Goal: Complete application form: Complete application form

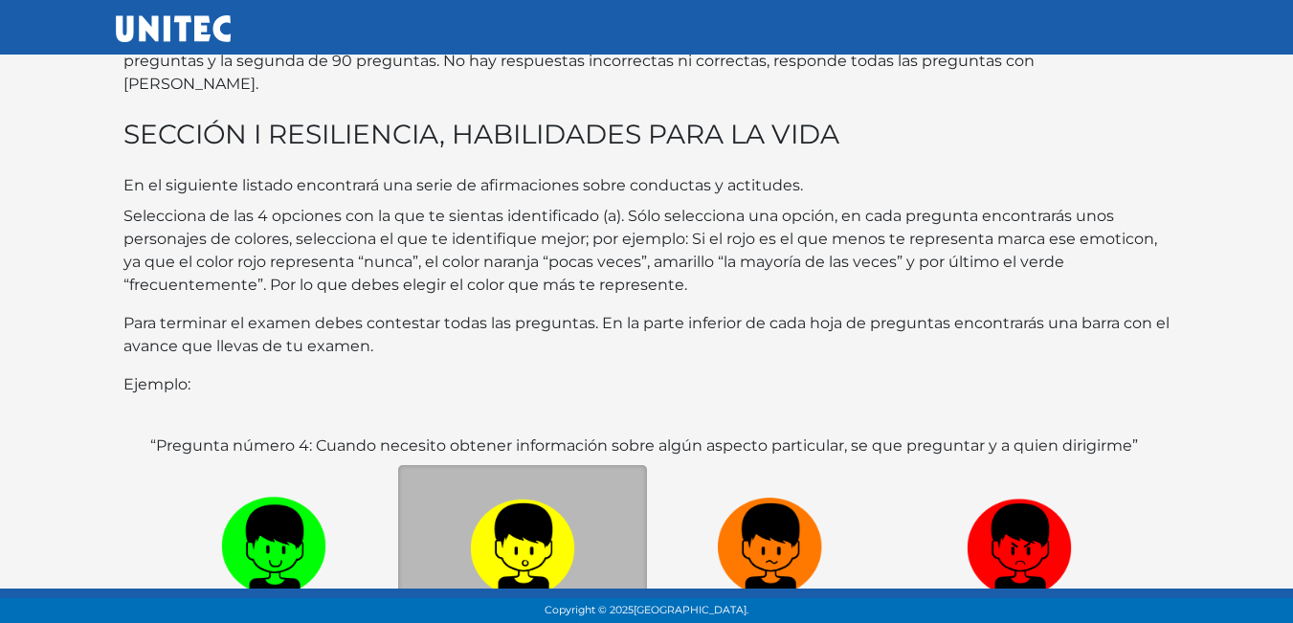
scroll to position [371, 0]
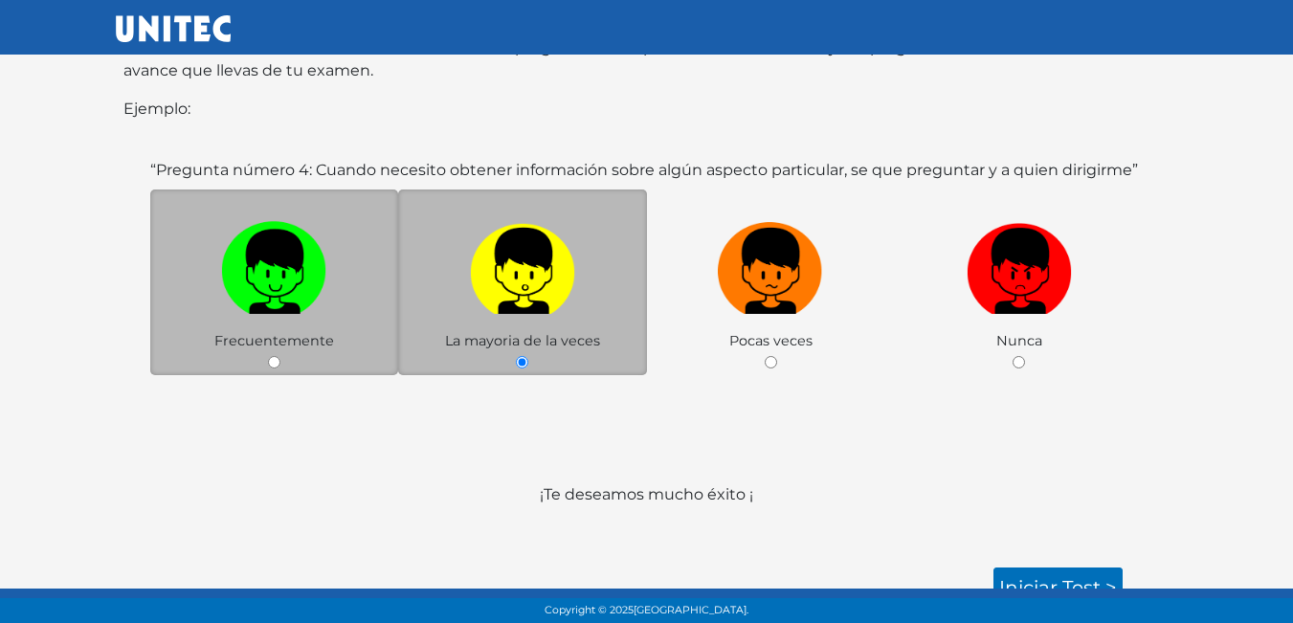
click at [330, 288] on label at bounding box center [274, 272] width 249 height 117
click at [281, 356] on input "radio" at bounding box center [274, 362] width 12 height 12
radio input "true"
click at [331, 253] on label at bounding box center [274, 272] width 249 height 117
click at [281, 356] on input "radio" at bounding box center [274, 362] width 12 height 12
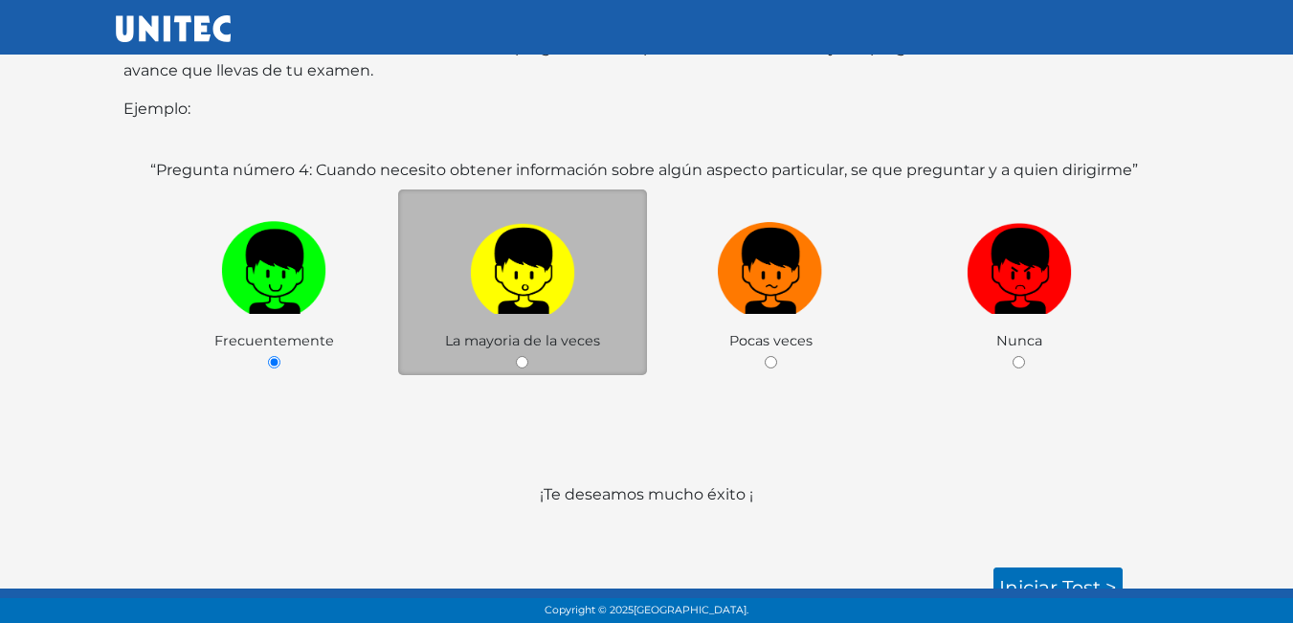
drag, startPoint x: 640, startPoint y: 233, endPoint x: 566, endPoint y: 353, distance: 141.4
click at [605, 281] on label at bounding box center [522, 272] width 249 height 117
click at [529, 356] on input "radio" at bounding box center [522, 362] width 12 height 12
radio input "true"
click at [1044, 568] on link "Iniciar test >" at bounding box center [1058, 588] width 129 height 40
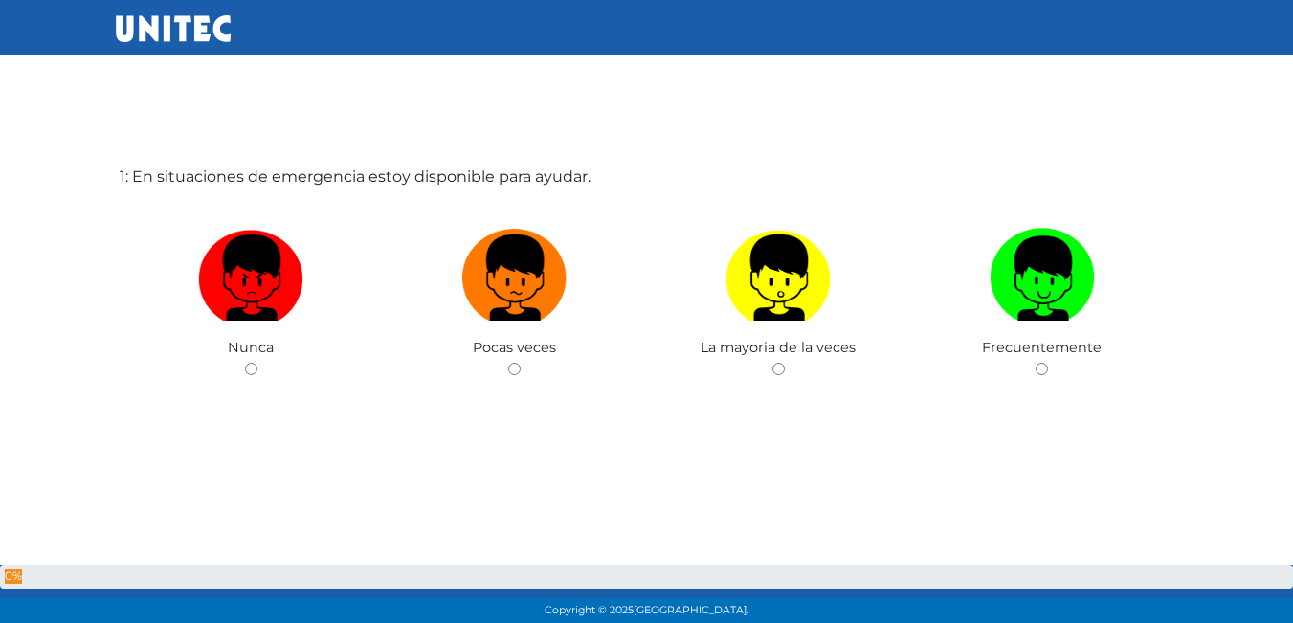
scroll to position [96, 0]
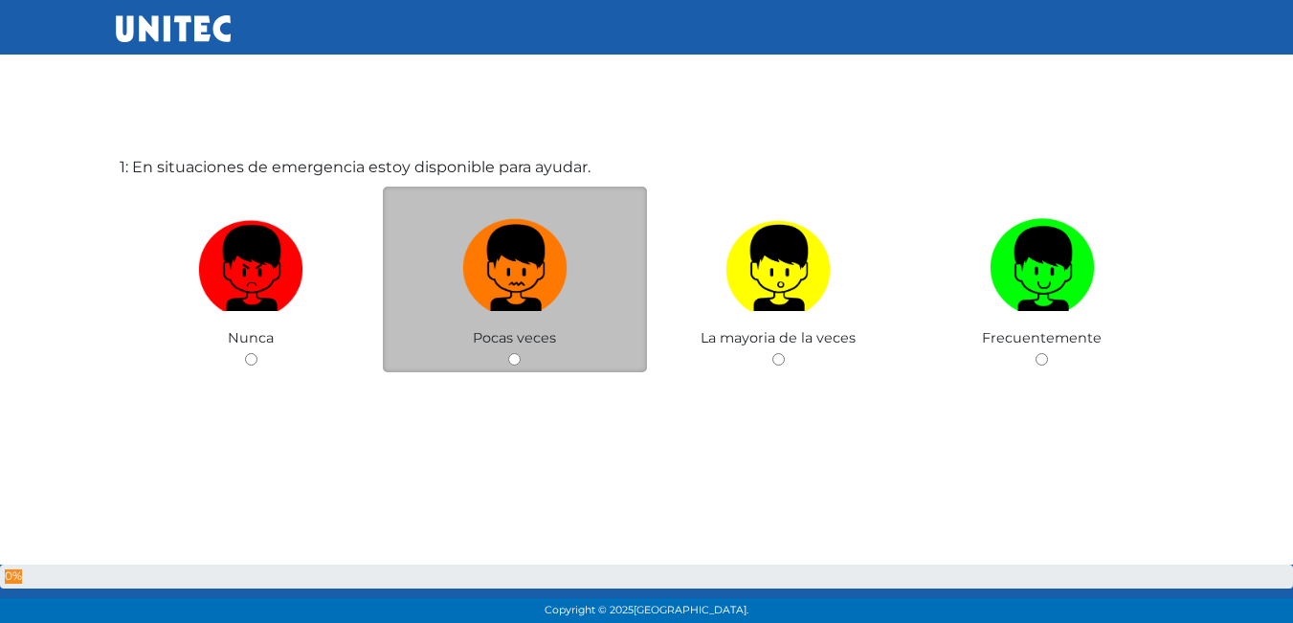
click at [531, 296] on img at bounding box center [514, 262] width 105 height 101
click at [521, 353] on input "radio" at bounding box center [514, 359] width 12 height 12
radio input "true"
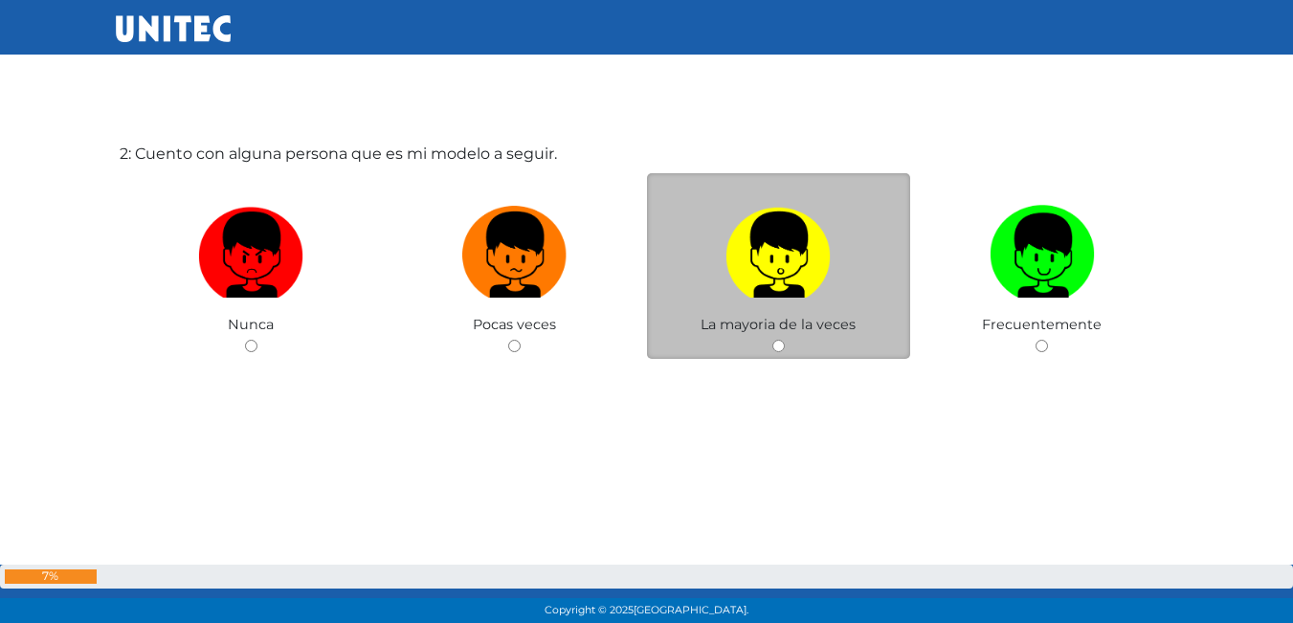
scroll to position [766, 0]
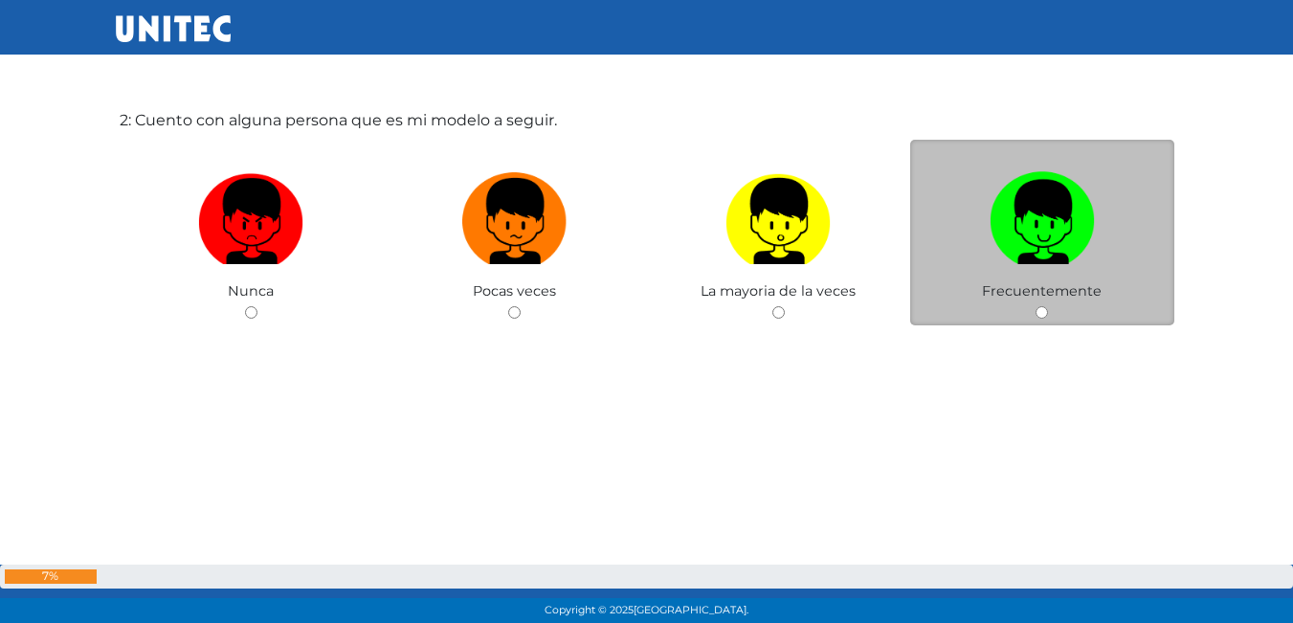
click at [1060, 268] on label at bounding box center [1043, 222] width 264 height 117
click at [1048, 306] on input "radio" at bounding box center [1042, 312] width 12 height 12
radio input "true"
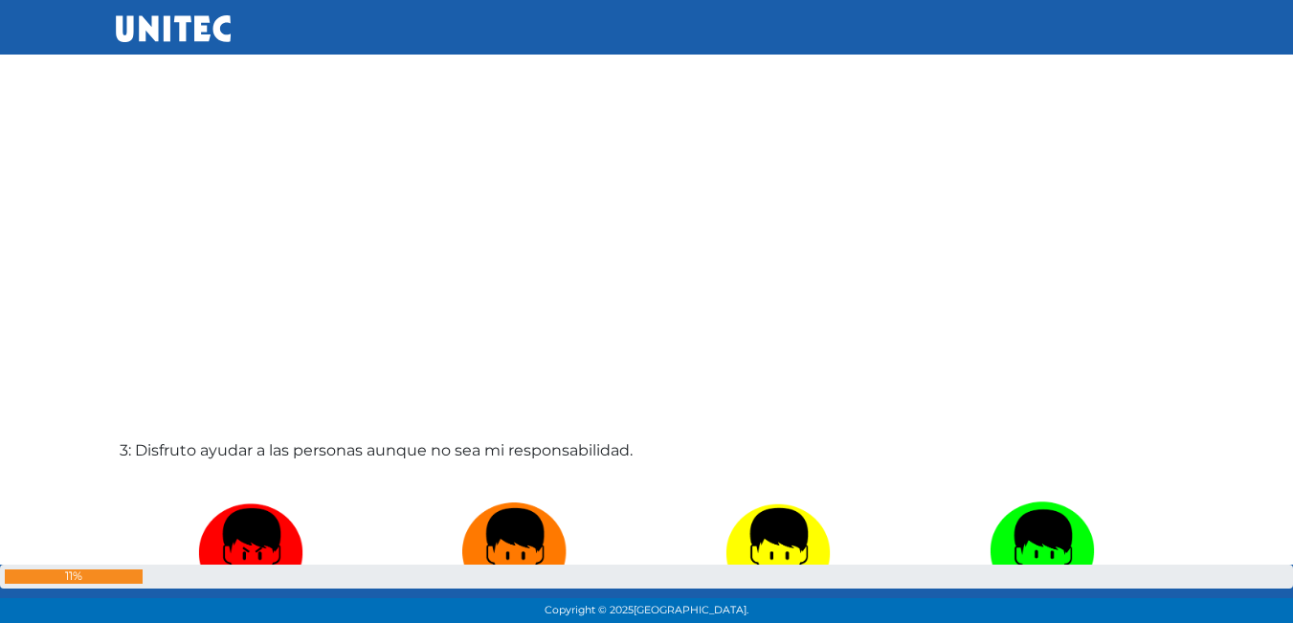
scroll to position [1242, 0]
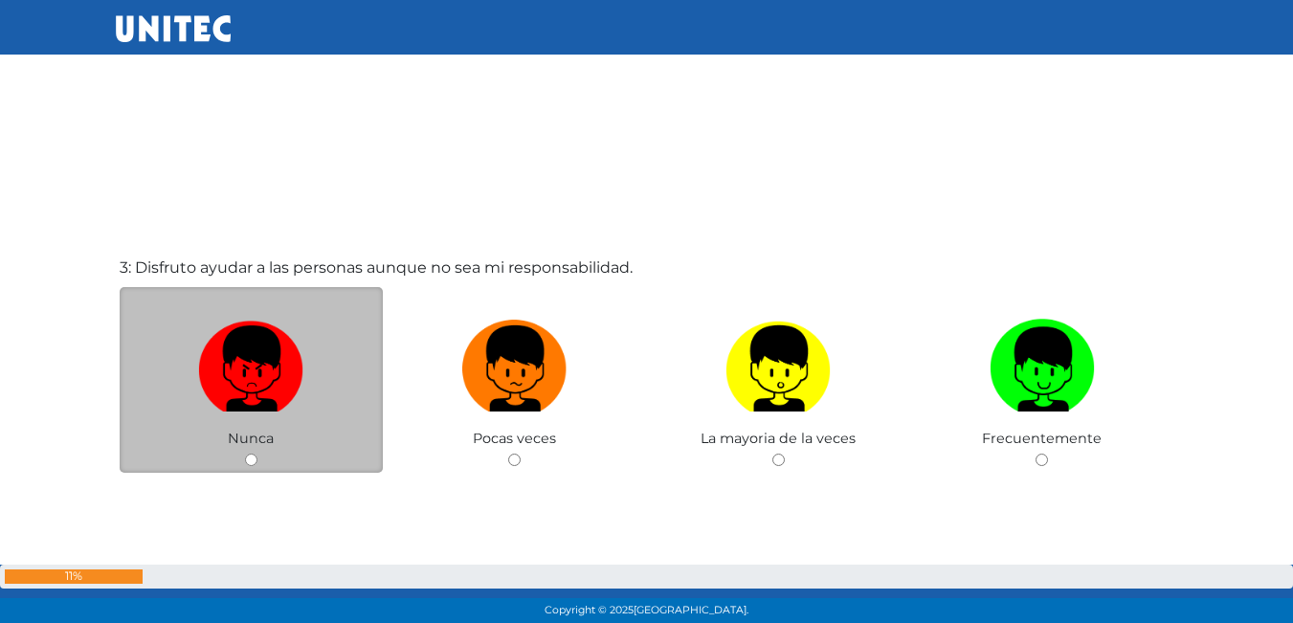
click at [319, 405] on label at bounding box center [252, 369] width 264 height 117
click at [258, 454] on input "radio" at bounding box center [251, 460] width 12 height 12
radio input "true"
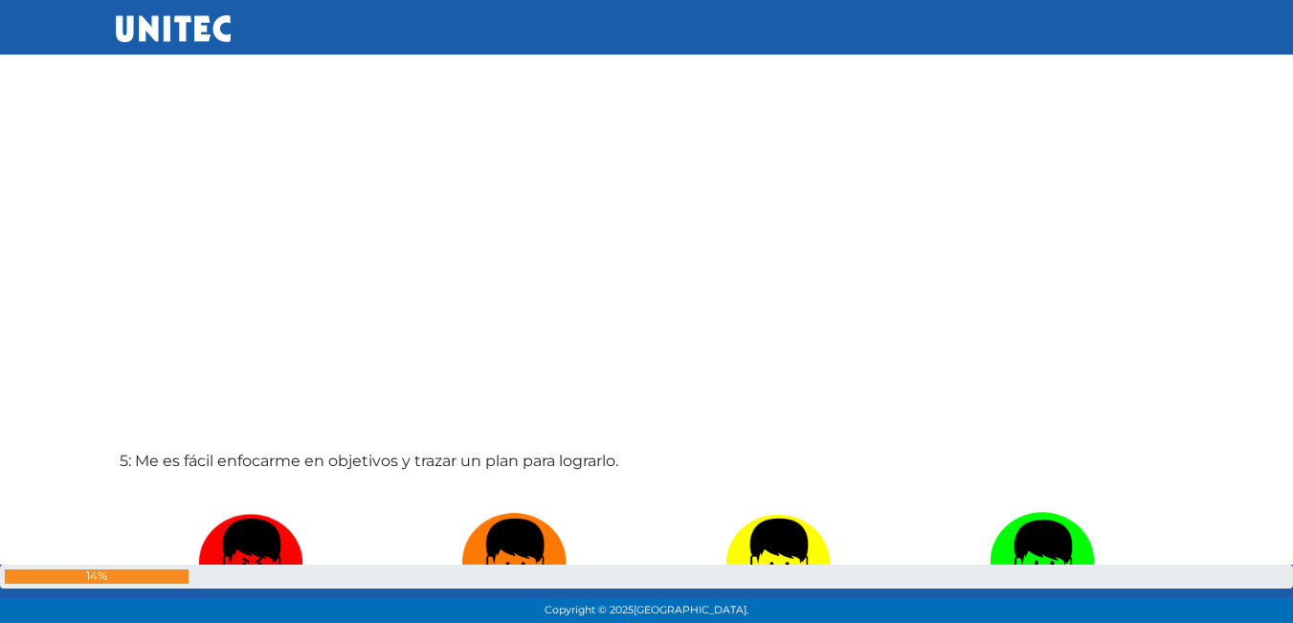
scroll to position [1912, 0]
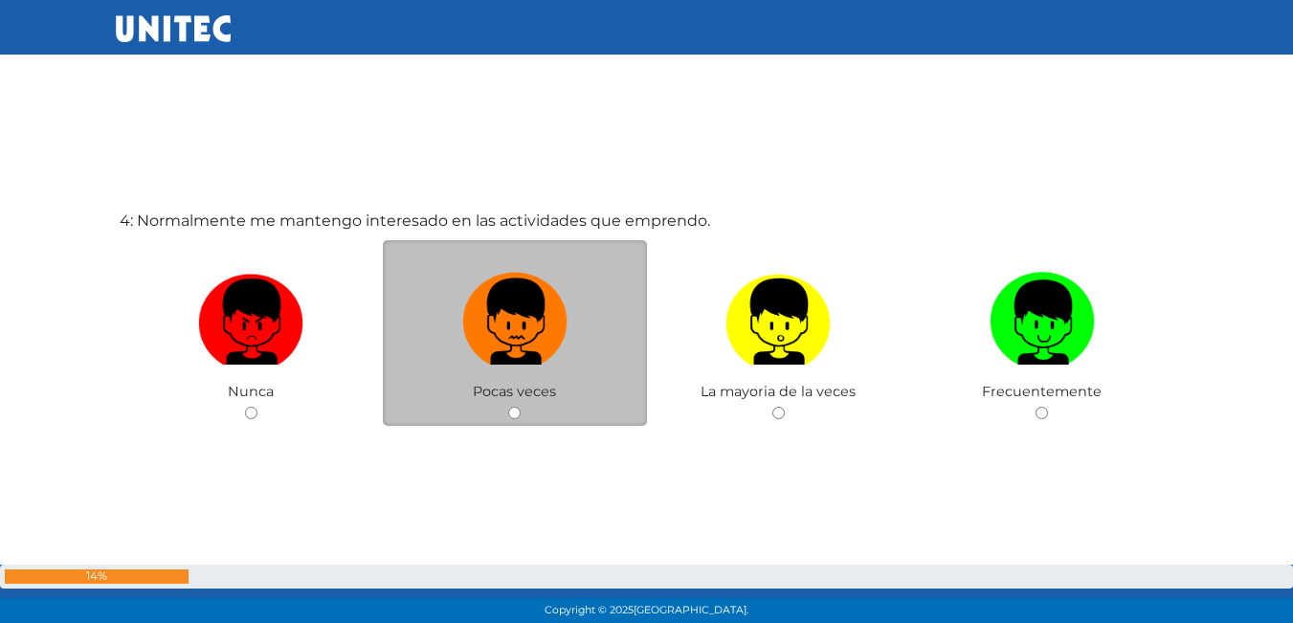
click at [553, 354] on img at bounding box center [514, 315] width 105 height 101
click at [521, 407] on input "radio" at bounding box center [514, 413] width 12 height 12
radio input "true"
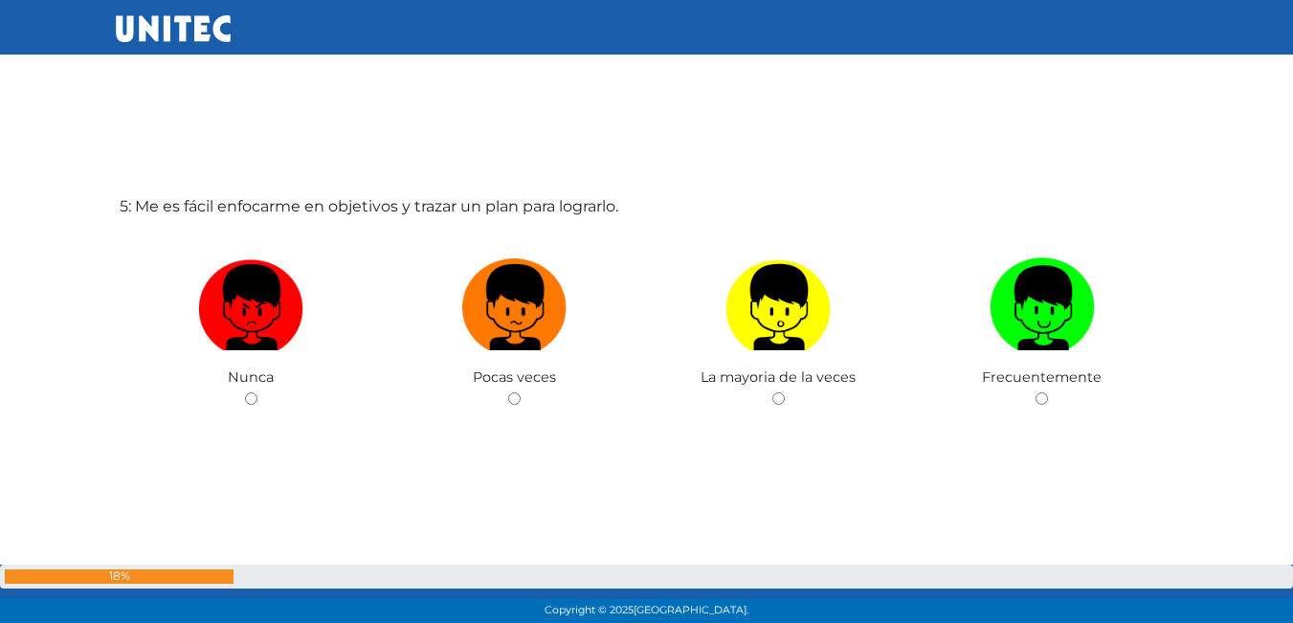
scroll to position [2557, 0]
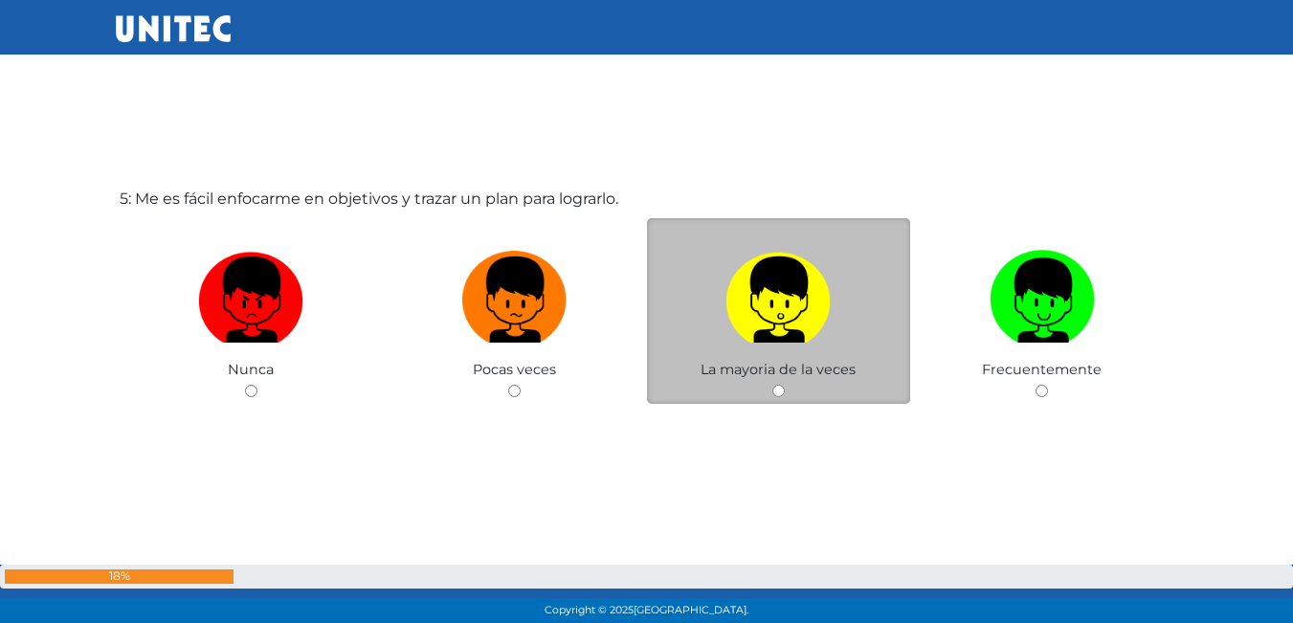
click at [784, 346] on label at bounding box center [779, 300] width 264 height 117
click at [784, 385] on input "radio" at bounding box center [779, 391] width 12 height 12
radio input "true"
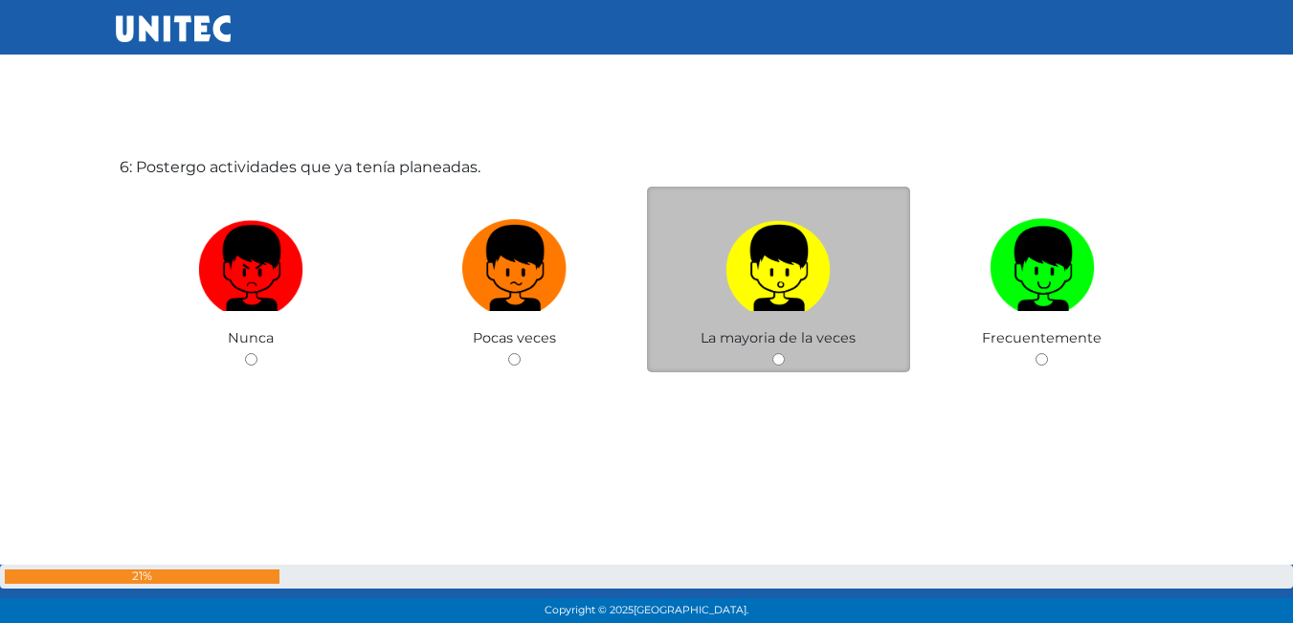
scroll to position [3287, 0]
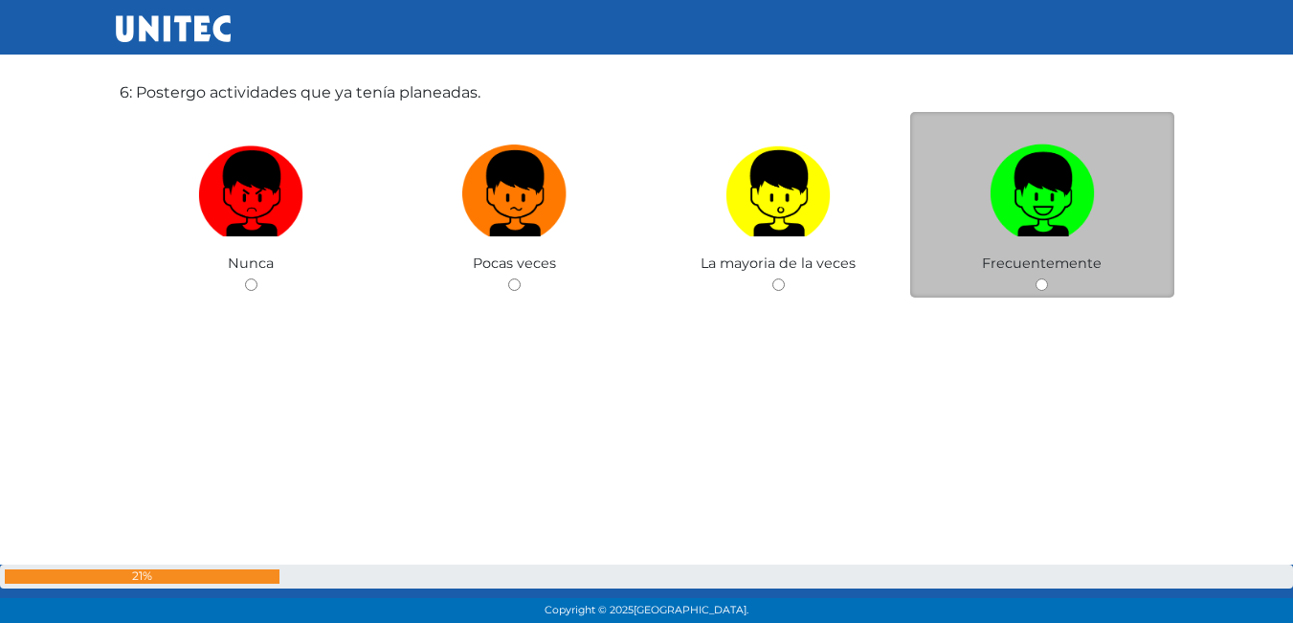
click at [990, 157] on img at bounding box center [1042, 187] width 105 height 101
click at [1036, 279] on input "radio" at bounding box center [1042, 285] width 12 height 12
radio input "true"
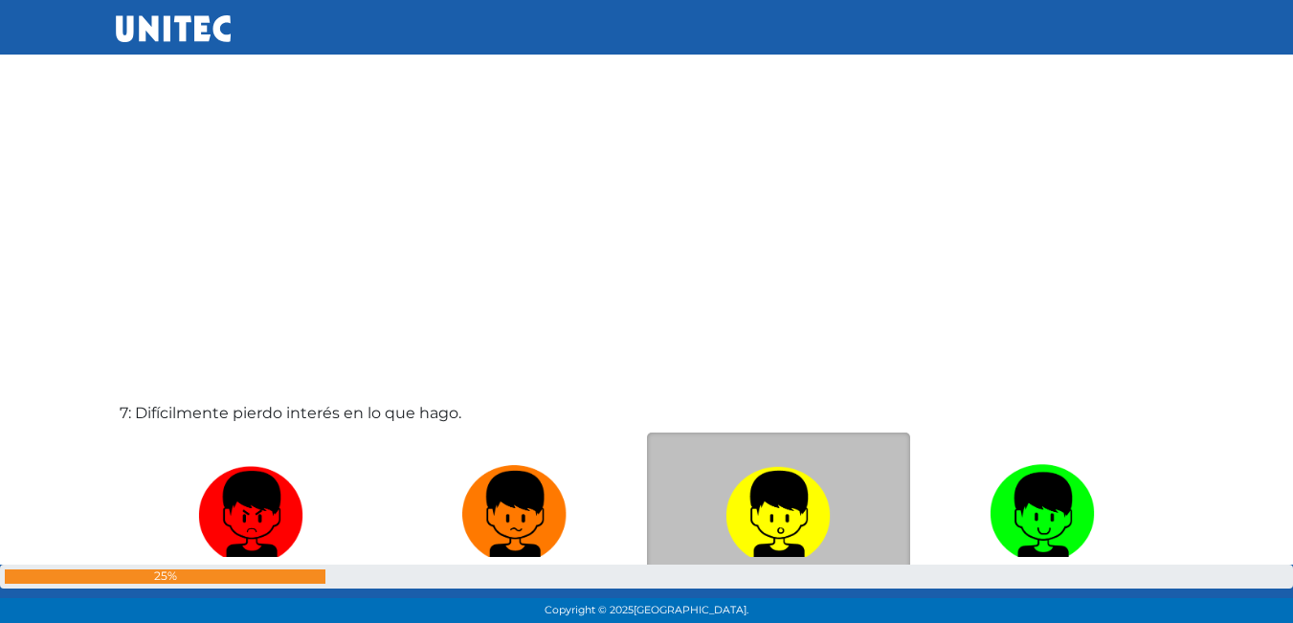
scroll to position [3752, 0]
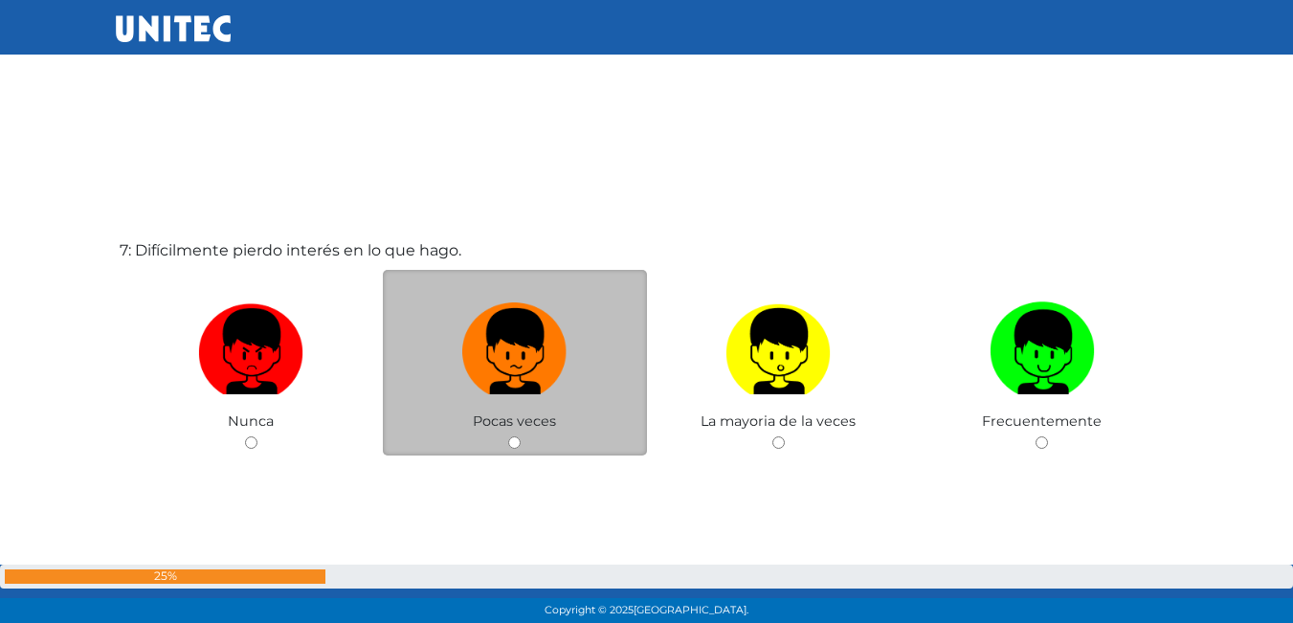
click at [548, 450] on div "Pocas veces" at bounding box center [515, 363] width 264 height 187
click at [551, 426] on span "Pocas veces" at bounding box center [514, 421] width 83 height 17
click at [517, 368] on img at bounding box center [514, 345] width 105 height 101
click at [517, 437] on input "radio" at bounding box center [514, 443] width 12 height 12
radio input "true"
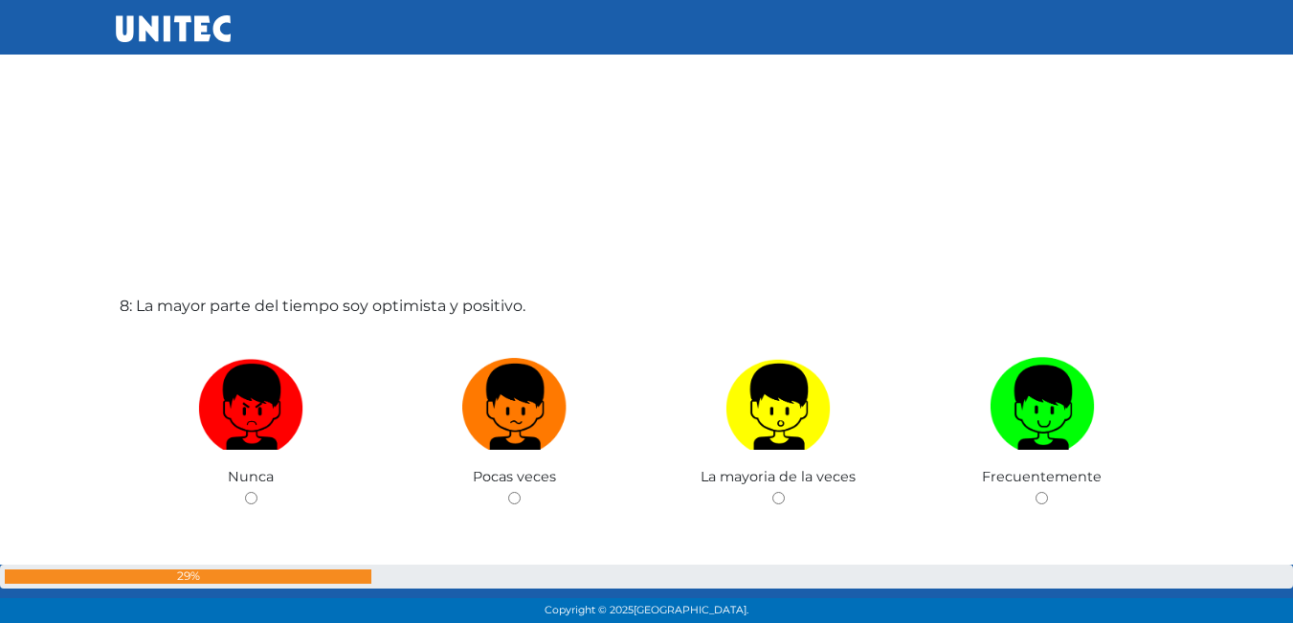
scroll to position [4422, 0]
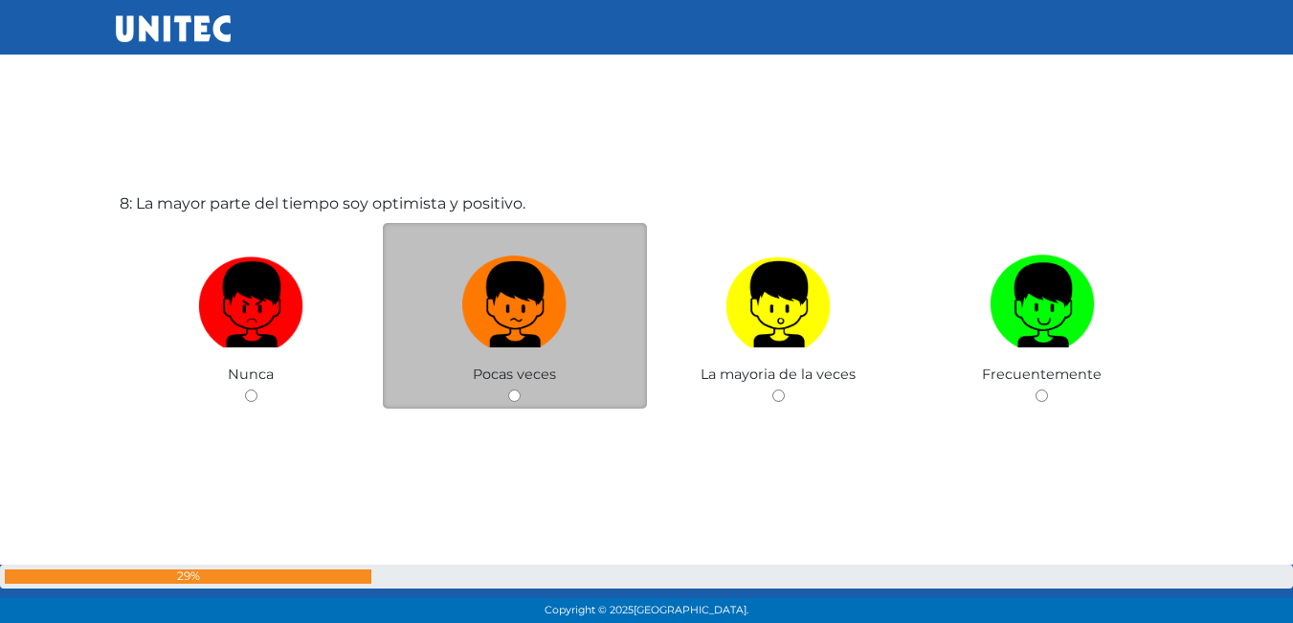
click at [601, 322] on label at bounding box center [515, 305] width 264 height 117
click at [521, 390] on input "radio" at bounding box center [514, 396] width 12 height 12
radio input "true"
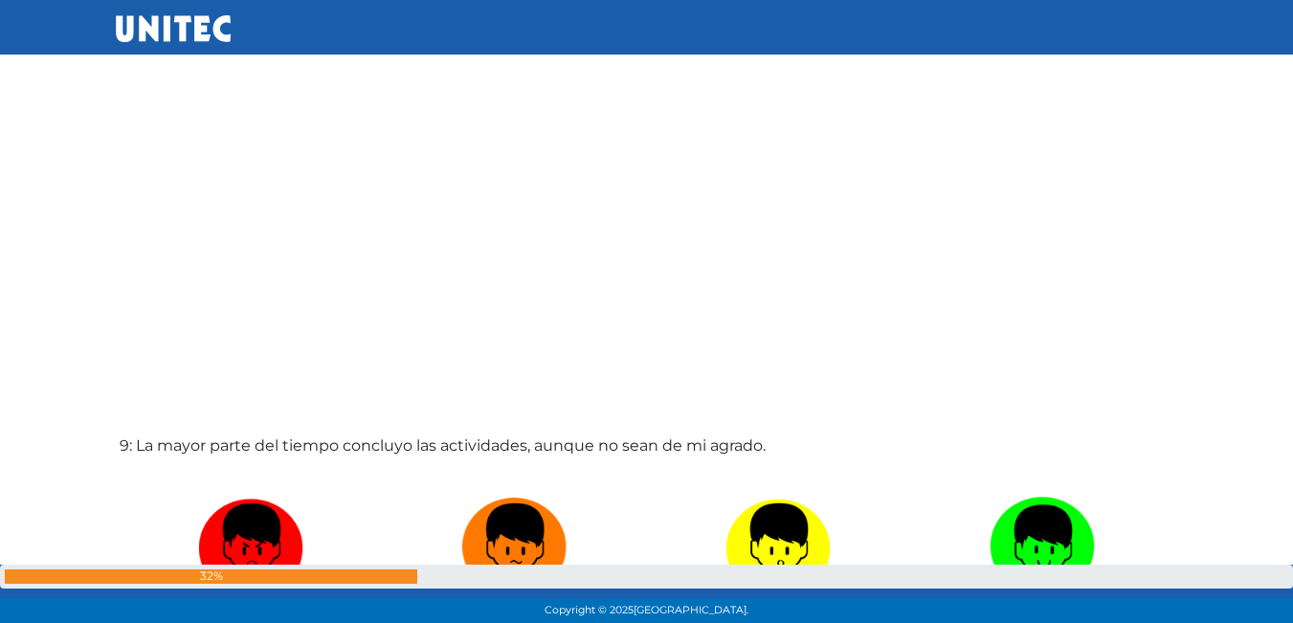
scroll to position [4995, 0]
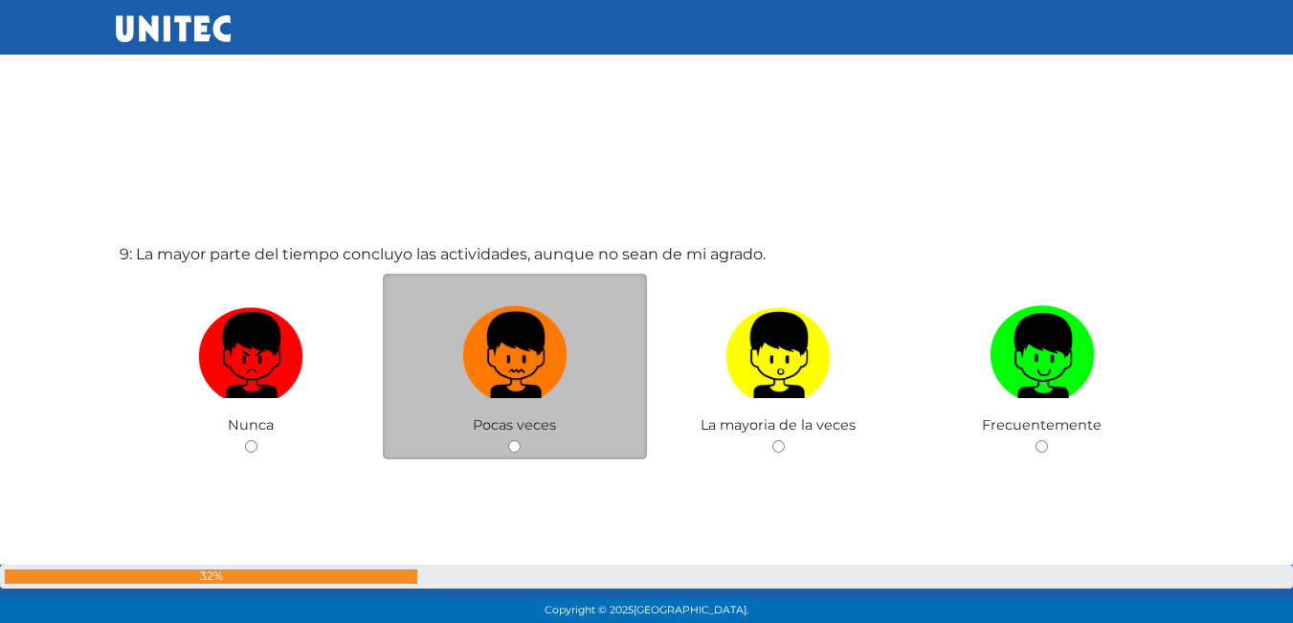
click at [531, 391] on img at bounding box center [514, 349] width 105 height 101
click at [521, 440] on input "radio" at bounding box center [514, 446] width 12 height 12
radio input "true"
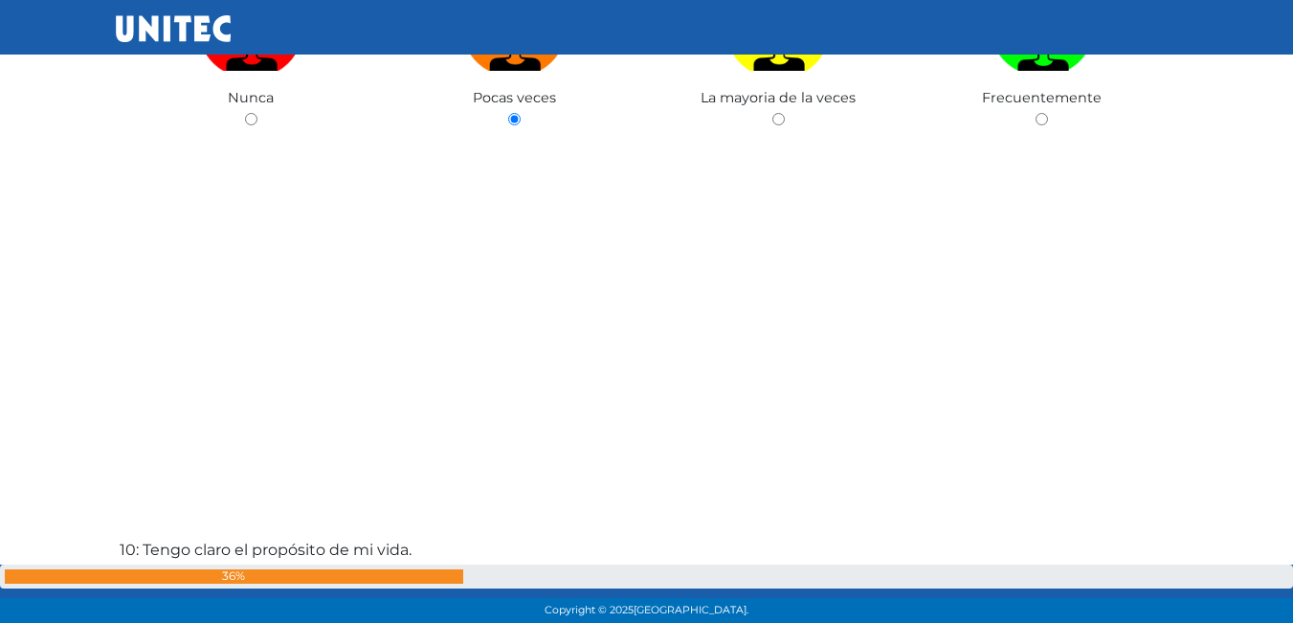
scroll to position [4939, 0]
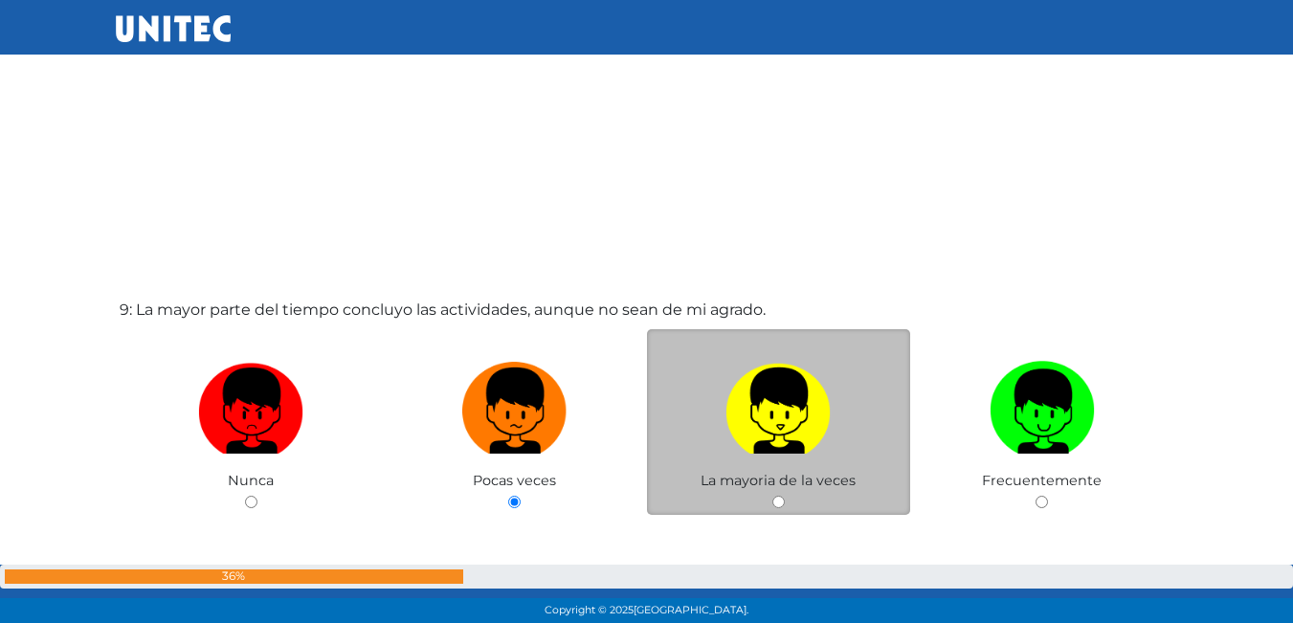
click at [770, 388] on img at bounding box center [778, 404] width 105 height 101
click at [773, 496] on input "radio" at bounding box center [779, 502] width 12 height 12
radio input "true"
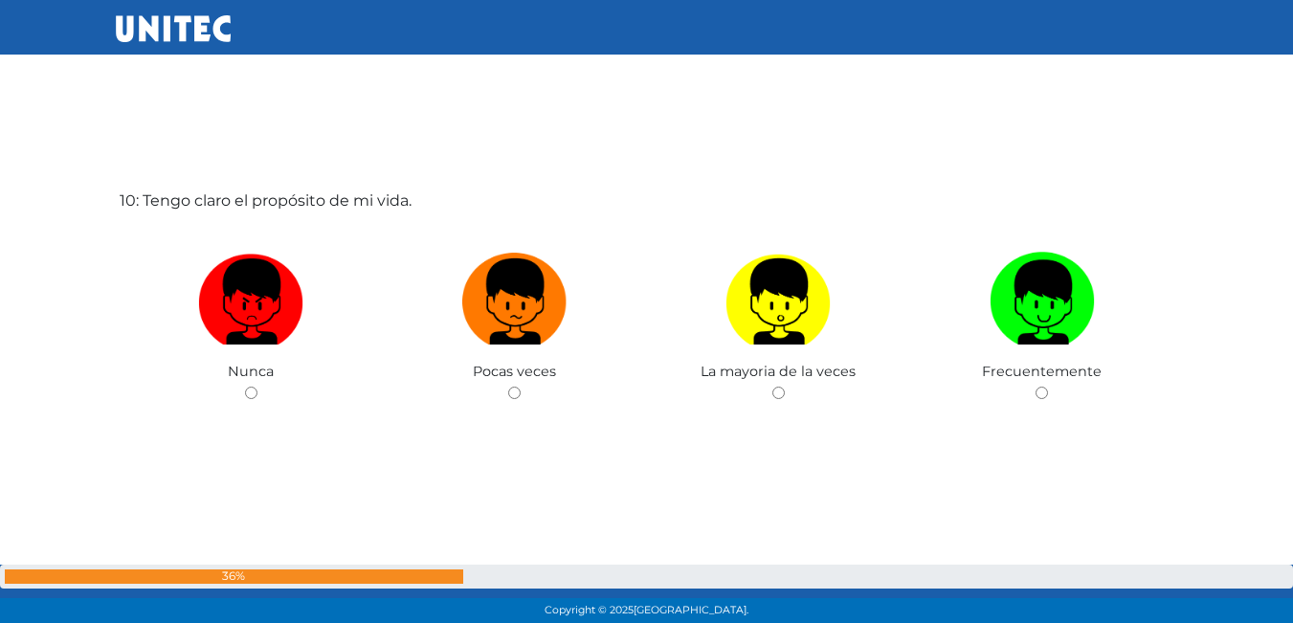
scroll to position [5705, 0]
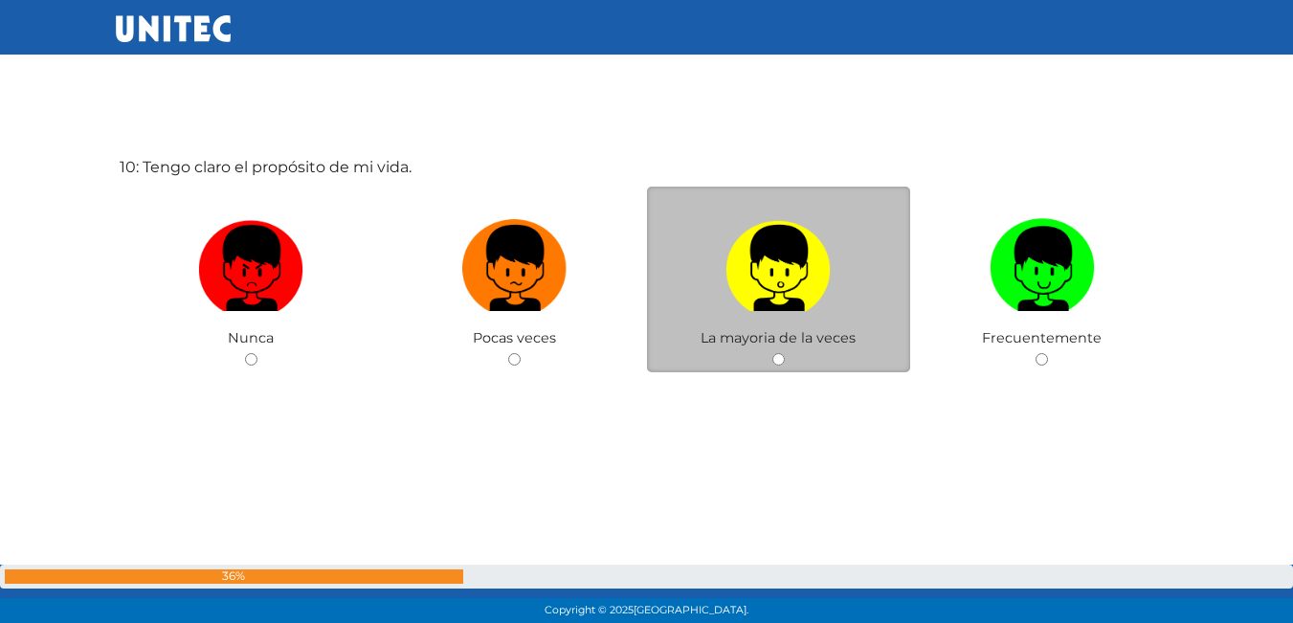
click at [783, 331] on span "La mayoria de la veces" at bounding box center [778, 337] width 155 height 17
click at [772, 303] on img at bounding box center [778, 262] width 105 height 101
click at [773, 353] on input "radio" at bounding box center [779, 359] width 12 height 12
radio input "true"
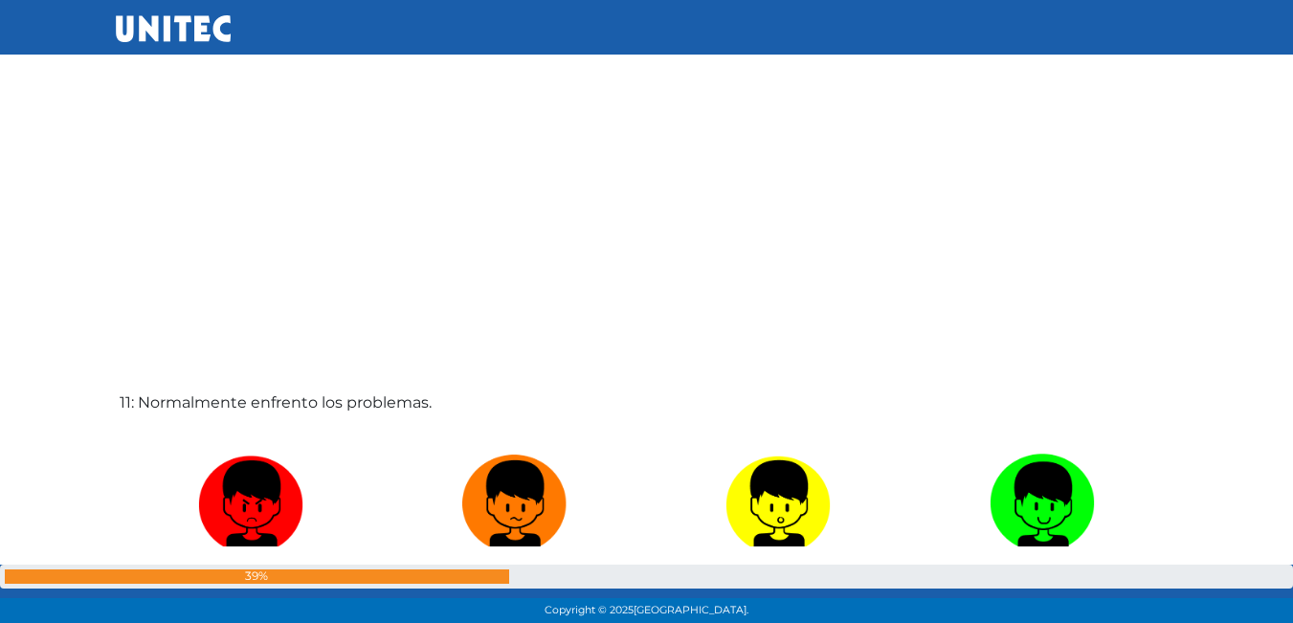
scroll to position [6239, 0]
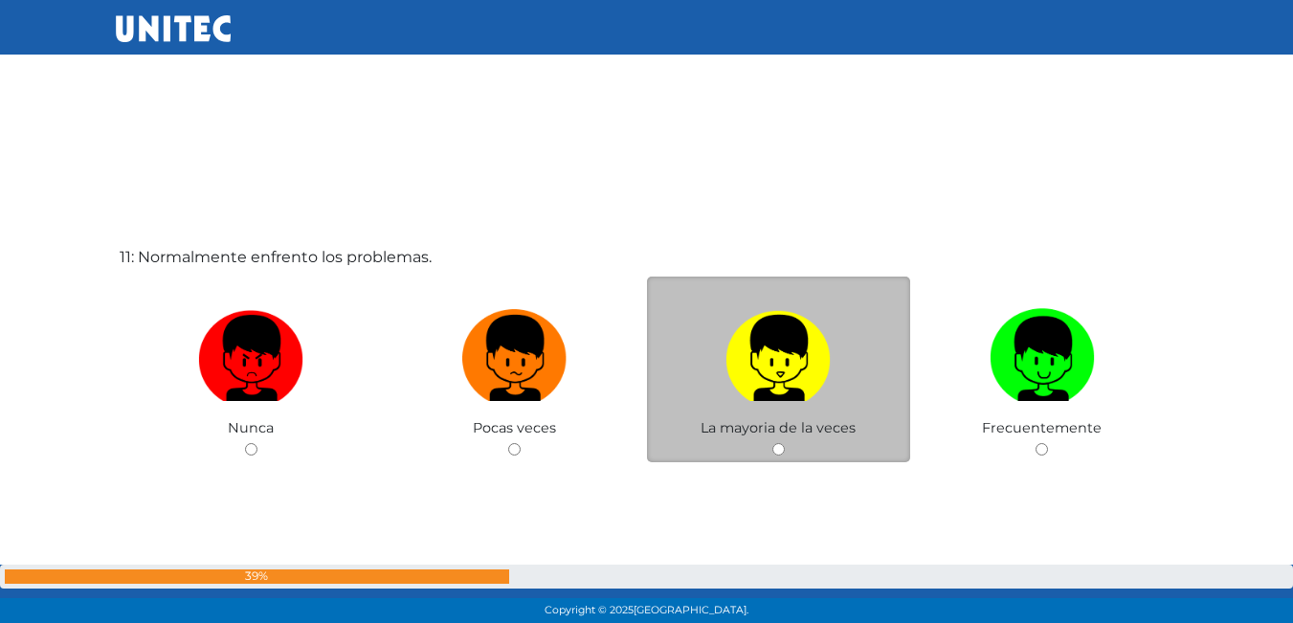
click at [829, 370] on img at bounding box center [778, 352] width 105 height 101
click at [785, 443] on input "radio" at bounding box center [779, 449] width 12 height 12
radio input "true"
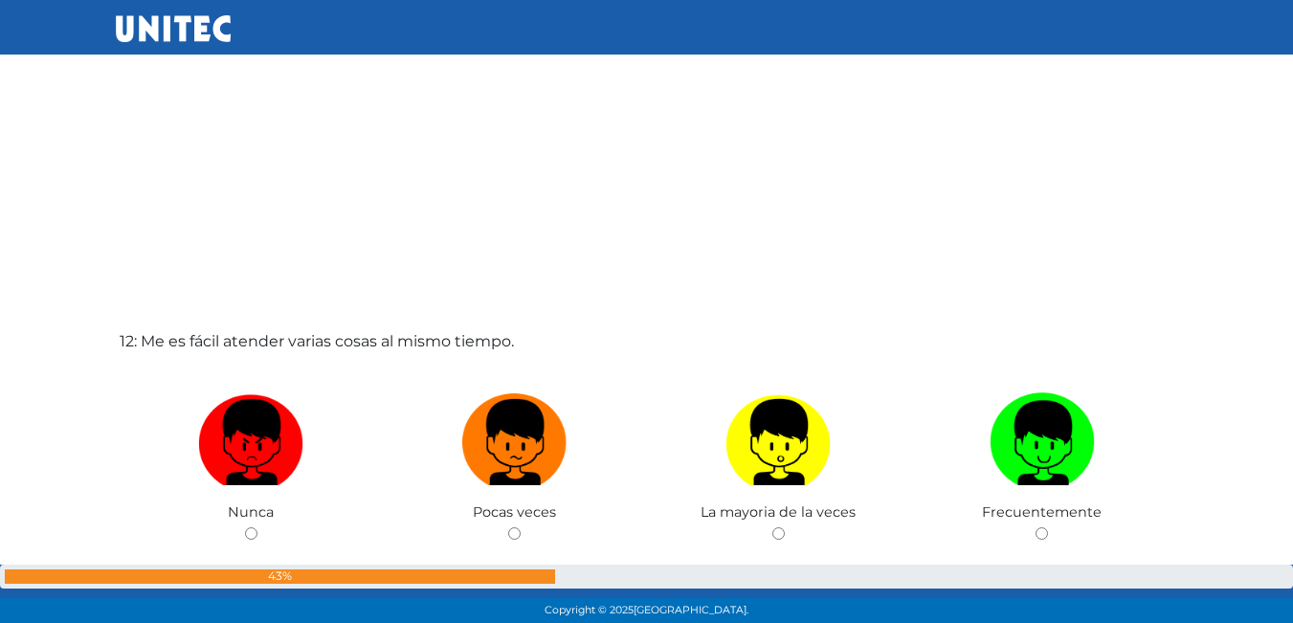
scroll to position [6861, 0]
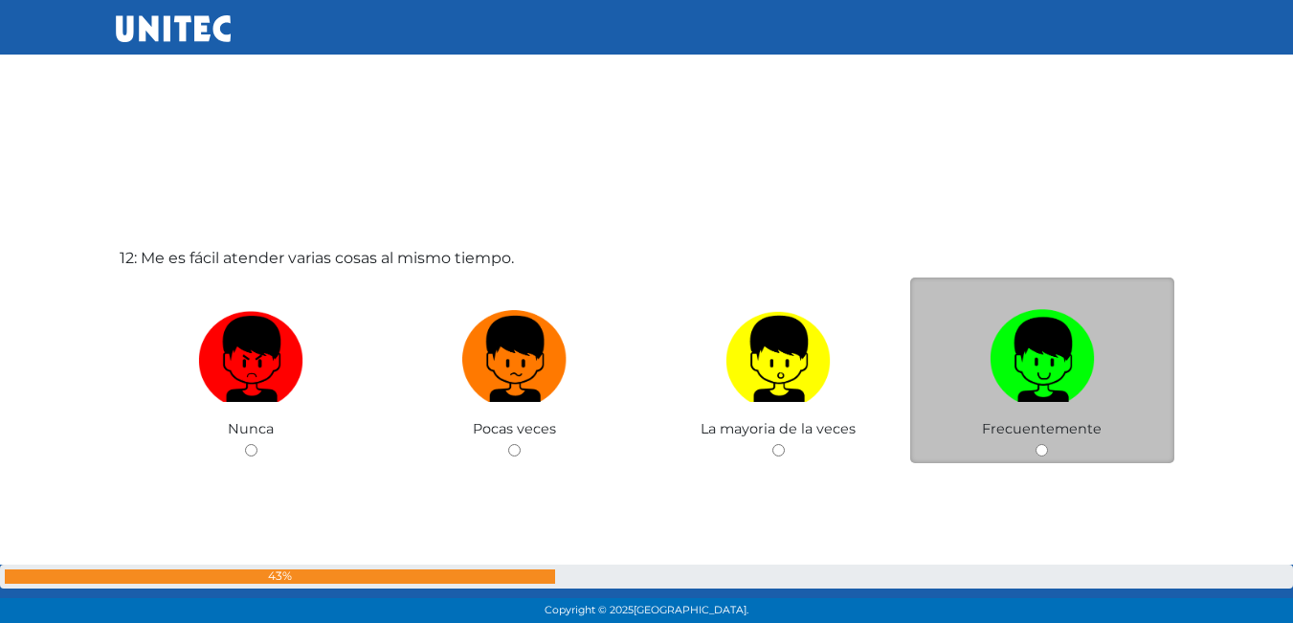
click at [1097, 387] on label at bounding box center [1043, 360] width 264 height 117
click at [1048, 444] on input "radio" at bounding box center [1042, 450] width 12 height 12
radio input "true"
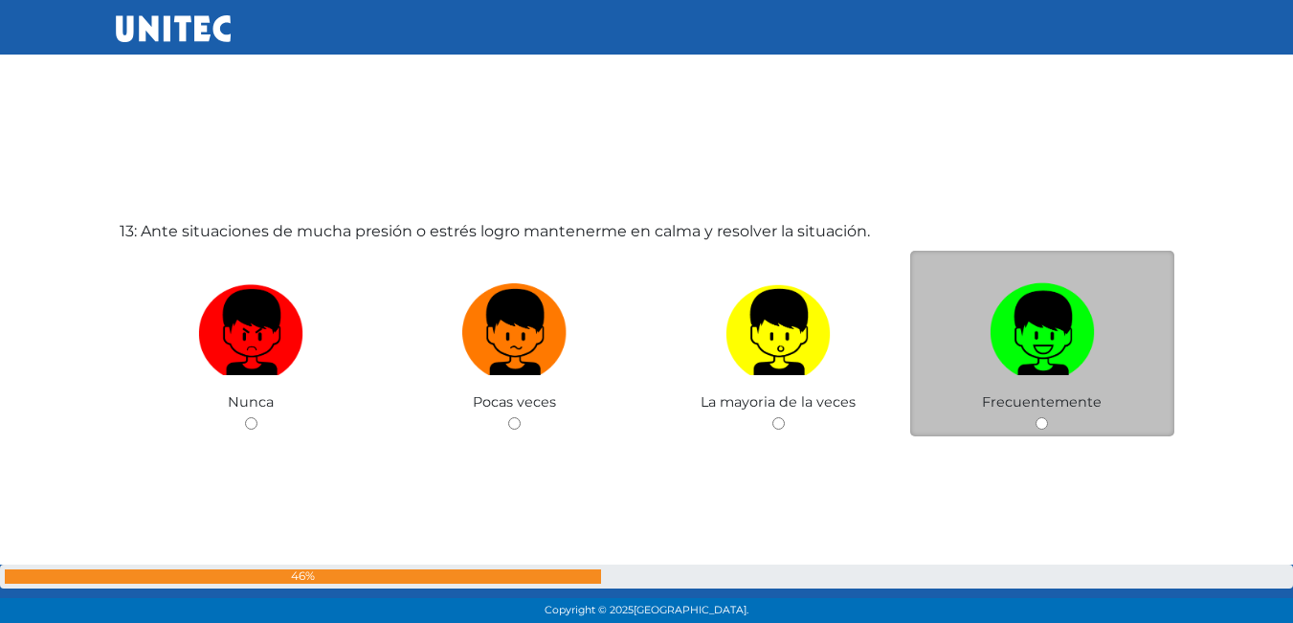
scroll to position [7575, 0]
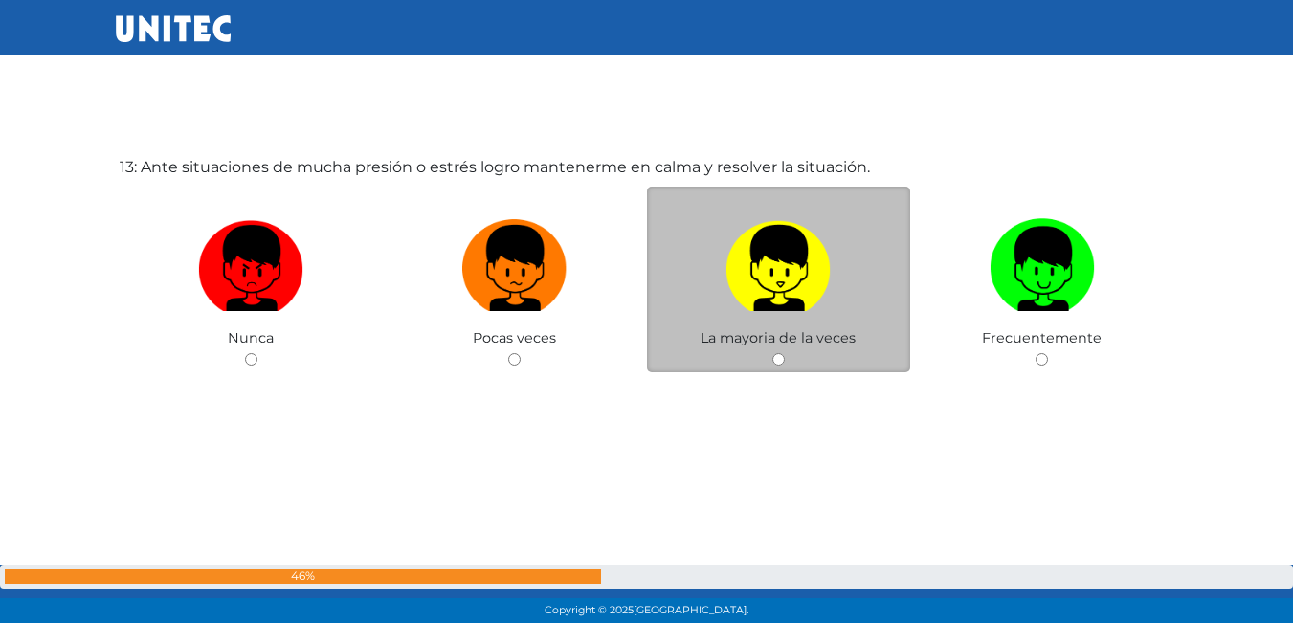
click at [806, 285] on img at bounding box center [778, 262] width 105 height 101
click at [785, 353] on input "radio" at bounding box center [779, 359] width 12 height 12
radio input "true"
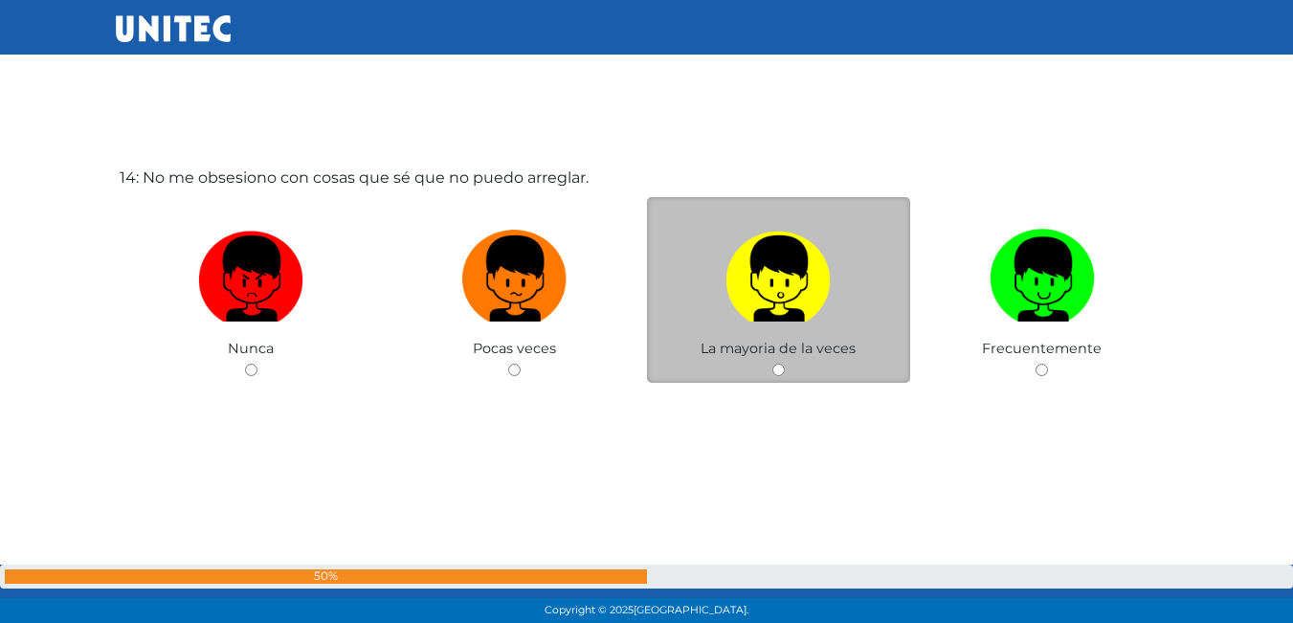
scroll to position [8199, 0]
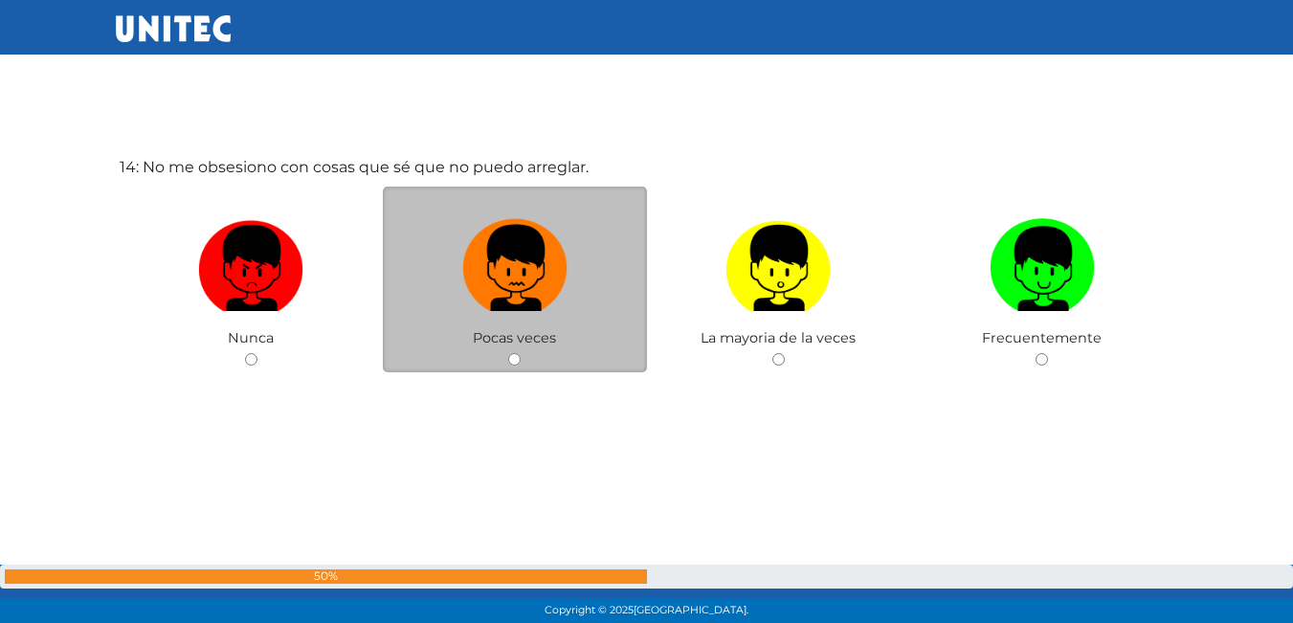
click at [559, 285] on img at bounding box center [514, 262] width 105 height 101
click at [521, 353] on input "radio" at bounding box center [514, 359] width 12 height 12
radio input "true"
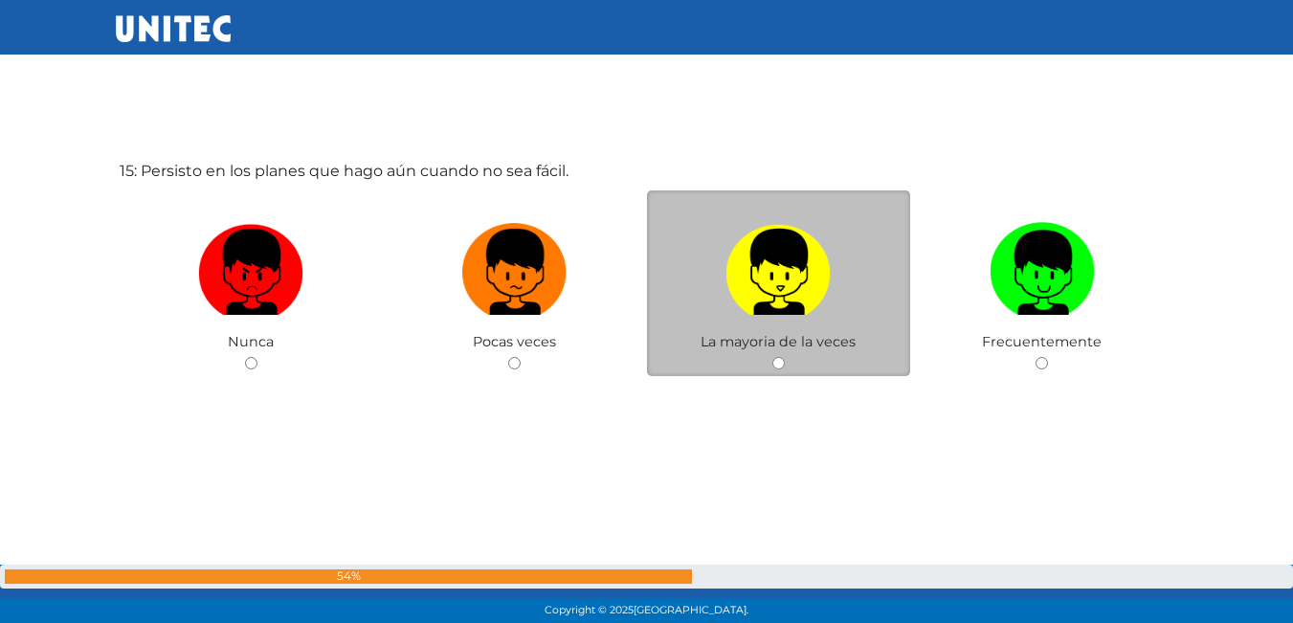
scroll to position [8822, 0]
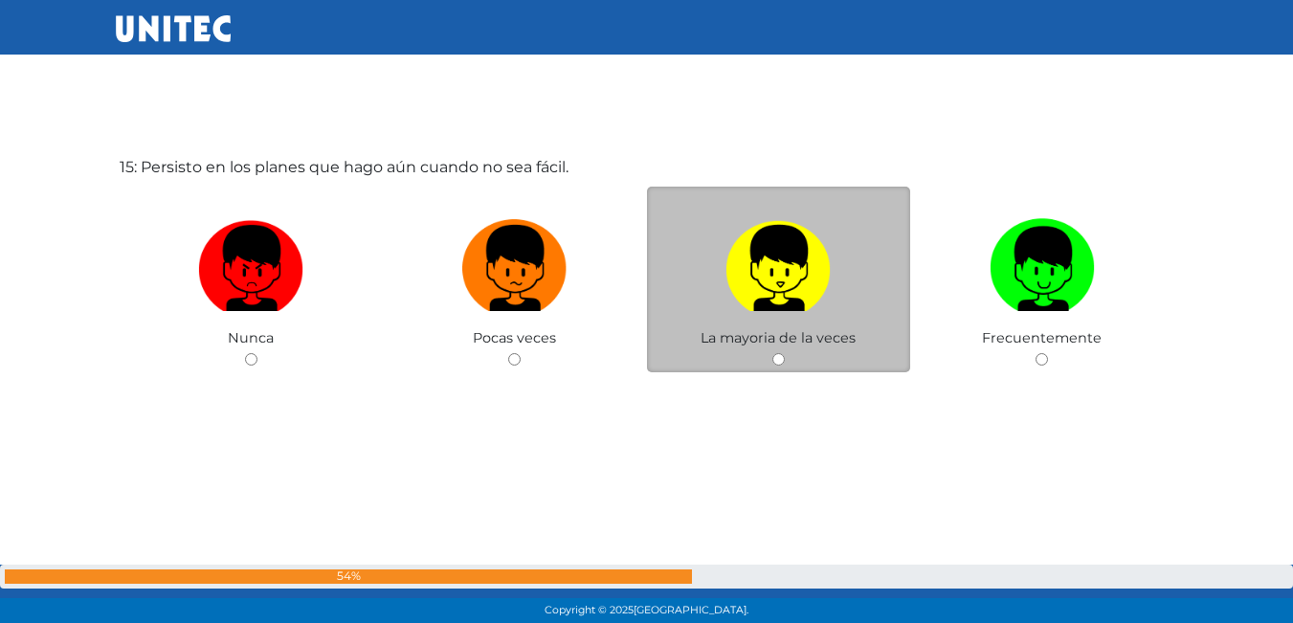
click at [728, 296] on img at bounding box center [778, 262] width 105 height 101
click at [773, 353] on input "radio" at bounding box center [779, 359] width 12 height 12
radio input "true"
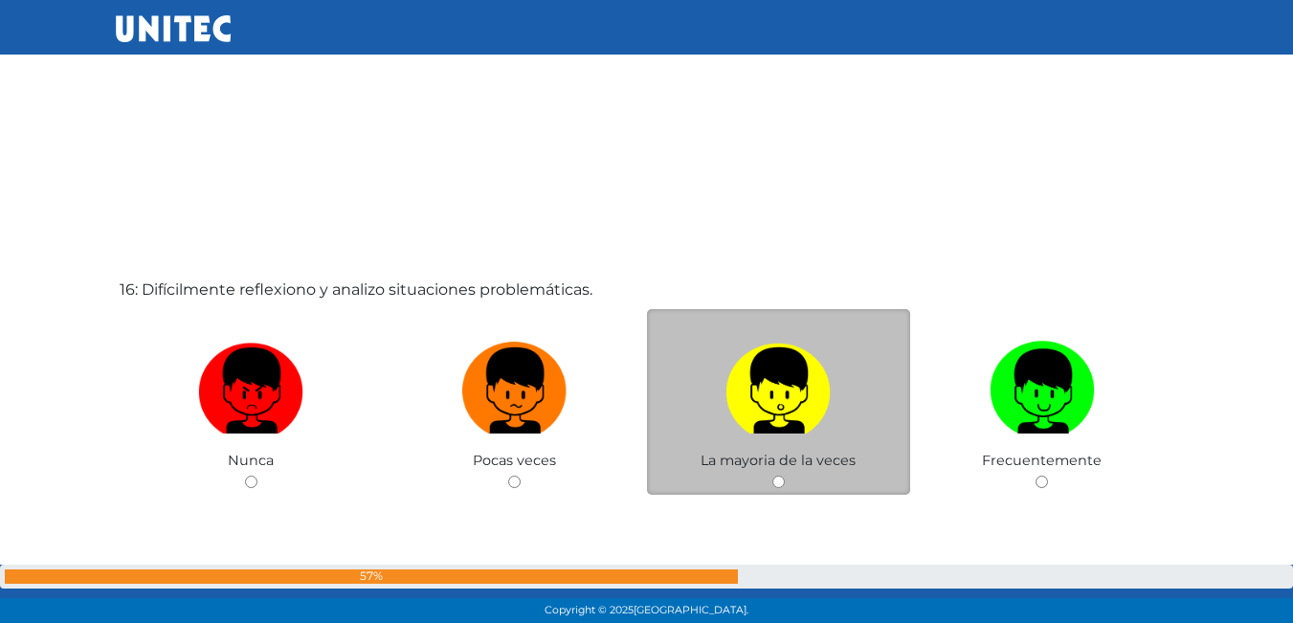
scroll to position [9356, 0]
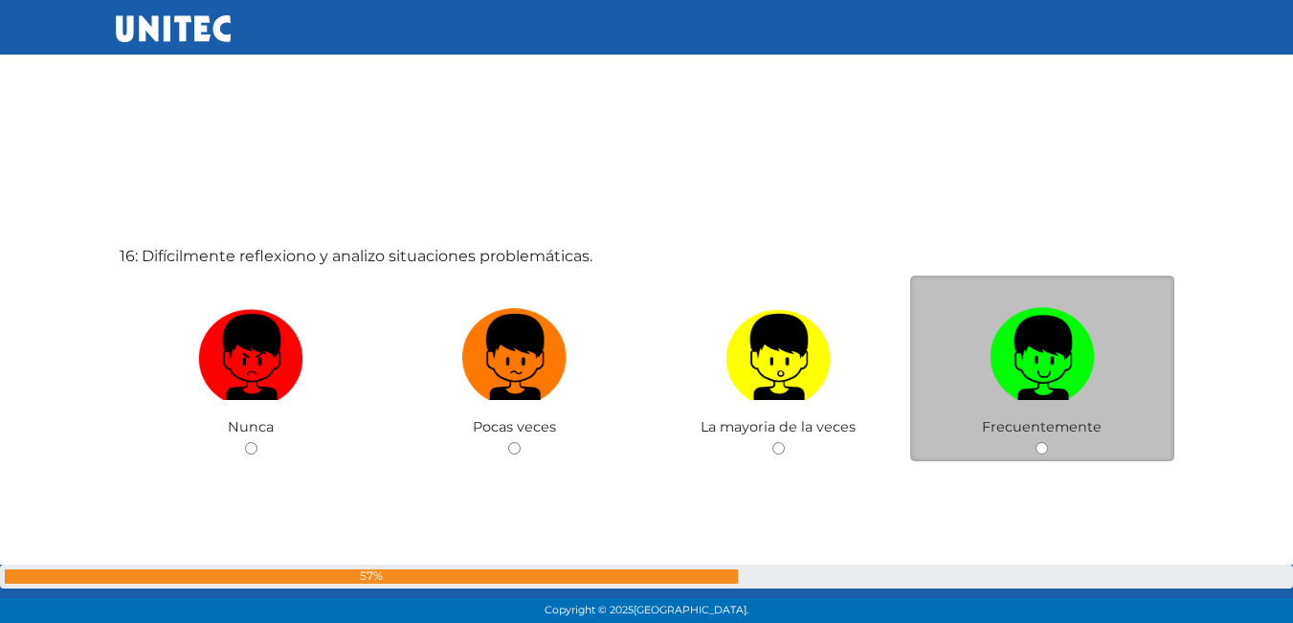
click at [1068, 405] on label at bounding box center [1043, 358] width 264 height 117
click at [1048, 442] on input "radio" at bounding box center [1042, 448] width 12 height 12
radio input "true"
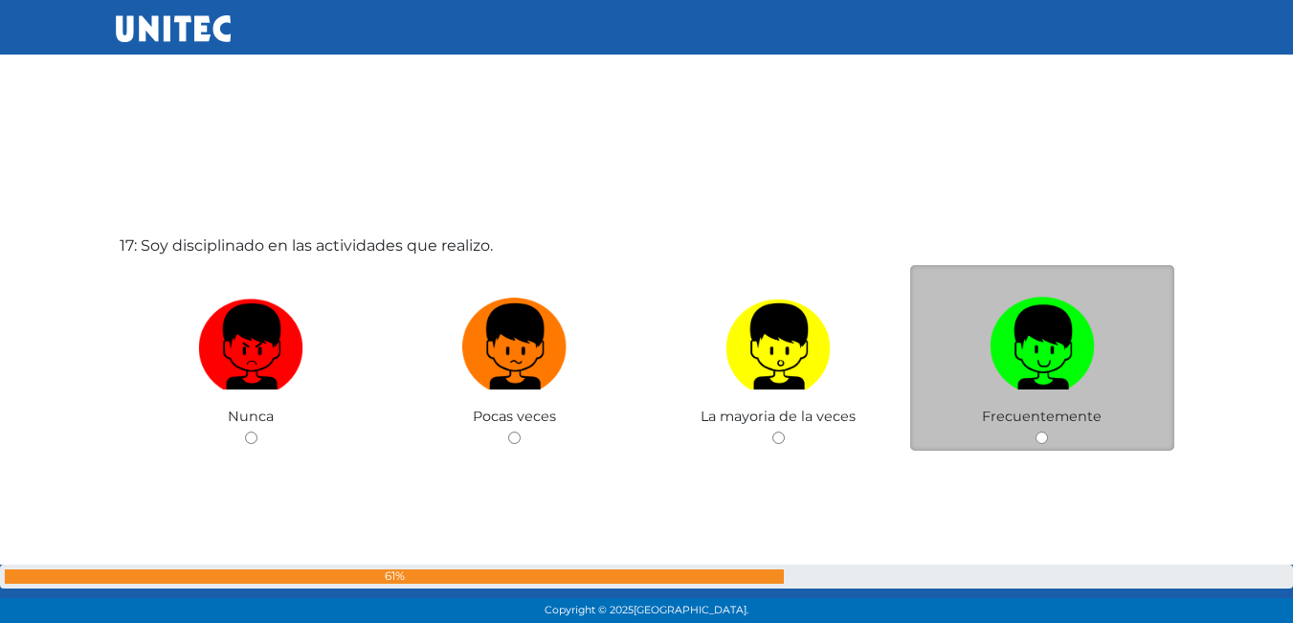
scroll to position [10026, 0]
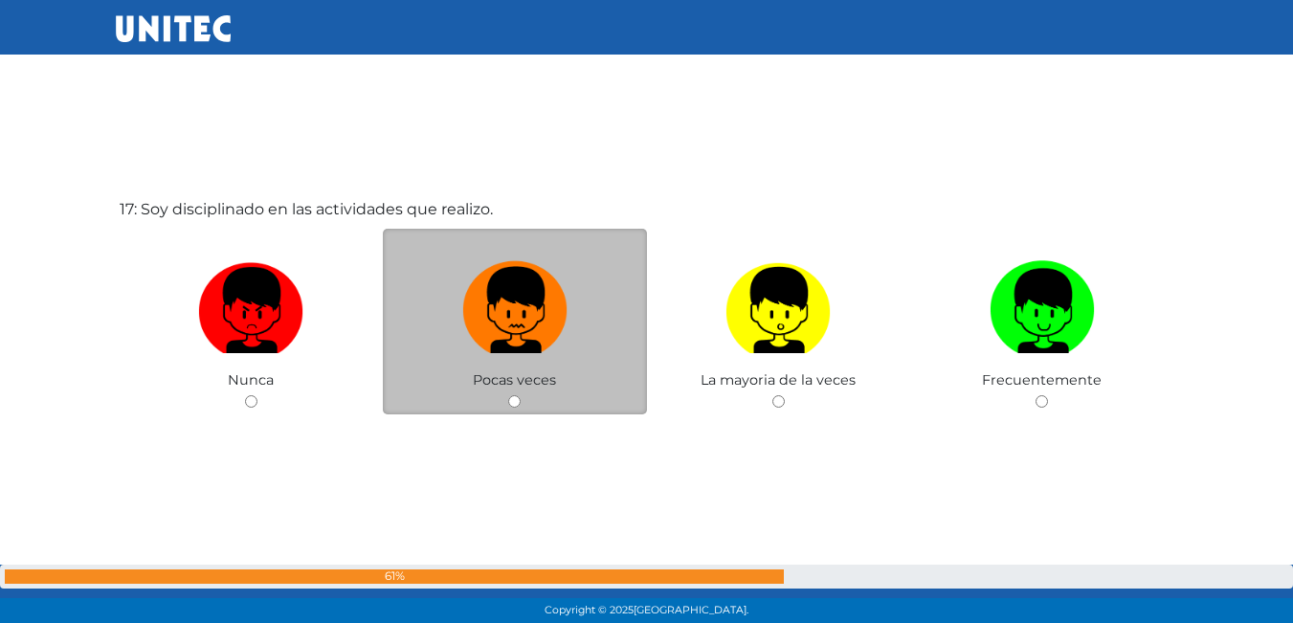
click at [543, 337] on img at bounding box center [514, 304] width 105 height 101
click at [521, 395] on input "radio" at bounding box center [514, 401] width 12 height 12
radio input "true"
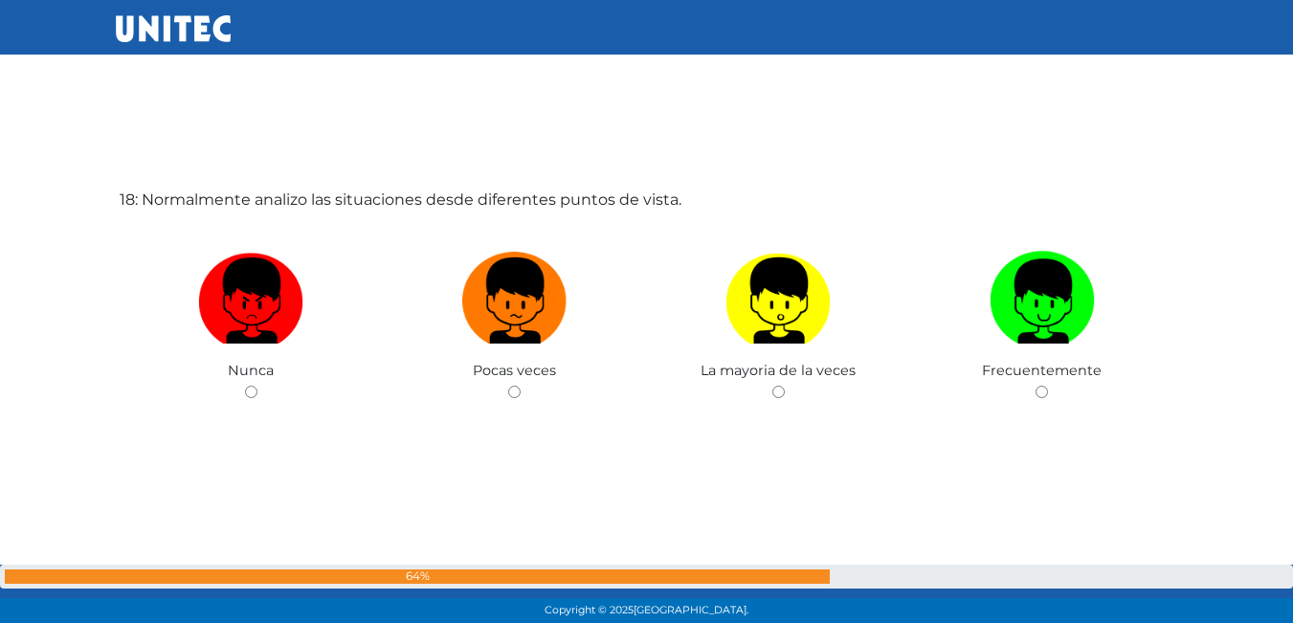
scroll to position [10660, 0]
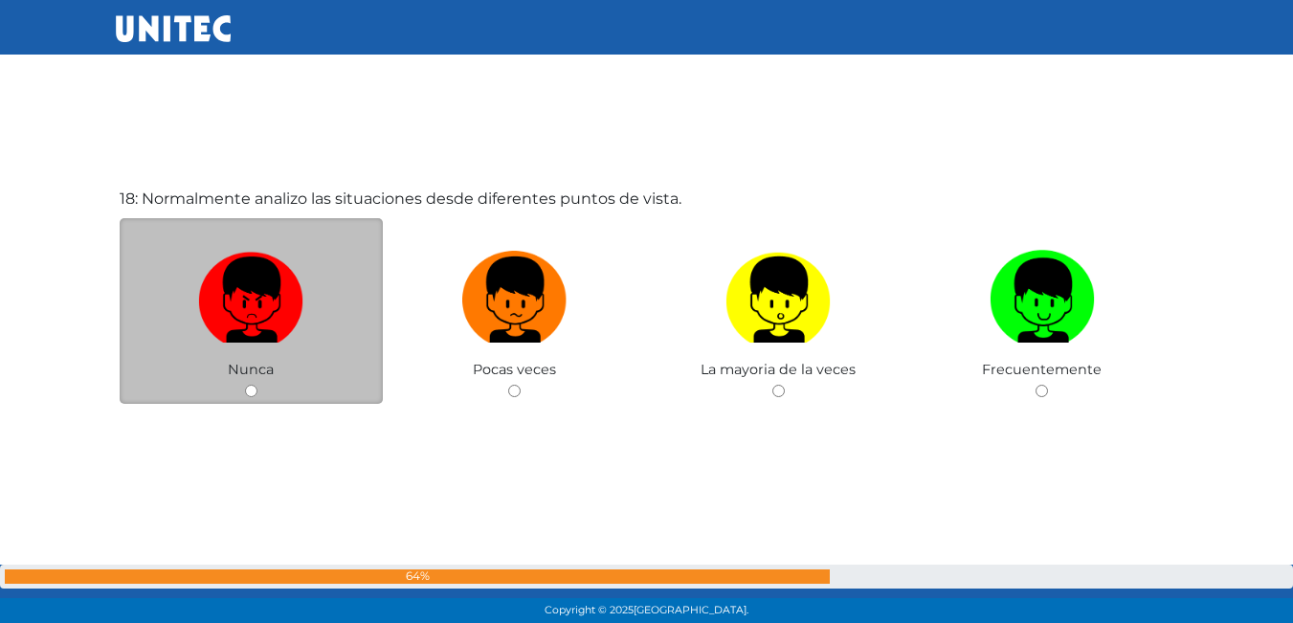
click at [342, 337] on label at bounding box center [252, 300] width 264 height 117
click at [258, 385] on input "radio" at bounding box center [251, 391] width 12 height 12
radio input "true"
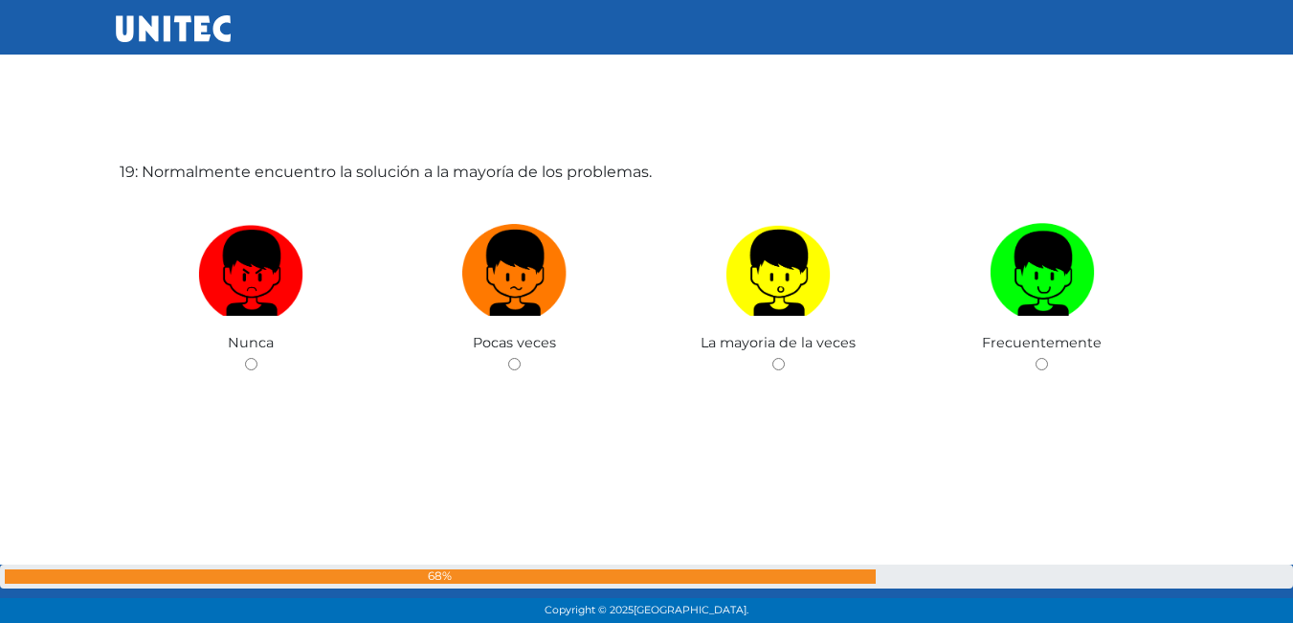
scroll to position [11315, 0]
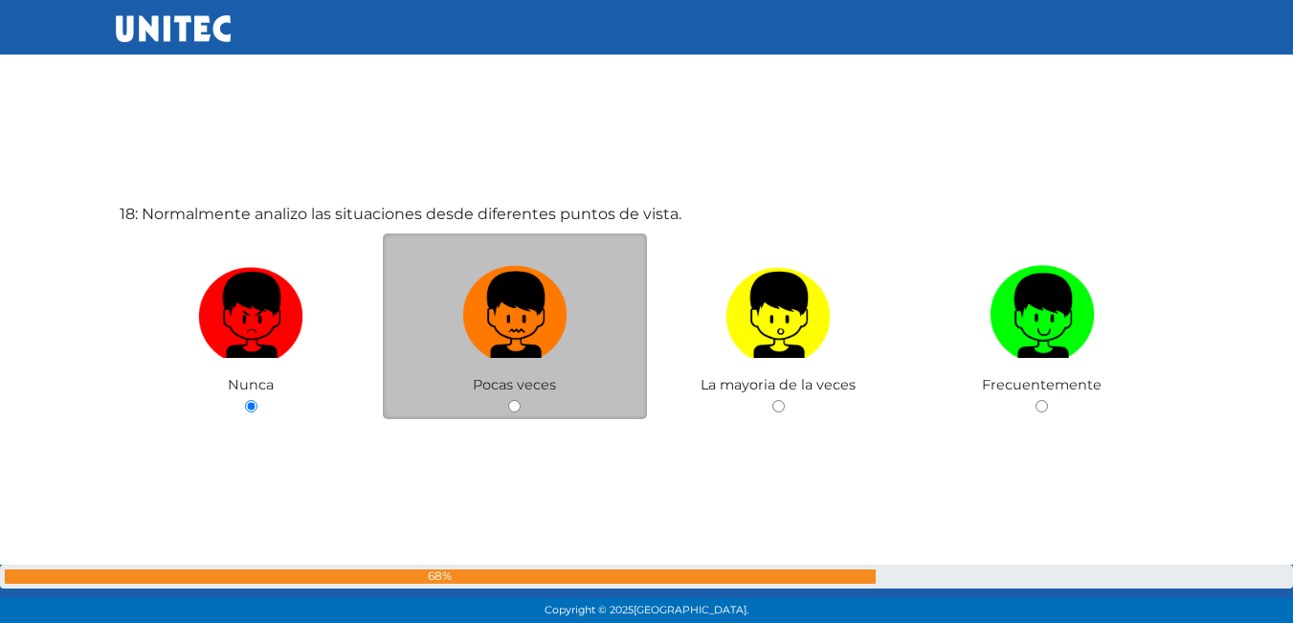
click at [493, 348] on img at bounding box center [514, 309] width 105 height 101
click at [508, 400] on input "radio" at bounding box center [514, 406] width 12 height 12
radio input "true"
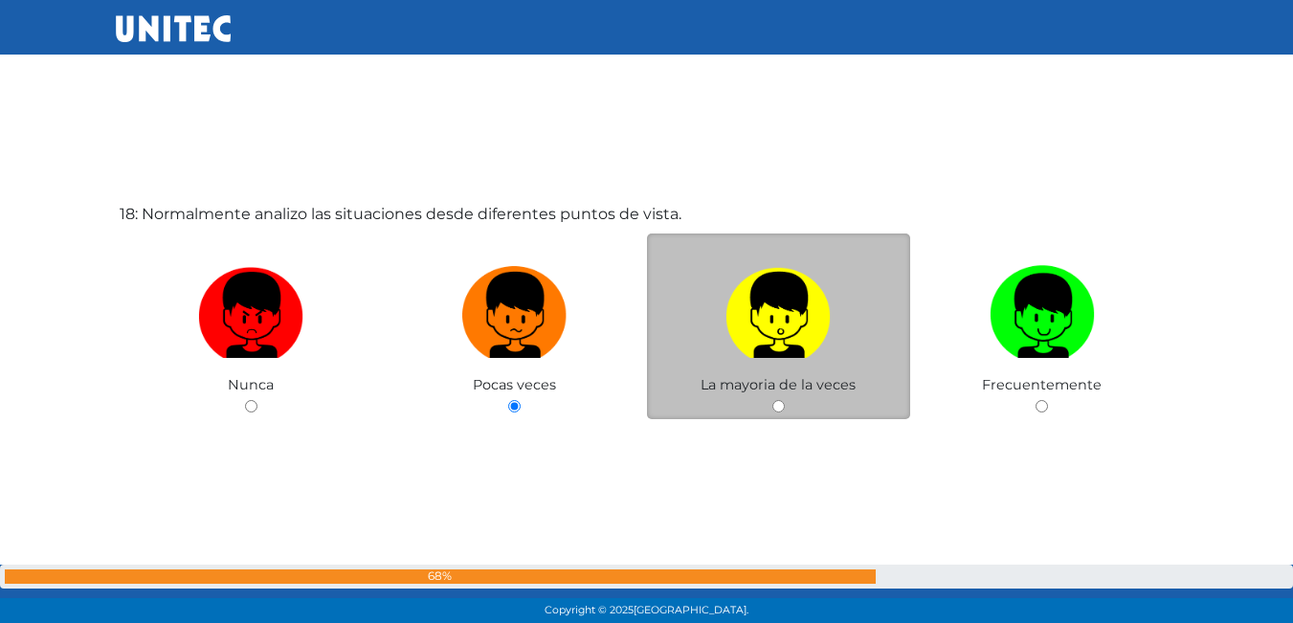
click at [722, 314] on label at bounding box center [779, 316] width 264 height 117
click at [773, 400] on input "radio" at bounding box center [779, 406] width 12 height 12
radio input "true"
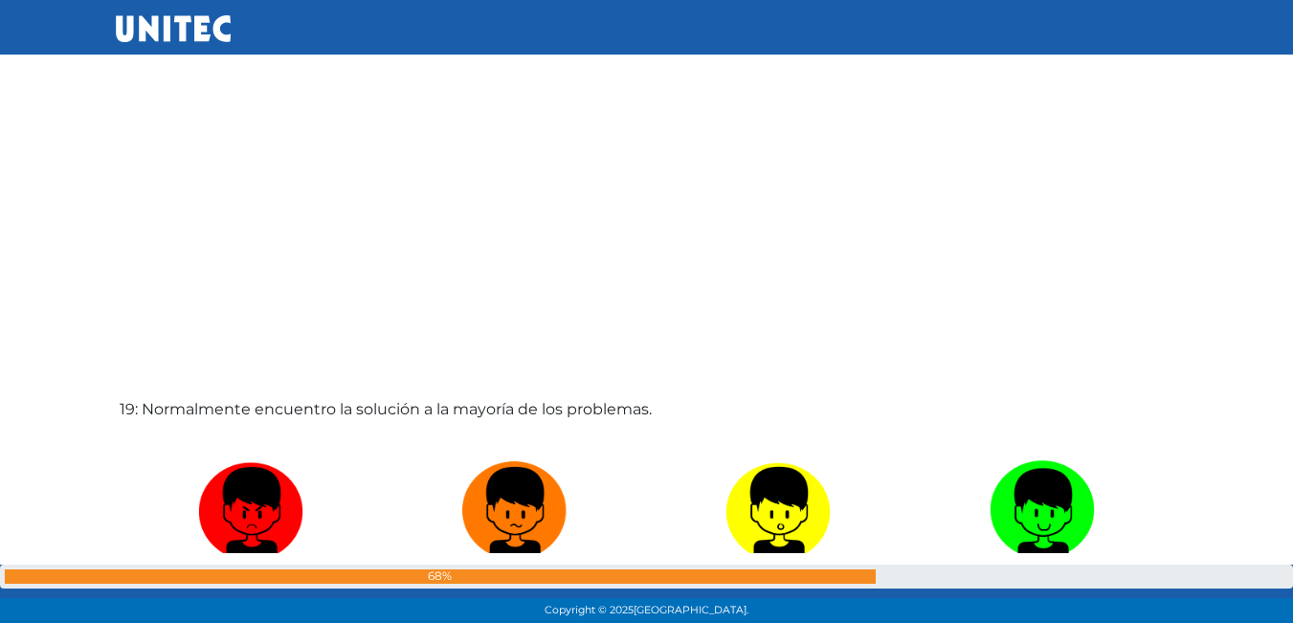
scroll to position [11264, 0]
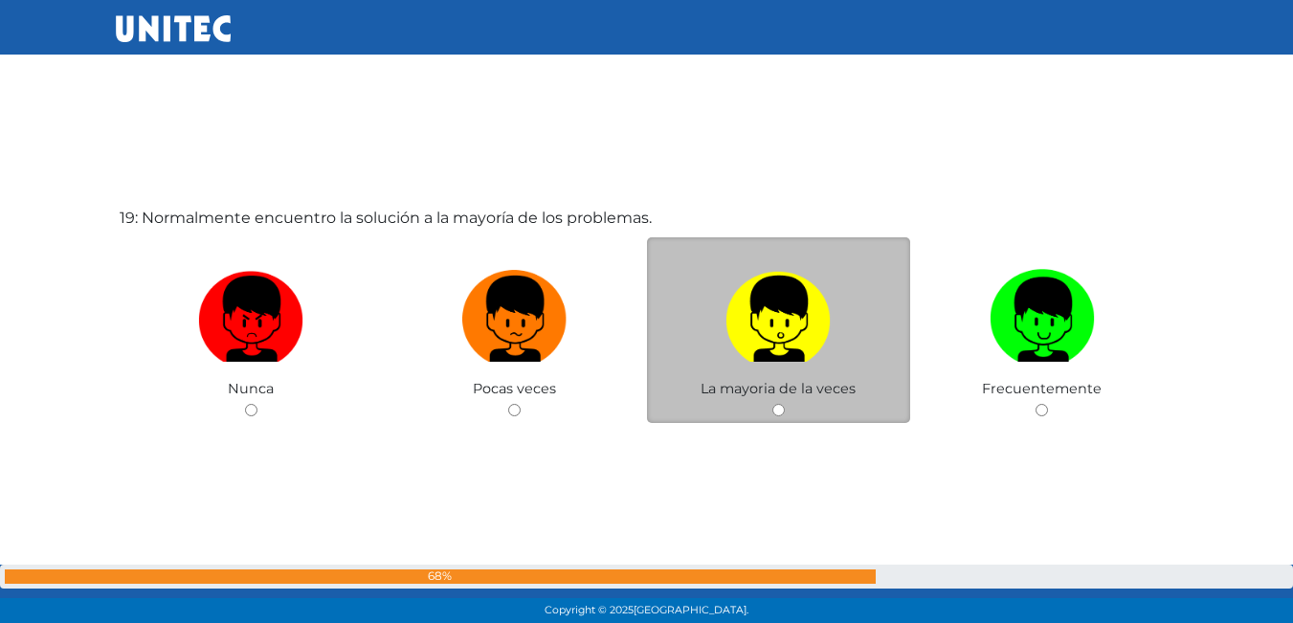
click at [834, 351] on label at bounding box center [779, 319] width 264 height 117
click at [785, 404] on input "radio" at bounding box center [779, 410] width 12 height 12
radio input "true"
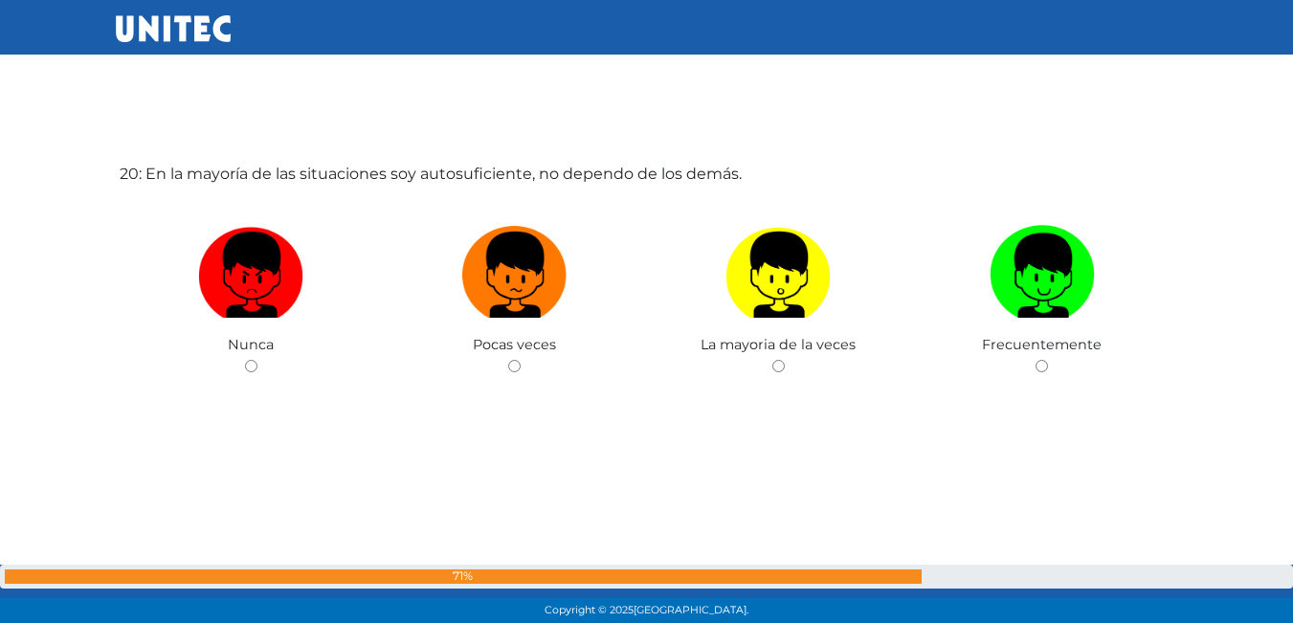
scroll to position [11938, 0]
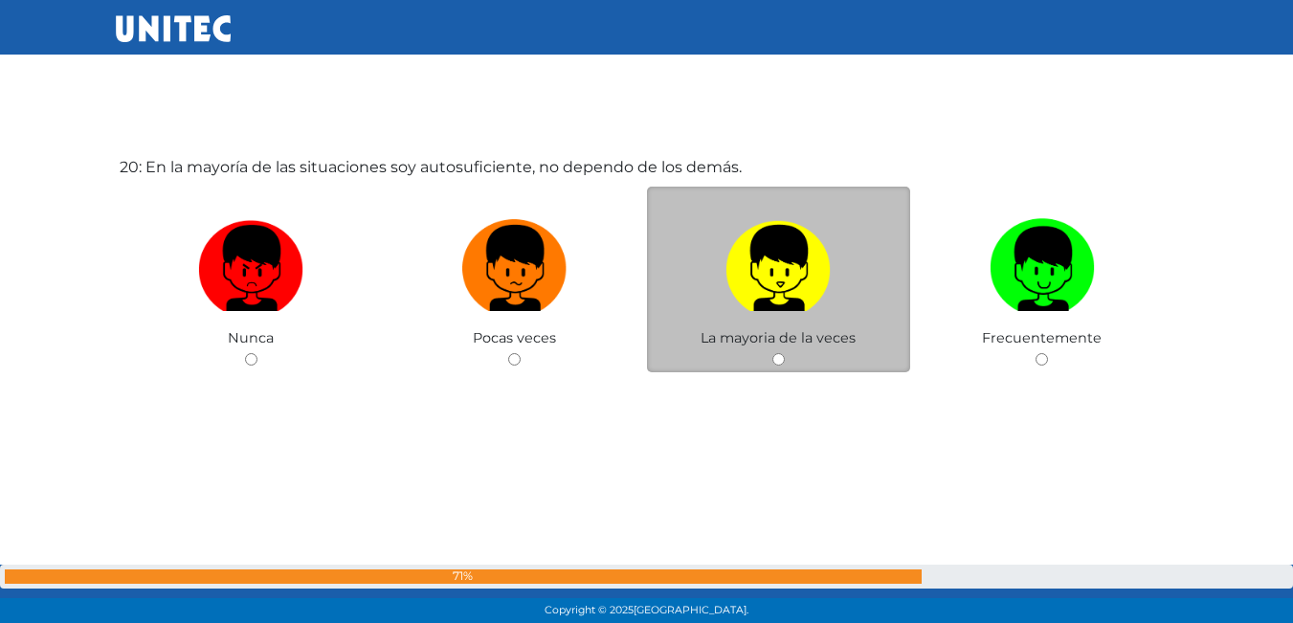
click at [743, 299] on img at bounding box center [778, 262] width 105 height 101
click at [773, 353] on input "radio" at bounding box center [779, 359] width 12 height 12
radio input "true"
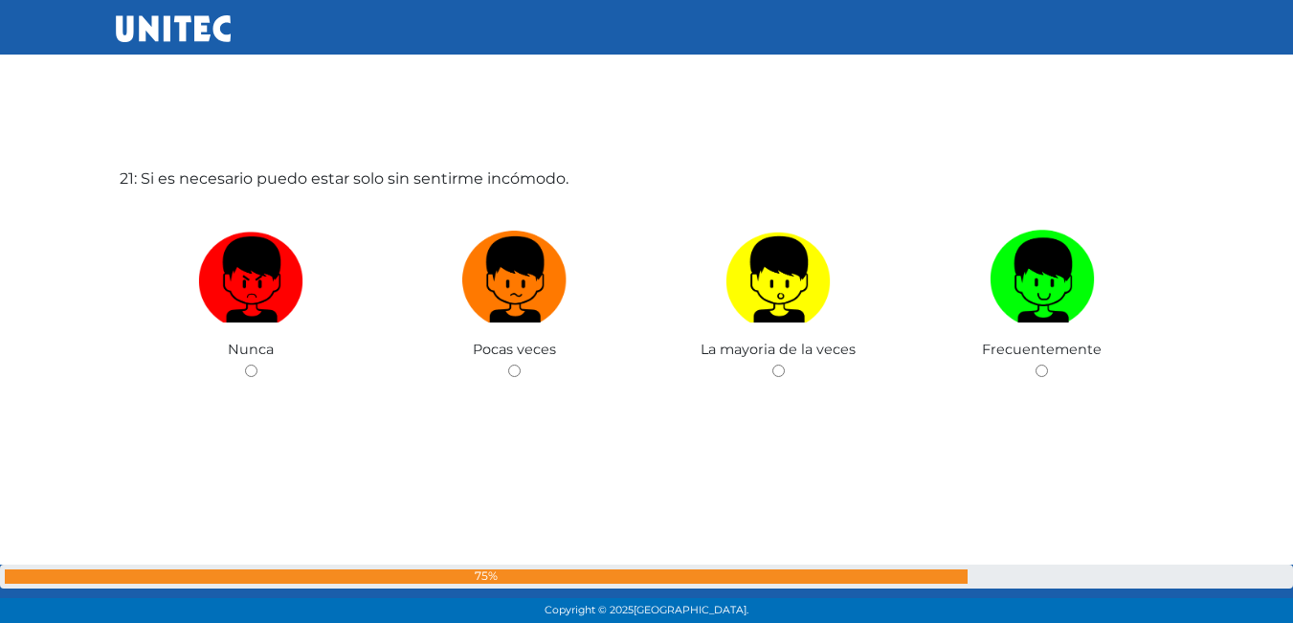
scroll to position [12562, 0]
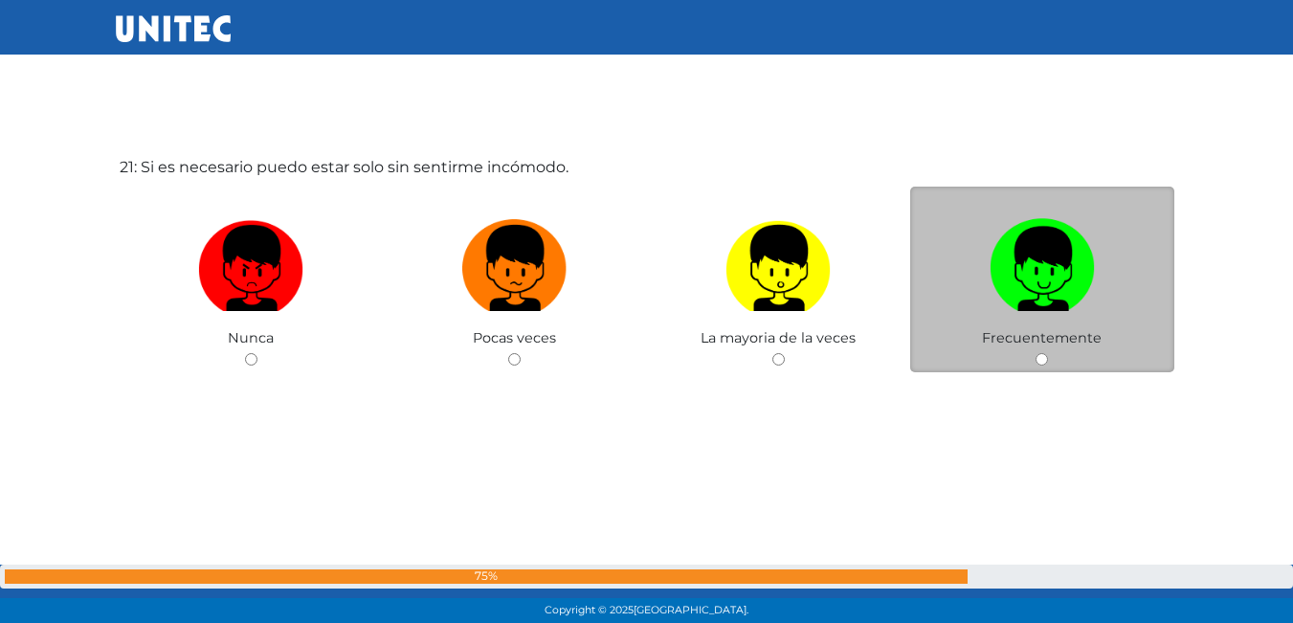
click at [1052, 315] on label at bounding box center [1043, 269] width 264 height 117
click at [1048, 353] on input "radio" at bounding box center [1042, 359] width 12 height 12
radio input "true"
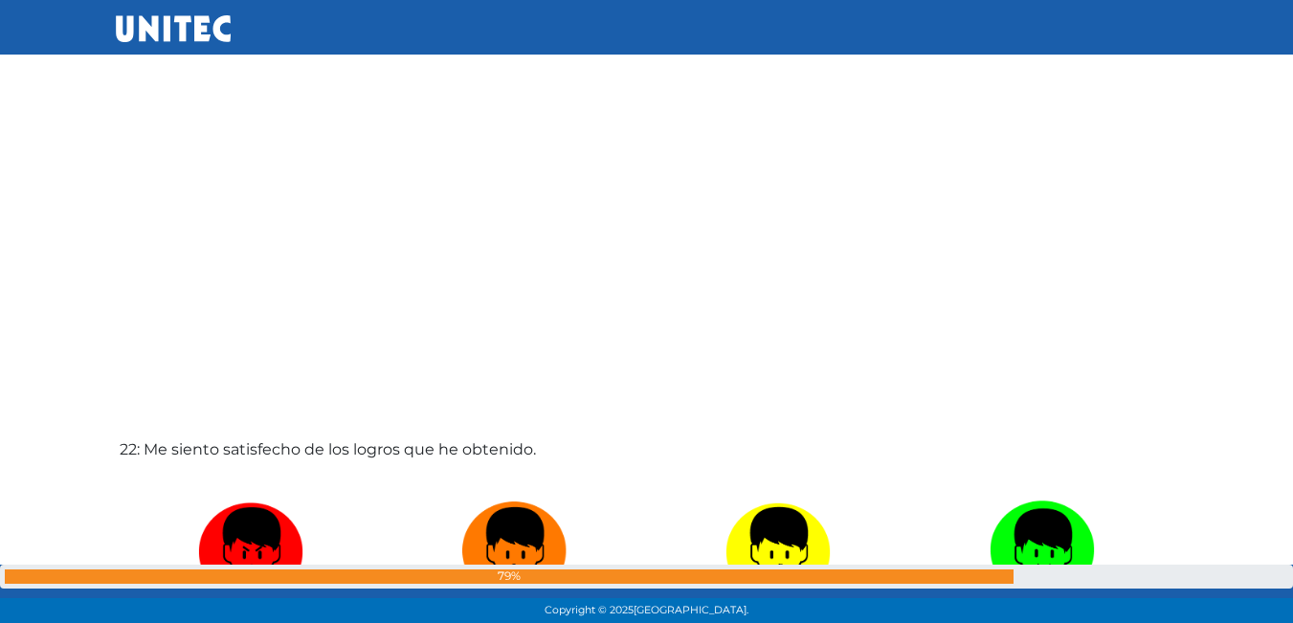
scroll to position [13190, 0]
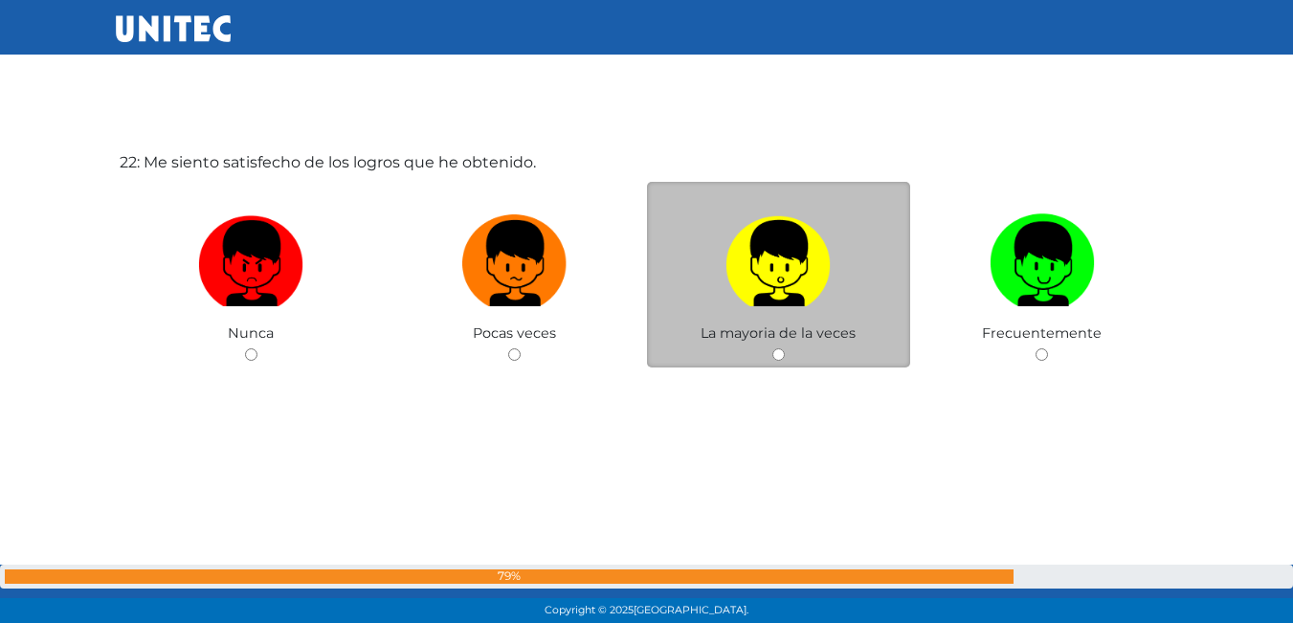
click at [852, 299] on label at bounding box center [779, 264] width 264 height 117
click at [785, 349] on input "radio" at bounding box center [779, 355] width 12 height 12
radio input "true"
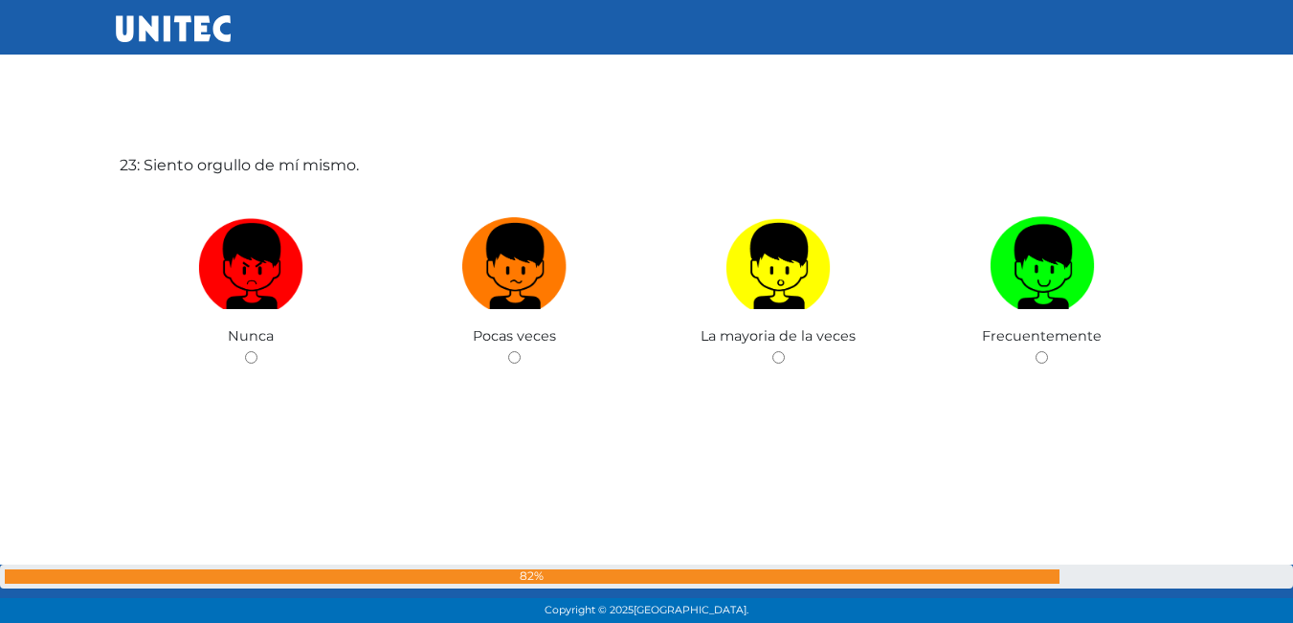
scroll to position [13816, 0]
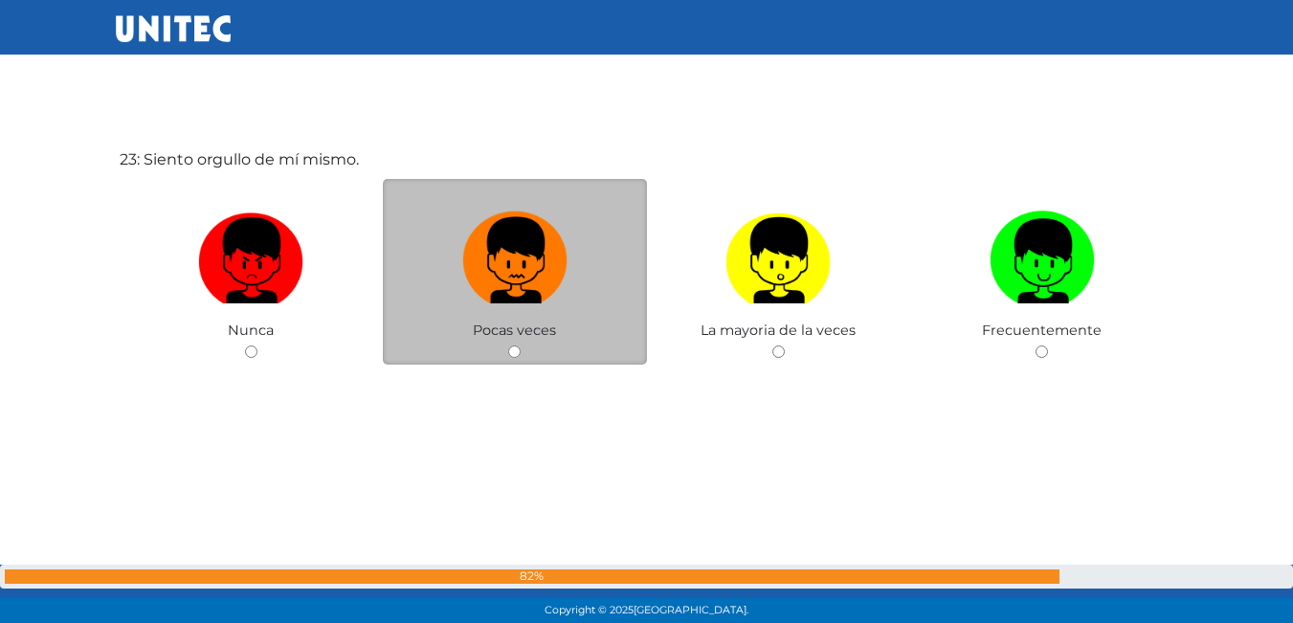
click at [477, 294] on img at bounding box center [514, 254] width 105 height 101
click at [508, 346] on input "radio" at bounding box center [514, 352] width 12 height 12
radio input "true"
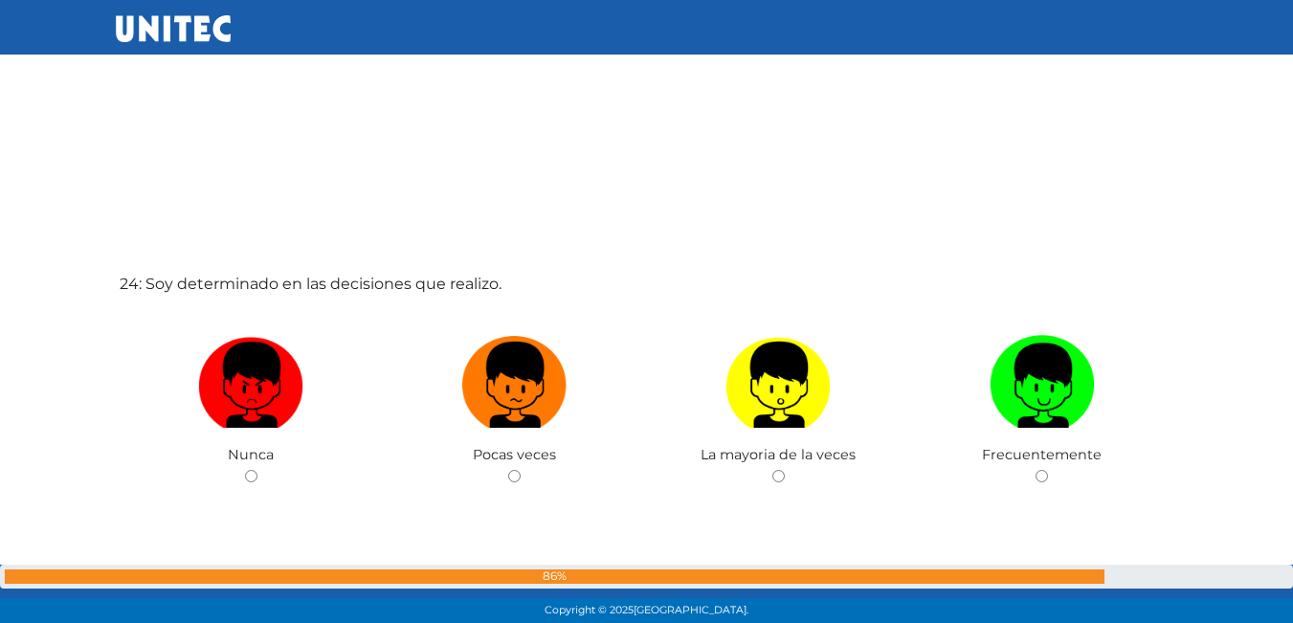
scroll to position [14347, 0]
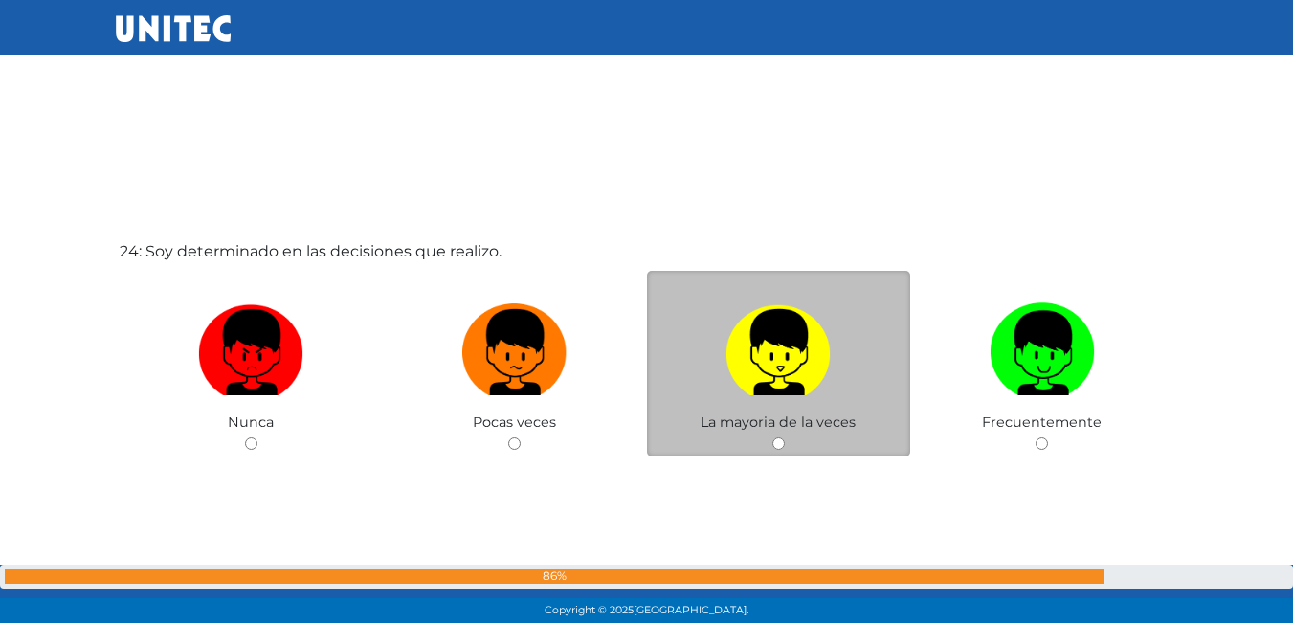
click at [776, 358] on img at bounding box center [778, 346] width 105 height 101
click at [776, 438] on input "radio" at bounding box center [779, 444] width 12 height 12
radio input "true"
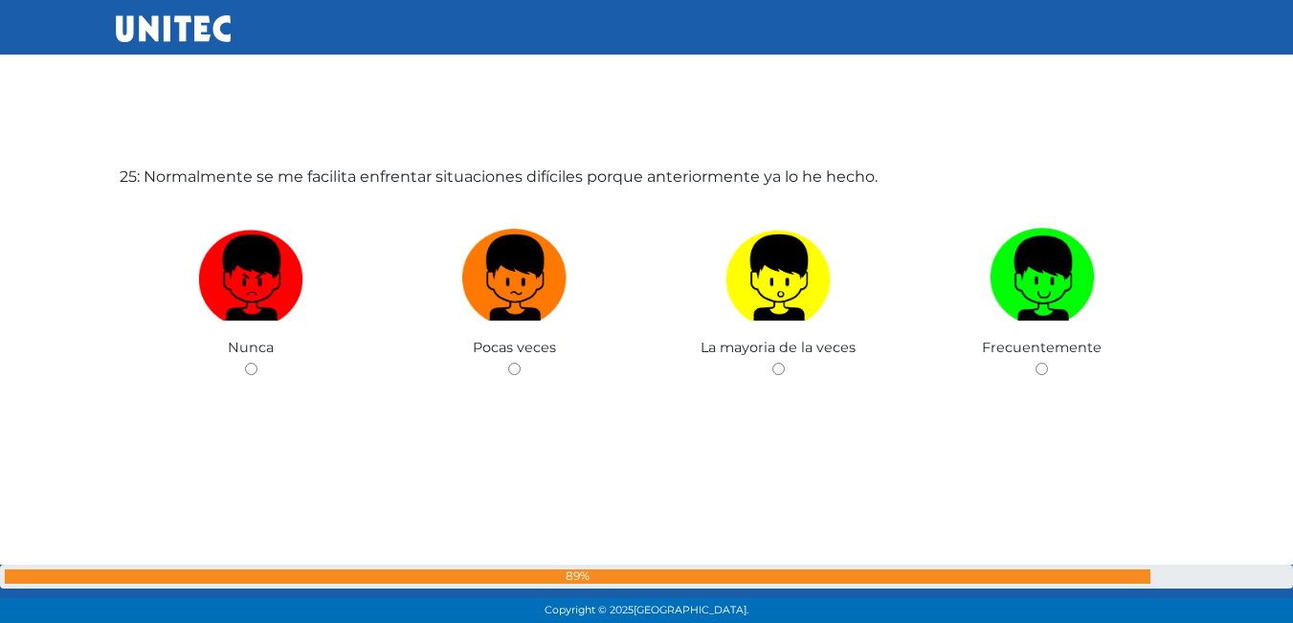
scroll to position [15055, 0]
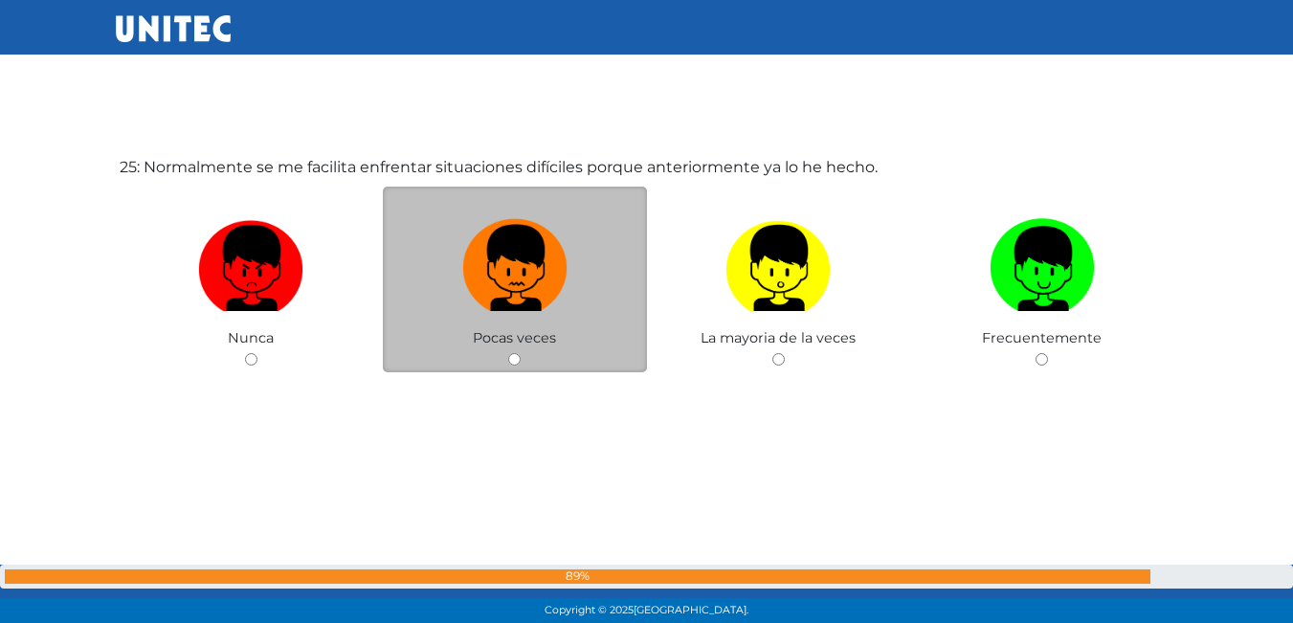
click at [564, 269] on img at bounding box center [514, 262] width 105 height 101
click at [521, 353] on input "radio" at bounding box center [514, 359] width 12 height 12
radio input "true"
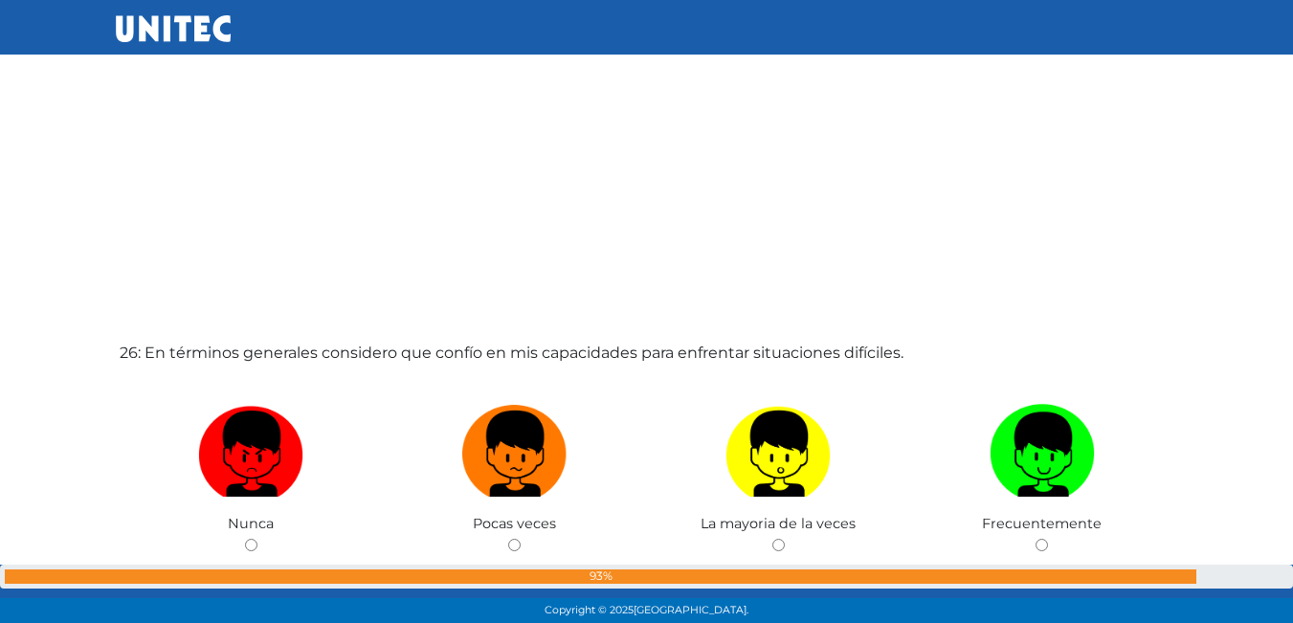
scroll to position [15684, 0]
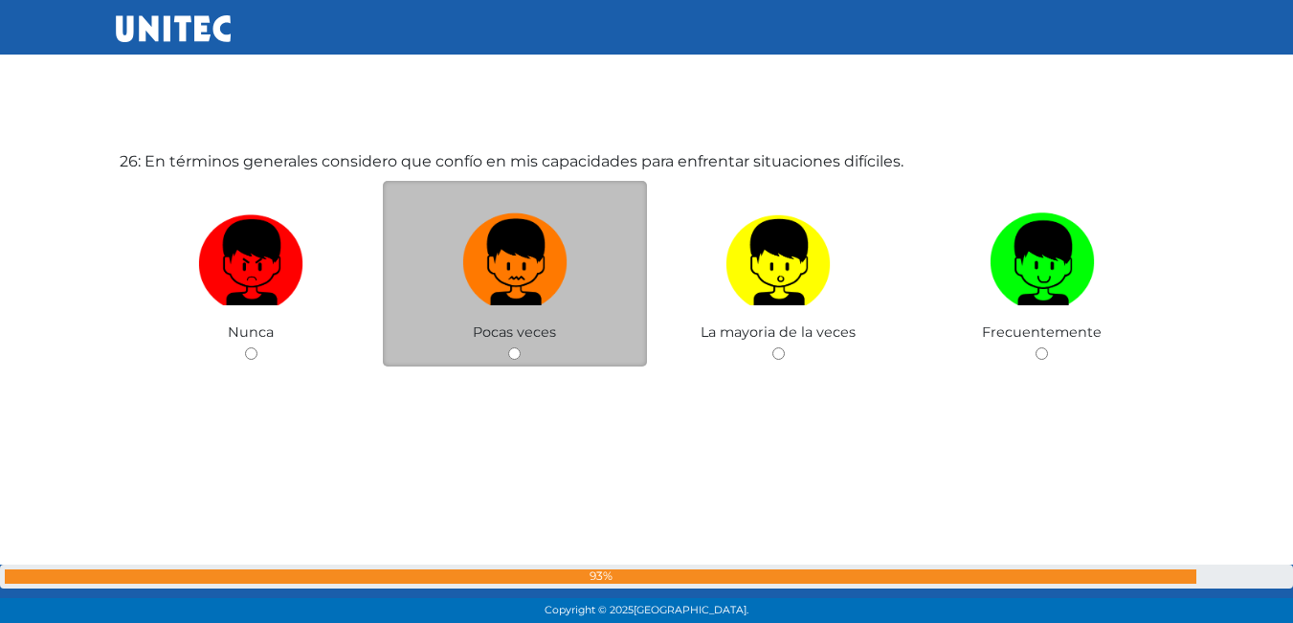
click at [563, 264] on img at bounding box center [514, 256] width 105 height 101
click at [521, 348] on input "radio" at bounding box center [514, 354] width 12 height 12
radio input "true"
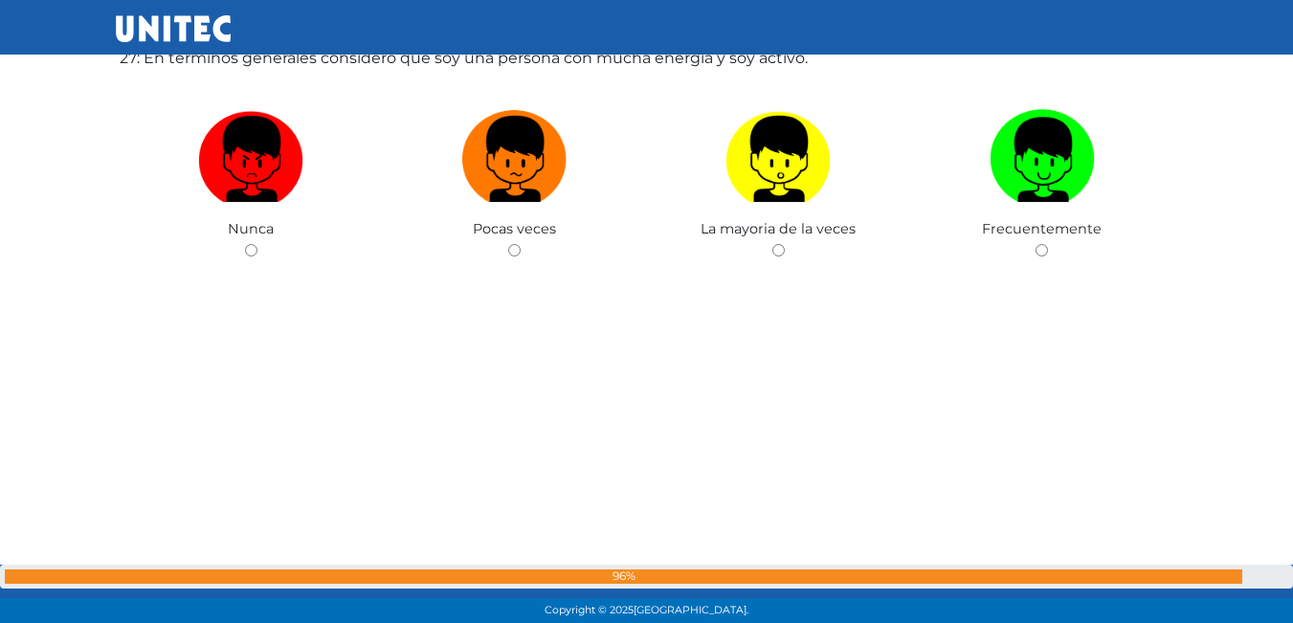
scroll to position [16334, 0]
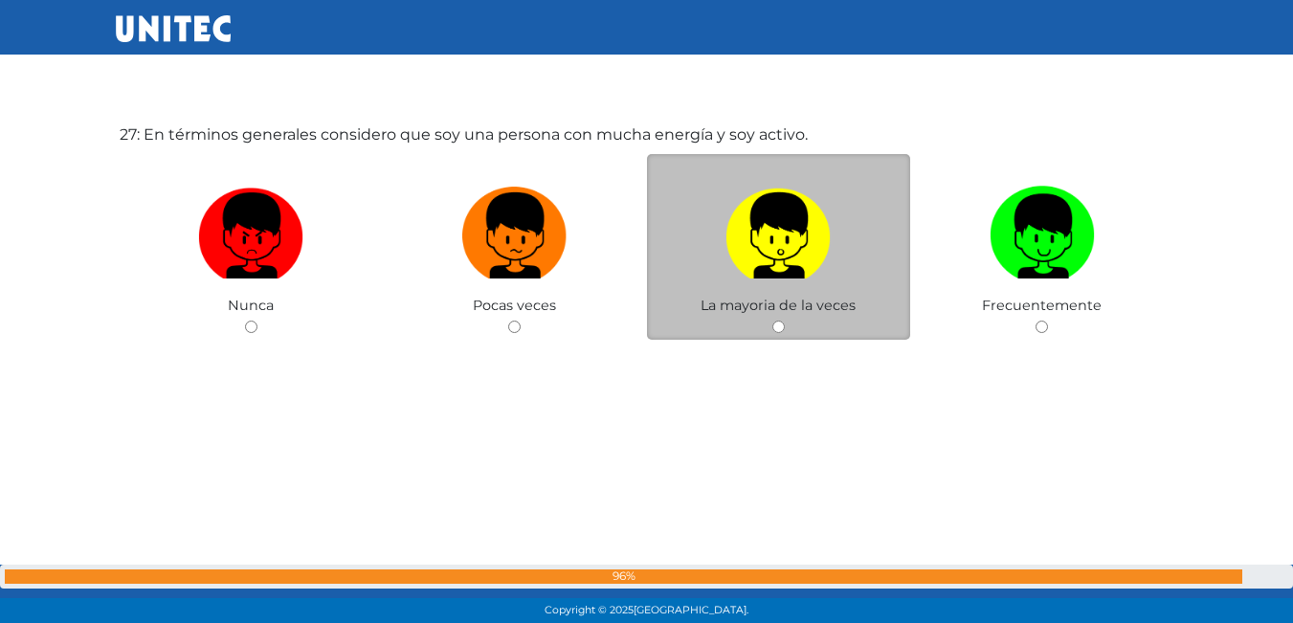
click at [688, 296] on div "La mayoria de la veces" at bounding box center [779, 247] width 264 height 187
click at [783, 257] on img at bounding box center [778, 229] width 105 height 101
click at [783, 321] on input "radio" at bounding box center [779, 327] width 12 height 12
radio input "true"
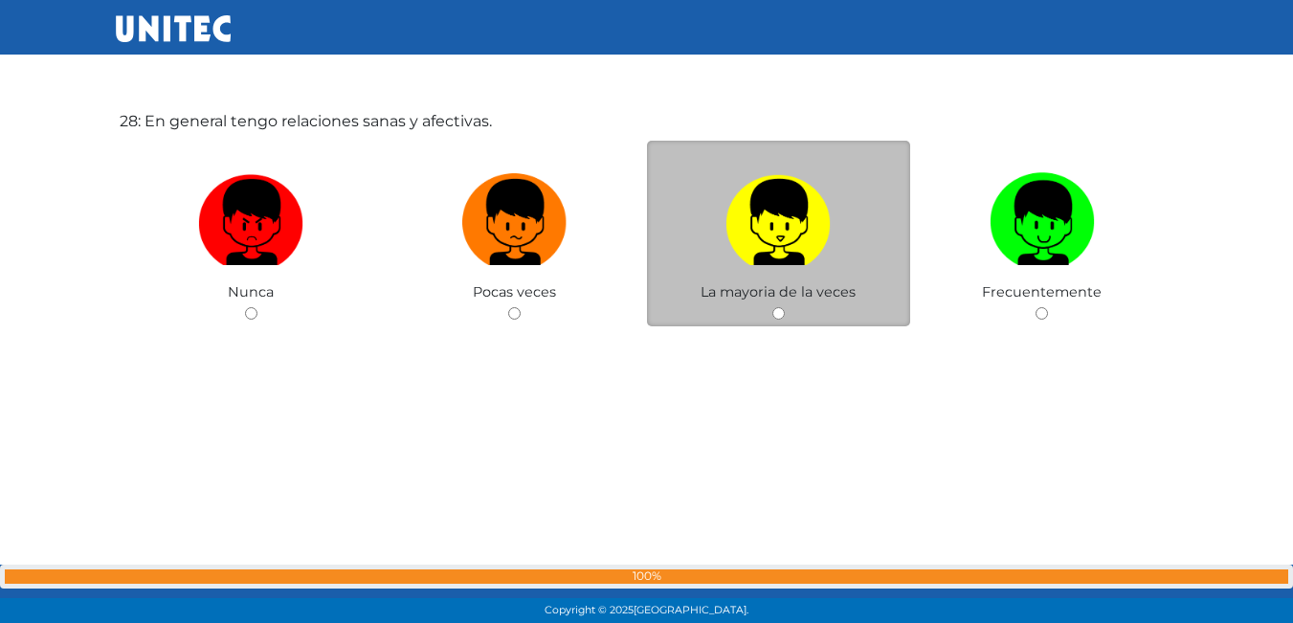
scroll to position [17004, 0]
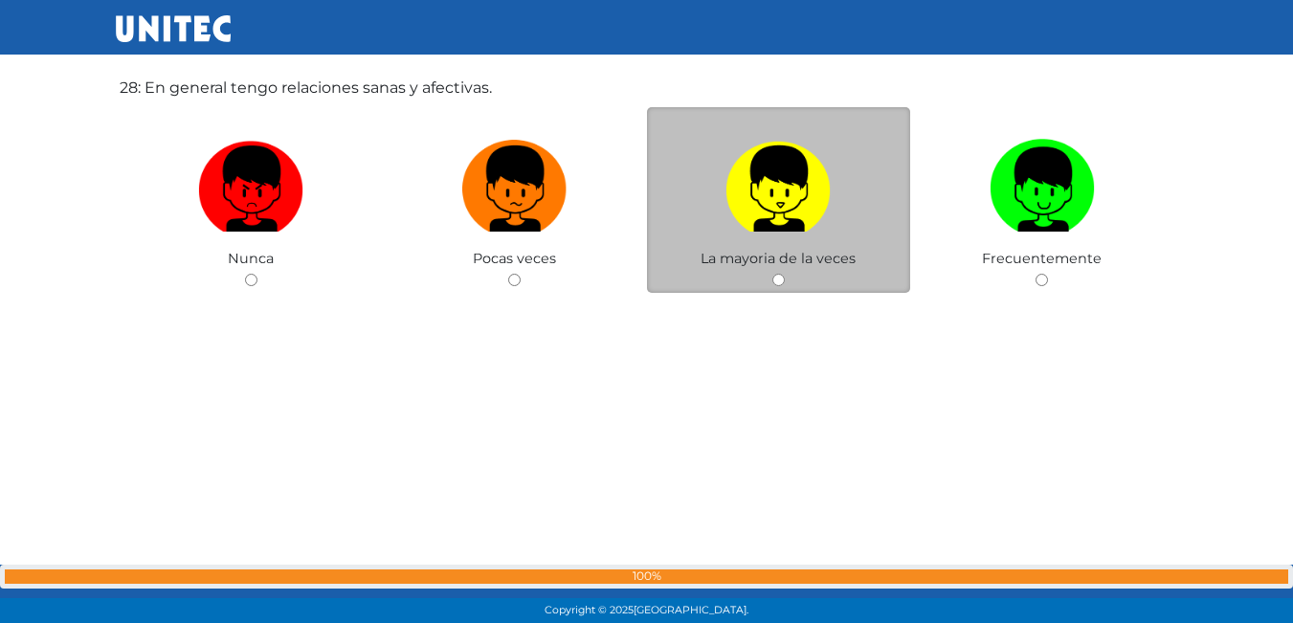
click at [772, 211] on img at bounding box center [778, 182] width 105 height 101
click at [773, 274] on input "radio" at bounding box center [779, 280] width 12 height 12
radio input "true"
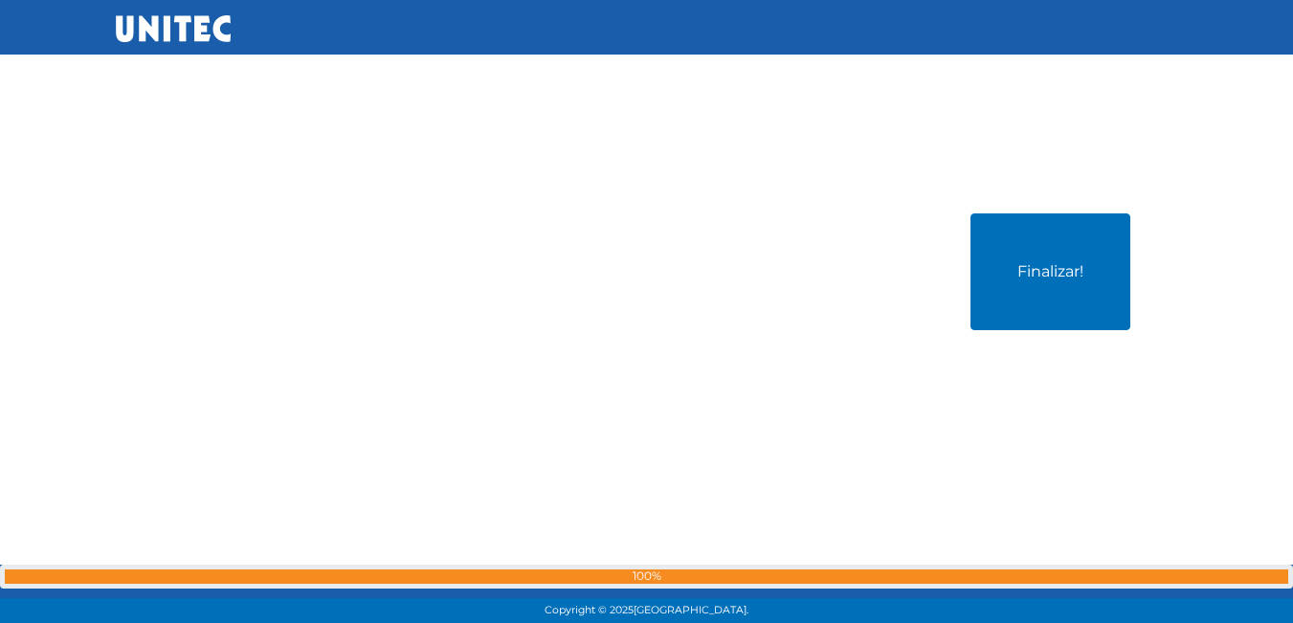
scroll to position [17586, 0]
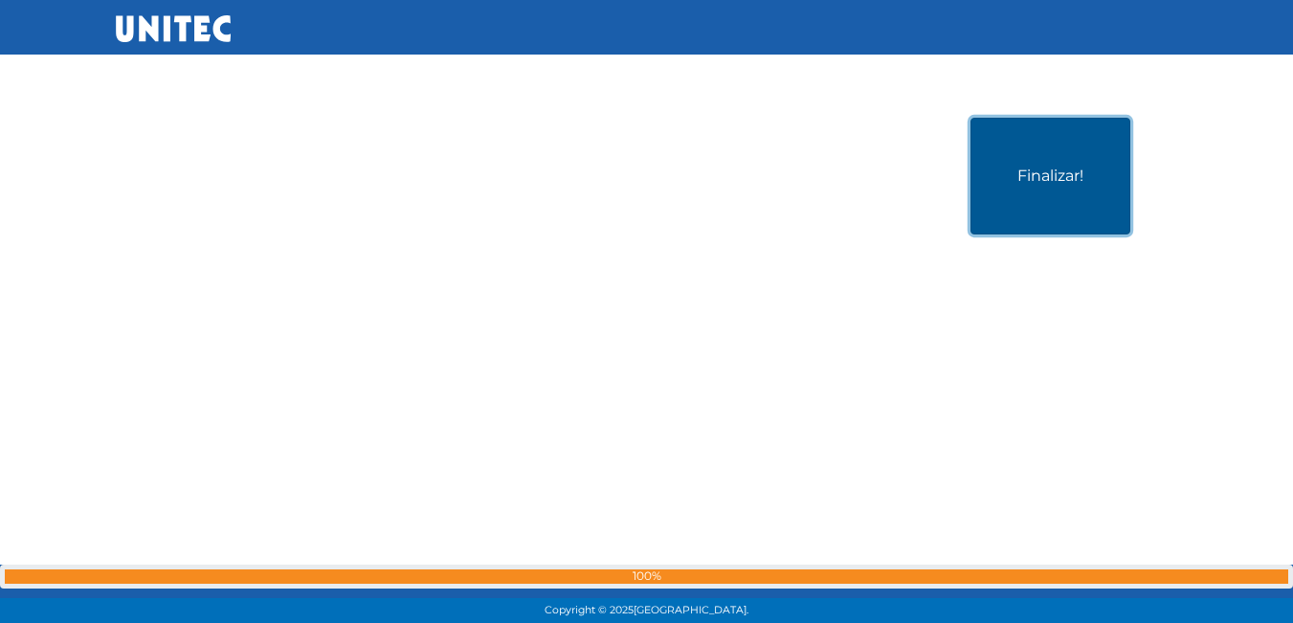
click at [991, 218] on button "Finalizar!" at bounding box center [1051, 176] width 160 height 117
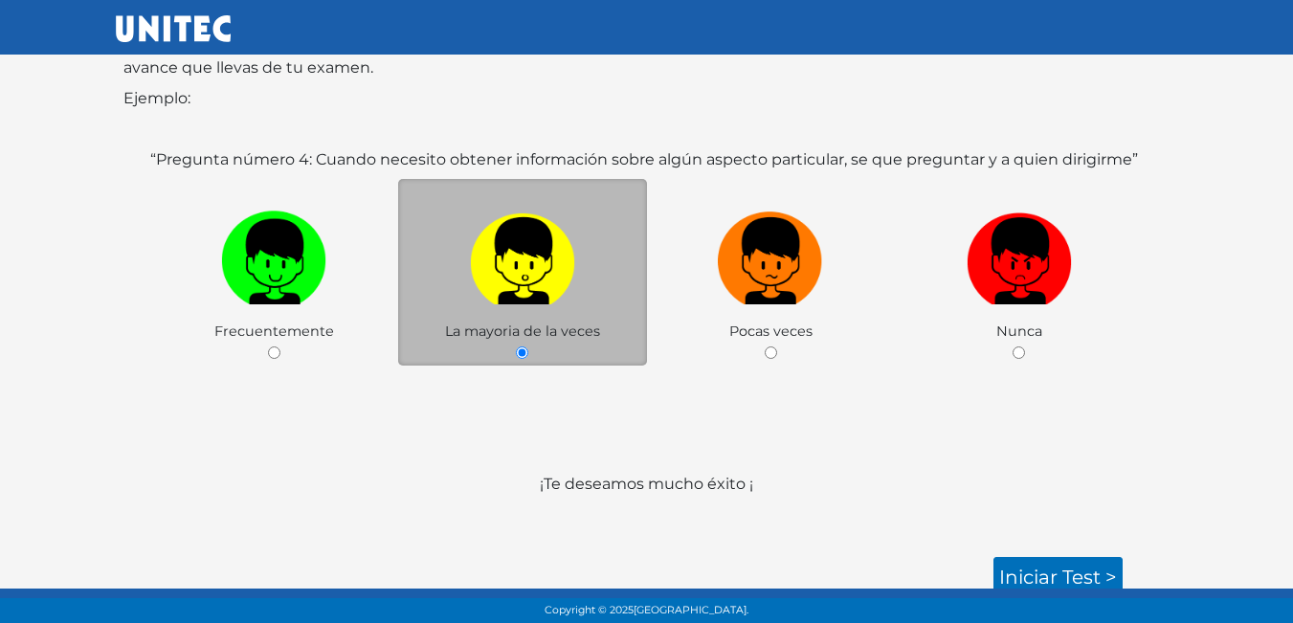
scroll to position [285, 0]
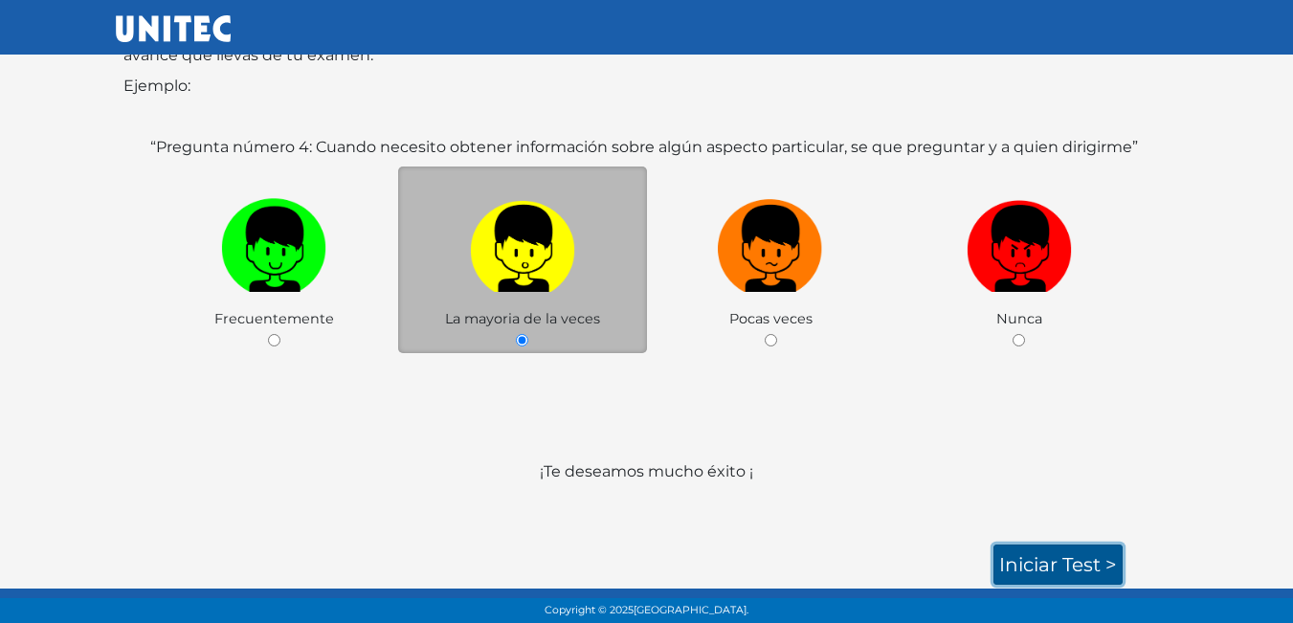
click at [1030, 574] on link "Iniciar test >" at bounding box center [1058, 565] width 129 height 40
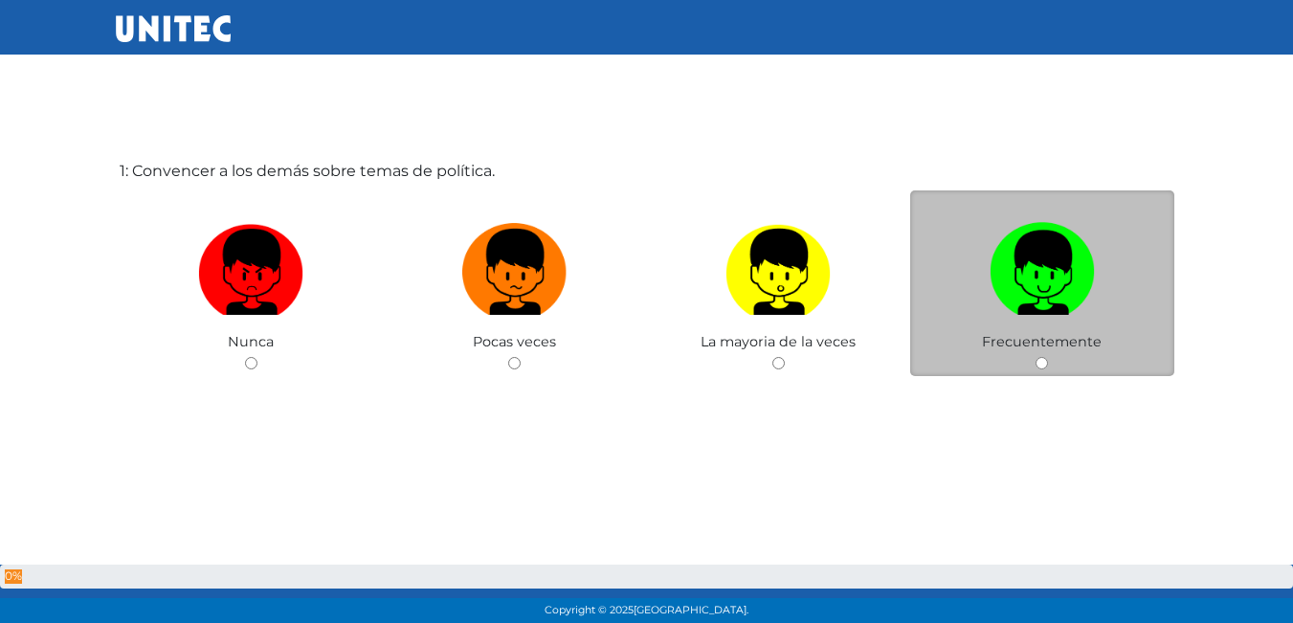
scroll to position [96, 0]
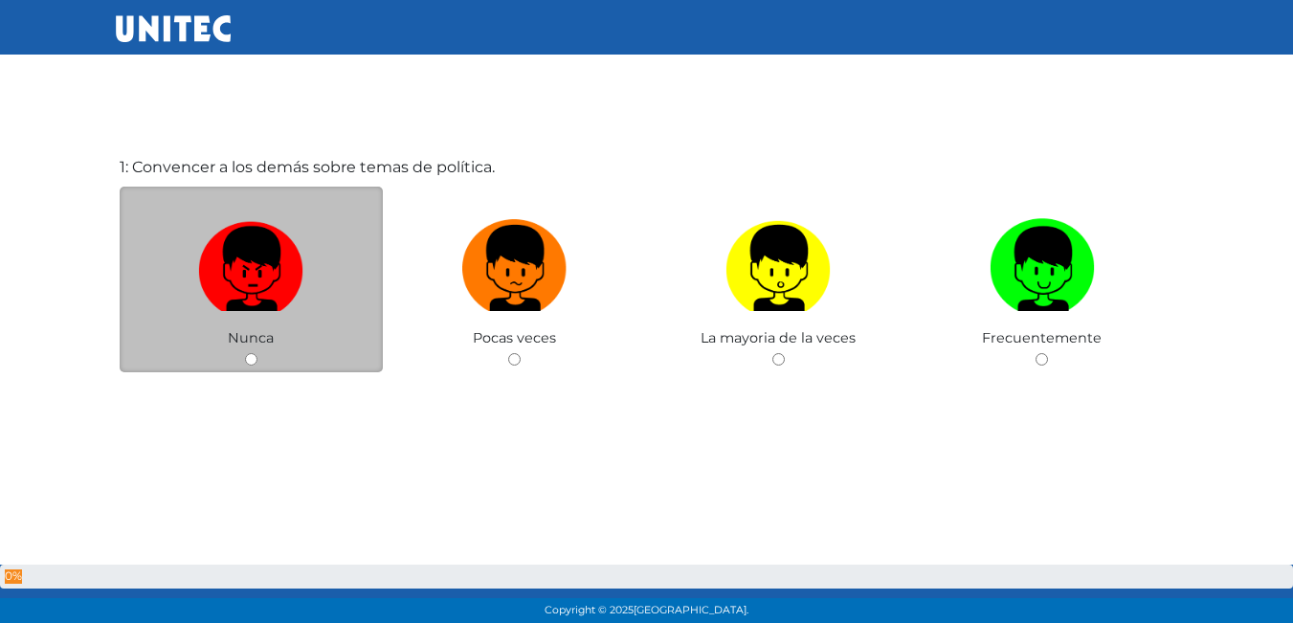
click at [293, 281] on img at bounding box center [250, 262] width 105 height 101
click at [258, 353] on input "radio" at bounding box center [251, 359] width 12 height 12
radio input "true"
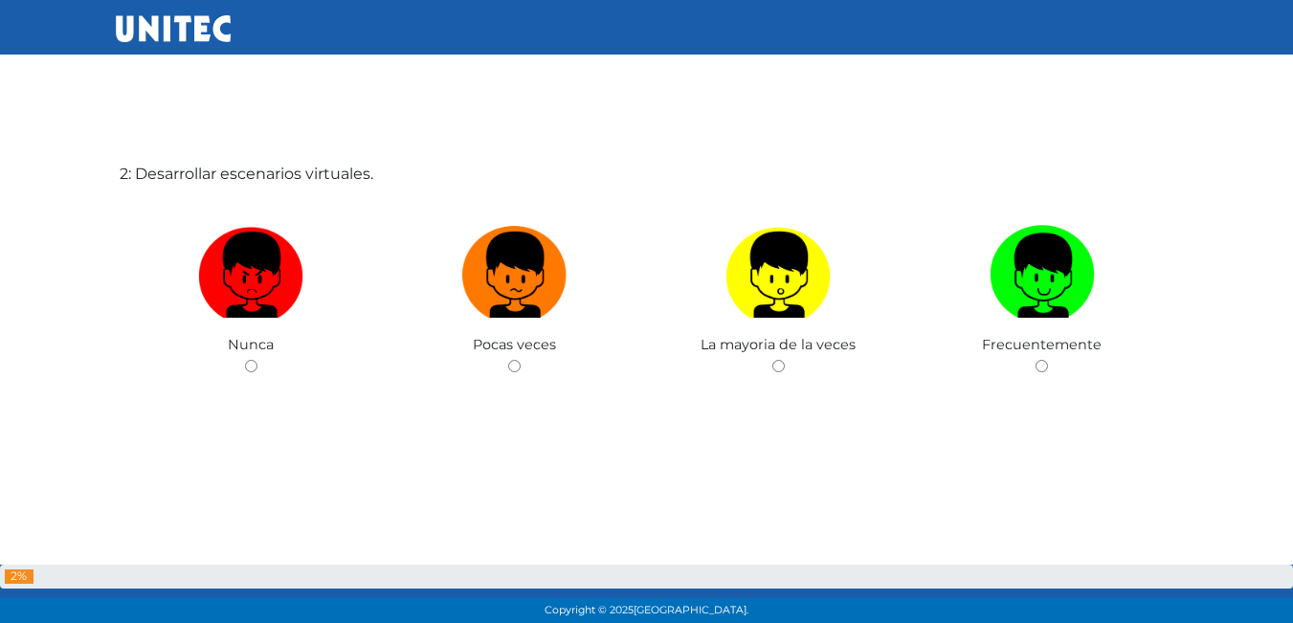
scroll to position [719, 0]
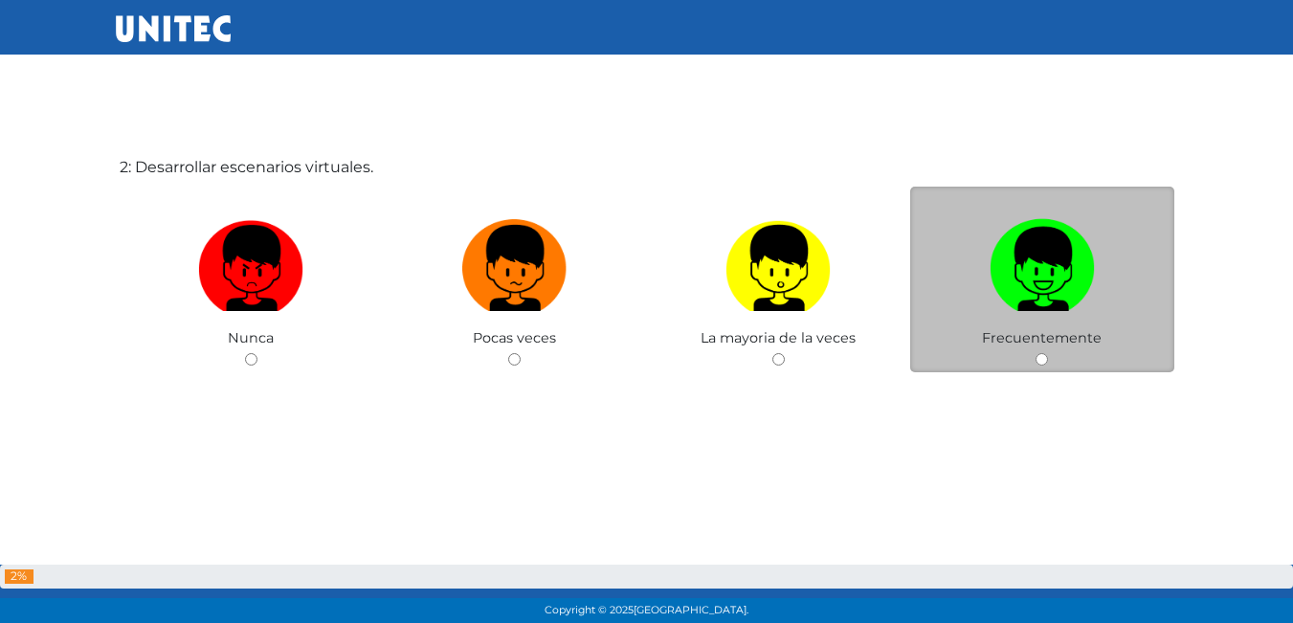
click at [1054, 289] on img at bounding box center [1042, 262] width 105 height 101
click at [1048, 353] on input "radio" at bounding box center [1042, 359] width 12 height 12
radio input "true"
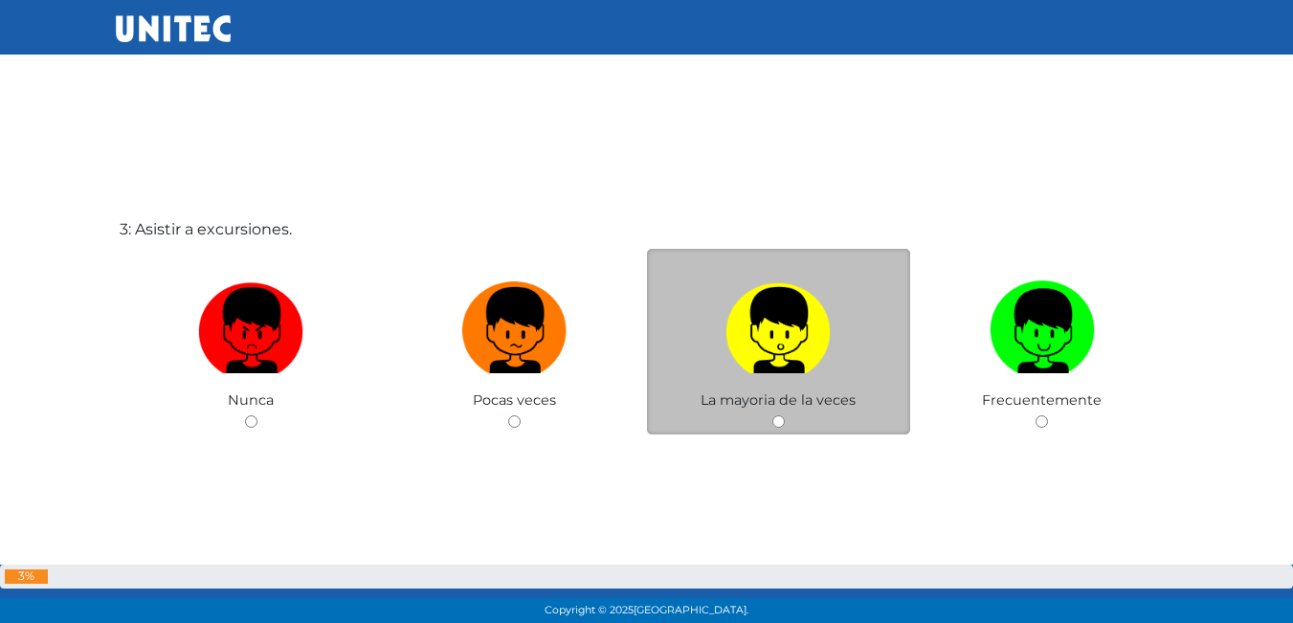
scroll to position [1281, 0]
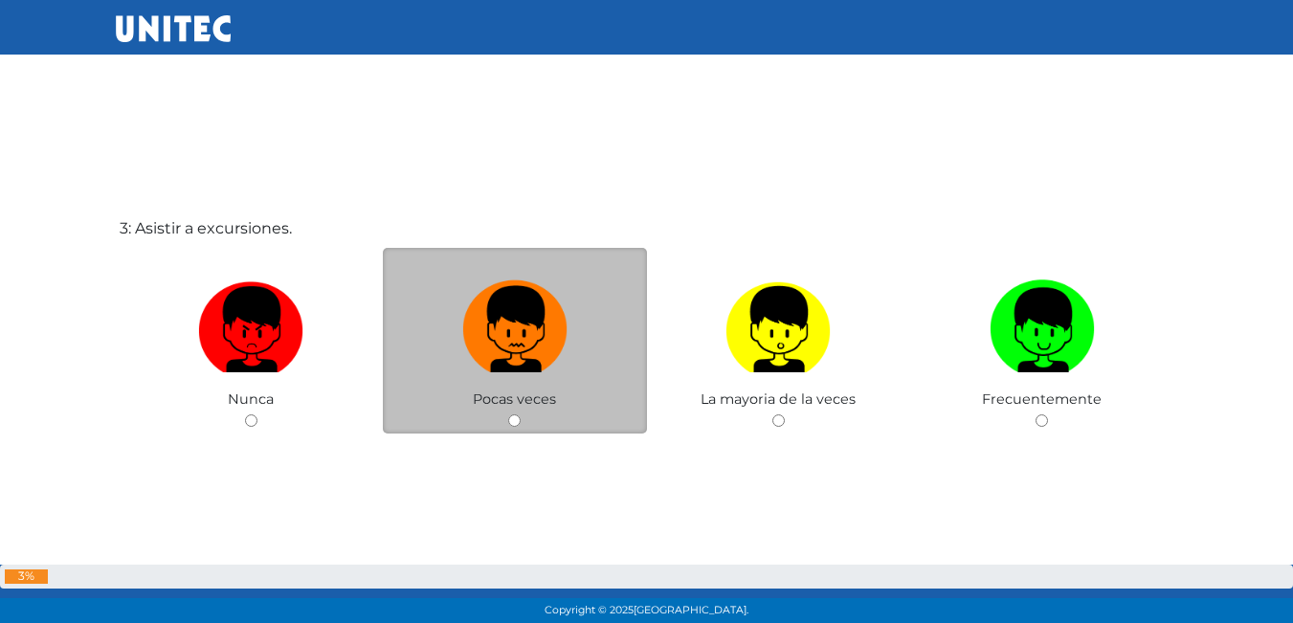
click at [537, 325] on img at bounding box center [514, 323] width 105 height 101
click at [521, 415] on input "radio" at bounding box center [514, 421] width 12 height 12
radio input "true"
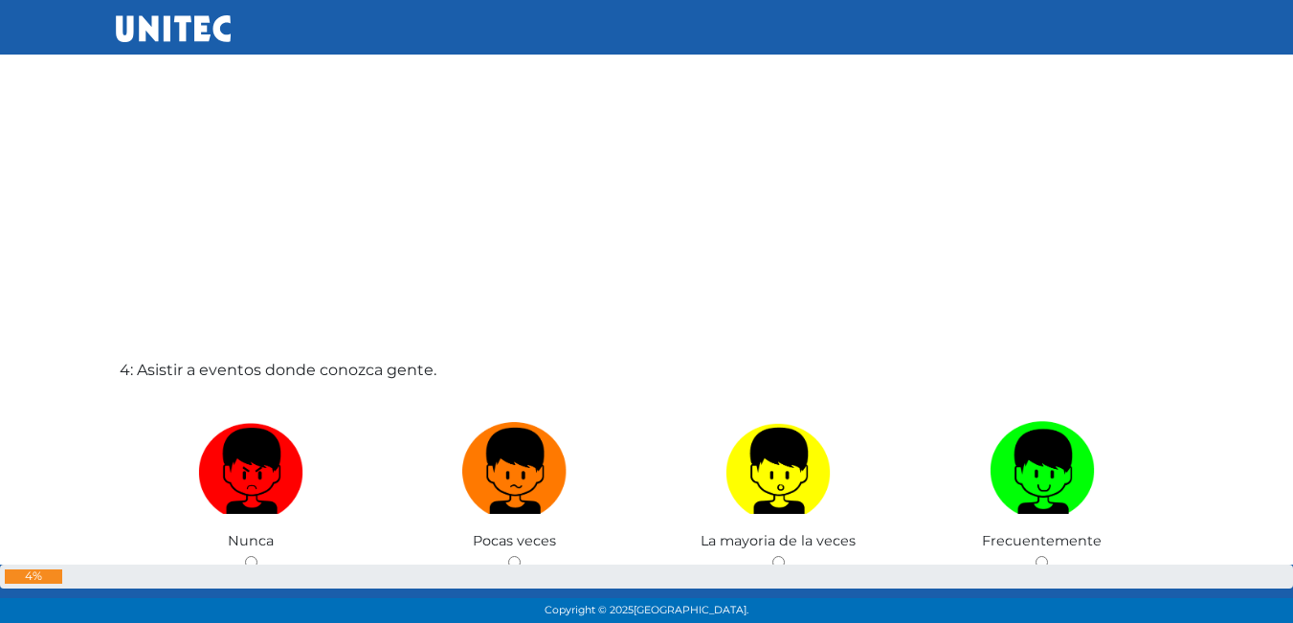
scroll to position [1858, 0]
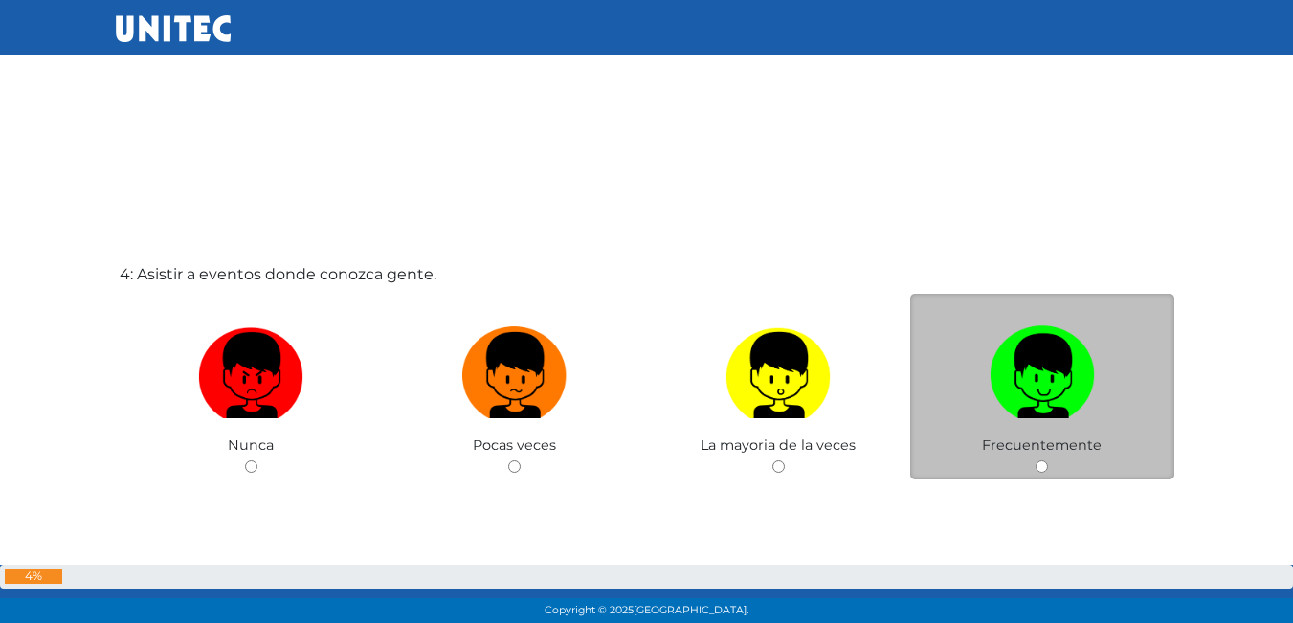
click at [1030, 420] on label at bounding box center [1043, 376] width 264 height 117
click at [1036, 461] on input "radio" at bounding box center [1042, 467] width 12 height 12
radio input "true"
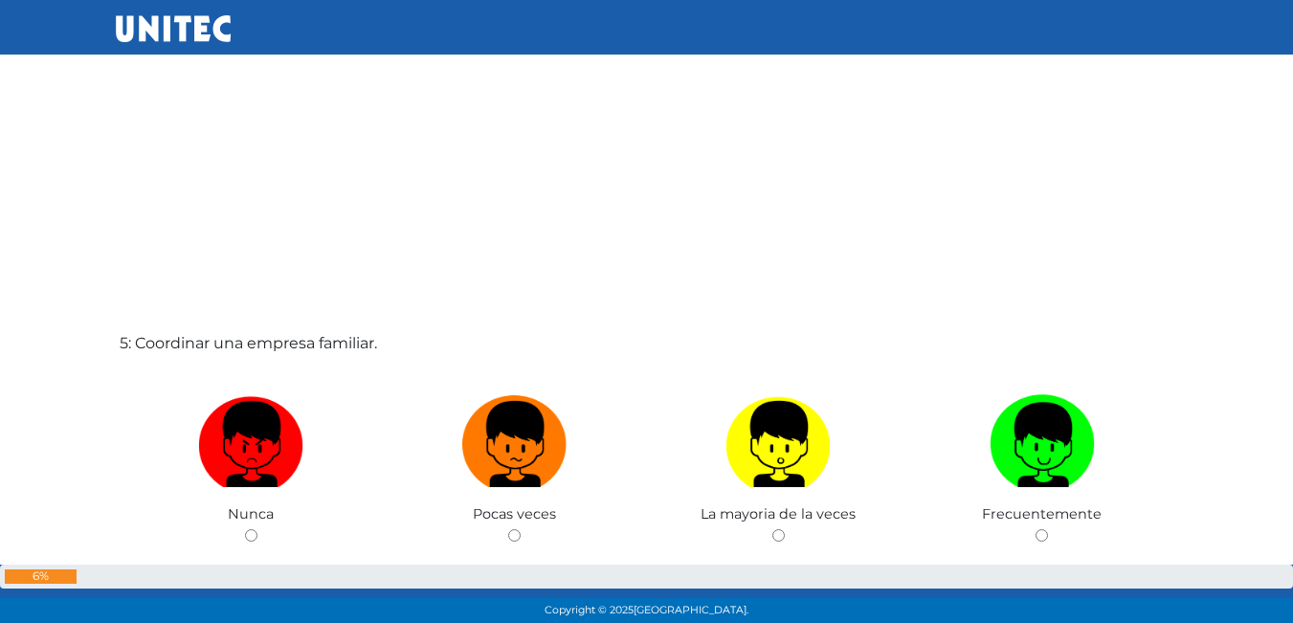
scroll to position [2432, 0]
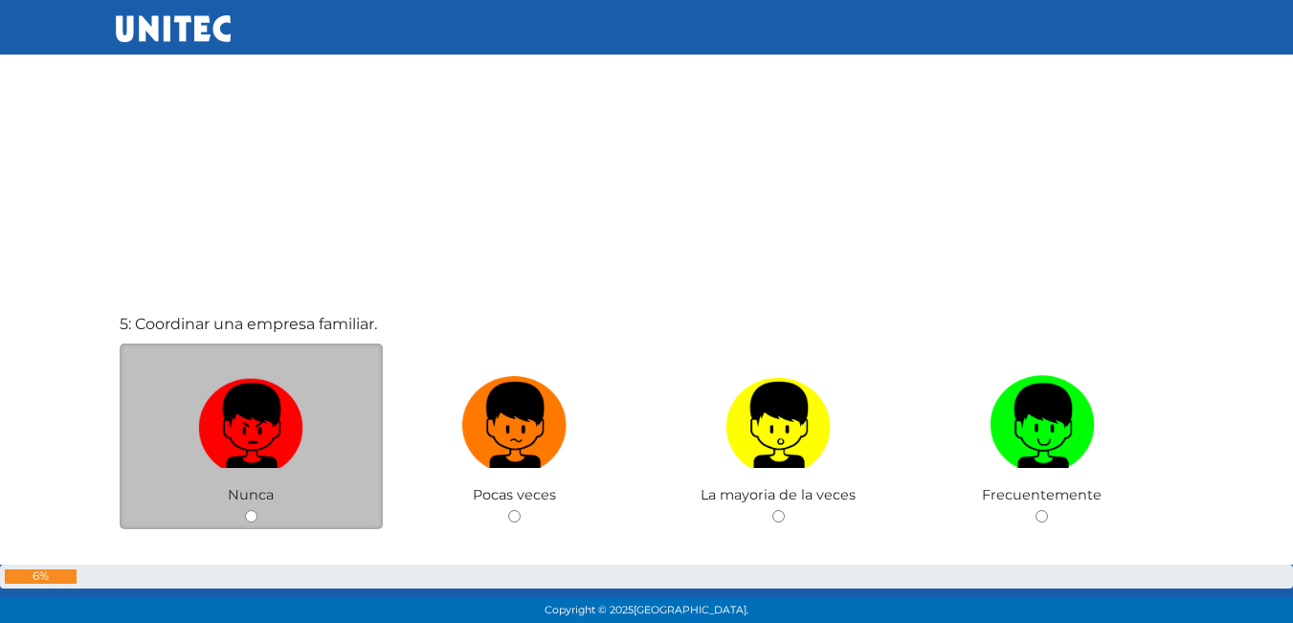
click at [283, 414] on img at bounding box center [250, 419] width 105 height 101
click at [258, 510] on input "radio" at bounding box center [251, 516] width 12 height 12
radio input "true"
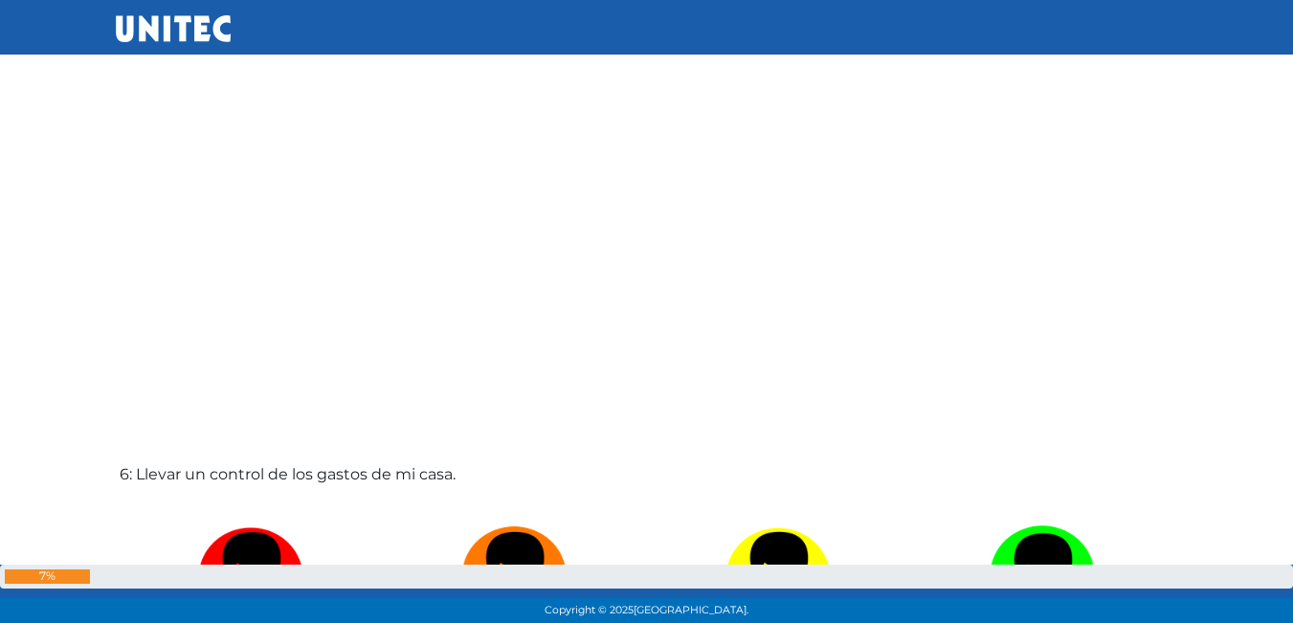
scroll to position [3165, 0]
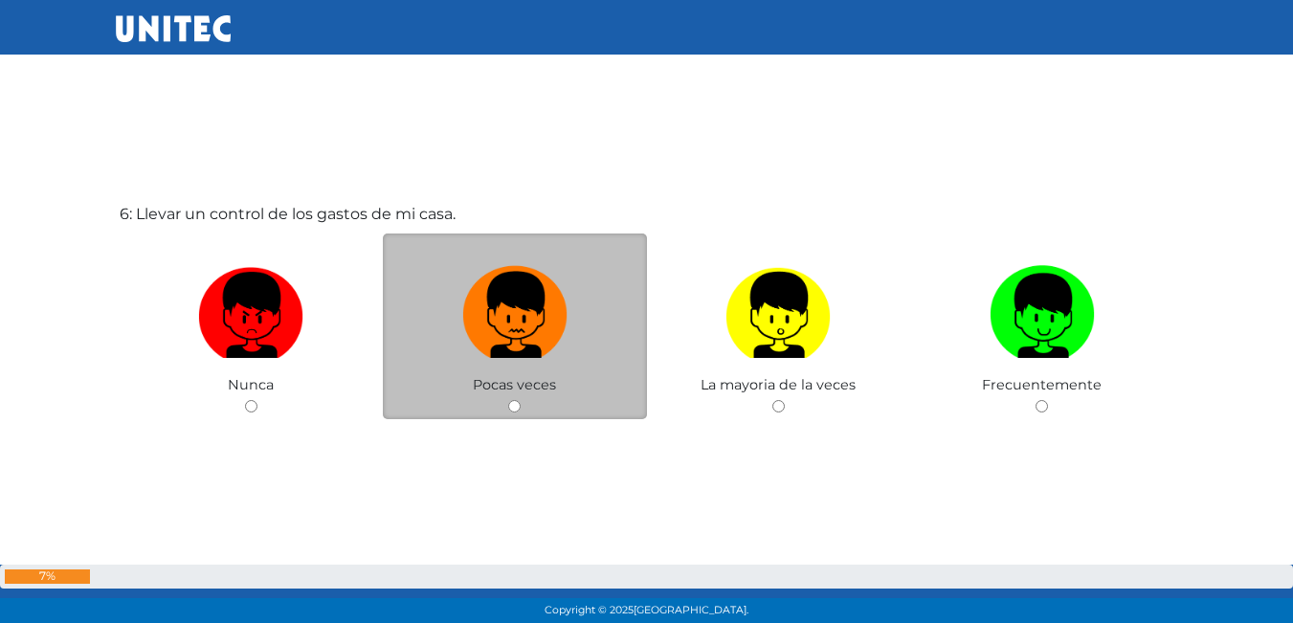
click at [508, 334] on img at bounding box center [514, 309] width 105 height 101
click at [508, 400] on input "radio" at bounding box center [514, 406] width 12 height 12
radio input "true"
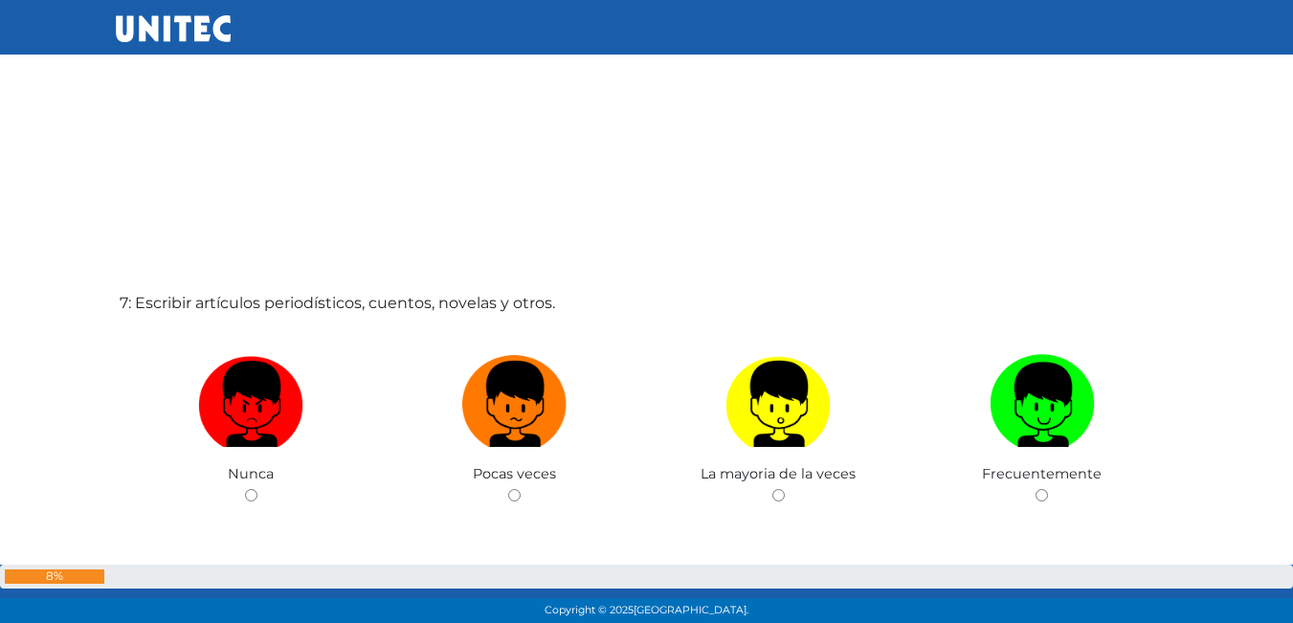
scroll to position [3701, 0]
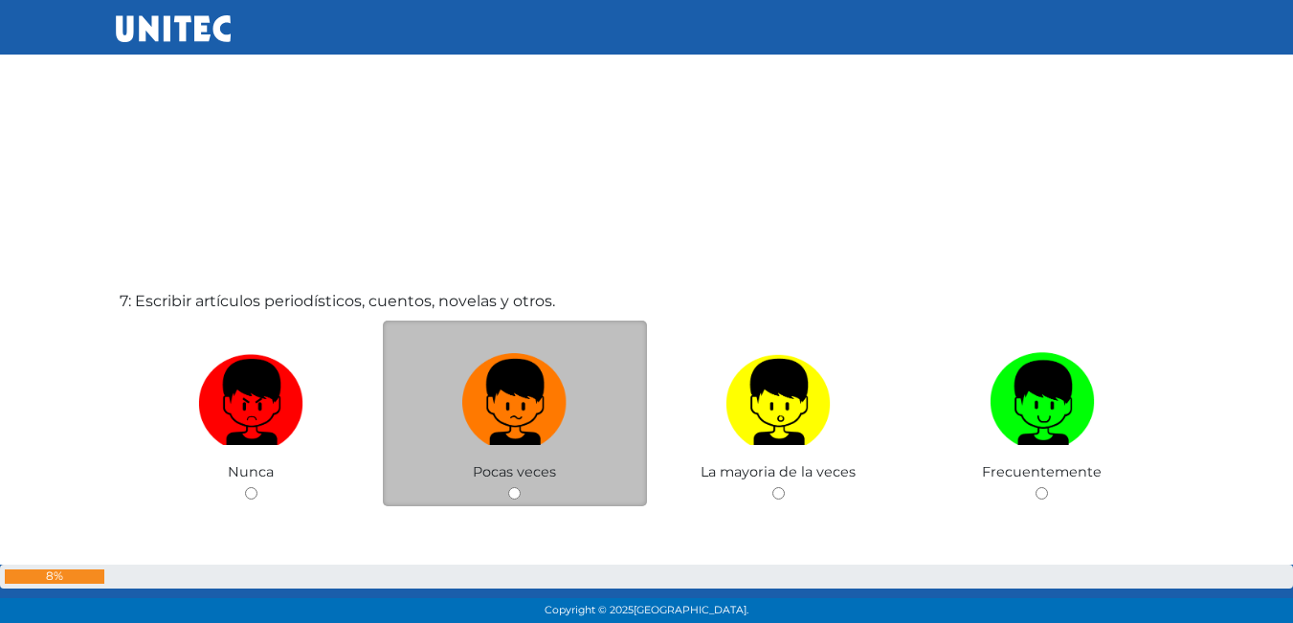
click at [423, 460] on label at bounding box center [515, 403] width 264 height 117
click at [508, 487] on input "radio" at bounding box center [514, 493] width 12 height 12
radio input "true"
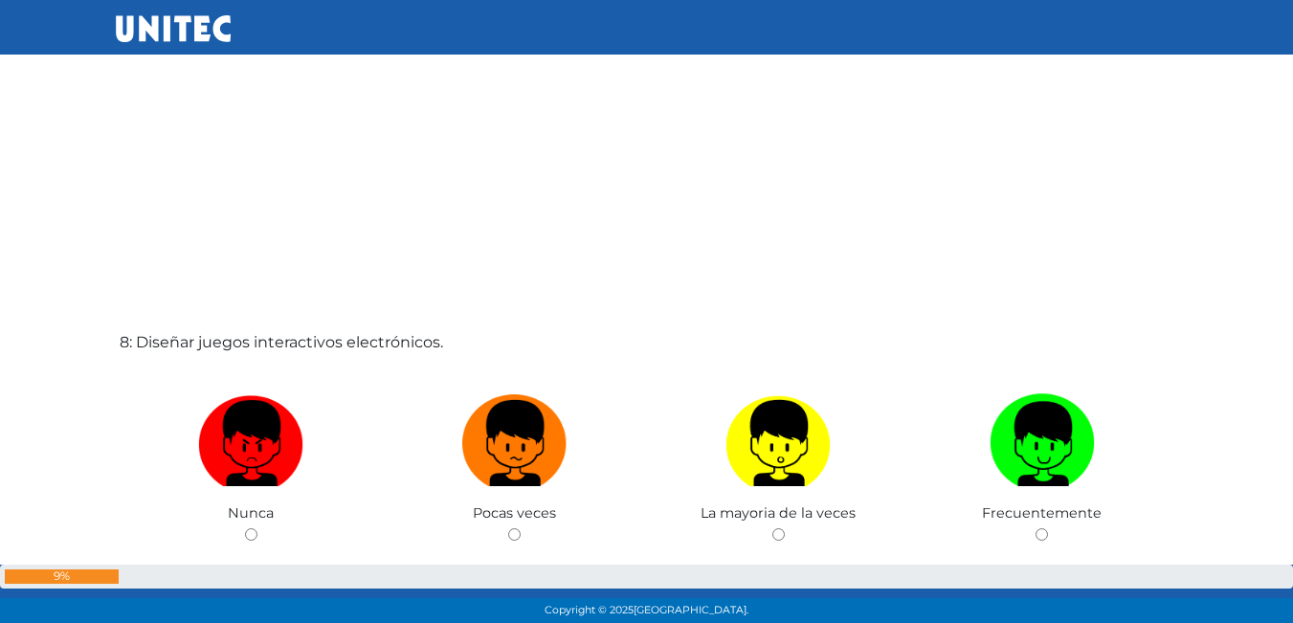
scroll to position [4430, 0]
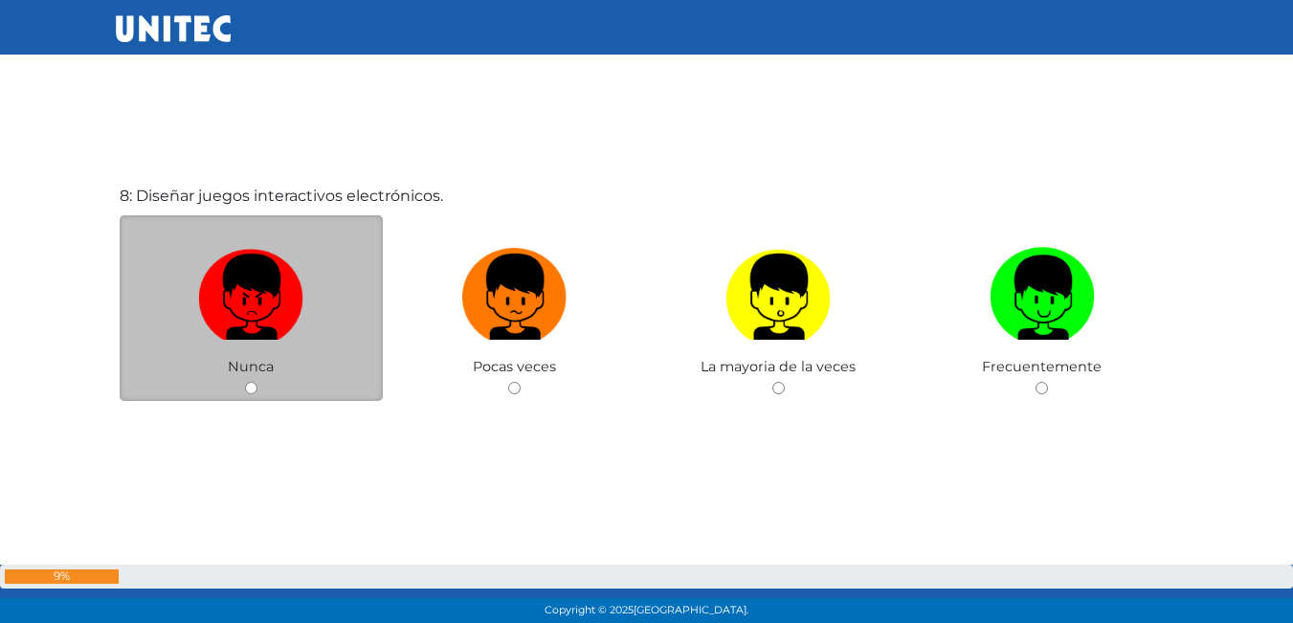
click at [312, 339] on label at bounding box center [252, 297] width 264 height 117
click at [258, 382] on input "radio" at bounding box center [251, 388] width 12 height 12
radio input "true"
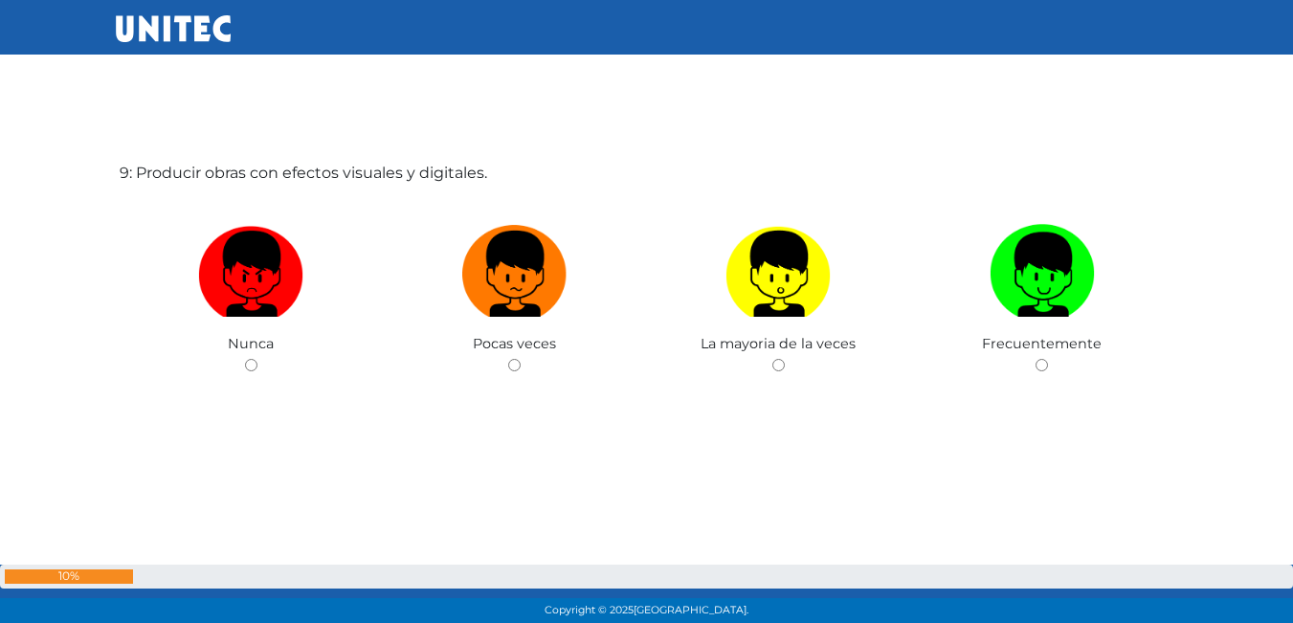
scroll to position [5082, 0]
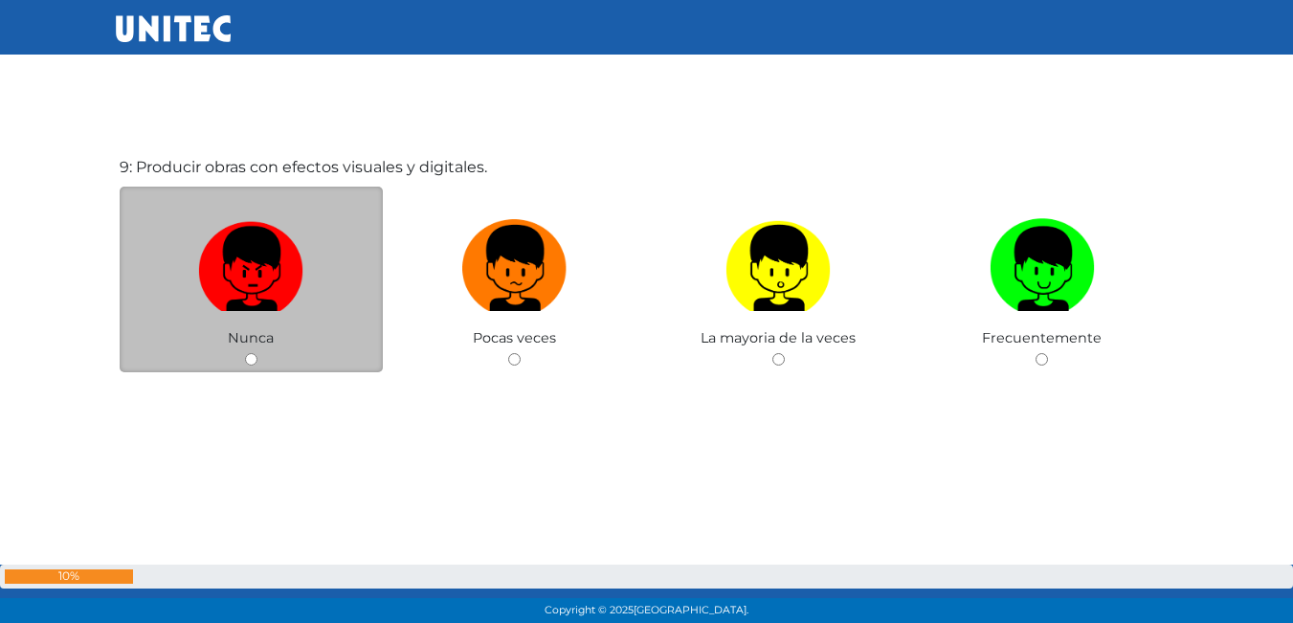
click at [273, 310] on img at bounding box center [250, 262] width 105 height 101
click at [258, 353] on input "radio" at bounding box center [251, 359] width 12 height 12
radio input "true"
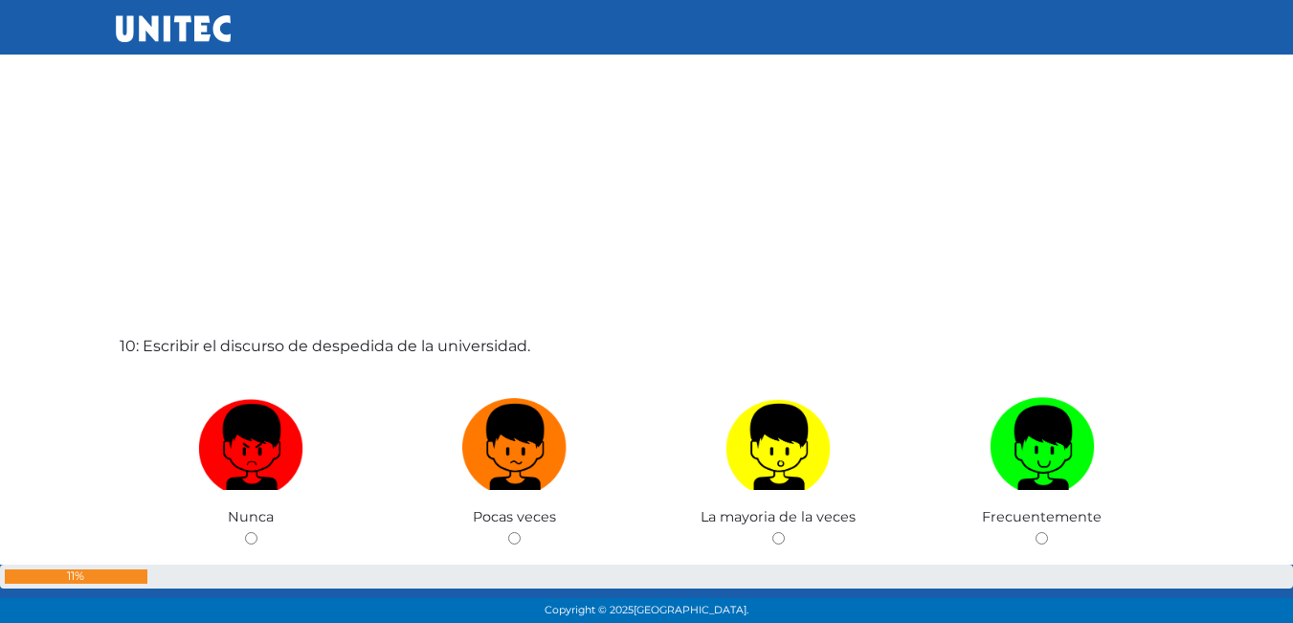
scroll to position [5622, 0]
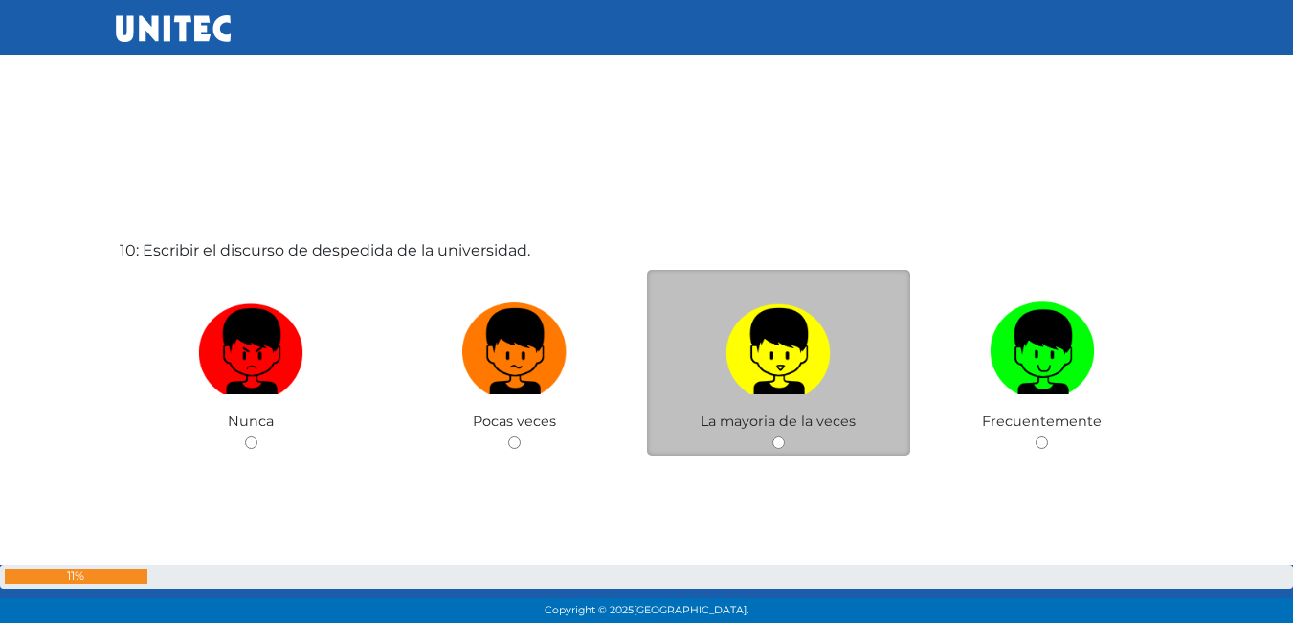
click at [782, 385] on img at bounding box center [778, 345] width 105 height 101
click at [782, 437] on input "radio" at bounding box center [779, 443] width 12 height 12
radio input "true"
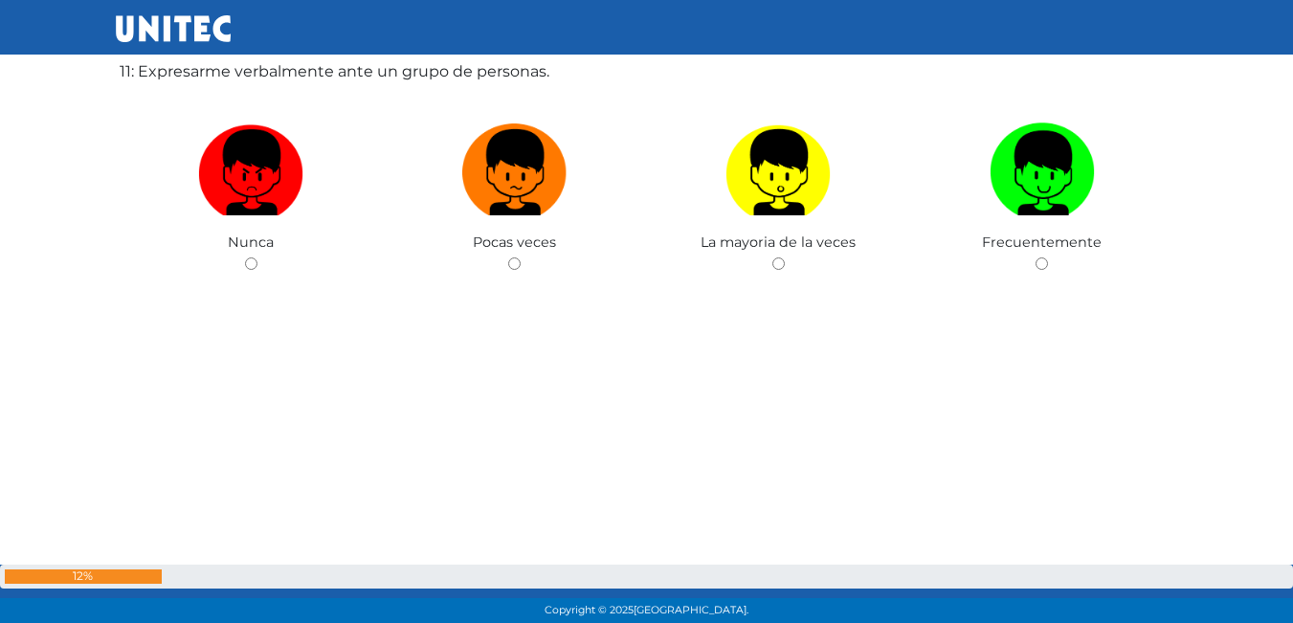
scroll to position [6329, 0]
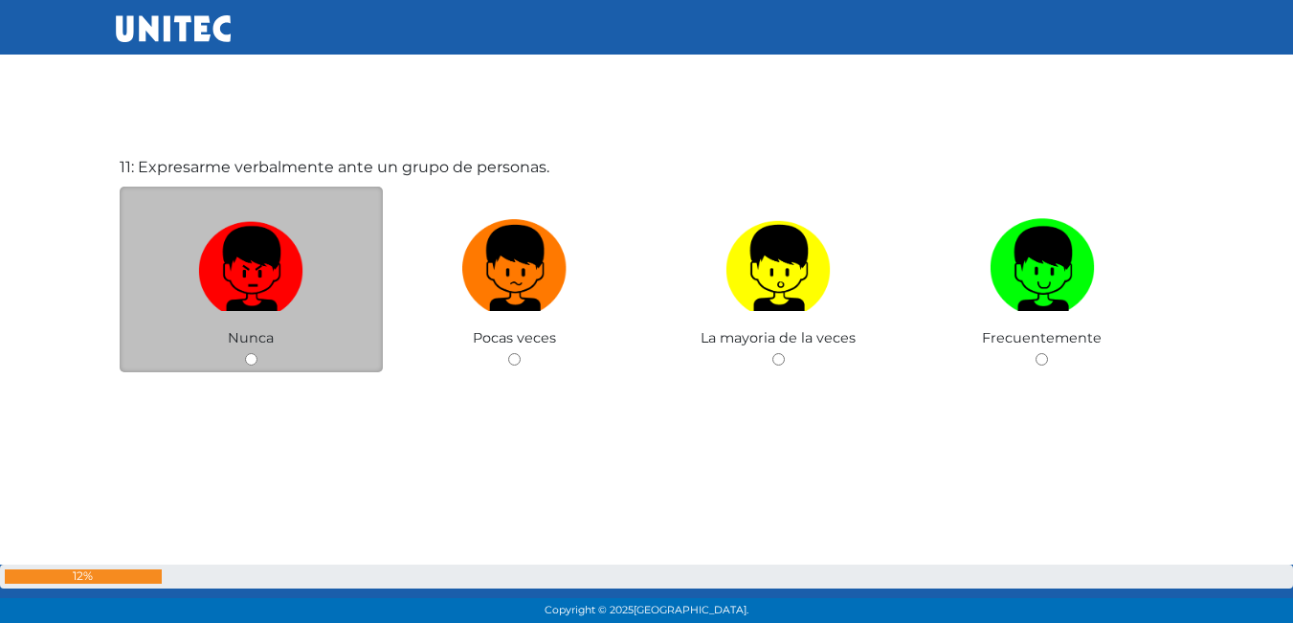
click at [290, 283] on img at bounding box center [250, 262] width 105 height 101
click at [258, 353] on input "radio" at bounding box center [251, 359] width 12 height 12
radio input "true"
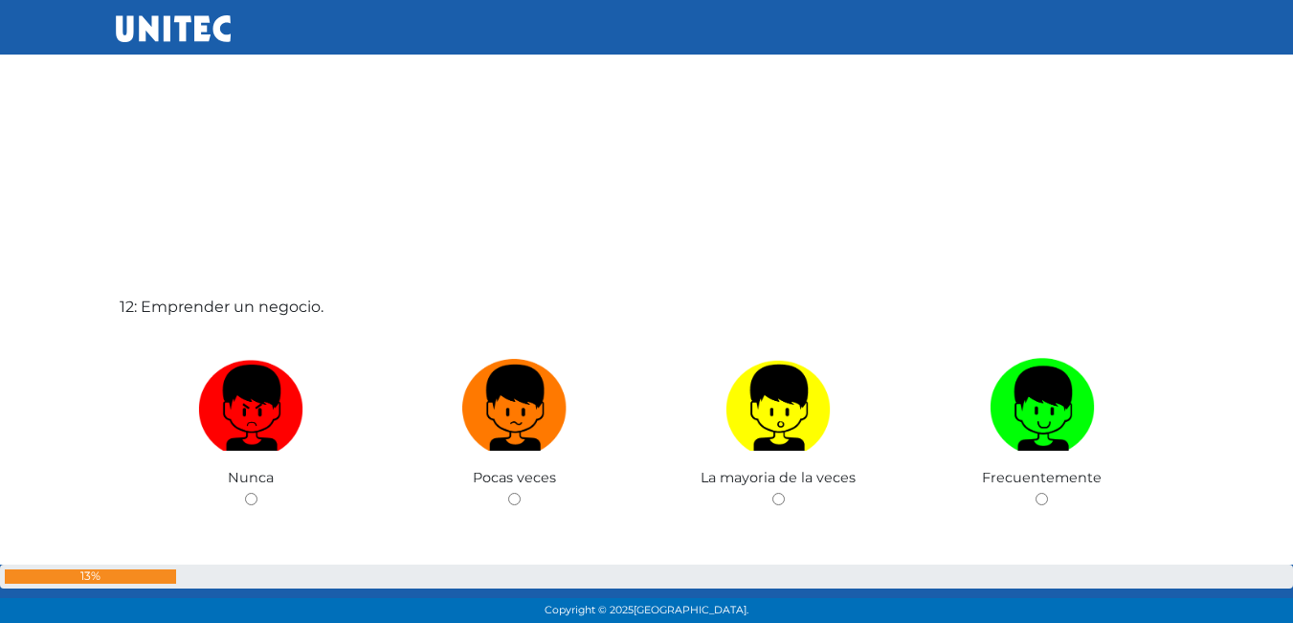
scroll to position [6900, 0]
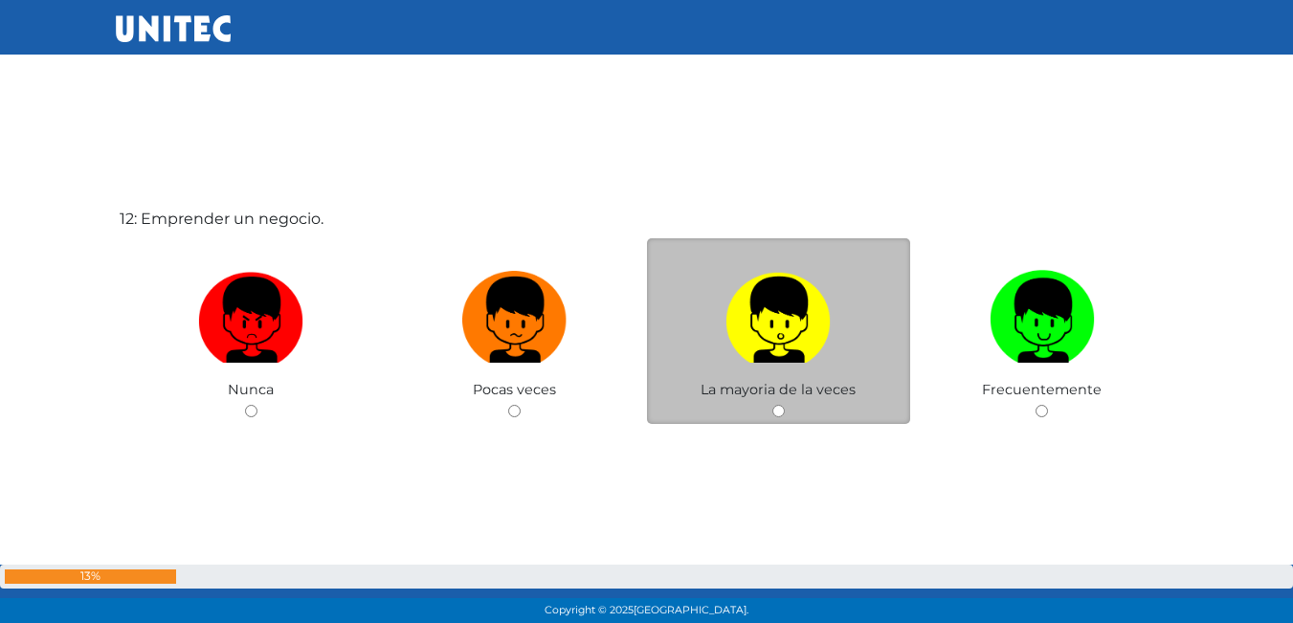
click at [760, 378] on label at bounding box center [779, 320] width 264 height 117
click at [773, 405] on input "radio" at bounding box center [779, 411] width 12 height 12
radio input "true"
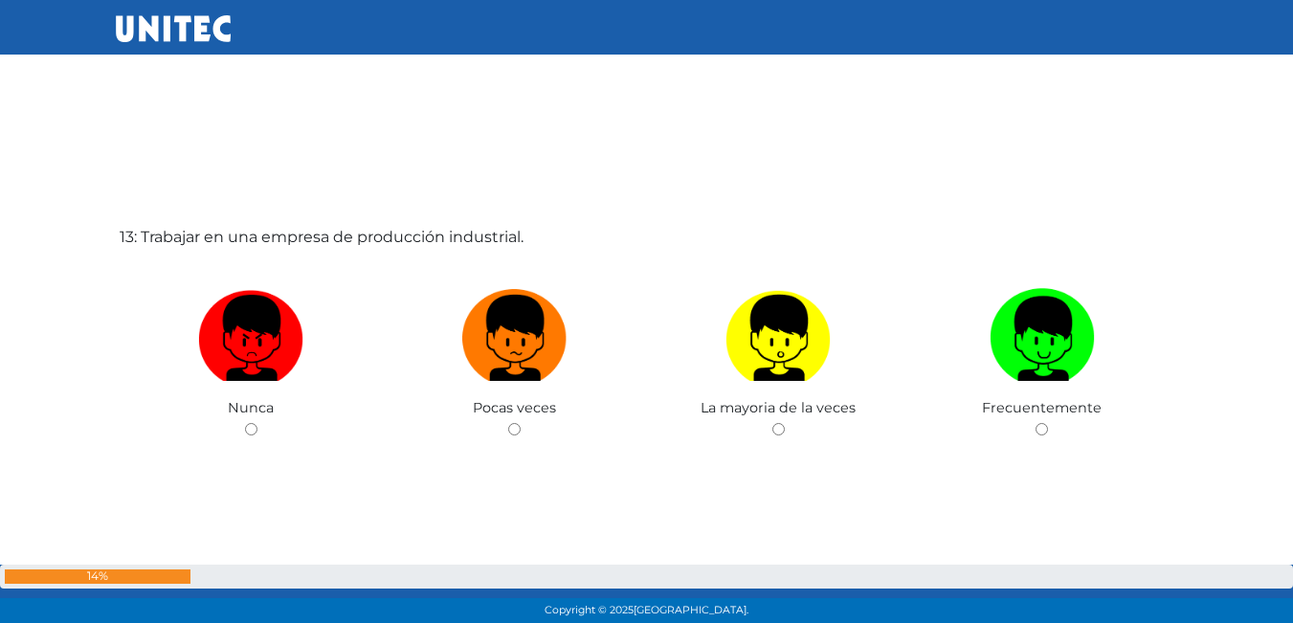
scroll to position [7609, 0]
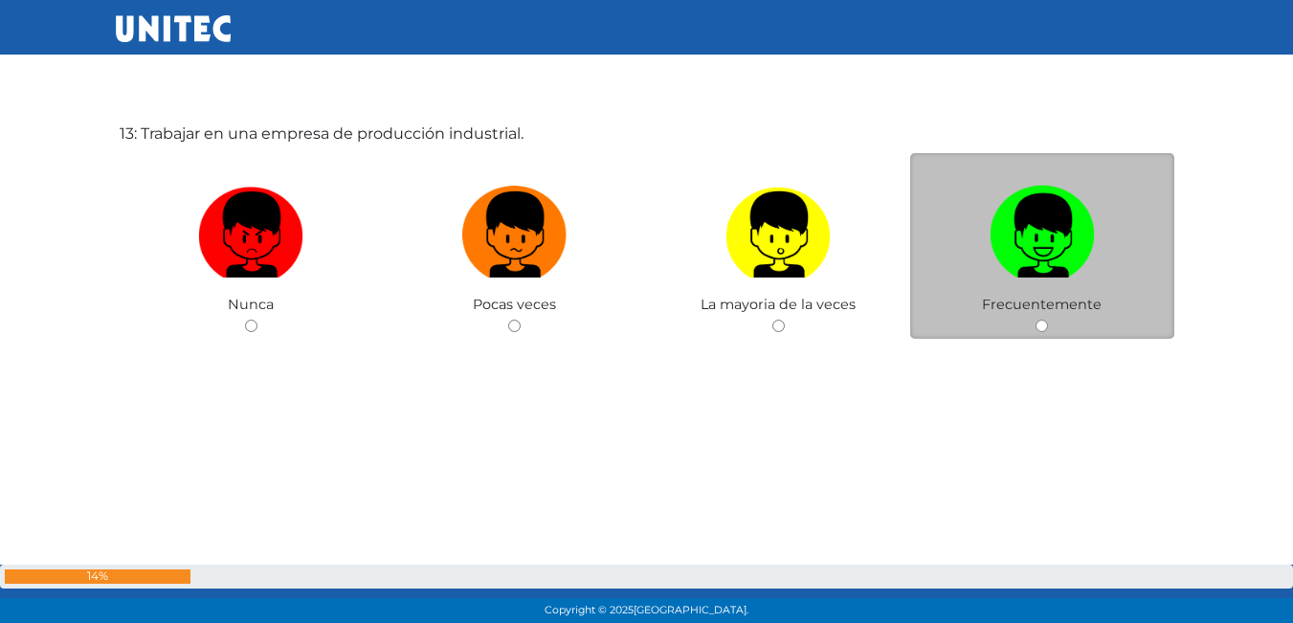
click at [1040, 246] on img at bounding box center [1042, 228] width 105 height 101
click at [1040, 320] on input "radio" at bounding box center [1042, 326] width 12 height 12
radio input "true"
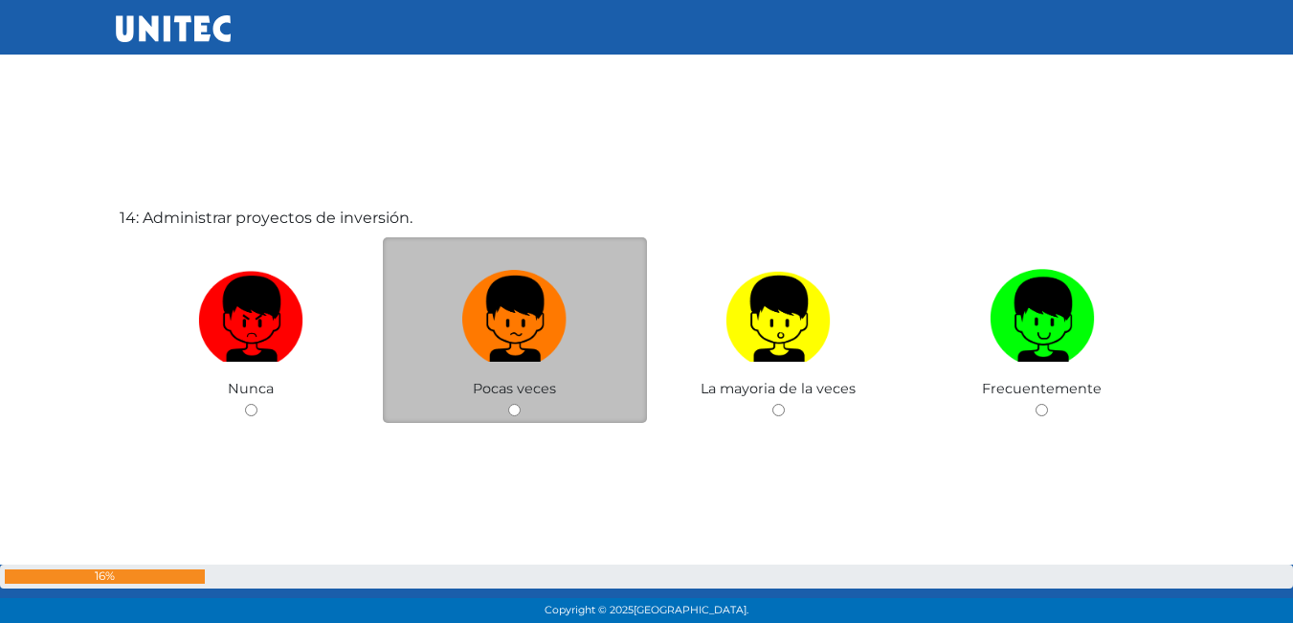
scroll to position [8150, 0]
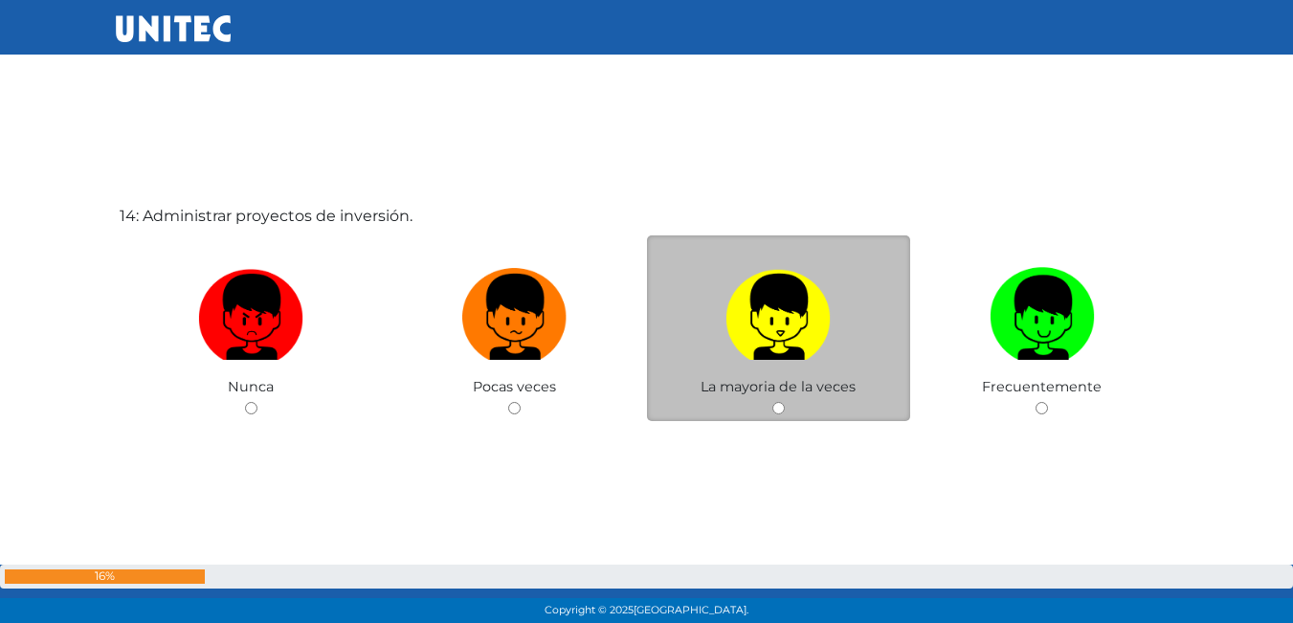
click at [779, 349] on img at bounding box center [778, 310] width 105 height 101
click at [779, 402] on input "radio" at bounding box center [779, 408] width 12 height 12
radio input "true"
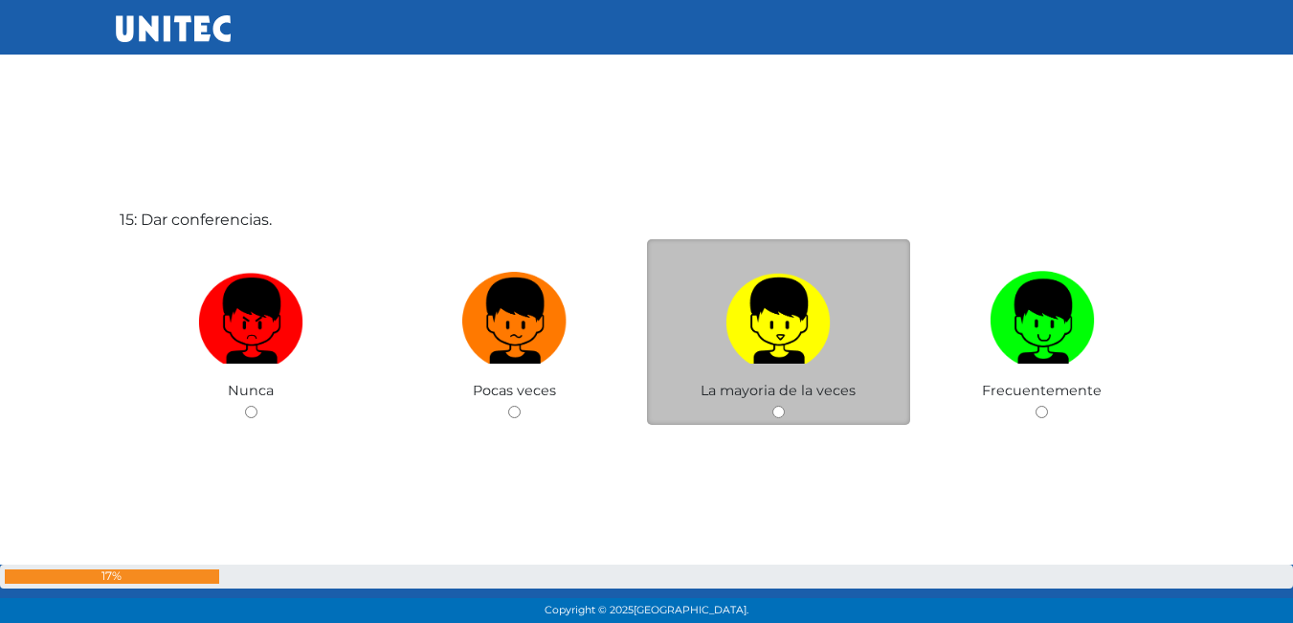
scroll to position [8777, 0]
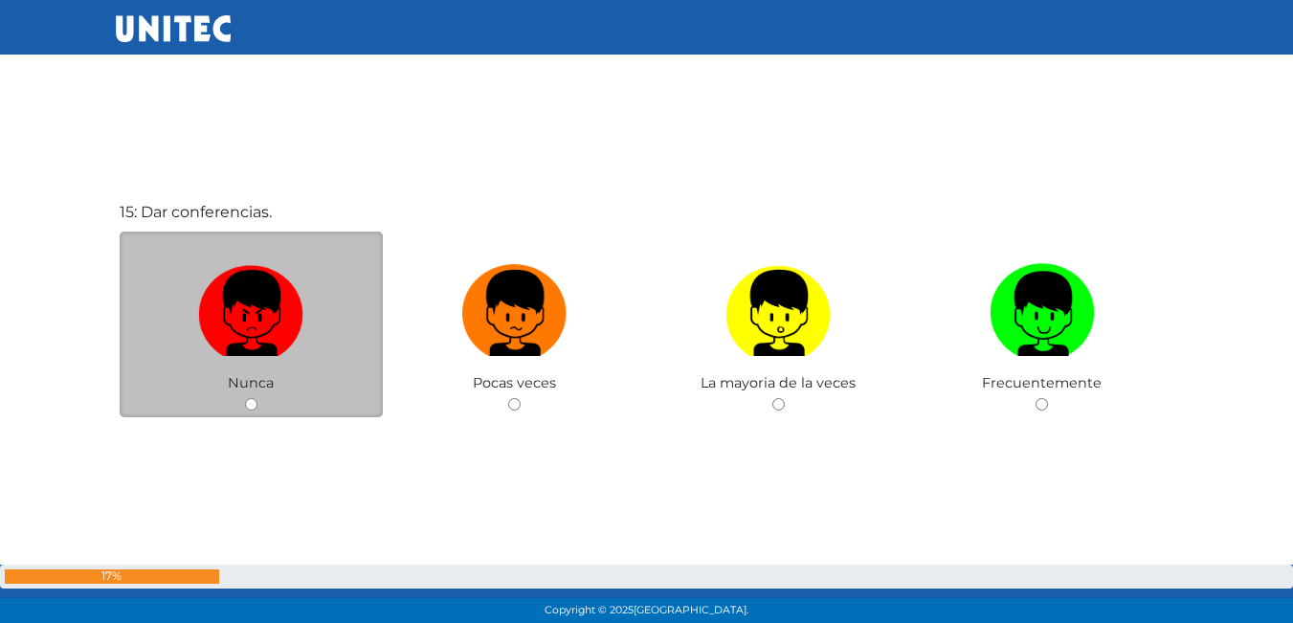
click at [314, 338] on label at bounding box center [252, 314] width 264 height 117
click at [258, 398] on input "radio" at bounding box center [251, 404] width 12 height 12
radio input "true"
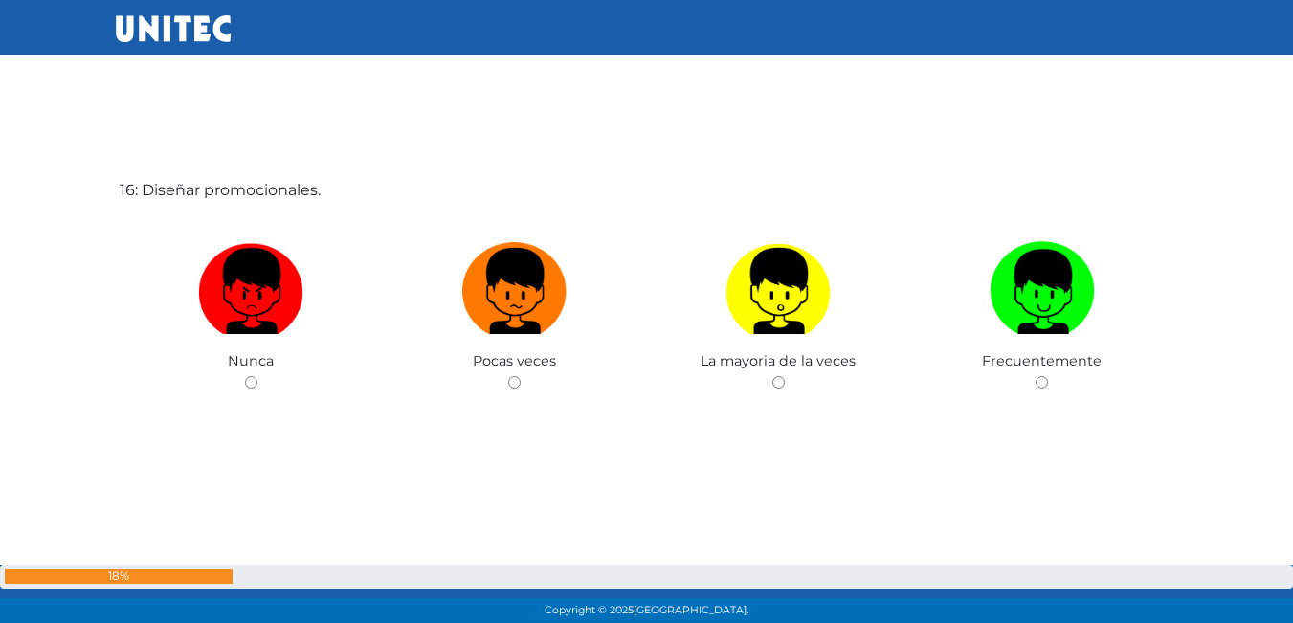
scroll to position [9423, 0]
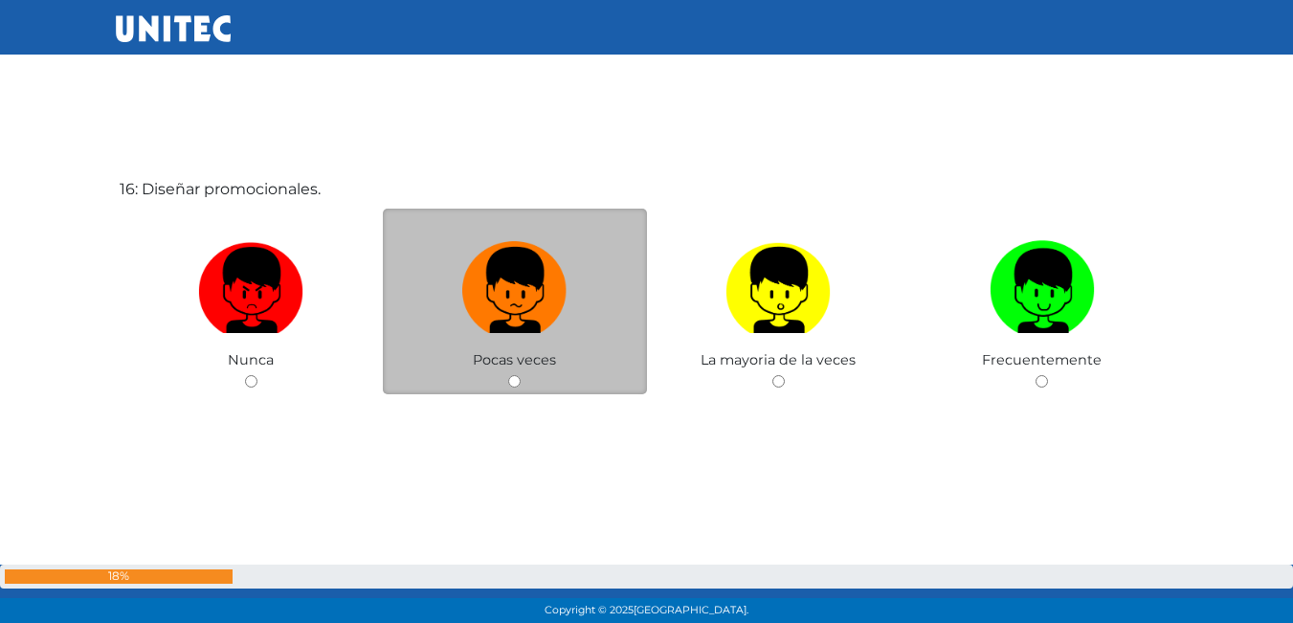
click at [620, 338] on label at bounding box center [515, 291] width 264 height 117
click at [521, 375] on input "radio" at bounding box center [514, 381] width 12 height 12
radio input "true"
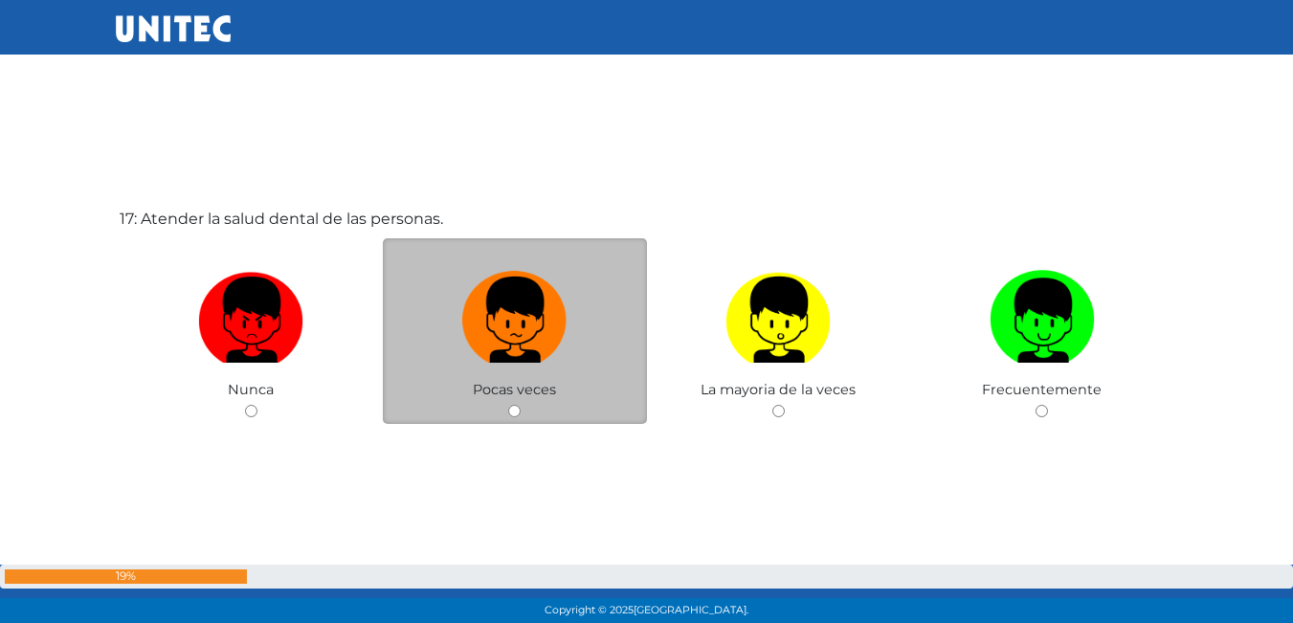
scroll to position [10068, 0]
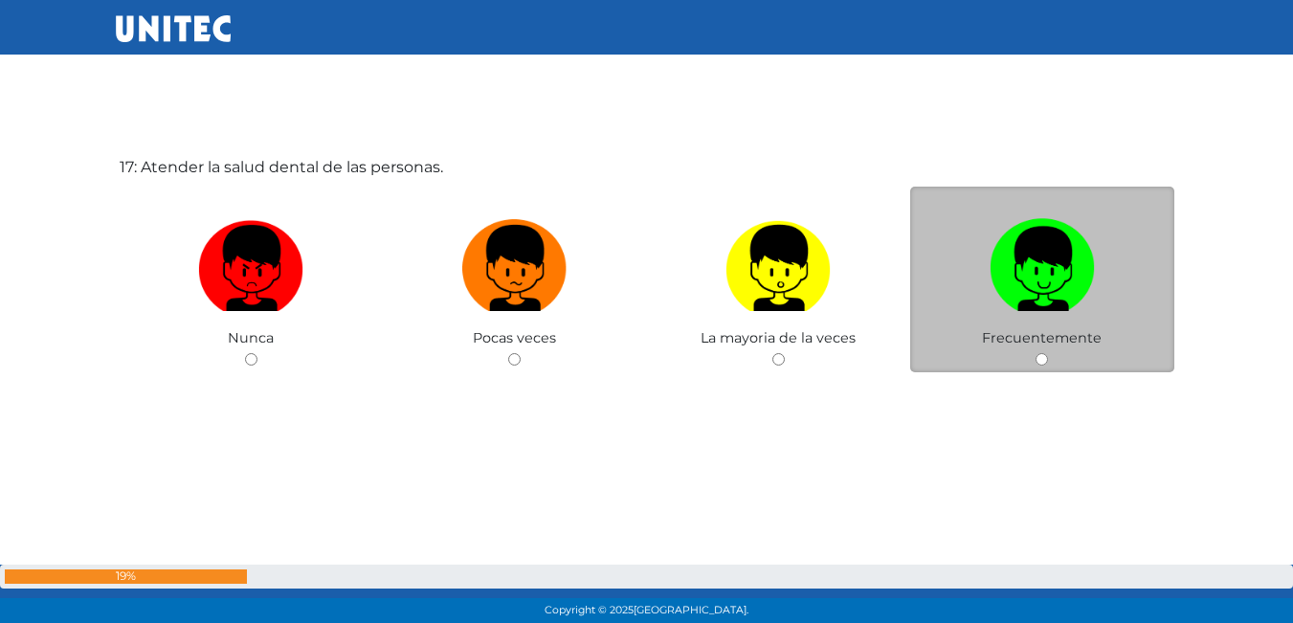
click at [1069, 319] on label at bounding box center [1043, 269] width 264 height 117
click at [1048, 353] on input "radio" at bounding box center [1042, 359] width 12 height 12
radio input "true"
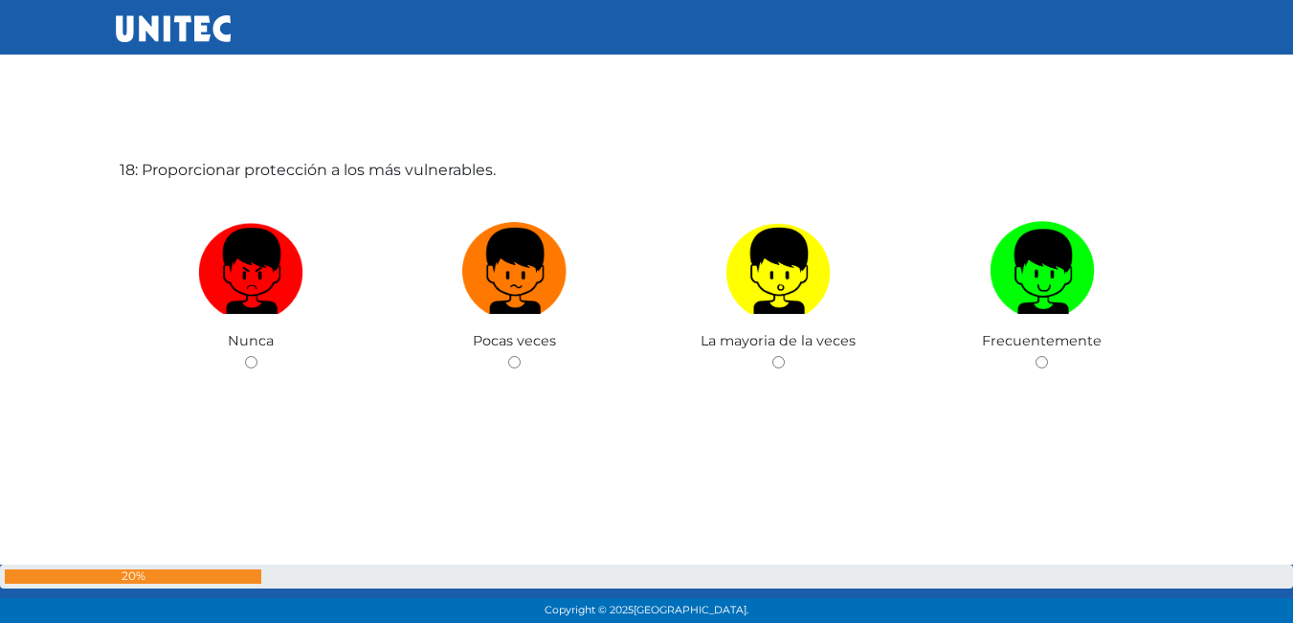
scroll to position [10692, 0]
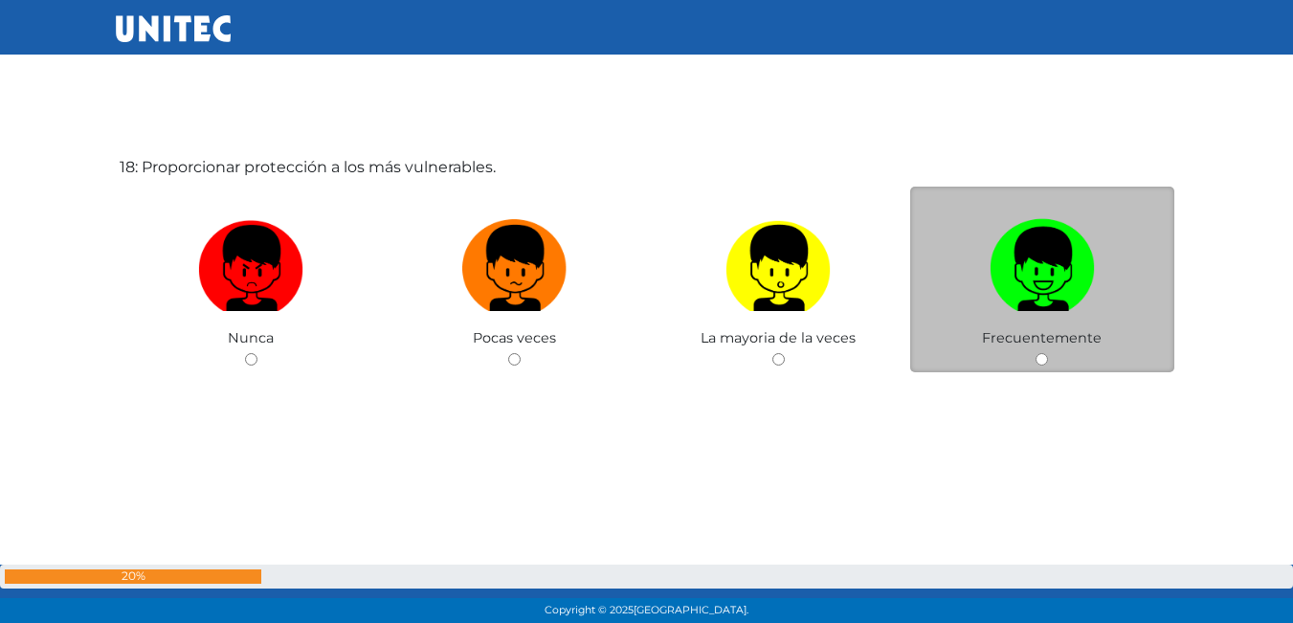
click at [1046, 228] on img at bounding box center [1042, 262] width 105 height 101
click at [1046, 353] on input "radio" at bounding box center [1042, 359] width 12 height 12
radio input "true"
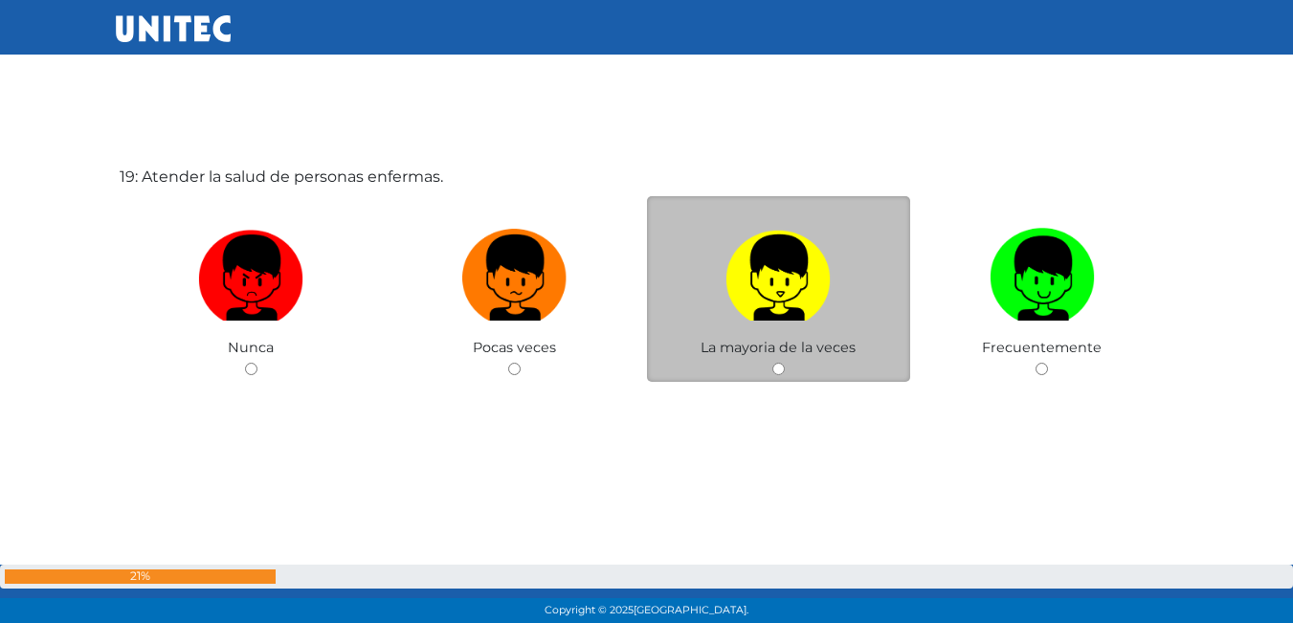
scroll to position [11315, 0]
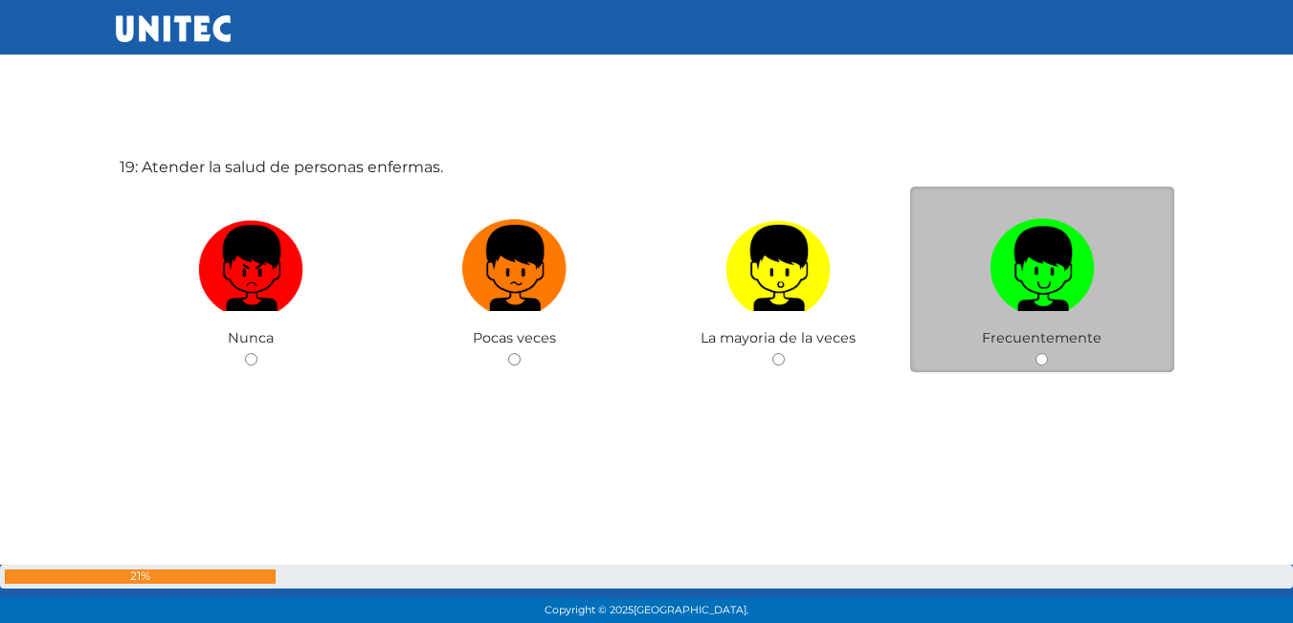
click at [942, 247] on label at bounding box center [1043, 269] width 264 height 117
click at [1036, 353] on input "radio" at bounding box center [1042, 359] width 12 height 12
radio input "true"
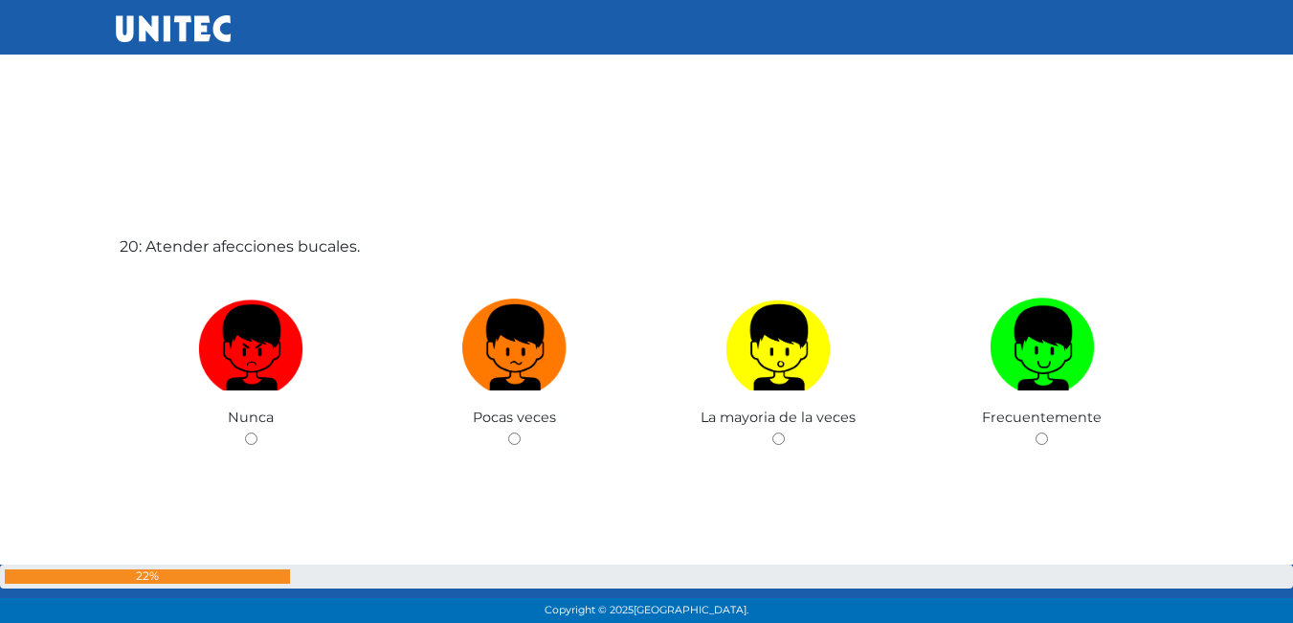
scroll to position [11938, 0]
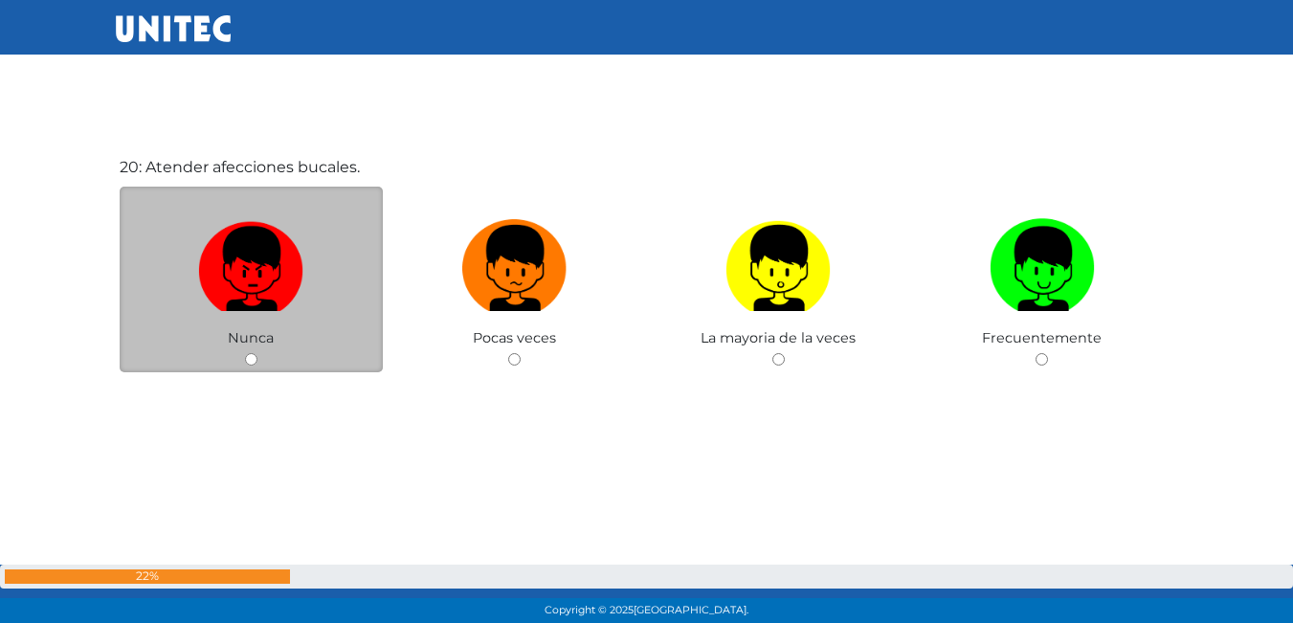
click at [254, 259] on img at bounding box center [250, 262] width 105 height 101
click at [254, 353] on input "radio" at bounding box center [251, 359] width 12 height 12
radio input "true"
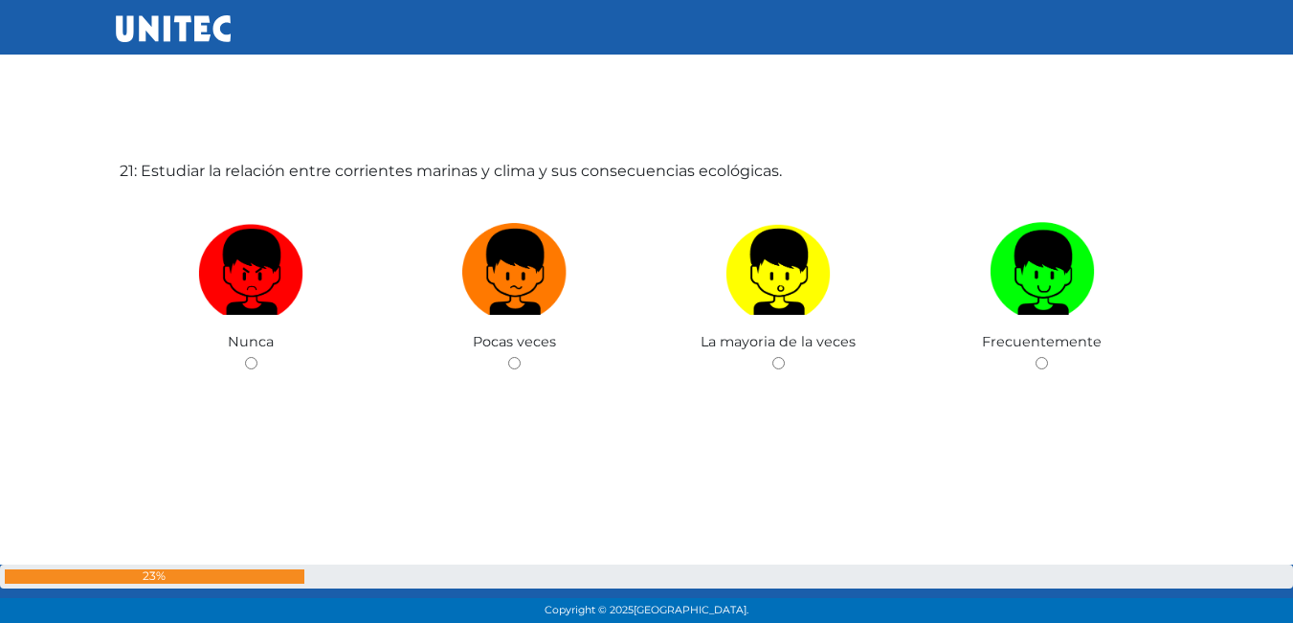
scroll to position [12562, 0]
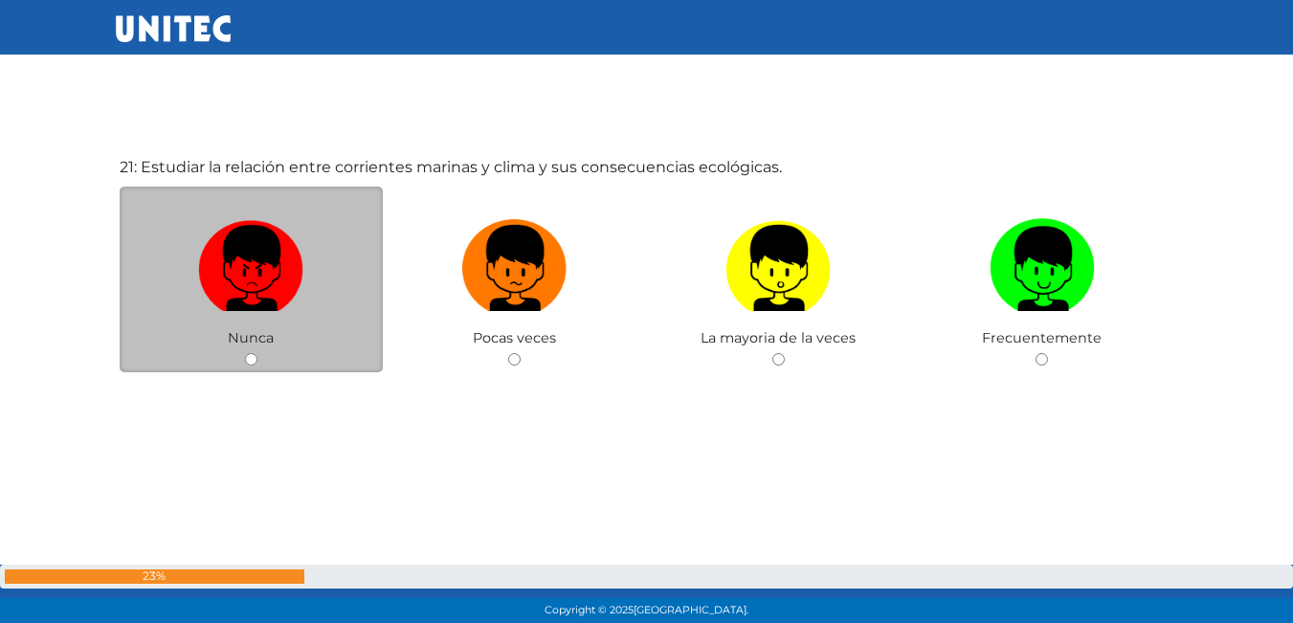
drag, startPoint x: 192, startPoint y: 263, endPoint x: 215, endPoint y: 230, distance: 40.6
click at [192, 262] on label at bounding box center [252, 269] width 264 height 117
click at [245, 353] on input "radio" at bounding box center [251, 359] width 12 height 12
radio input "true"
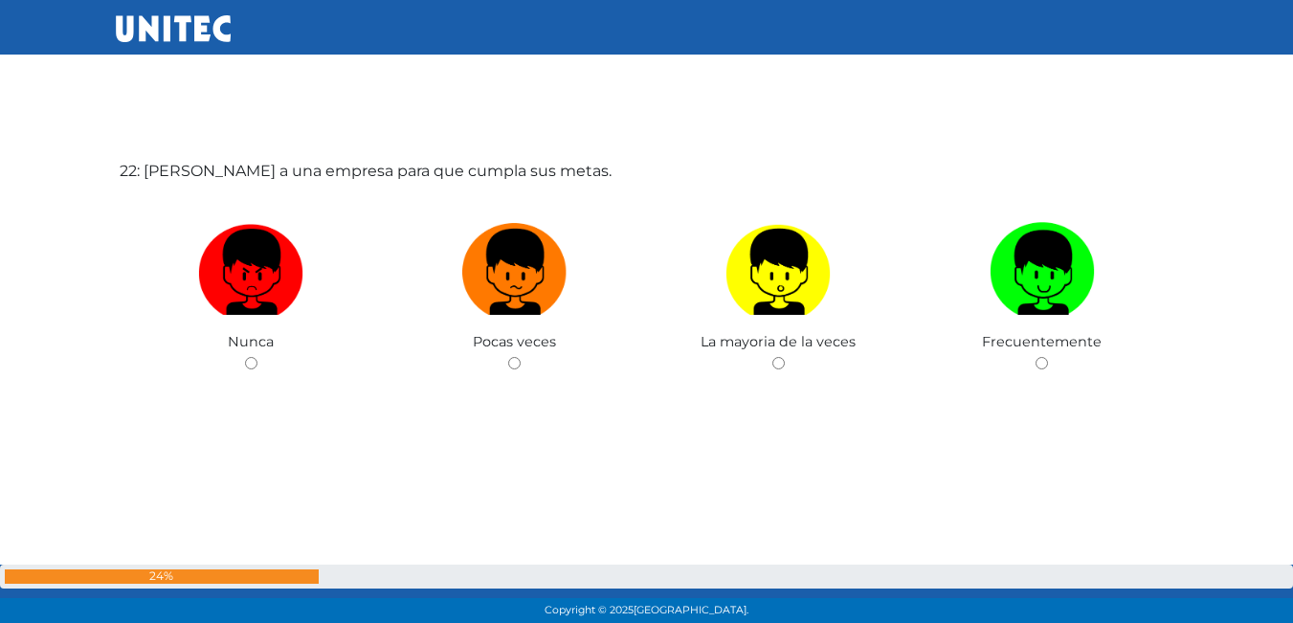
scroll to position [13185, 0]
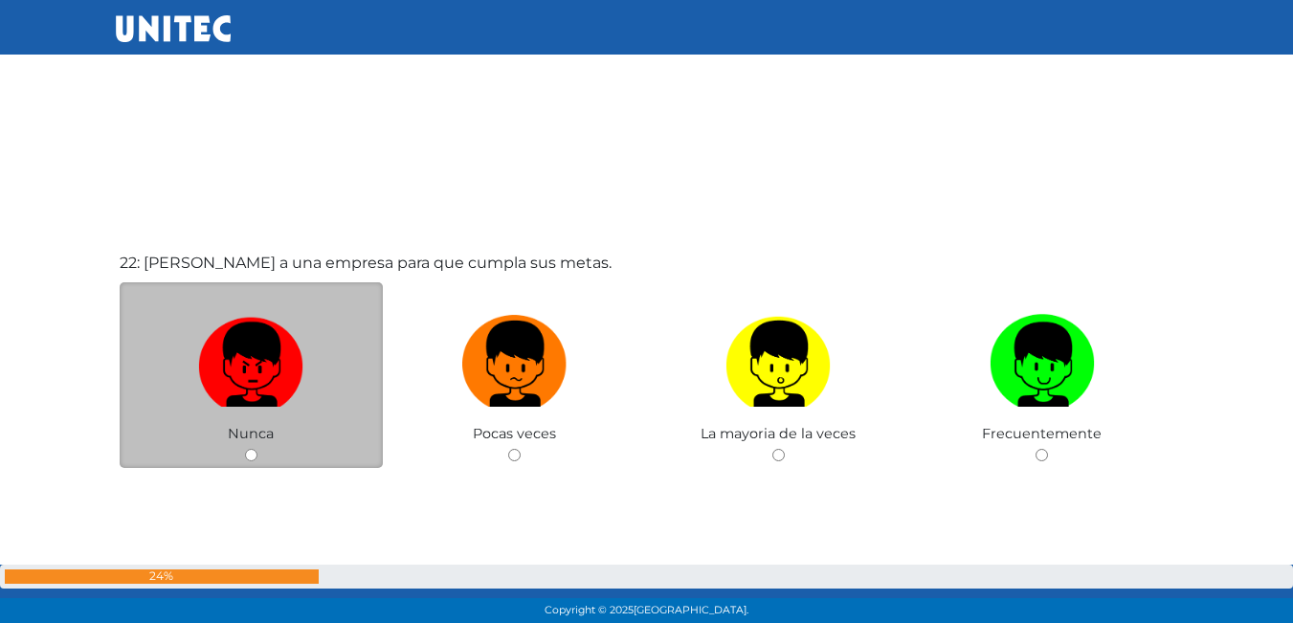
click at [274, 352] on img at bounding box center [250, 357] width 105 height 101
click at [258, 449] on input "radio" at bounding box center [251, 455] width 12 height 12
radio input "true"
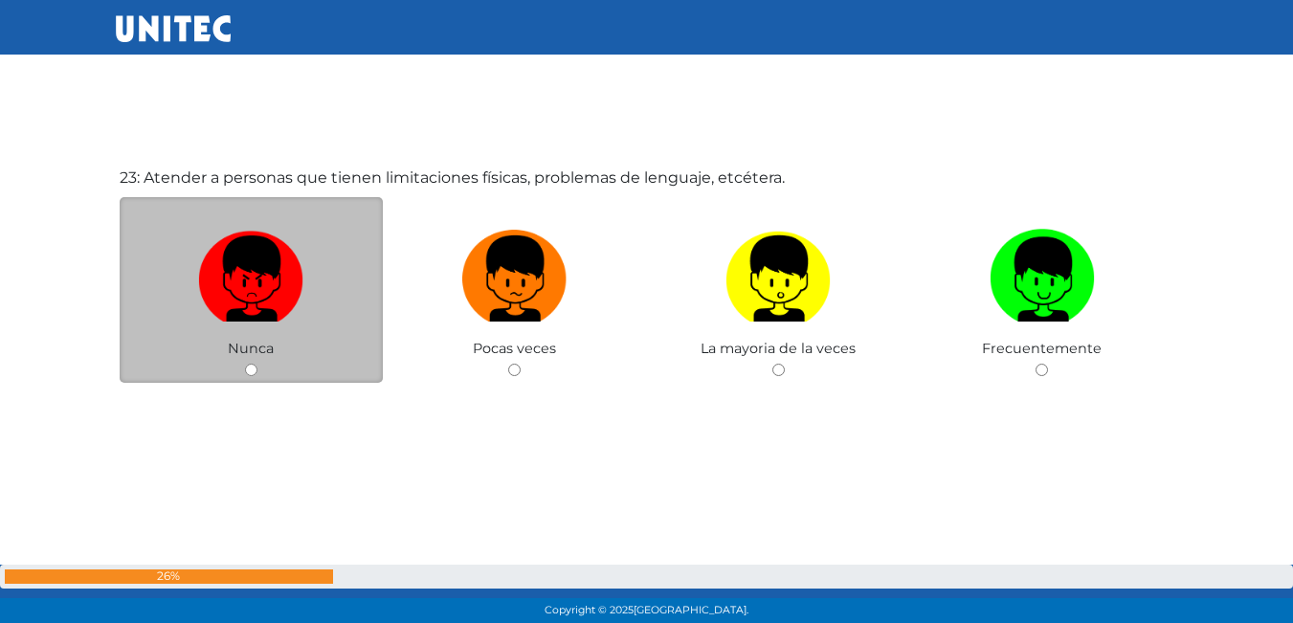
scroll to position [13808, 0]
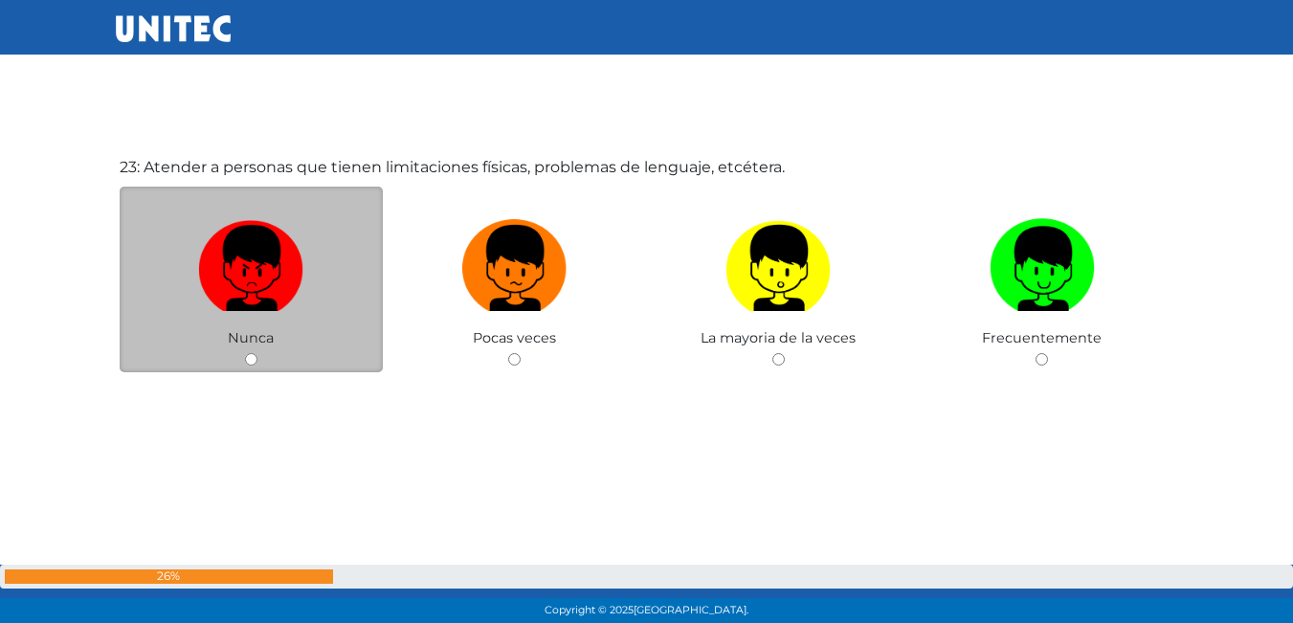
click at [316, 259] on label at bounding box center [252, 269] width 264 height 117
click at [258, 353] on input "radio" at bounding box center [251, 359] width 12 height 12
radio input "true"
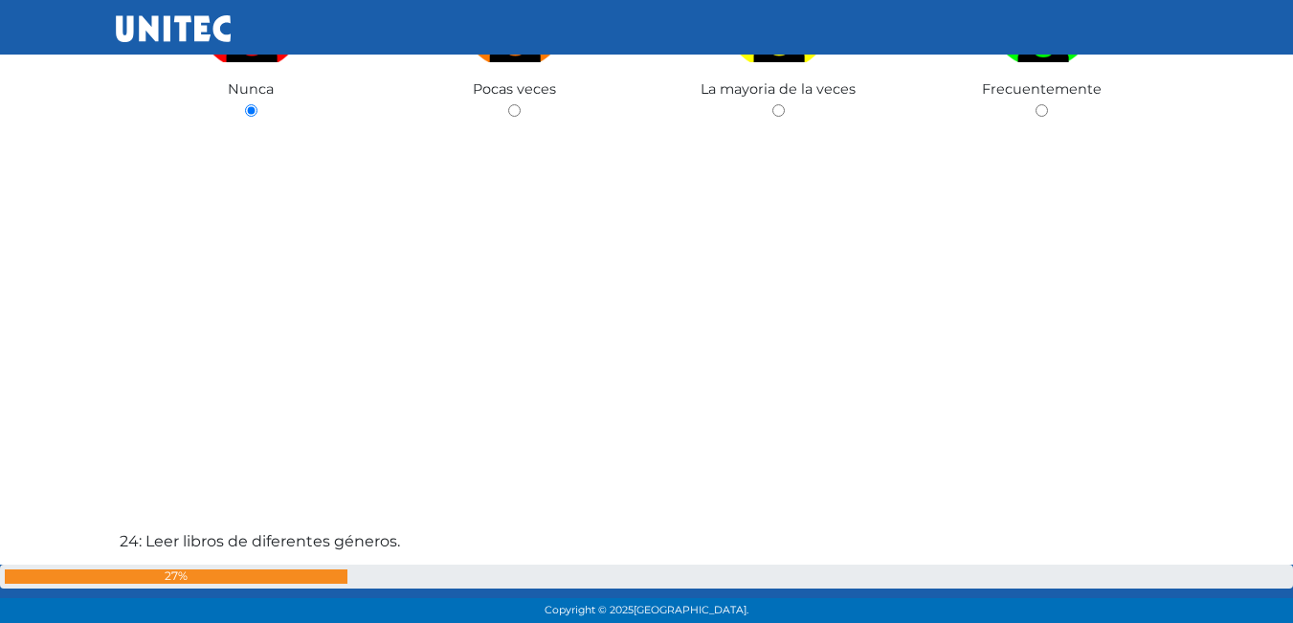
scroll to position [14196, 0]
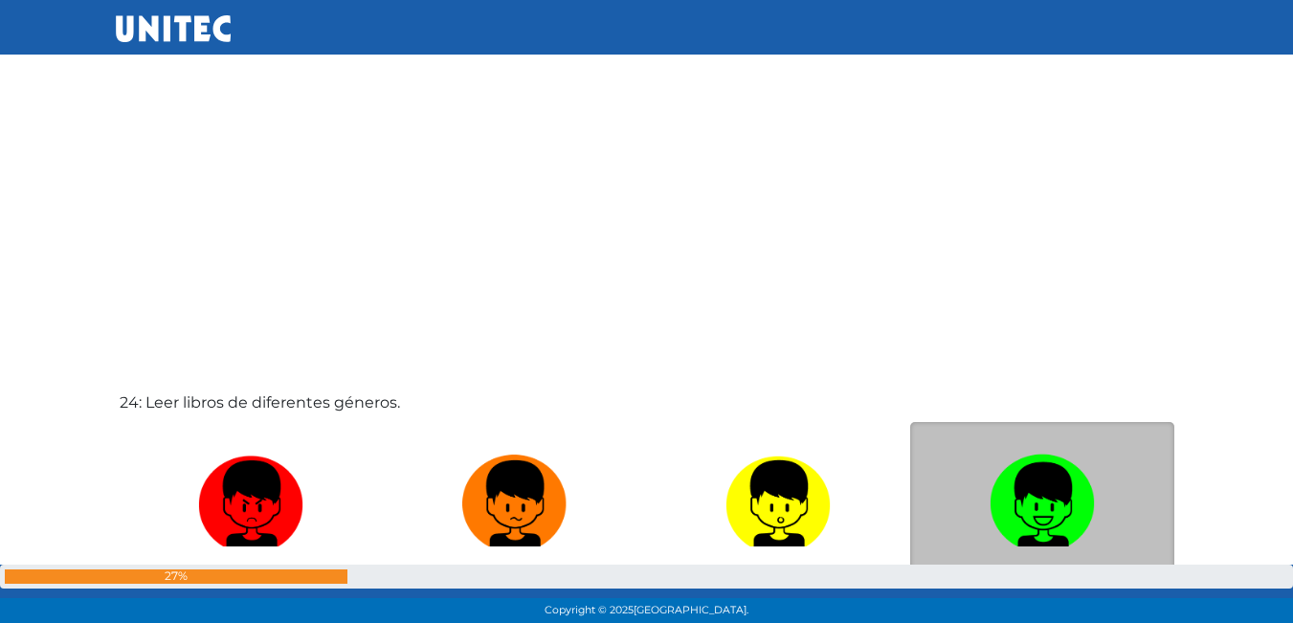
click at [1001, 488] on img at bounding box center [1042, 497] width 105 height 101
click at [1036, 589] on input "radio" at bounding box center [1042, 595] width 12 height 12
radio input "true"
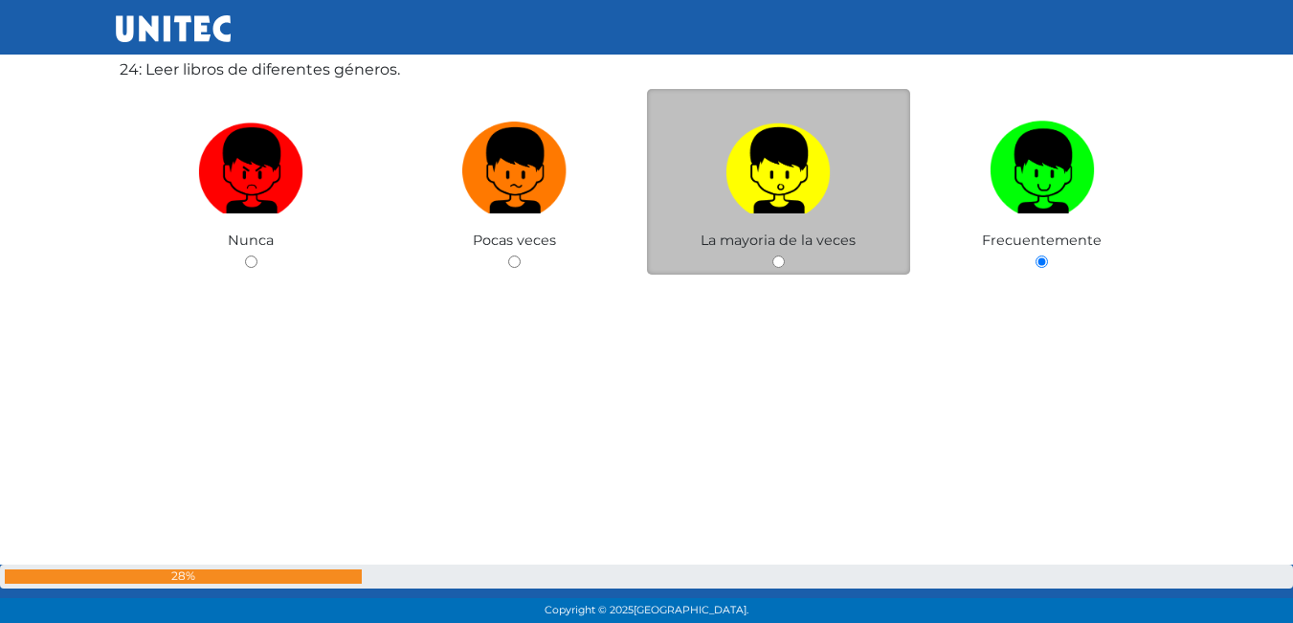
click at [717, 214] on label at bounding box center [779, 171] width 264 height 117
click at [773, 256] on input "radio" at bounding box center [779, 262] width 12 height 12
radio input "true"
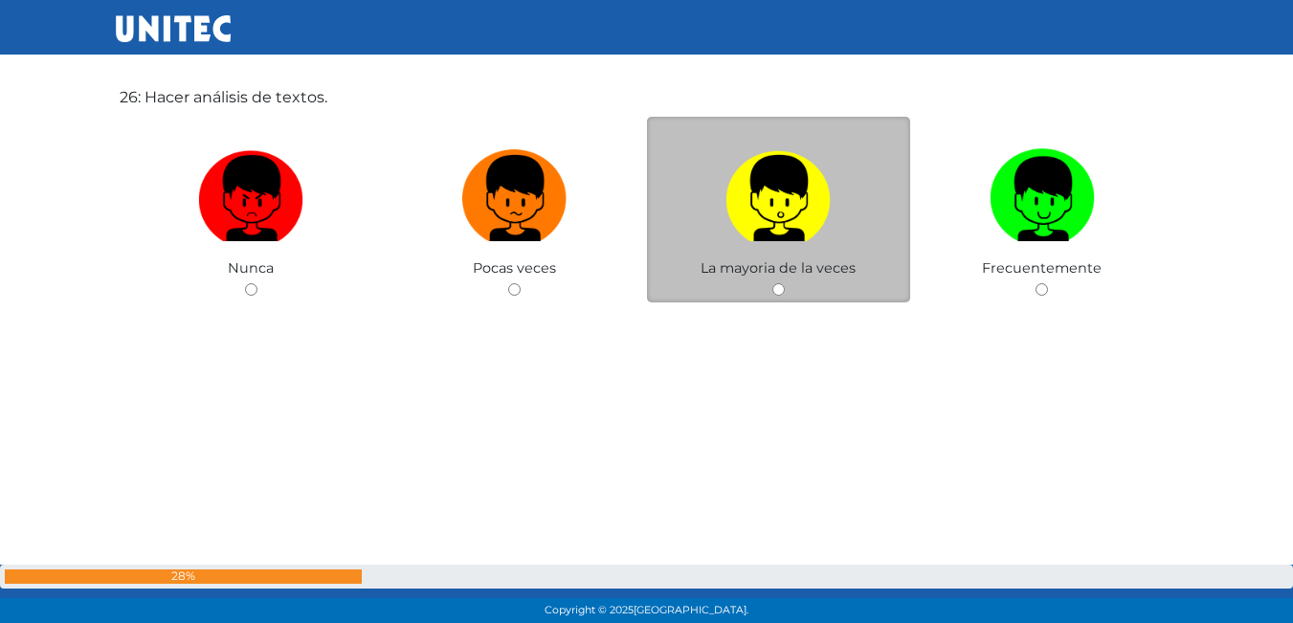
scroll to position [15756, 0]
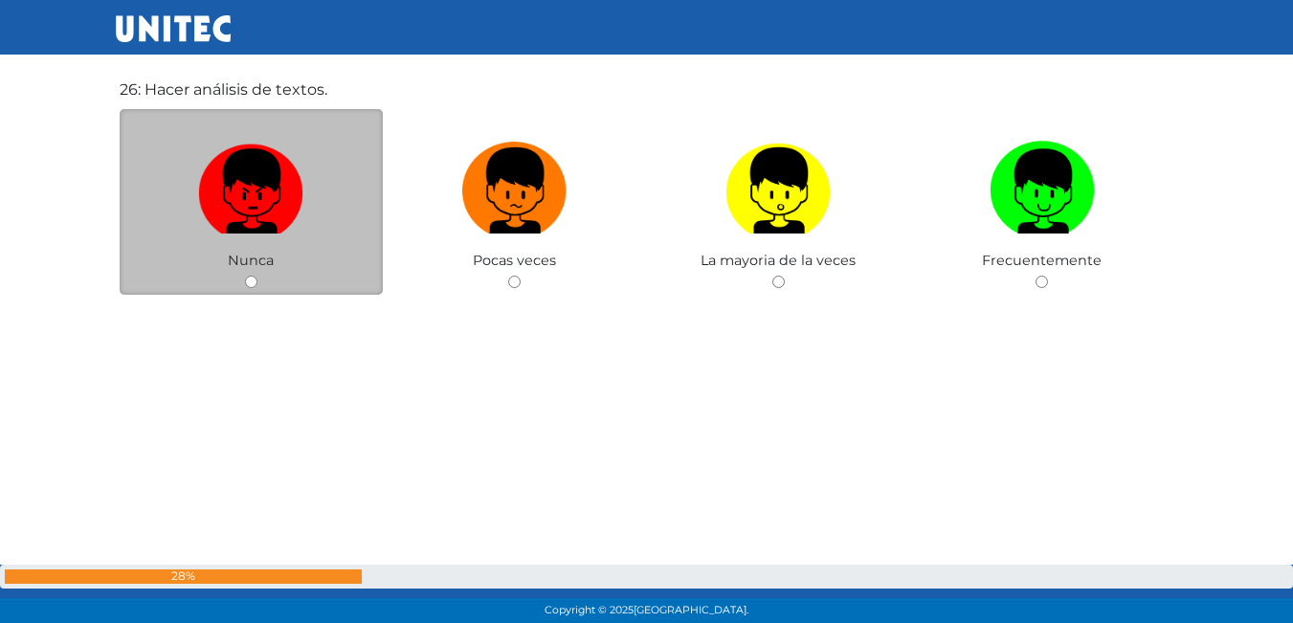
click at [205, 183] on img at bounding box center [250, 184] width 105 height 101
click at [245, 276] on input "radio" at bounding box center [251, 282] width 12 height 12
radio input "true"
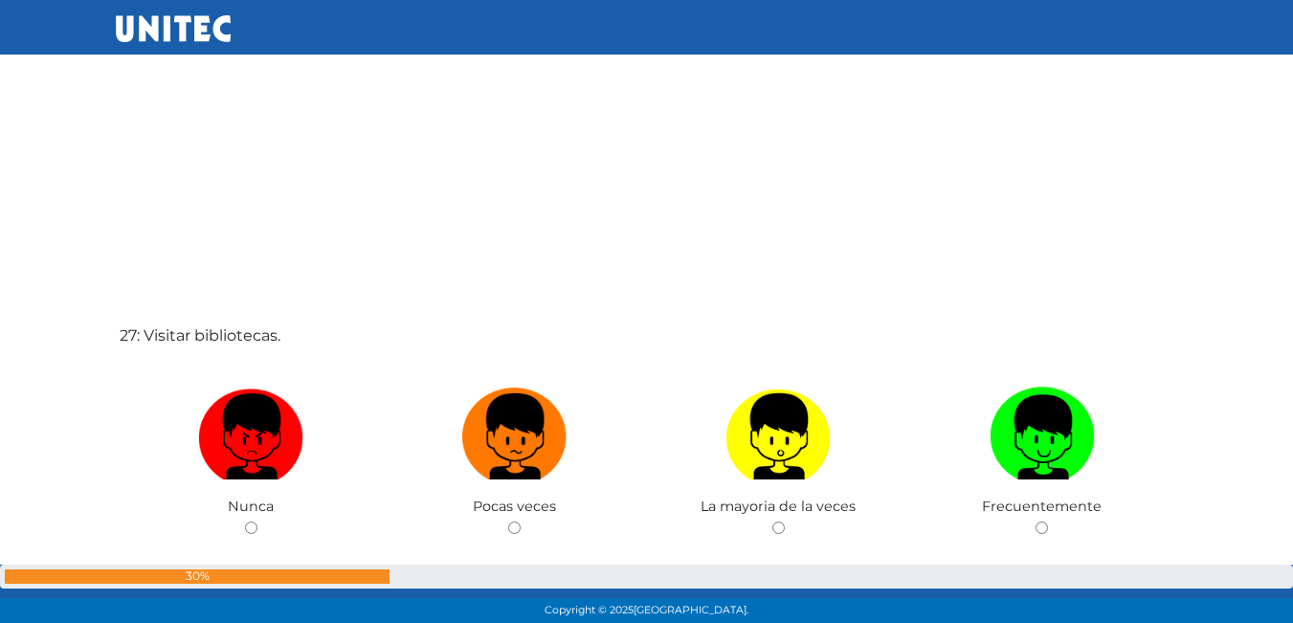
scroll to position [16301, 0]
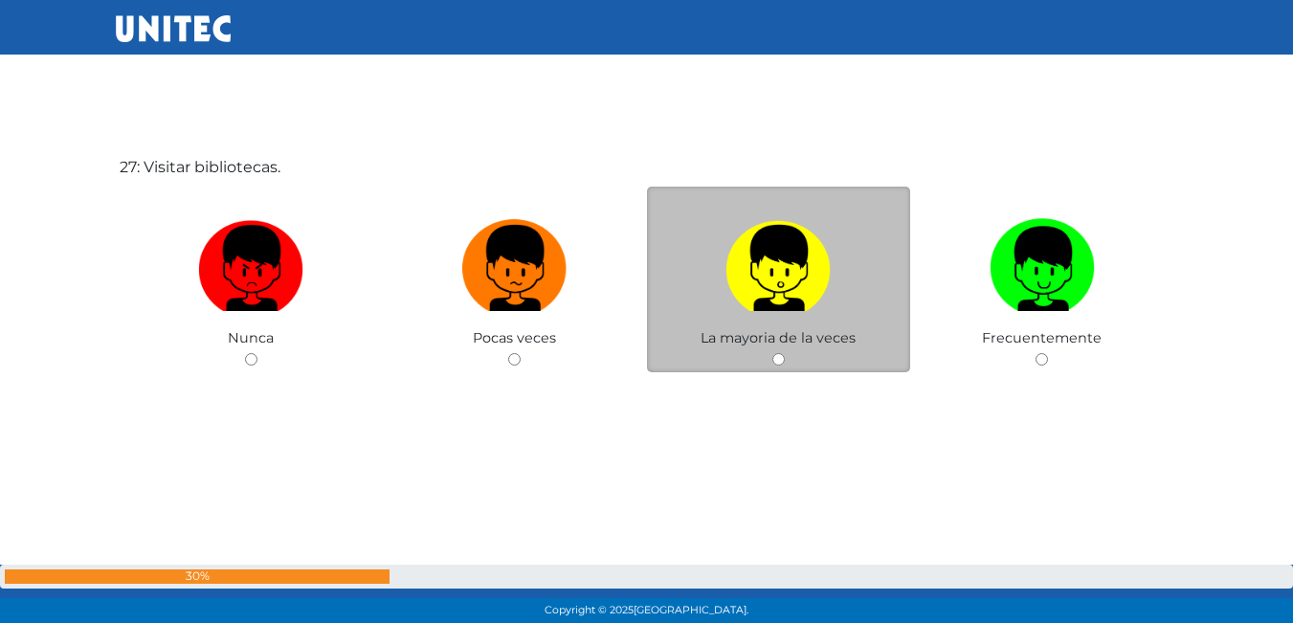
click at [840, 327] on div "La mayoria de la veces" at bounding box center [779, 280] width 264 height 187
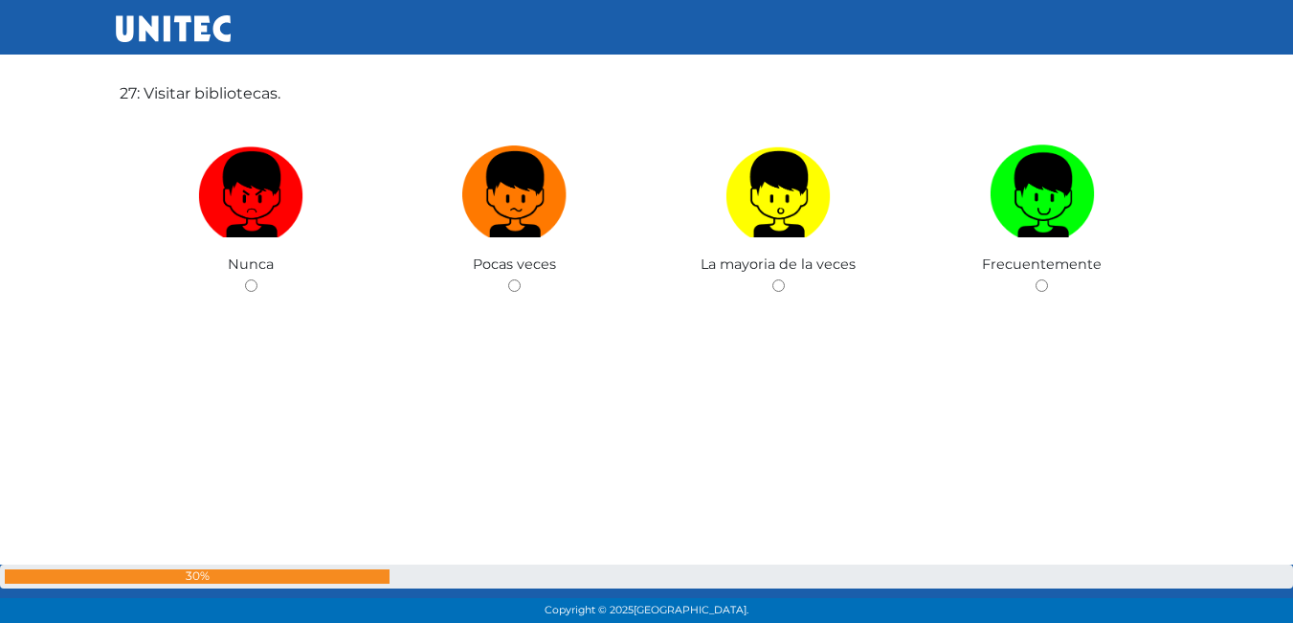
scroll to position [16206, 0]
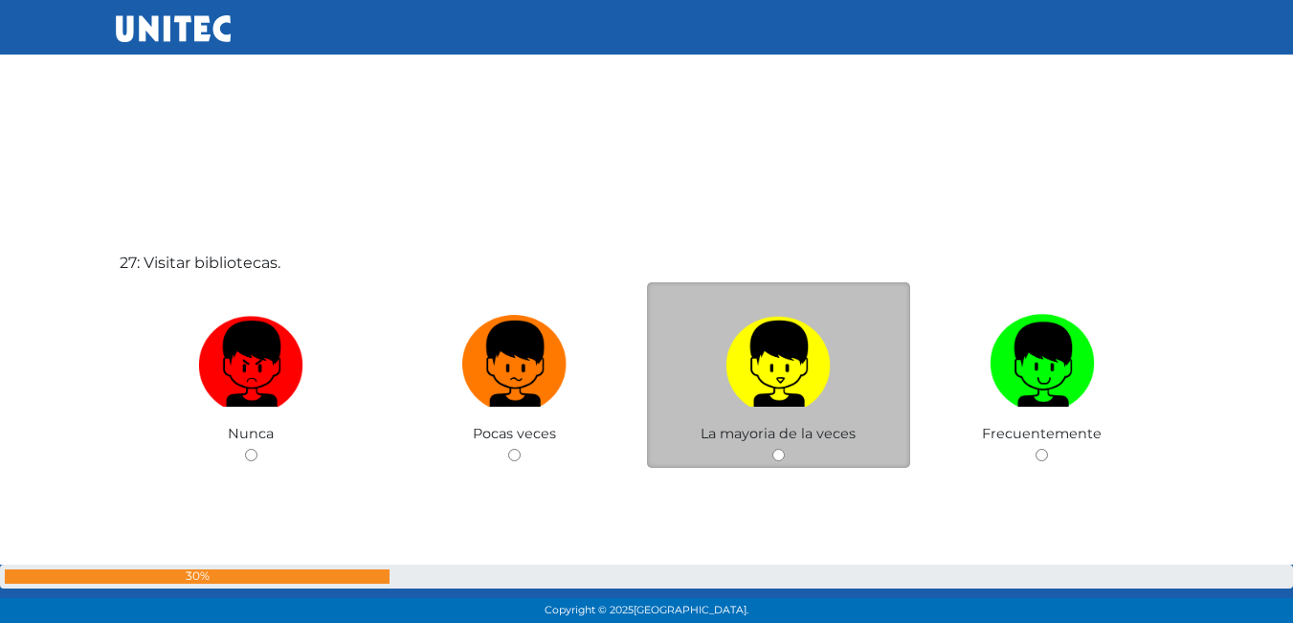
click at [804, 319] on img at bounding box center [778, 357] width 105 height 101
click at [785, 449] on input "radio" at bounding box center [779, 455] width 12 height 12
radio input "true"
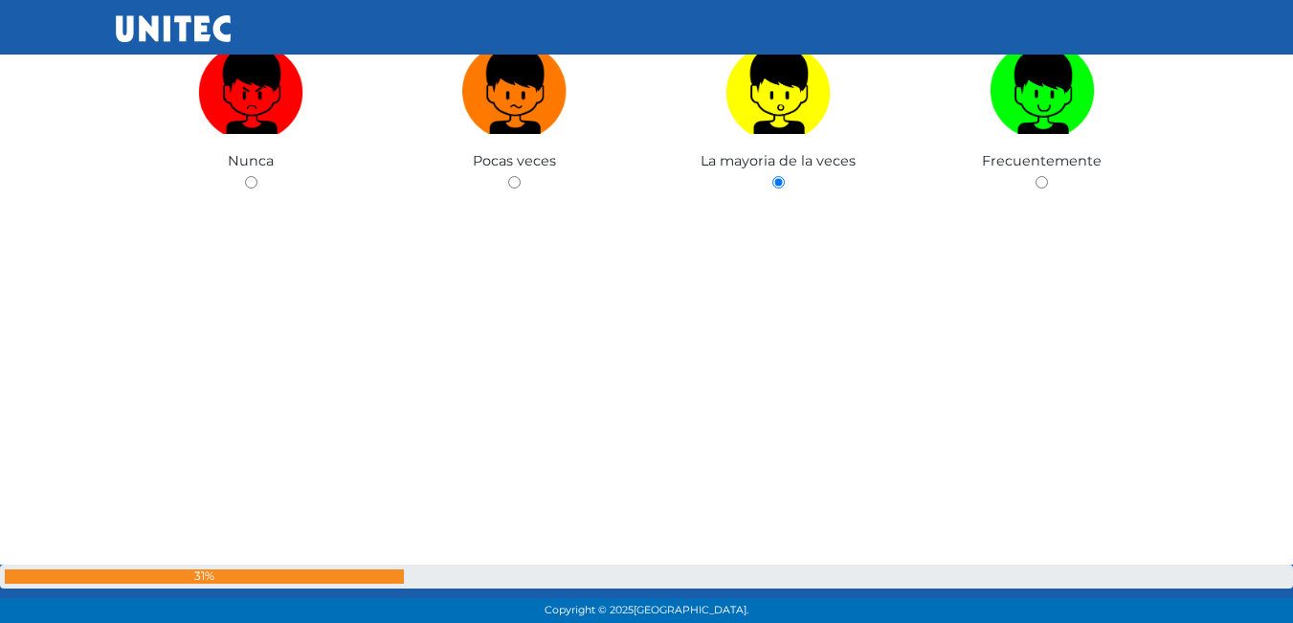
scroll to position [16255, 0]
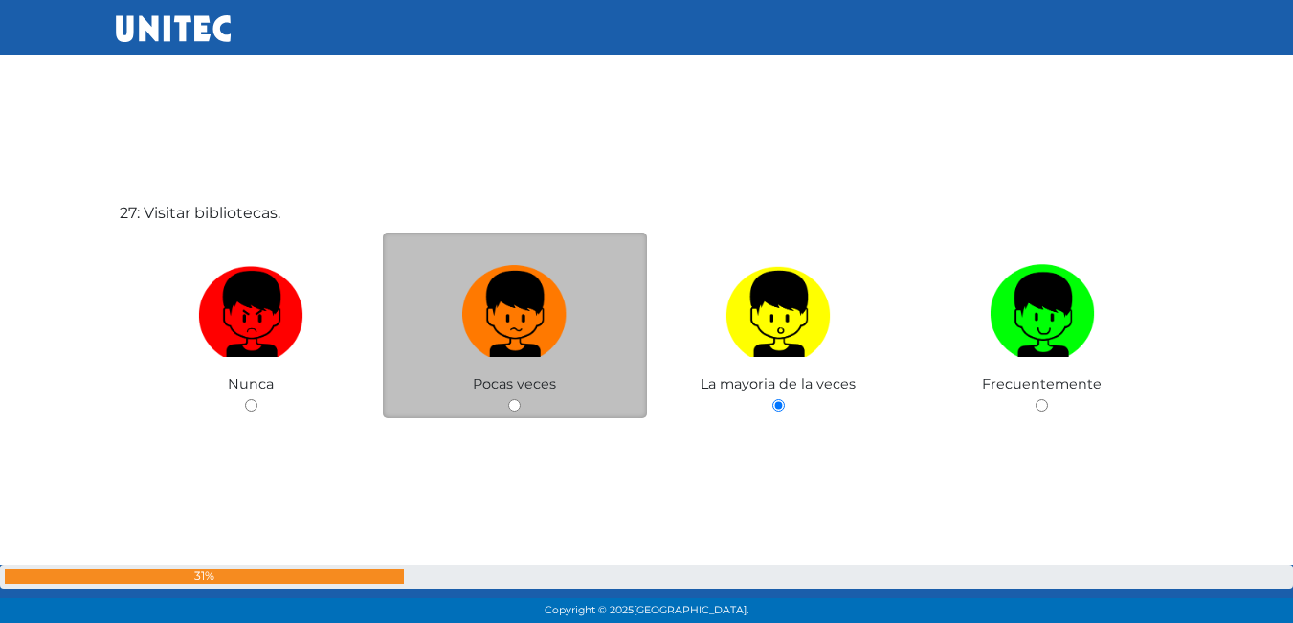
click at [578, 295] on label at bounding box center [515, 315] width 264 height 117
click at [521, 399] on input "radio" at bounding box center [514, 405] width 12 height 12
radio input "true"
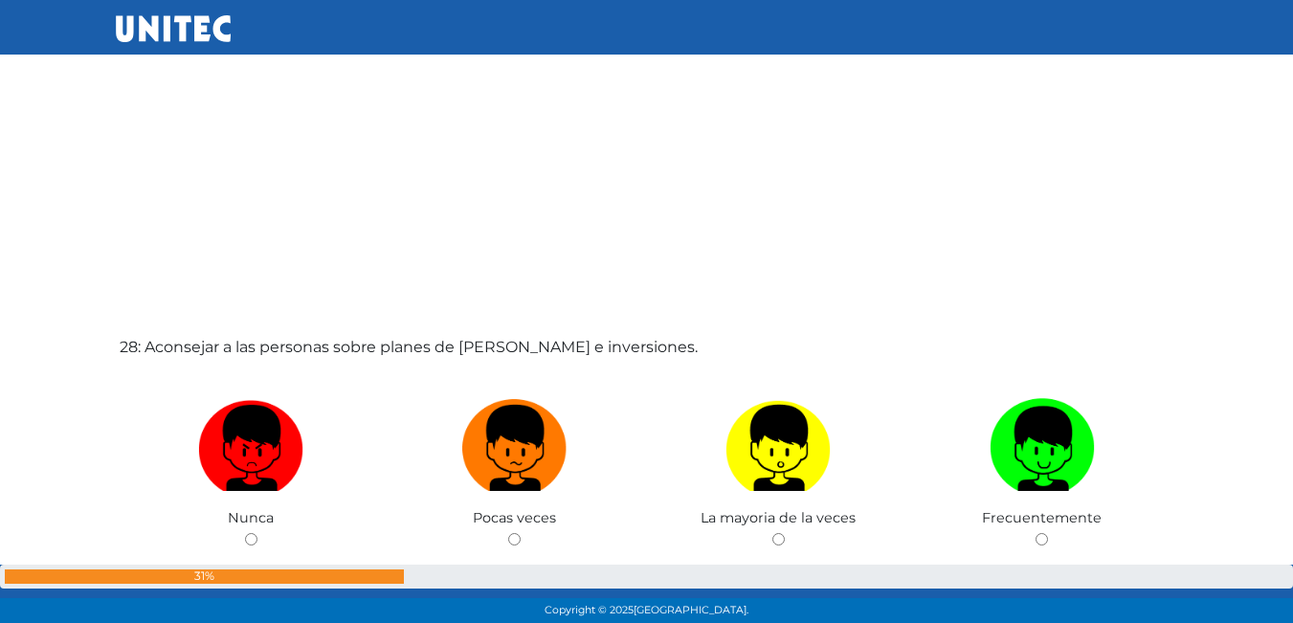
scroll to position [16734, 0]
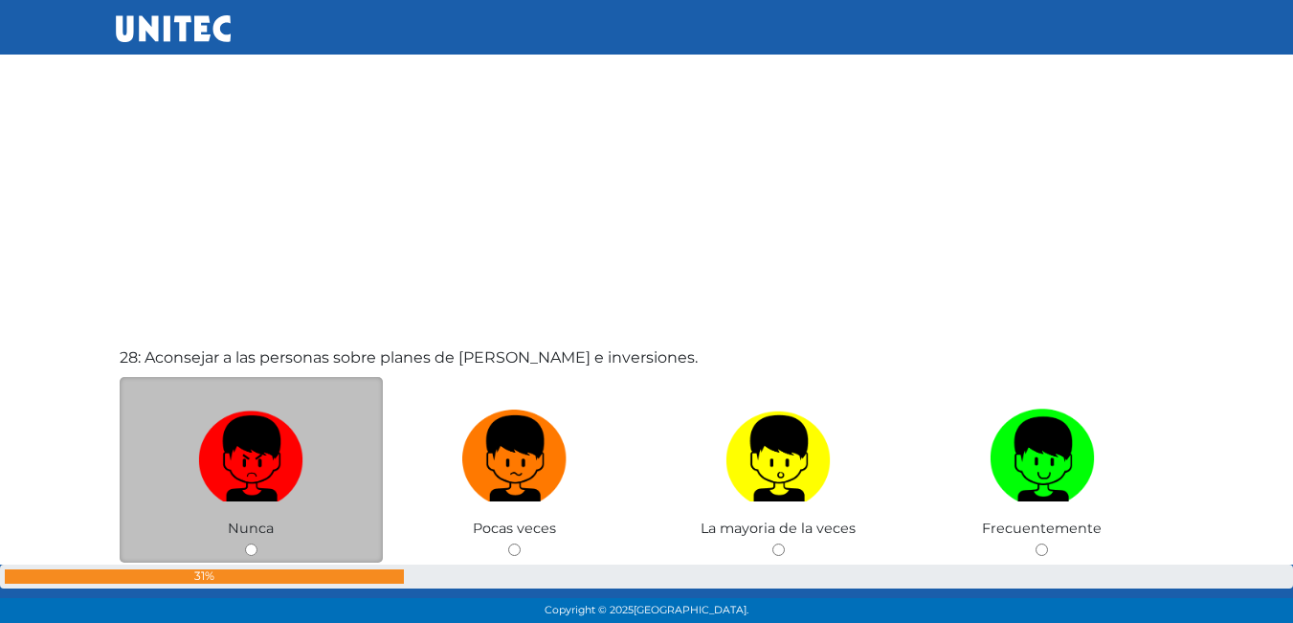
click at [330, 395] on div "Nunca" at bounding box center [252, 470] width 264 height 187
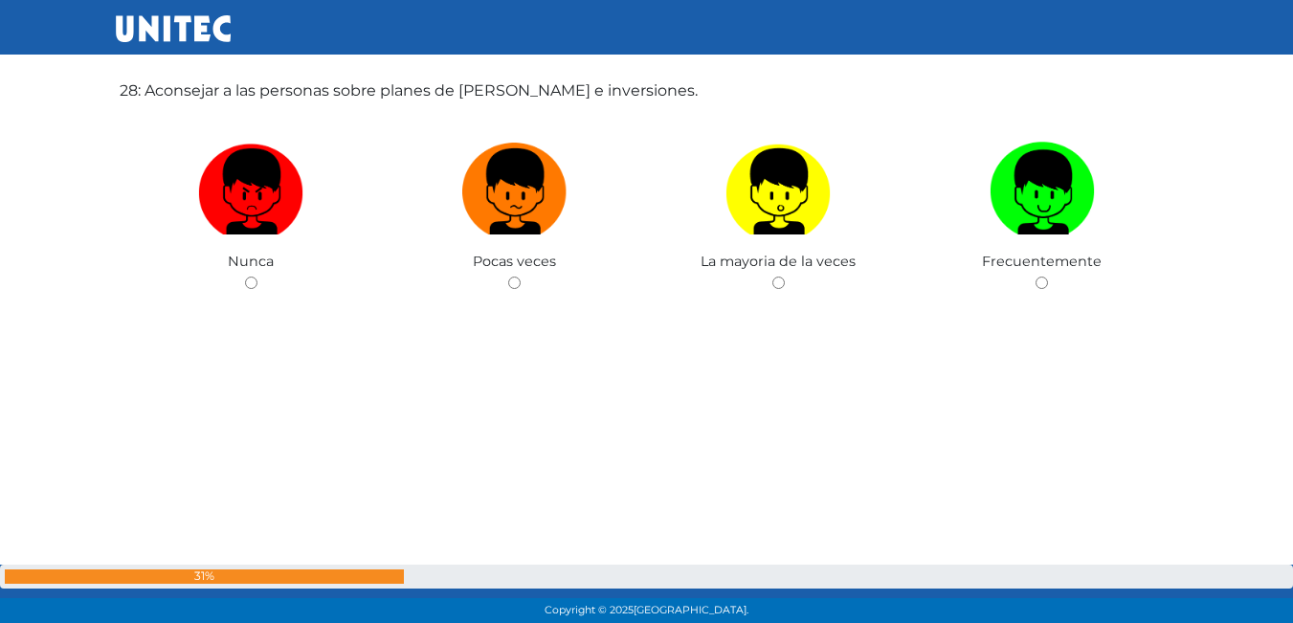
scroll to position [17117, 0]
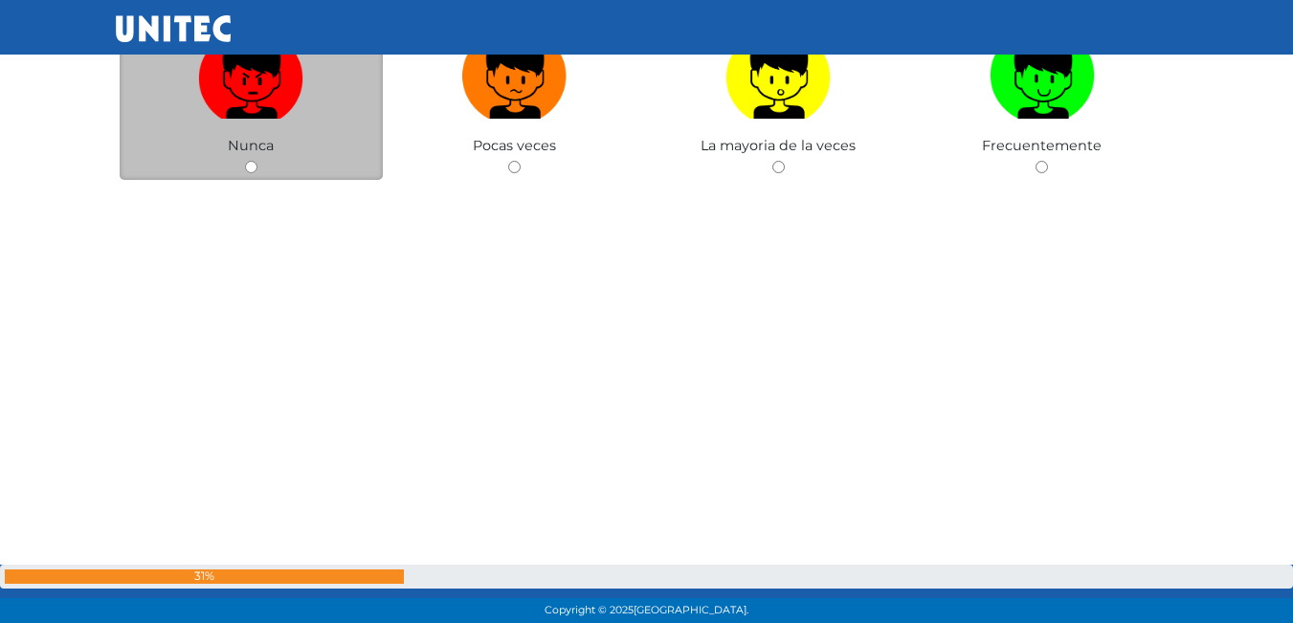
click at [239, 97] on img at bounding box center [250, 69] width 105 height 101
click at [245, 161] on input "radio" at bounding box center [251, 167] width 12 height 12
radio input "true"
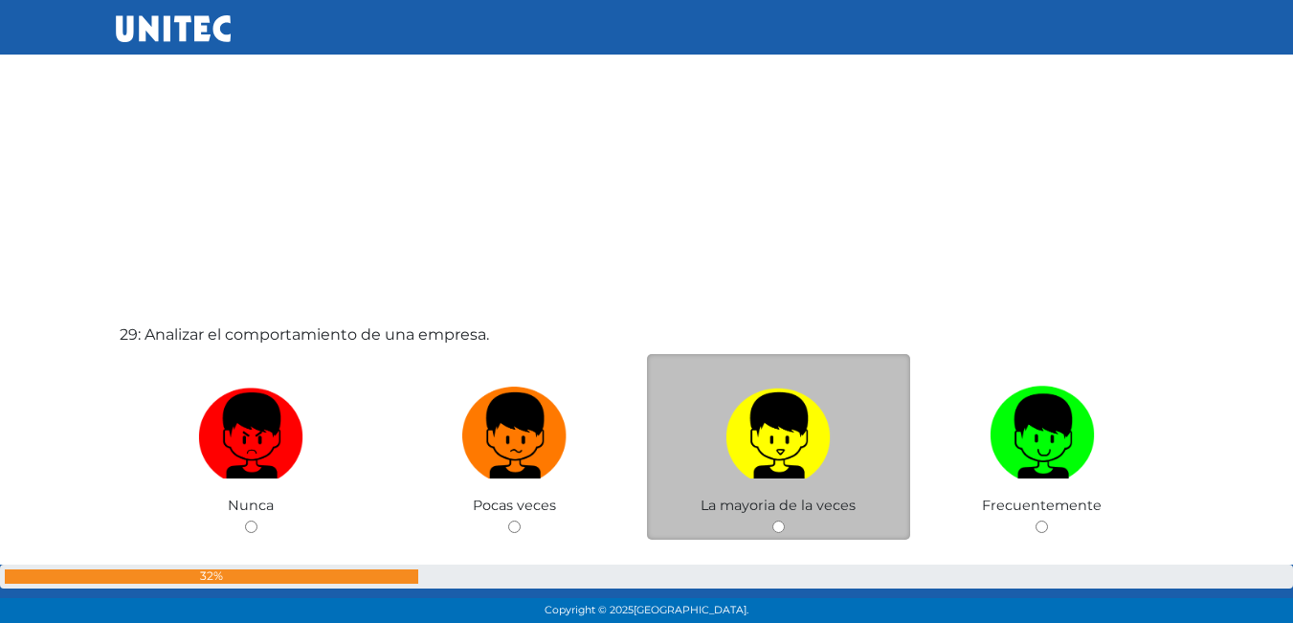
scroll to position [17548, 0]
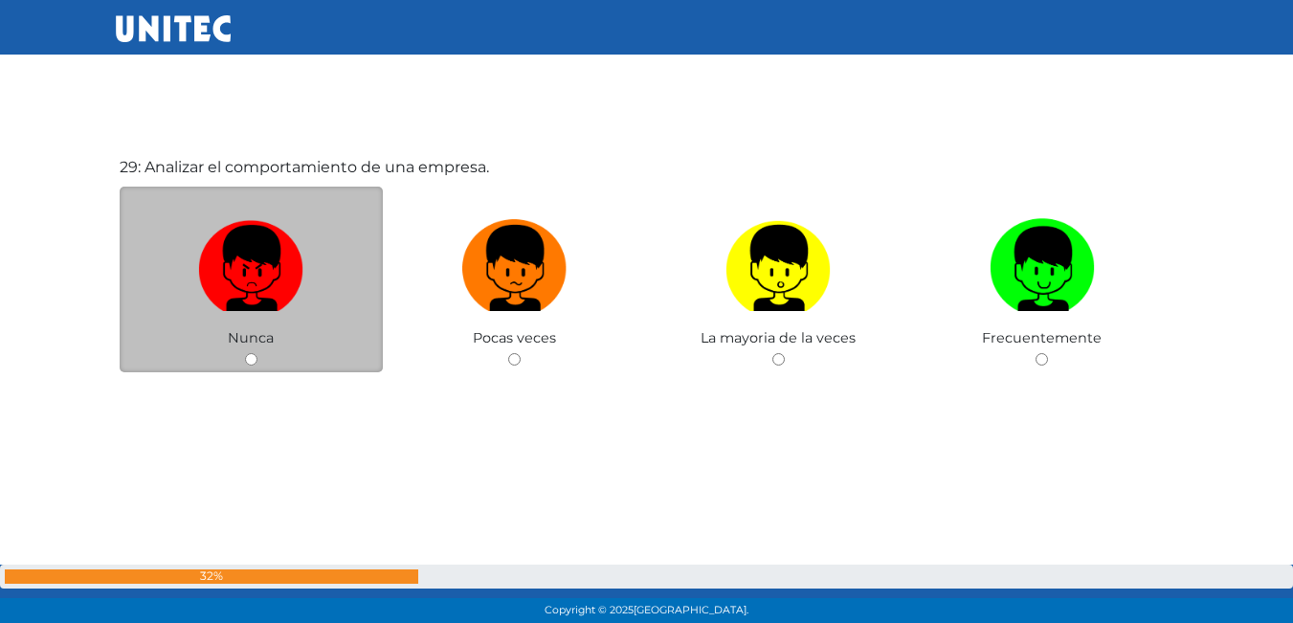
click at [298, 336] on div "Nunca" at bounding box center [252, 280] width 264 height 187
click at [297, 278] on img at bounding box center [250, 262] width 105 height 101
click at [258, 353] on input "radio" at bounding box center [251, 359] width 12 height 12
radio input "true"
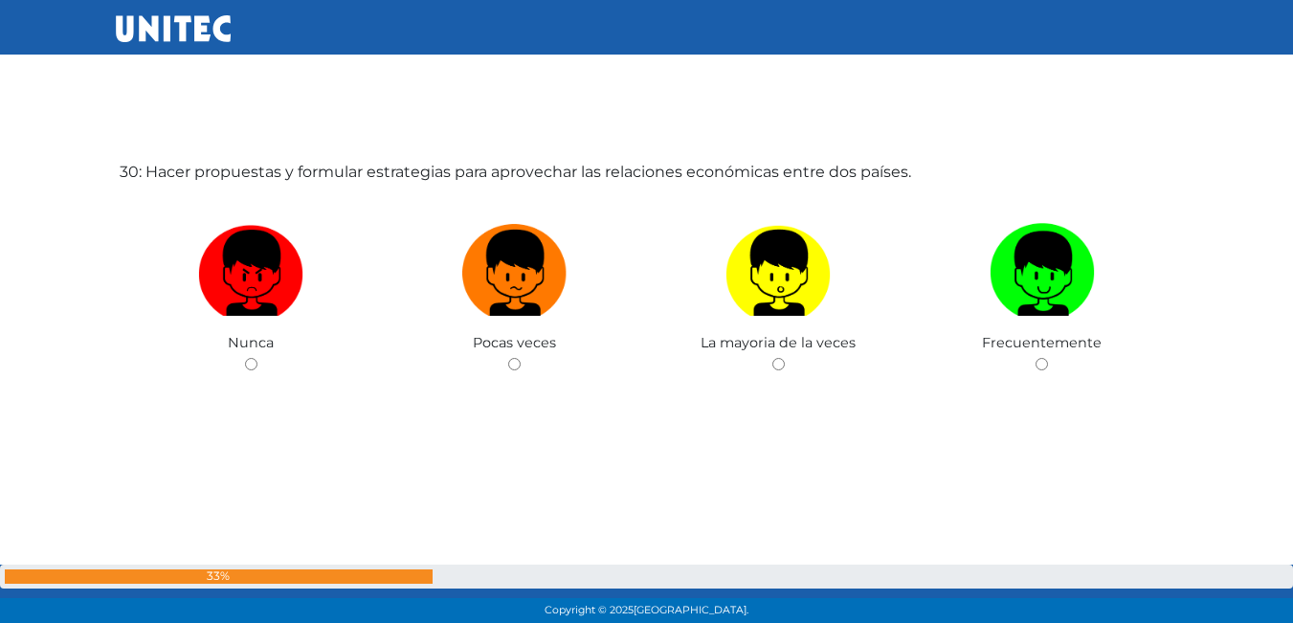
scroll to position [18171, 0]
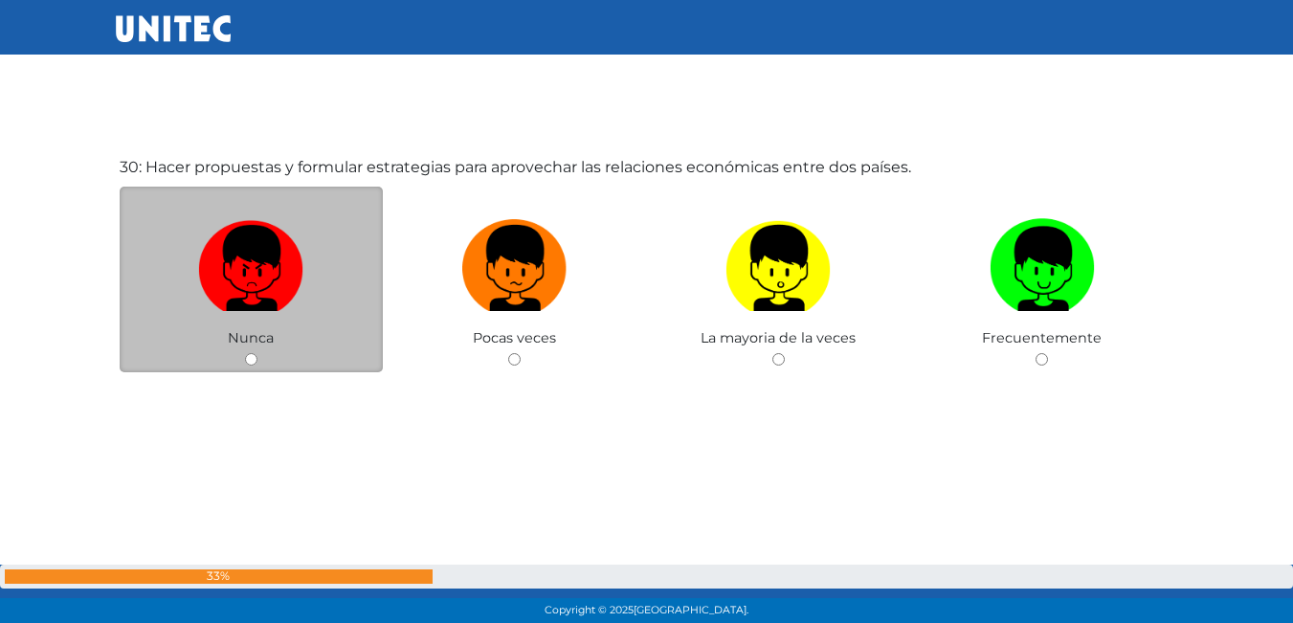
click at [169, 251] on label at bounding box center [252, 269] width 264 height 117
click at [245, 353] on input "radio" at bounding box center [251, 359] width 12 height 12
radio input "true"
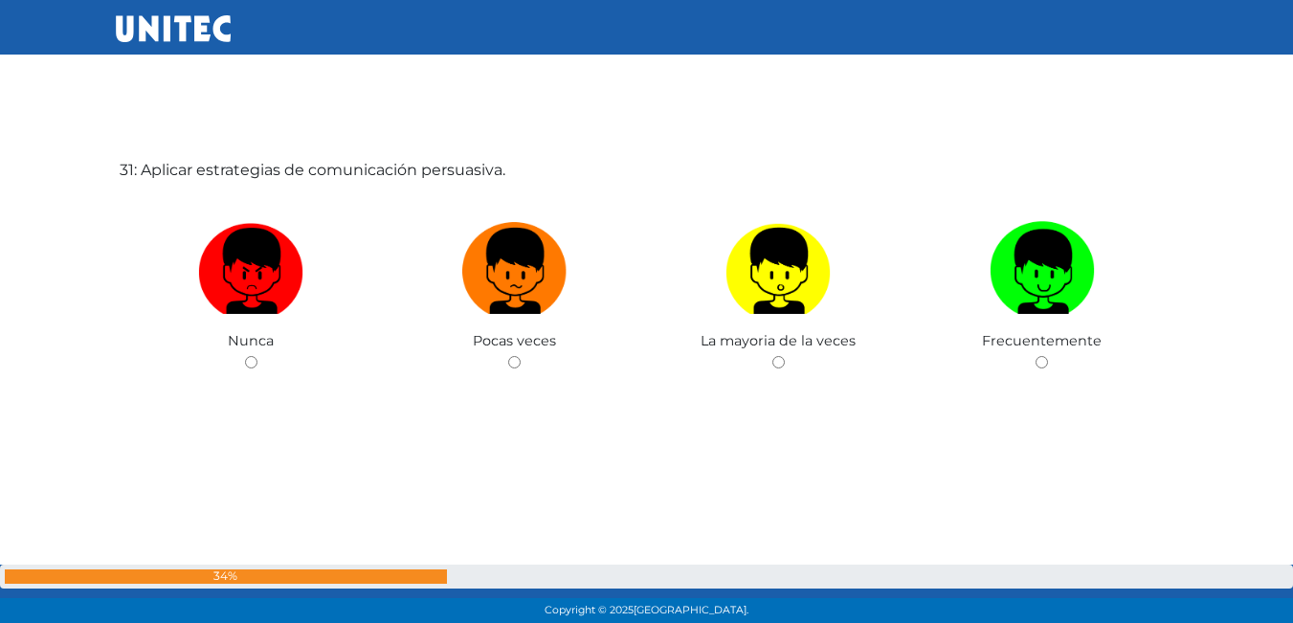
scroll to position [18794, 0]
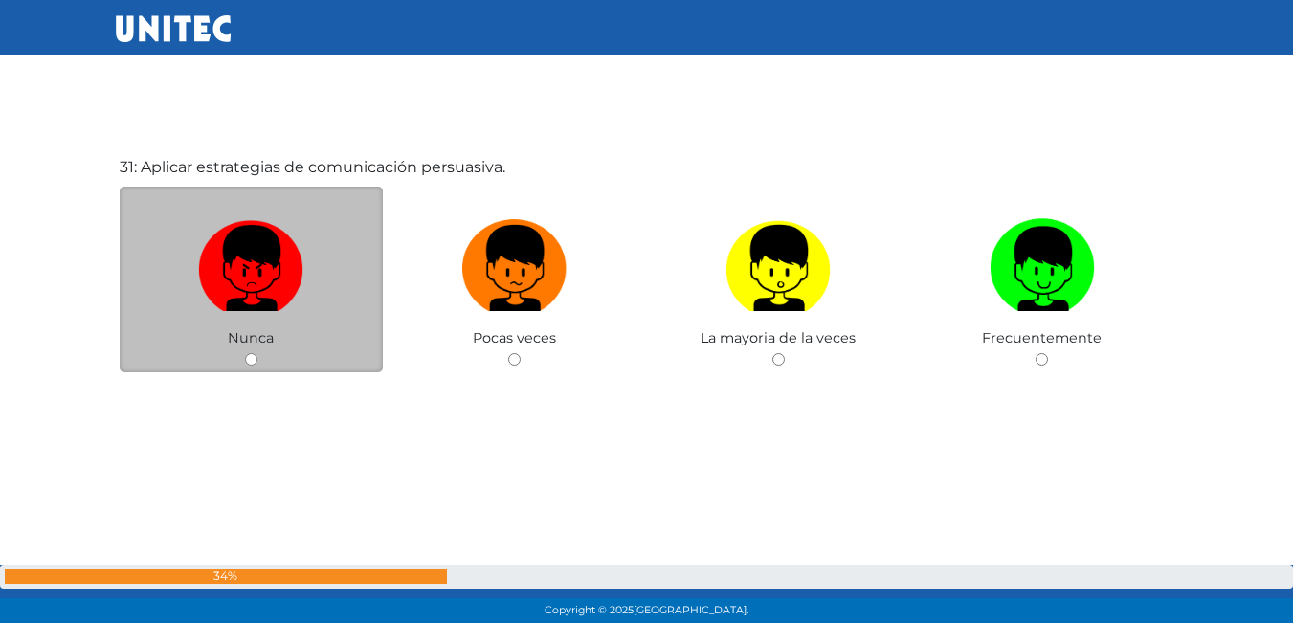
click at [313, 272] on label at bounding box center [252, 269] width 264 height 117
click at [258, 353] on input "radio" at bounding box center [251, 359] width 12 height 12
radio input "true"
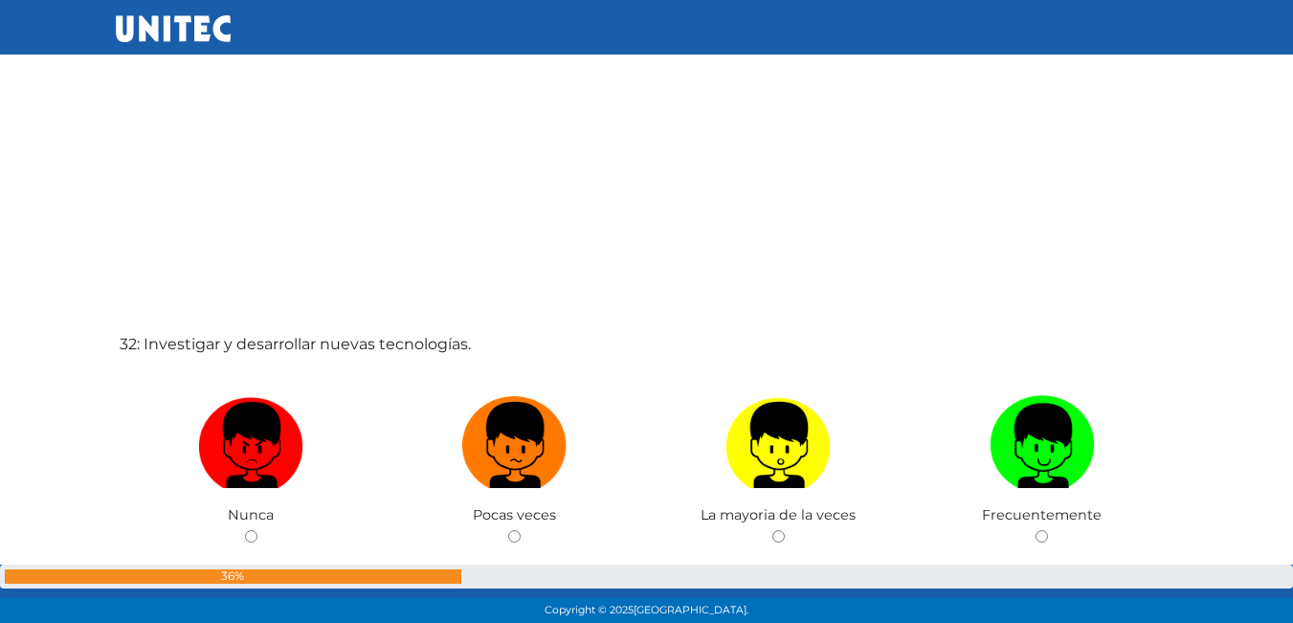
scroll to position [19273, 0]
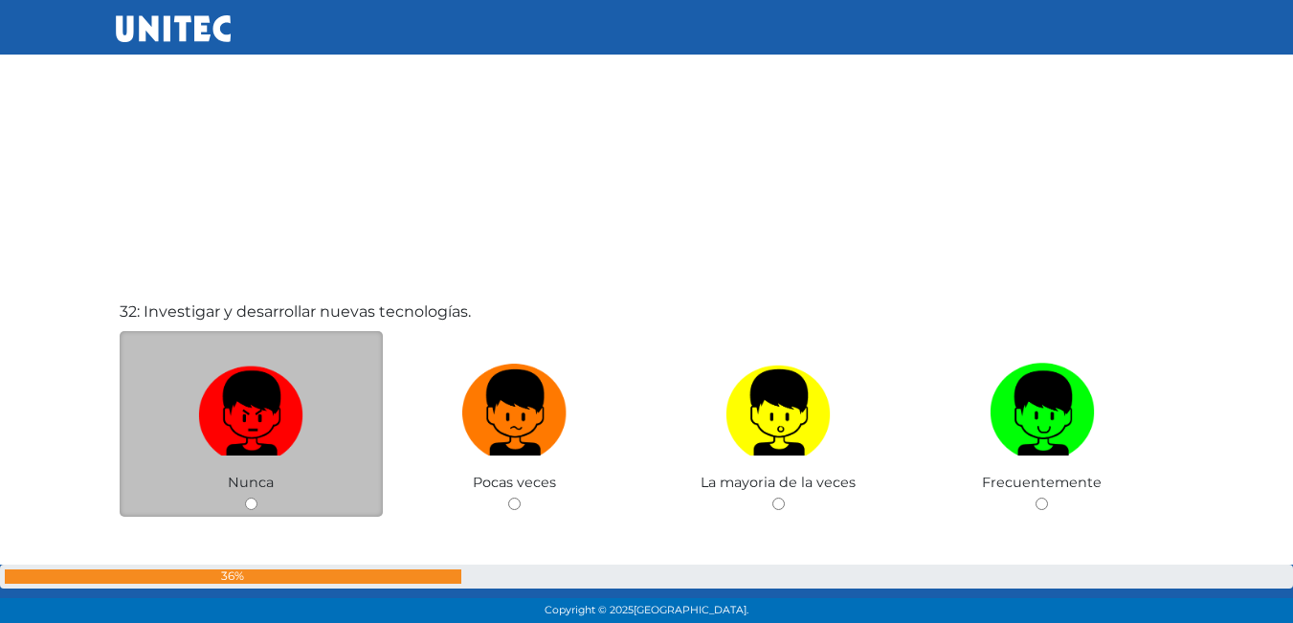
click at [263, 389] on img at bounding box center [250, 406] width 105 height 101
click at [258, 498] on input "radio" at bounding box center [251, 504] width 12 height 12
radio input "true"
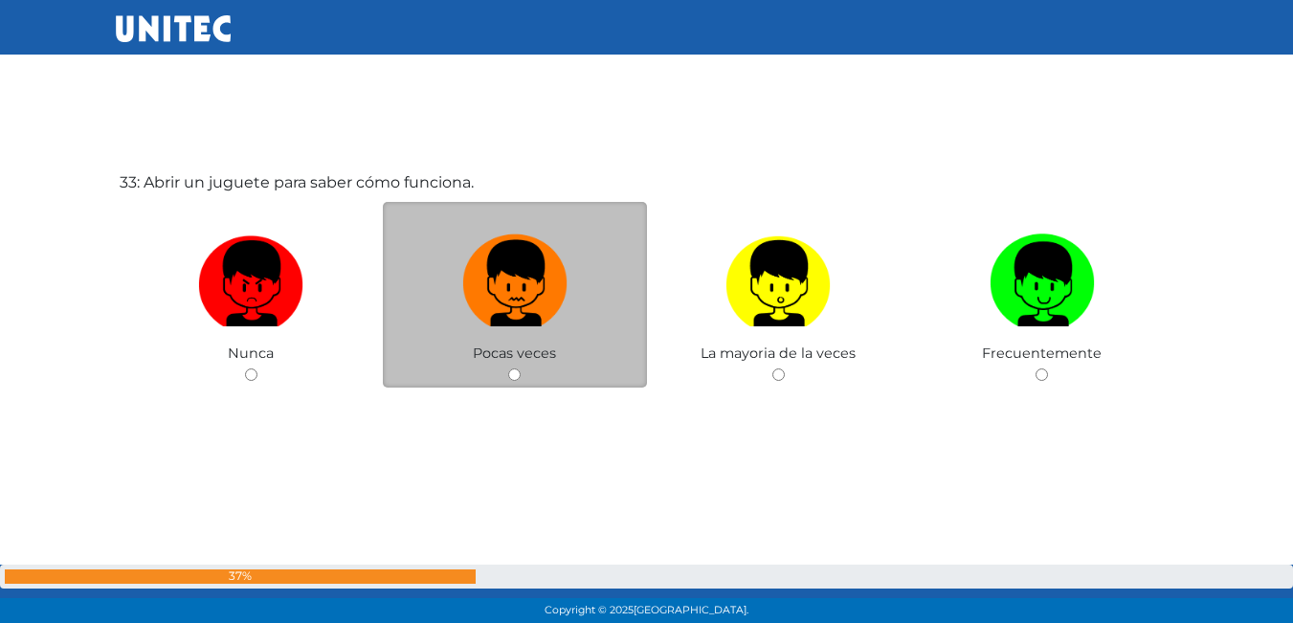
scroll to position [20041, 0]
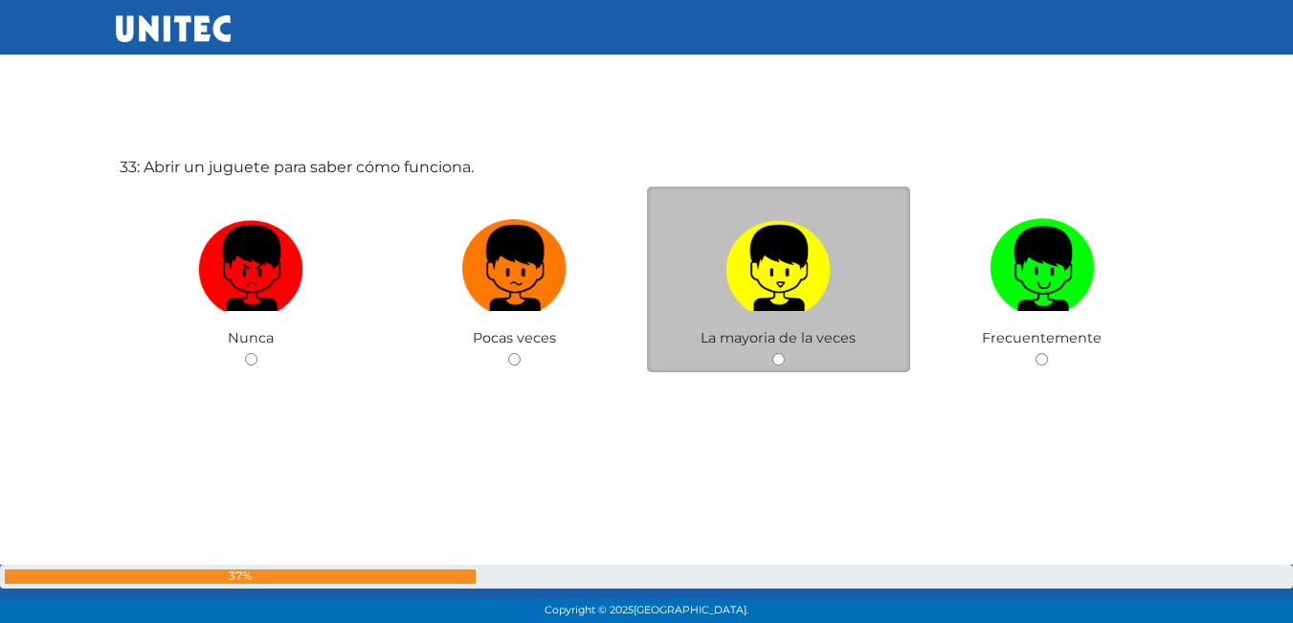
click at [825, 309] on img at bounding box center [778, 262] width 105 height 101
click at [785, 353] on input "radio" at bounding box center [779, 359] width 12 height 12
radio input "true"
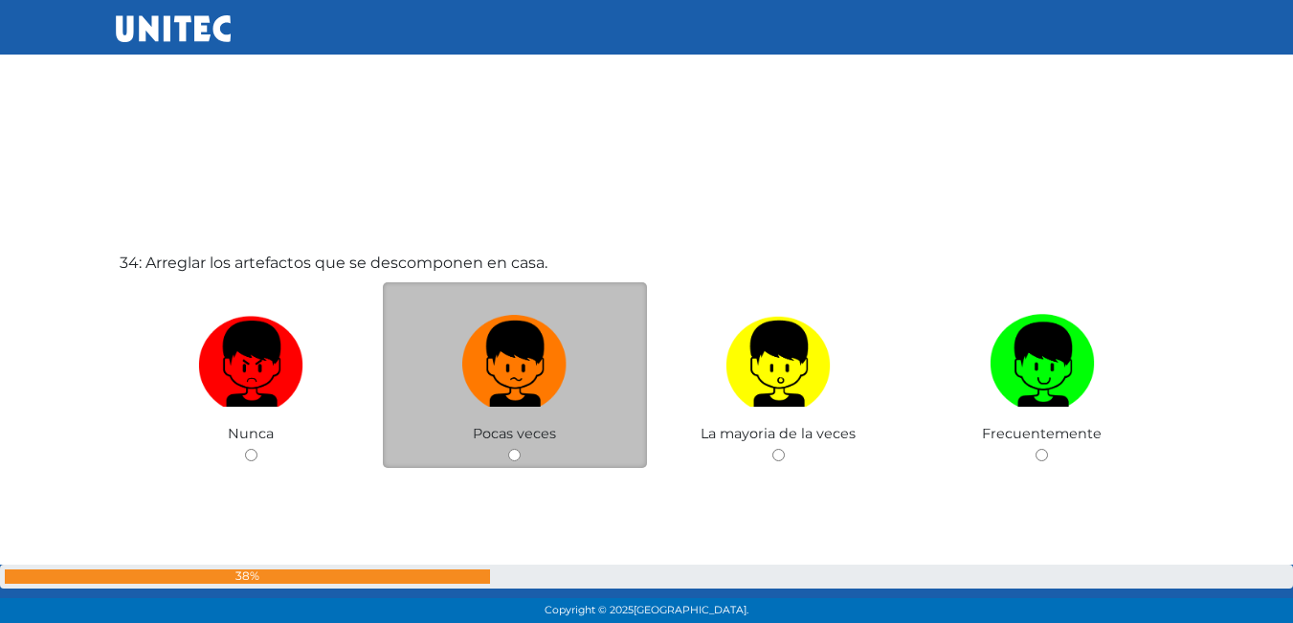
scroll to position [20664, 0]
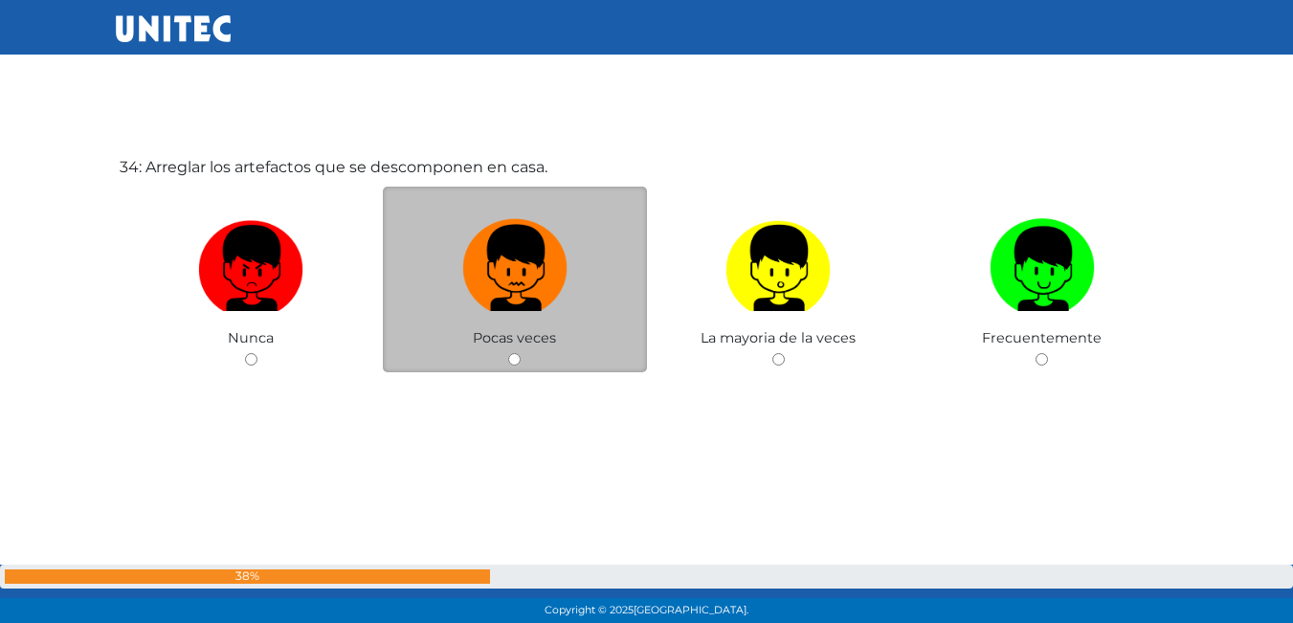
click at [533, 289] on img at bounding box center [514, 262] width 105 height 101
click at [521, 353] on input "radio" at bounding box center [514, 359] width 12 height 12
radio input "true"
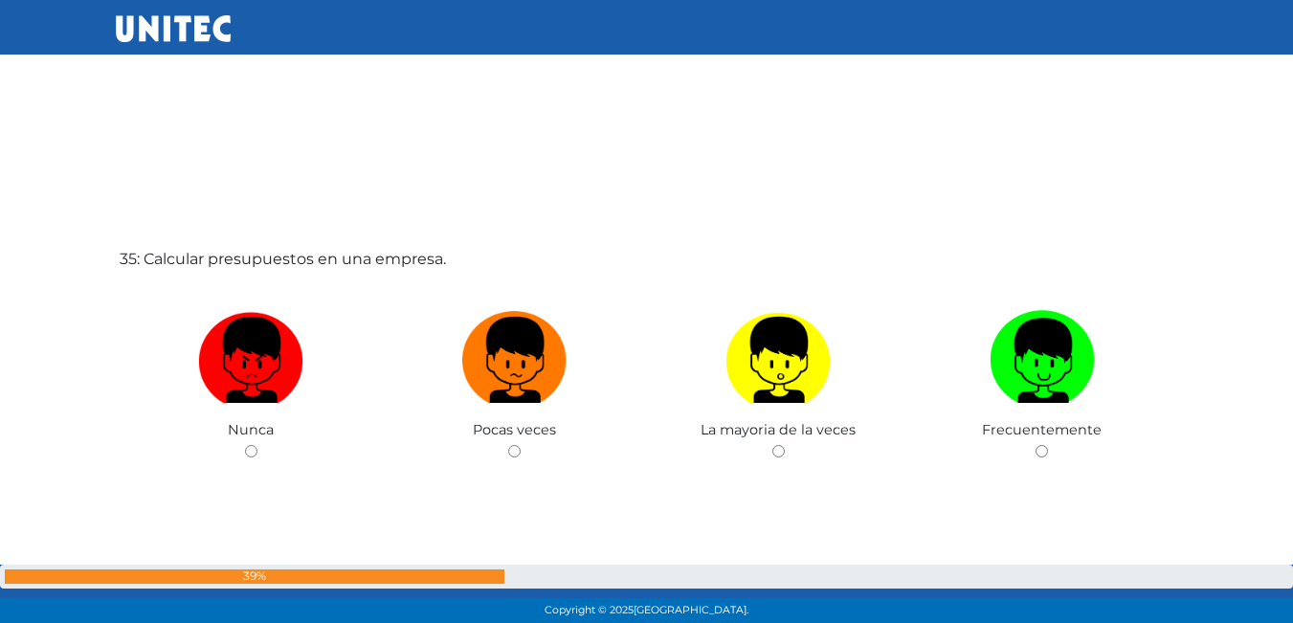
scroll to position [21224, 0]
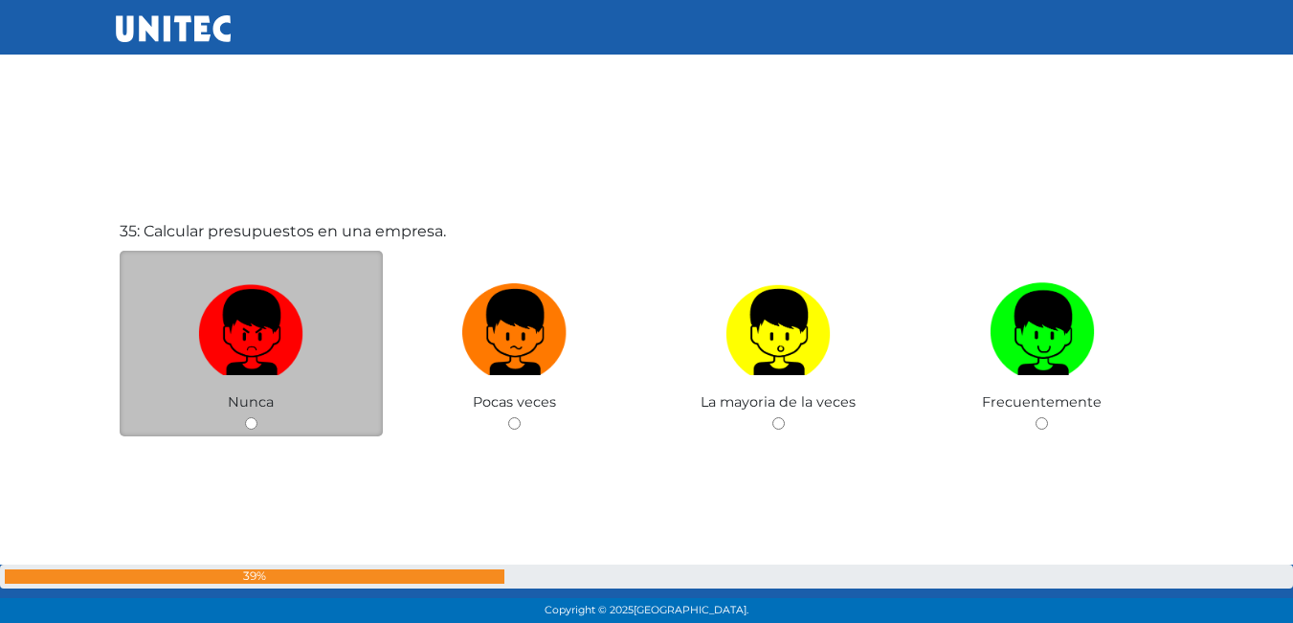
click at [310, 335] on label at bounding box center [252, 333] width 264 height 117
click at [258, 417] on input "radio" at bounding box center [251, 423] width 12 height 12
radio input "true"
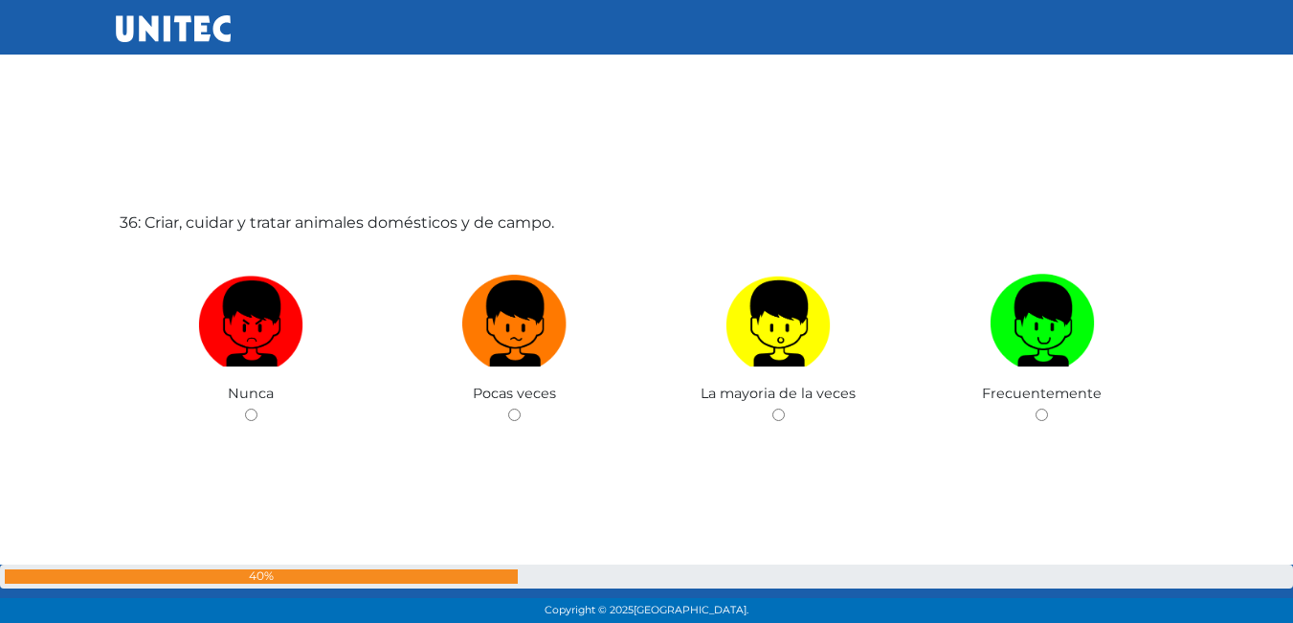
scroll to position [21862, 0]
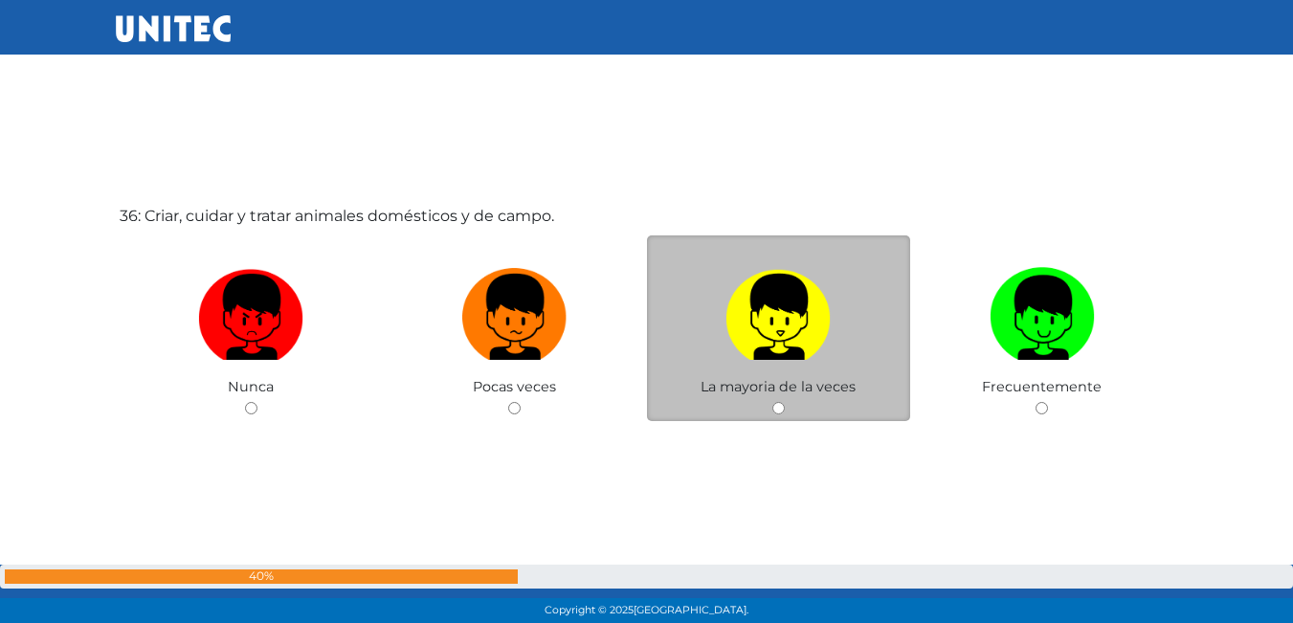
click at [799, 317] on img at bounding box center [778, 310] width 105 height 101
click at [785, 402] on input "radio" at bounding box center [779, 408] width 12 height 12
radio input "true"
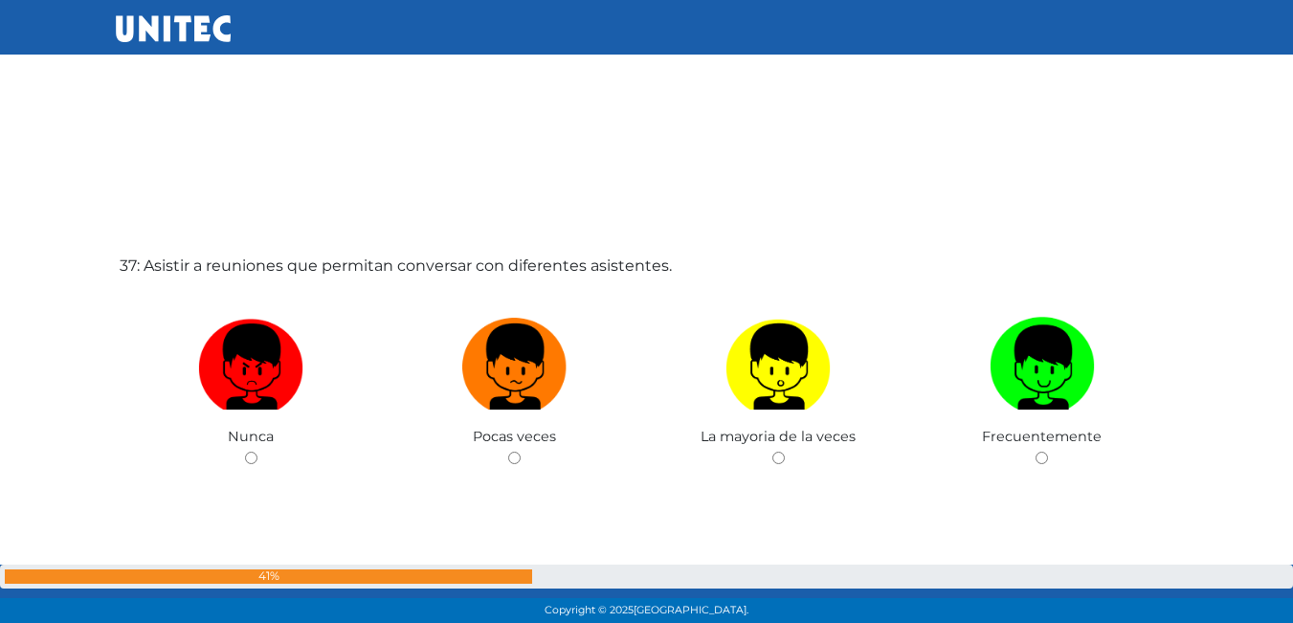
scroll to position [22437, 0]
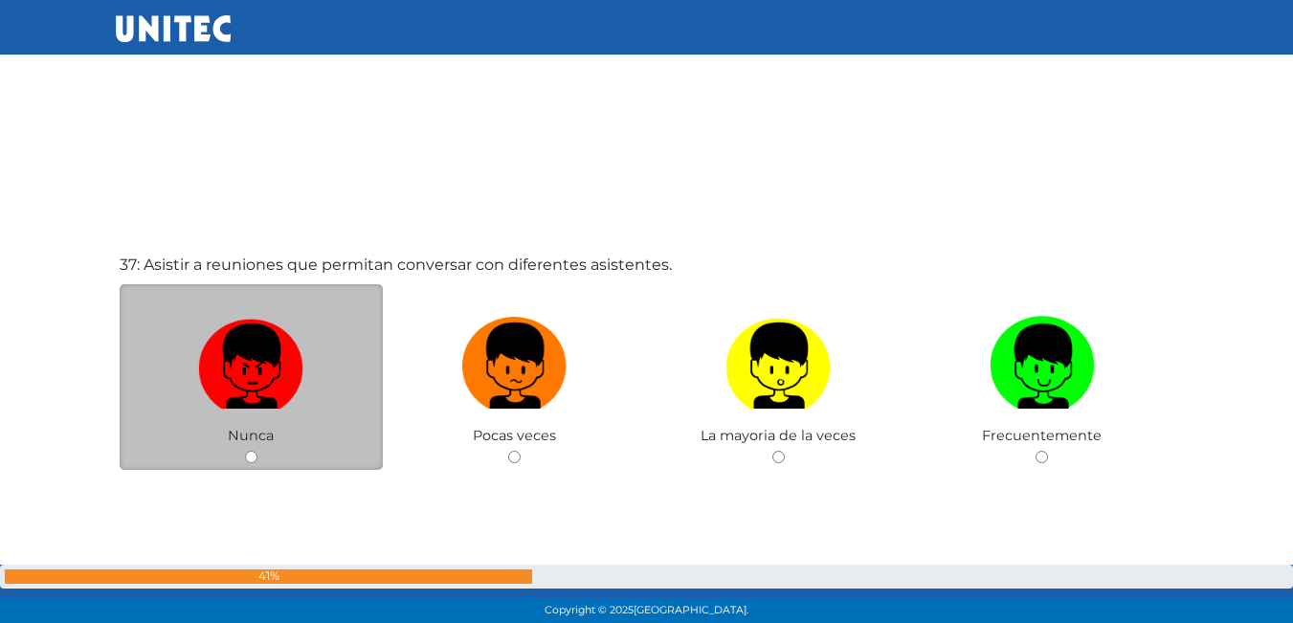
click at [206, 371] on img at bounding box center [250, 359] width 105 height 101
click at [245, 451] on input "radio" at bounding box center [251, 457] width 12 height 12
radio input "true"
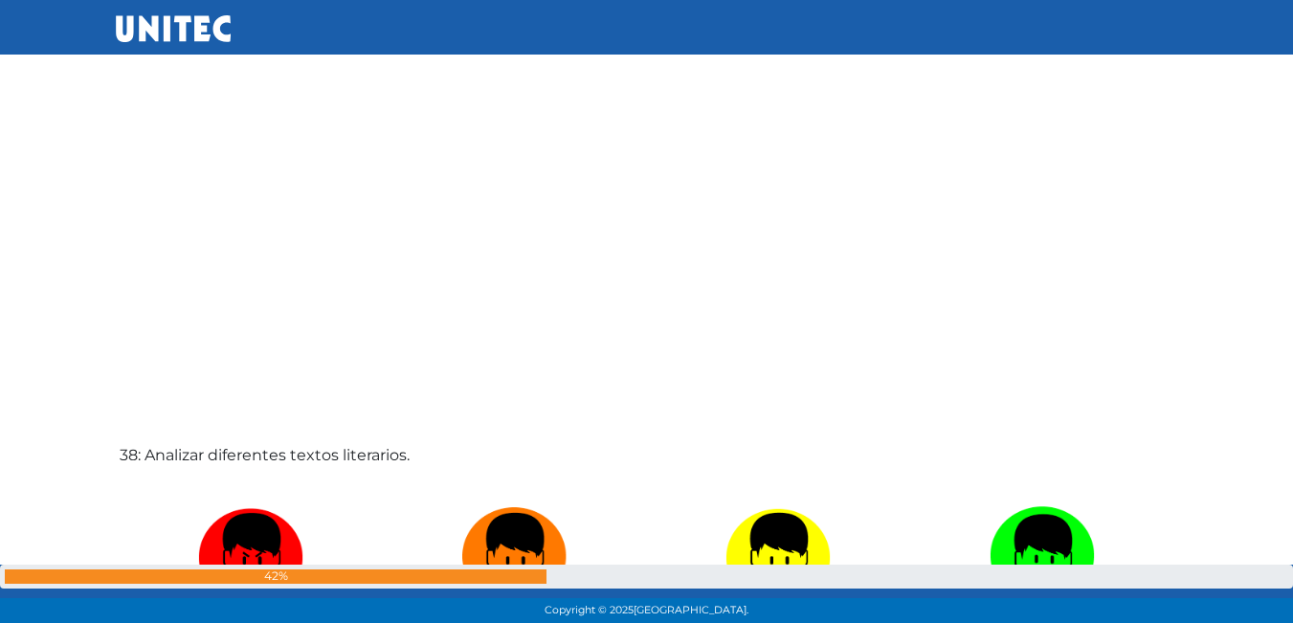
scroll to position [23157, 0]
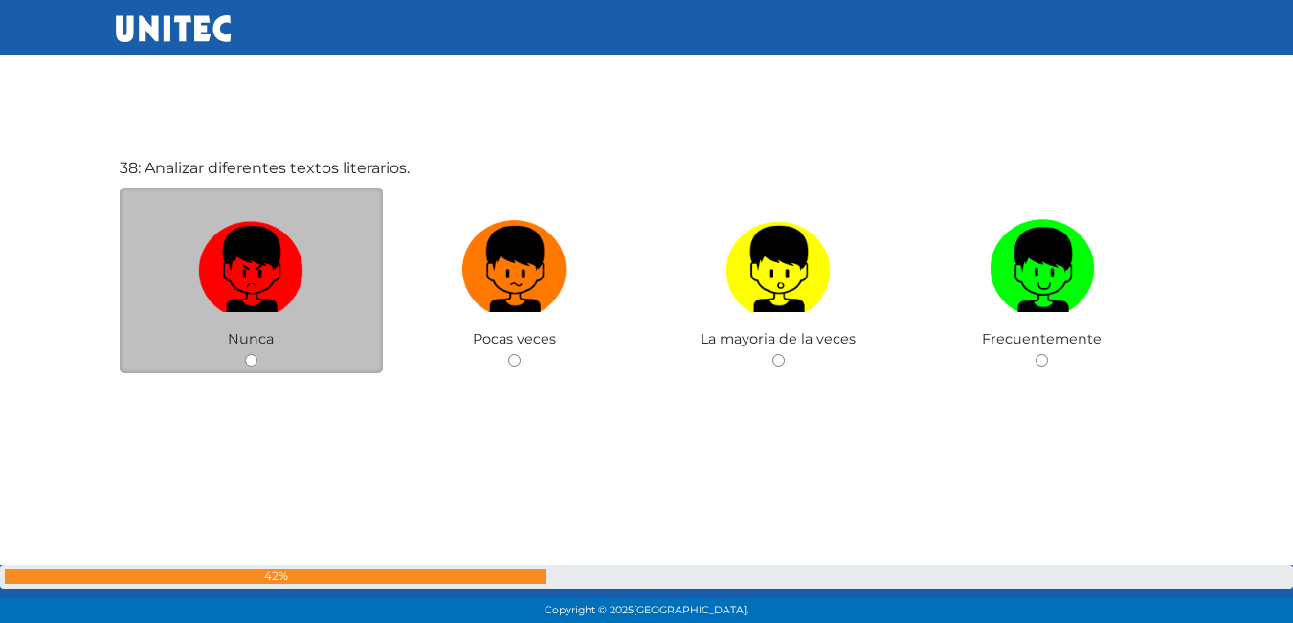
click at [302, 318] on label at bounding box center [252, 270] width 264 height 117
click at [258, 354] on input "radio" at bounding box center [251, 360] width 12 height 12
radio input "true"
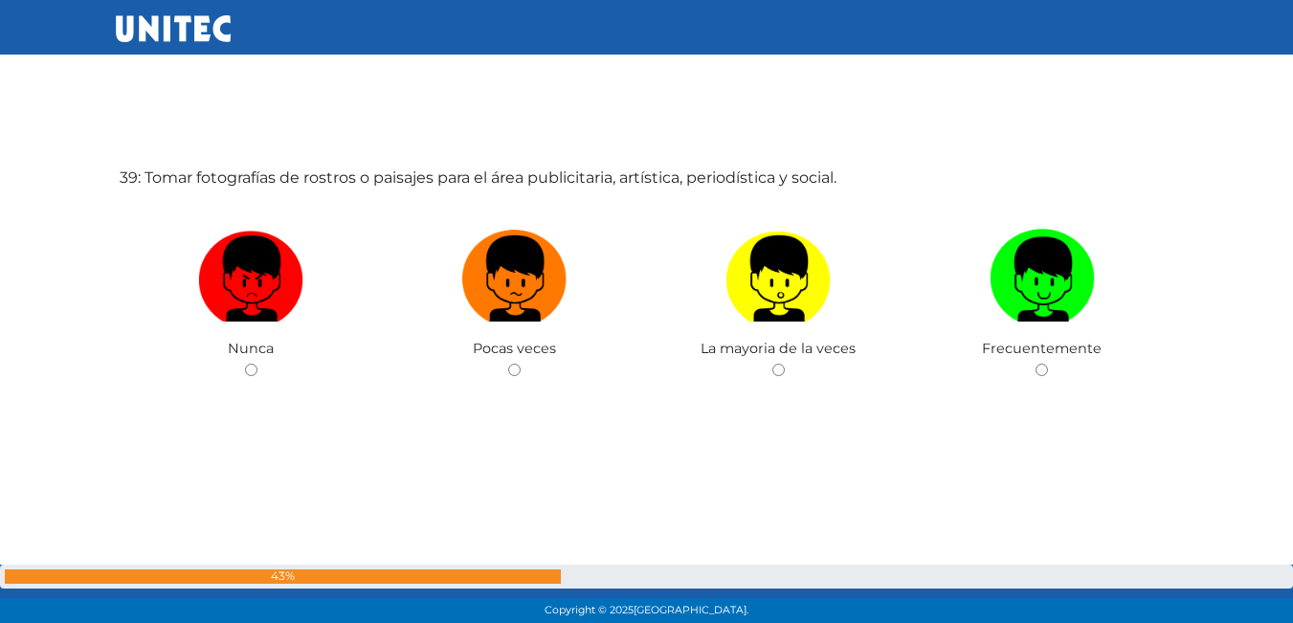
scroll to position [23781, 0]
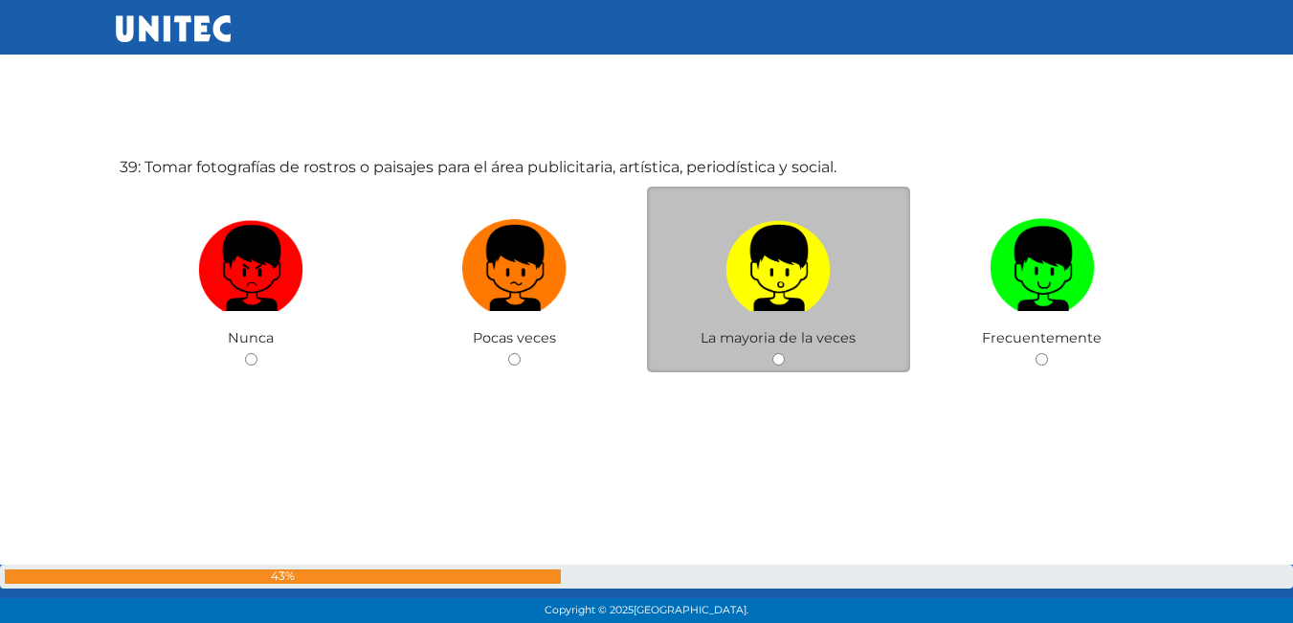
click at [742, 326] on label at bounding box center [779, 269] width 264 height 117
click at [773, 353] on input "radio" at bounding box center [779, 359] width 12 height 12
radio input "true"
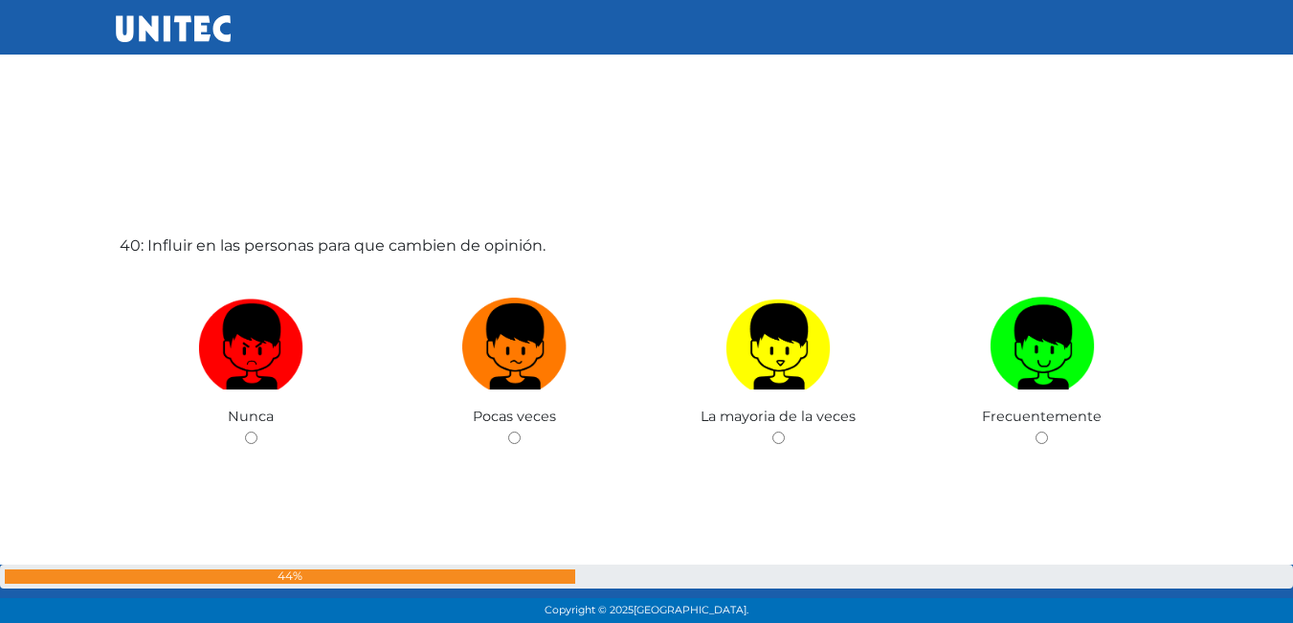
scroll to position [24404, 0]
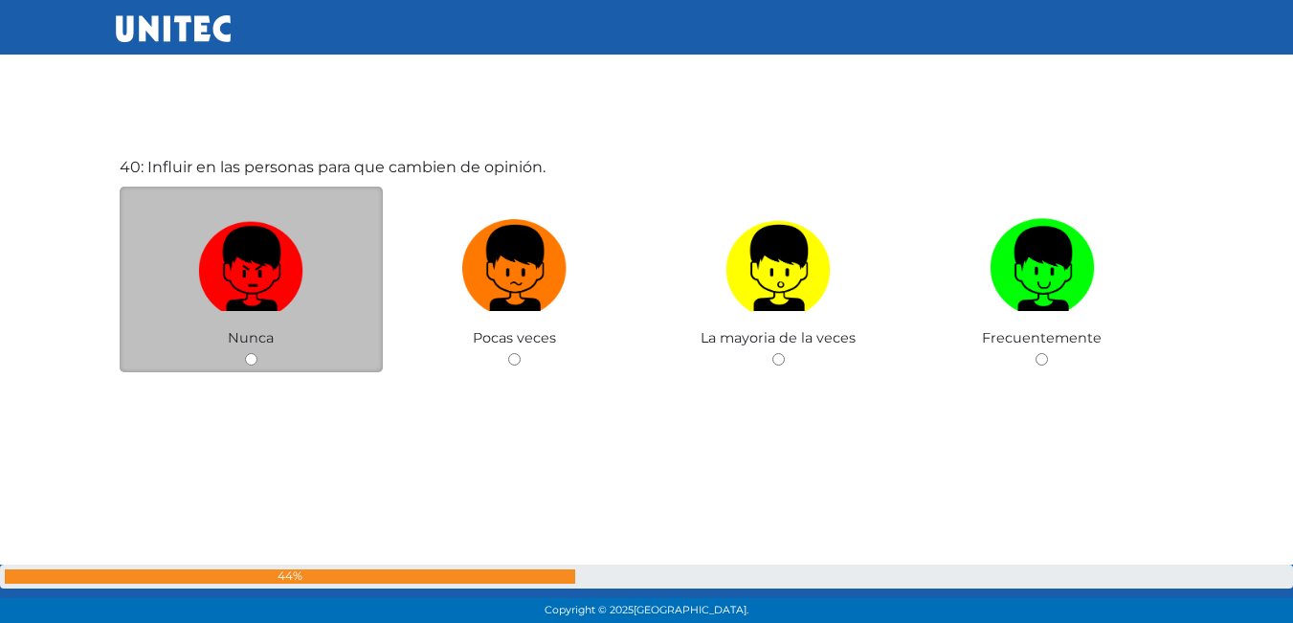
click at [303, 306] on img at bounding box center [250, 262] width 105 height 101
click at [258, 353] on input "radio" at bounding box center [251, 359] width 12 height 12
radio input "true"
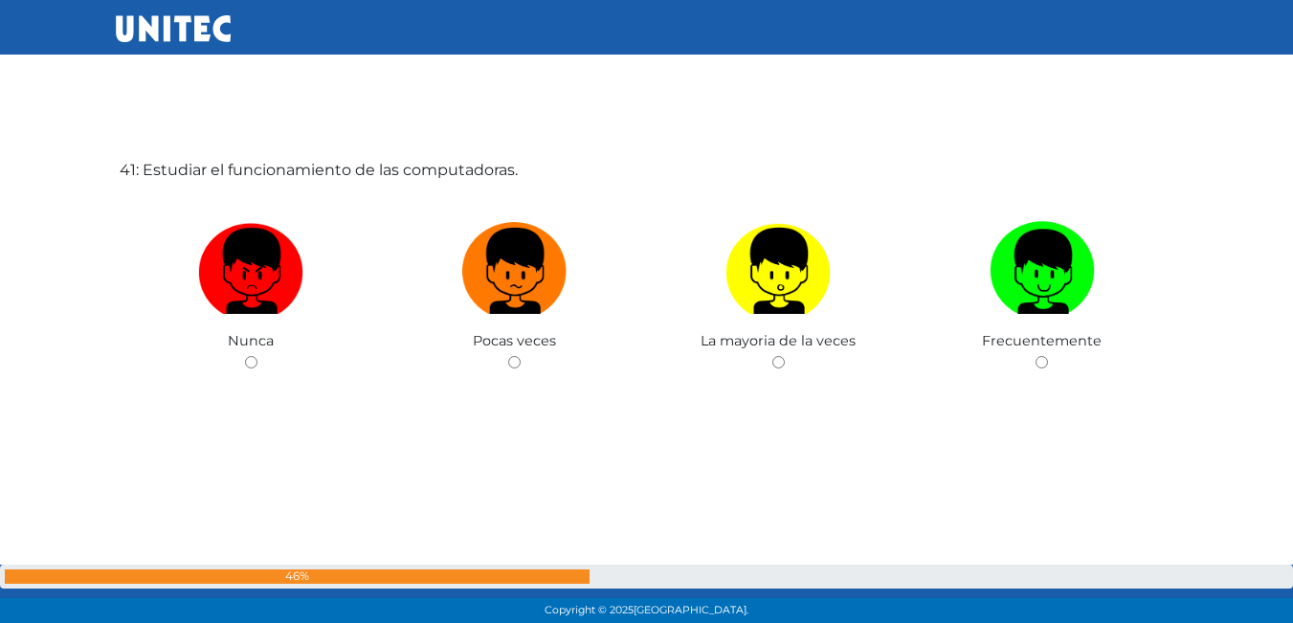
scroll to position [25027, 0]
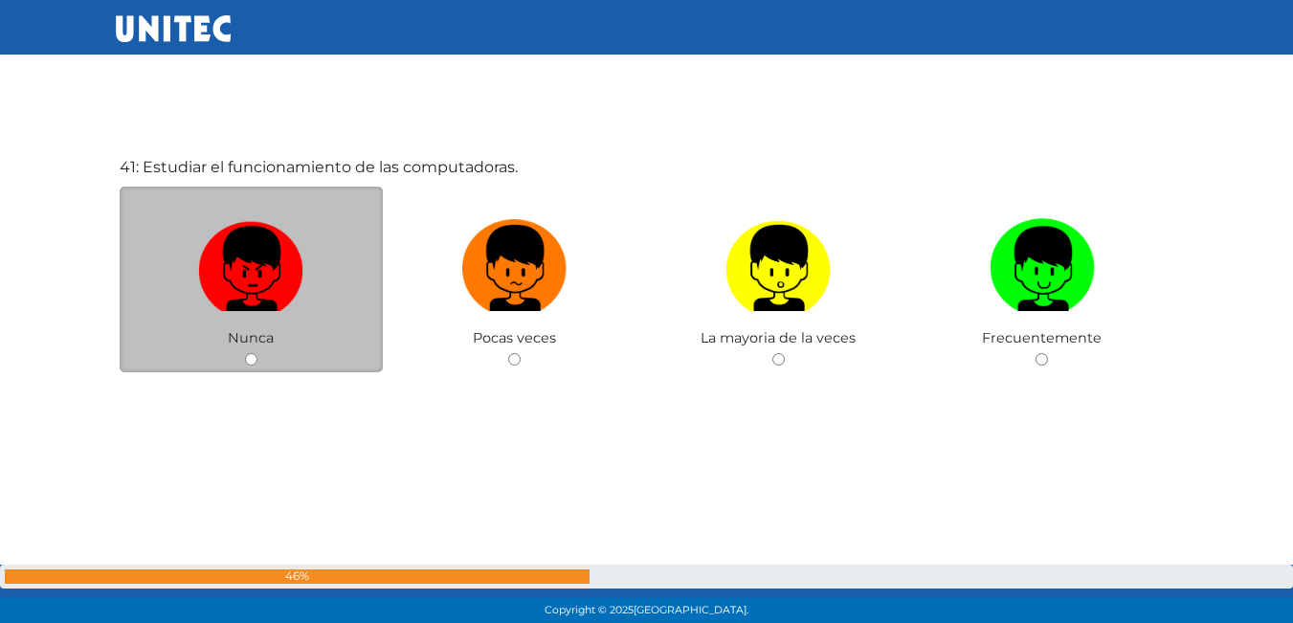
click at [210, 270] on img at bounding box center [250, 262] width 105 height 101
click at [245, 353] on input "radio" at bounding box center [251, 359] width 12 height 12
radio input "true"
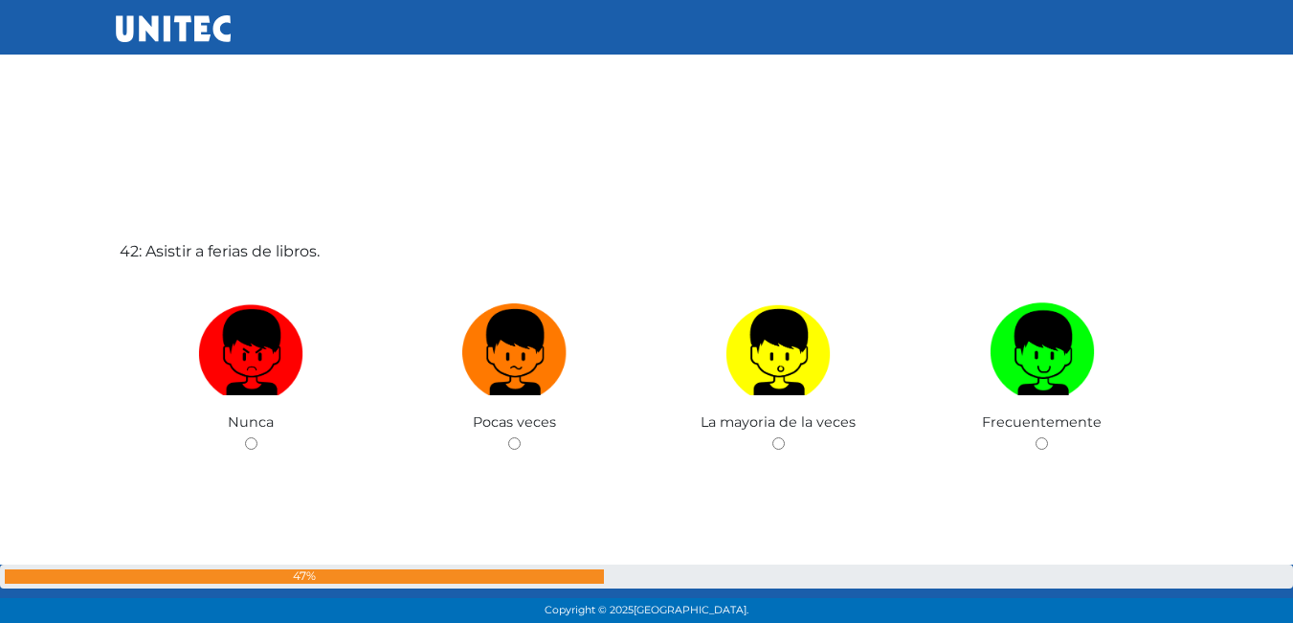
scroll to position [25673, 0]
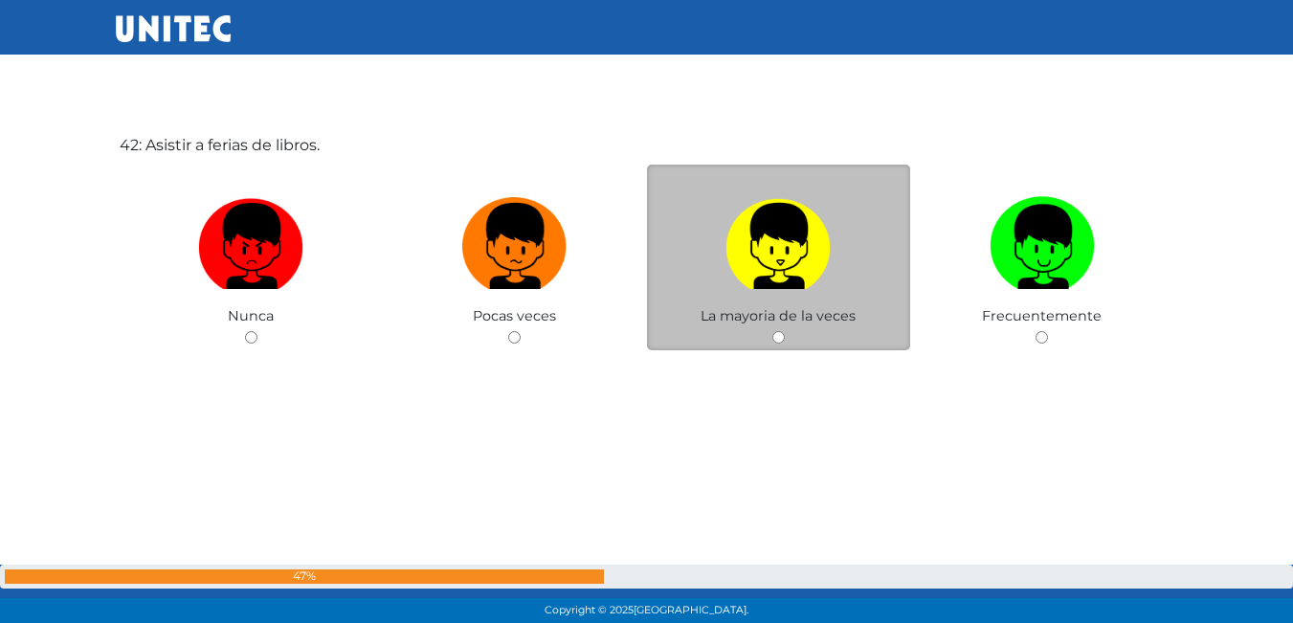
click at [768, 245] on img at bounding box center [778, 240] width 105 height 101
click at [773, 331] on input "radio" at bounding box center [779, 337] width 12 height 12
radio input "true"
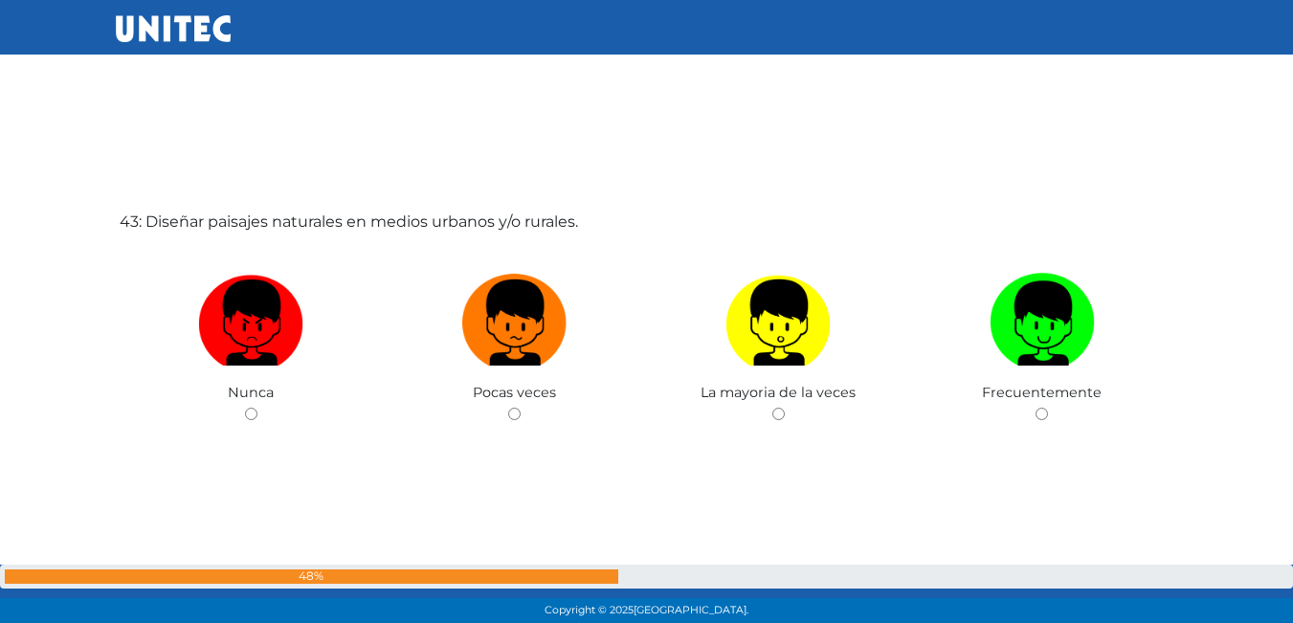
scroll to position [26274, 0]
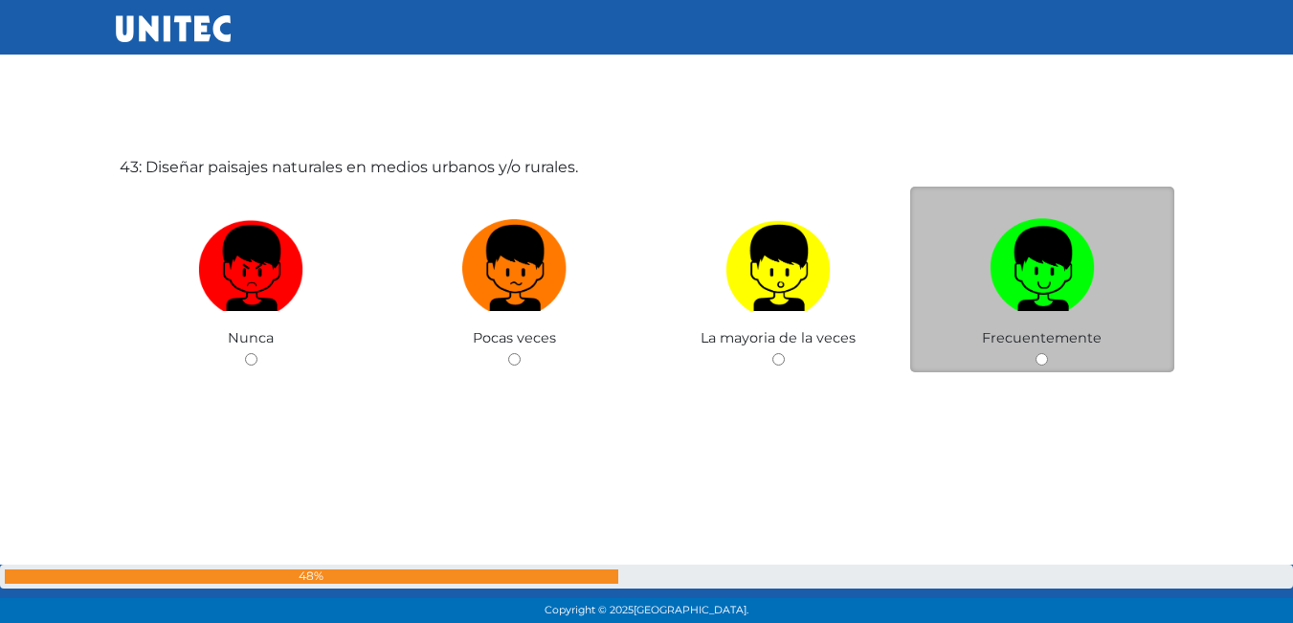
click at [962, 281] on label at bounding box center [1043, 269] width 264 height 117
click at [1036, 353] on input "radio" at bounding box center [1042, 359] width 12 height 12
radio input "true"
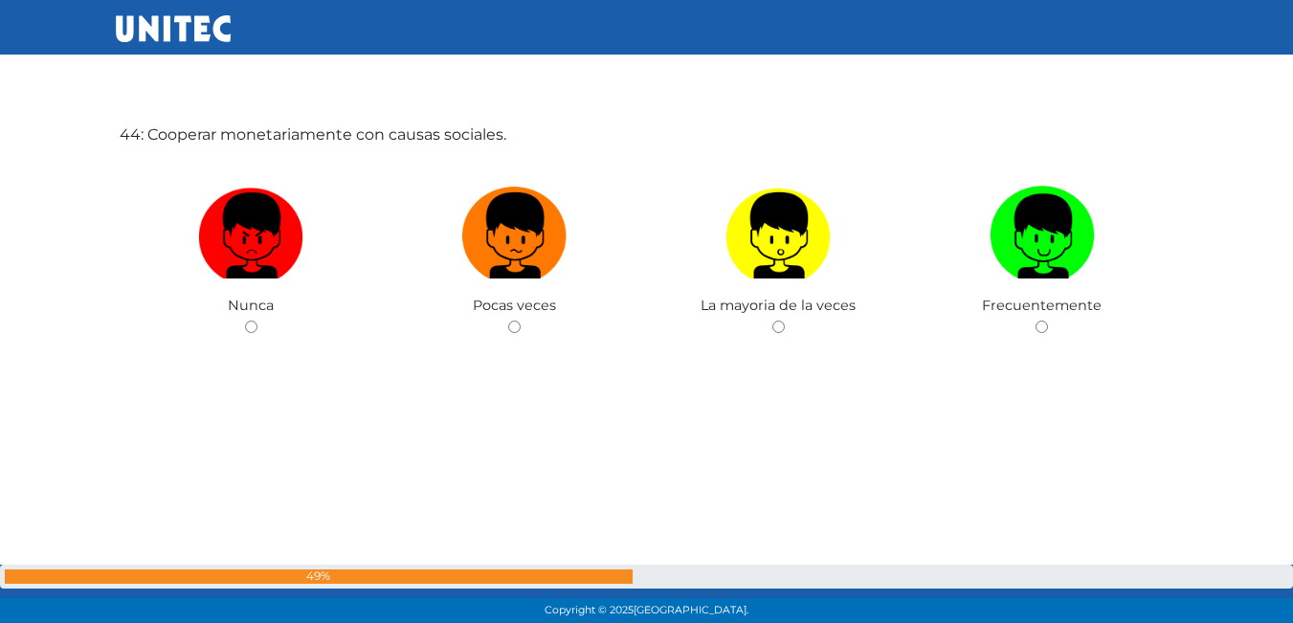
scroll to position [26826, 0]
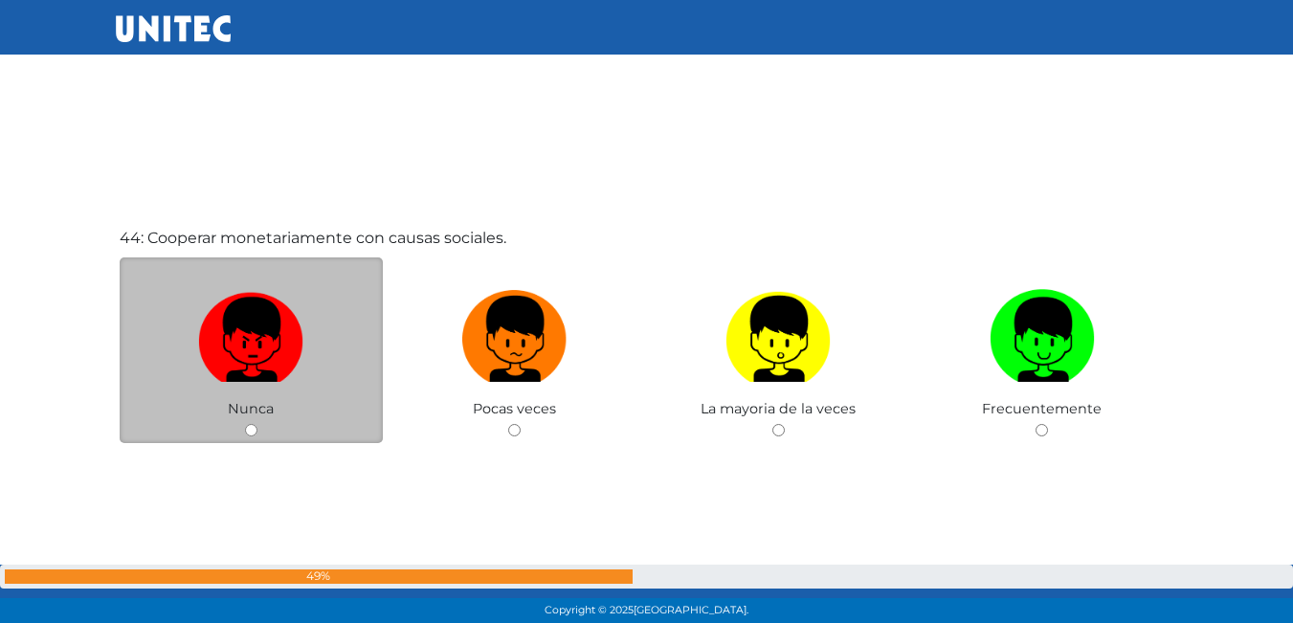
click at [237, 326] on img at bounding box center [250, 332] width 105 height 101
click at [245, 424] on input "radio" at bounding box center [251, 430] width 12 height 12
radio input "true"
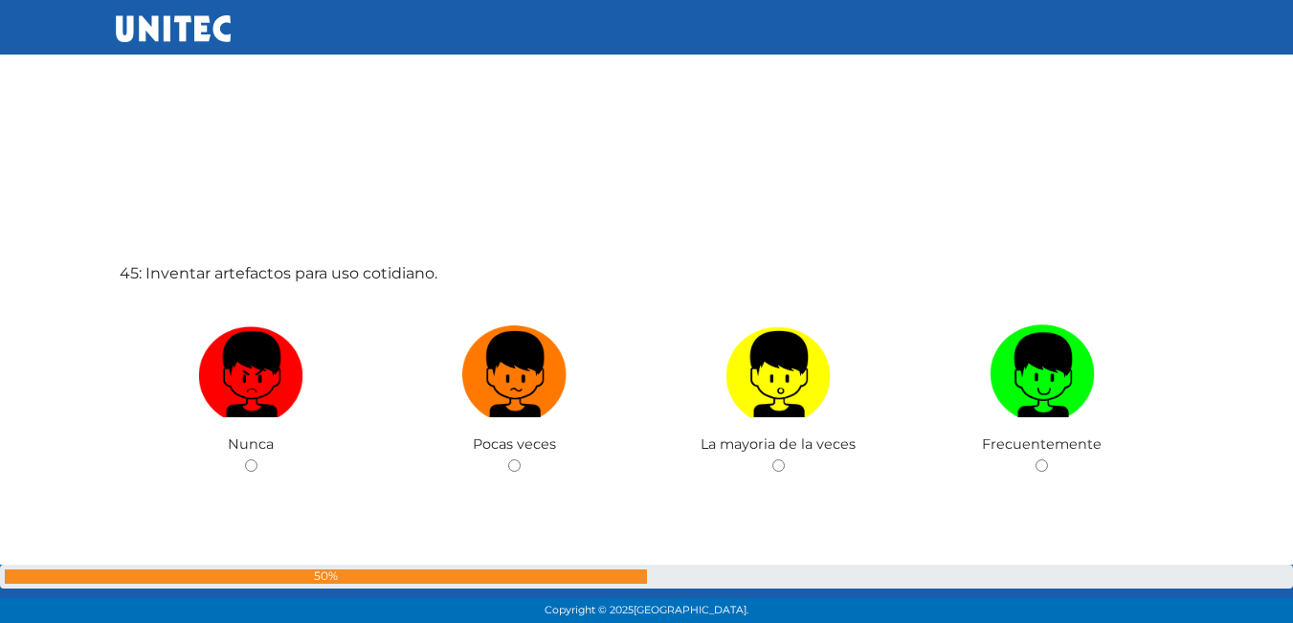
scroll to position [27496, 0]
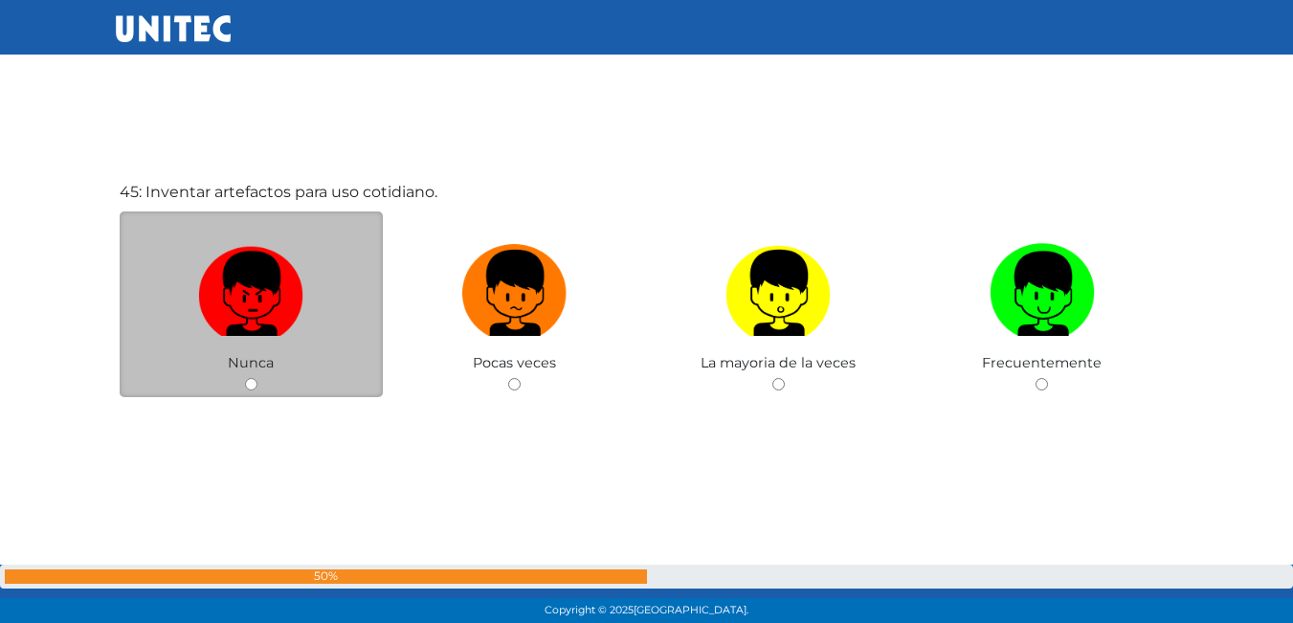
click at [235, 308] on img at bounding box center [250, 286] width 105 height 101
click at [245, 378] on input "radio" at bounding box center [251, 384] width 12 height 12
radio input "true"
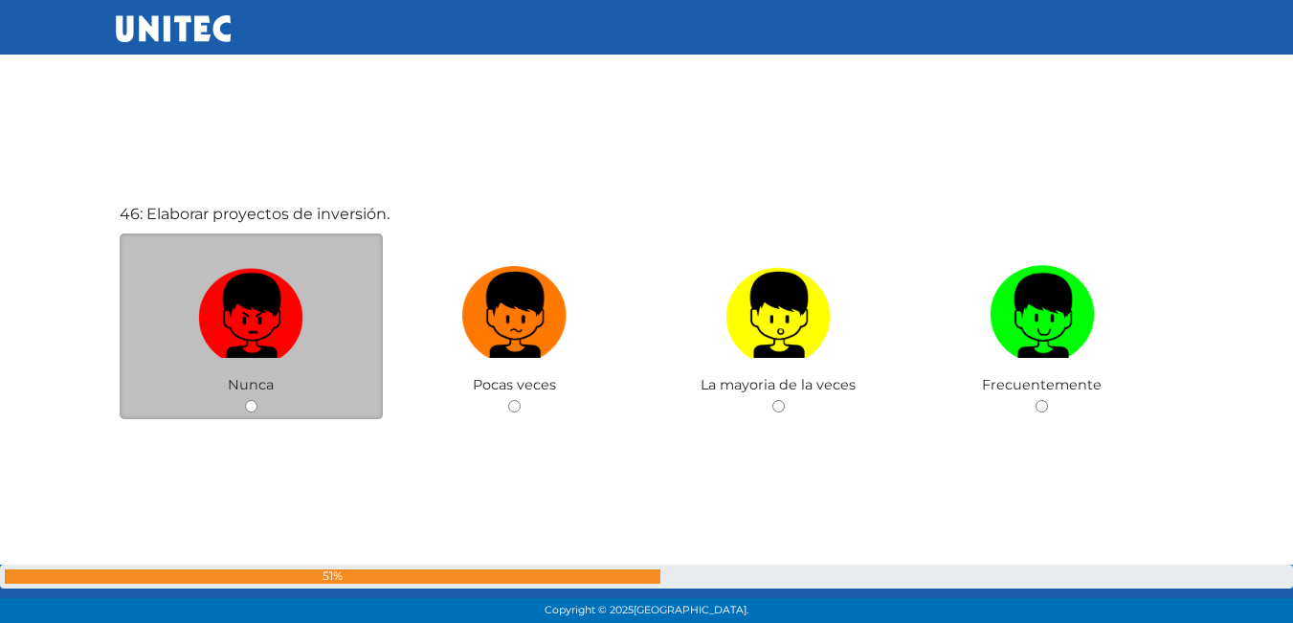
scroll to position [28144, 0]
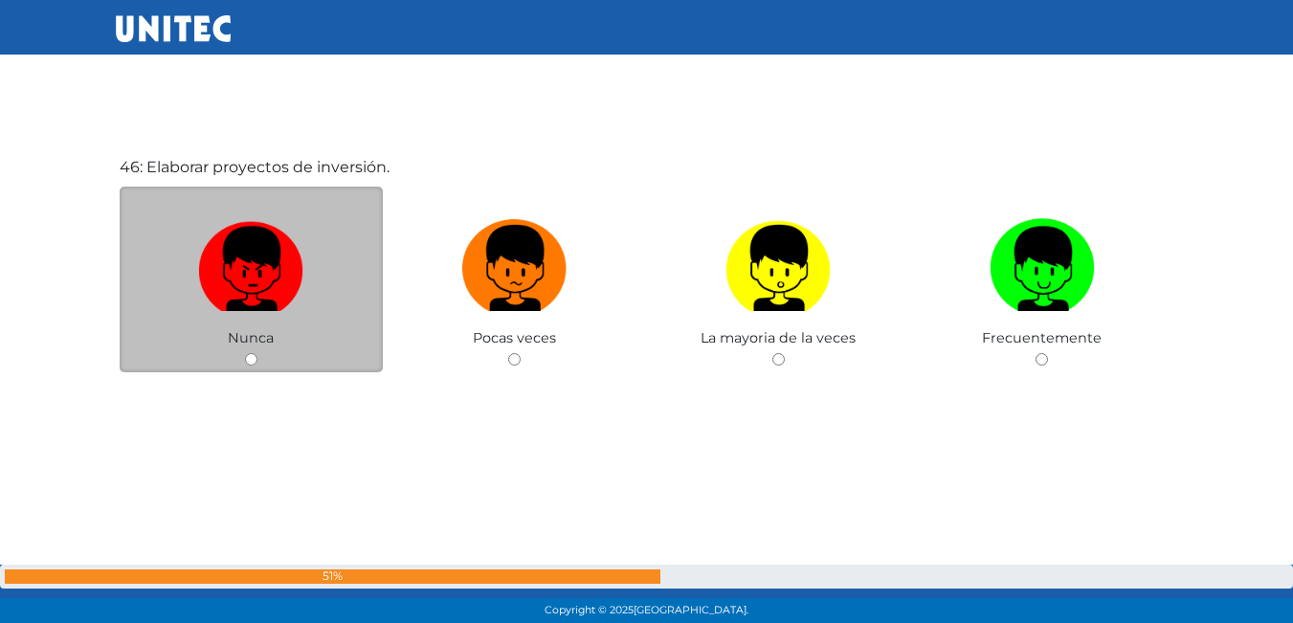
click at [276, 266] on img at bounding box center [250, 262] width 105 height 101
click at [258, 353] on input "radio" at bounding box center [251, 359] width 12 height 12
radio input "true"
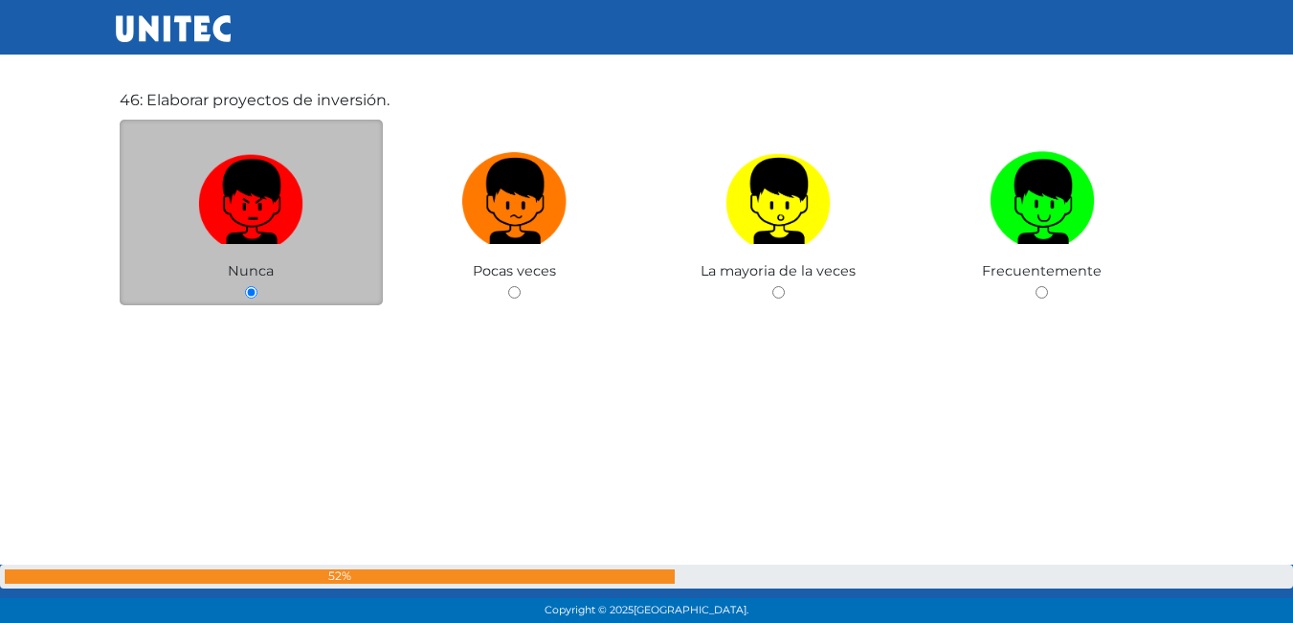
scroll to position [28498, 0]
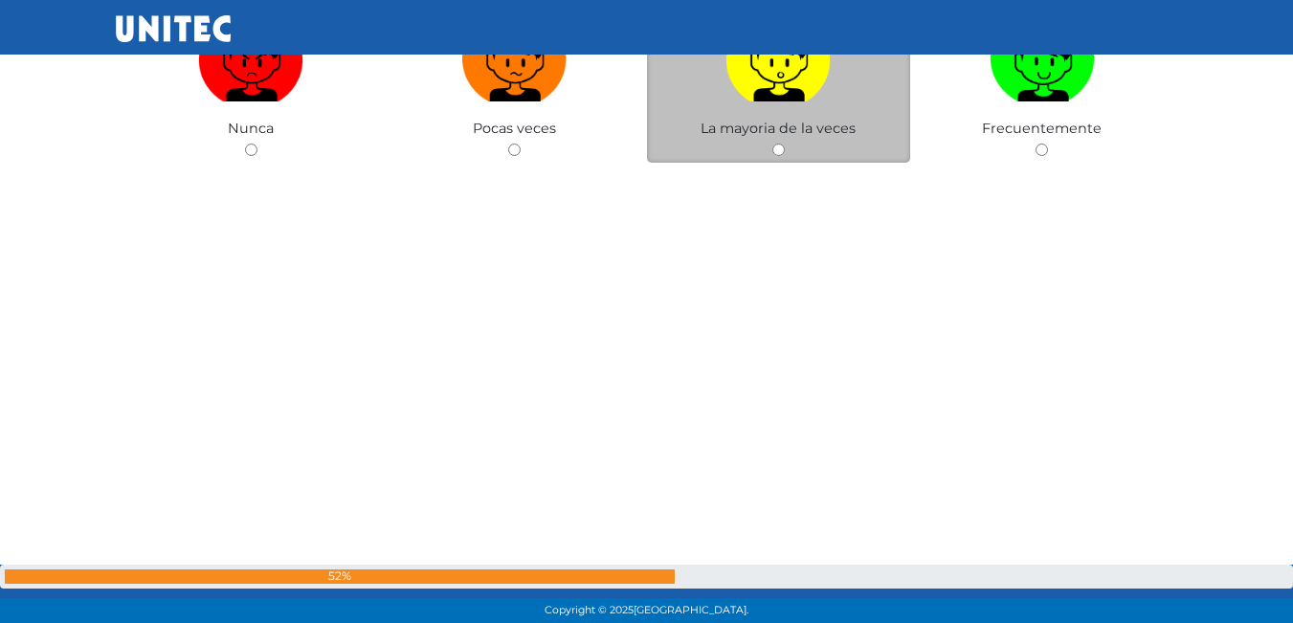
click at [779, 114] on label at bounding box center [779, 59] width 264 height 117
click at [779, 144] on input "radio" at bounding box center [779, 150] width 12 height 12
radio input "true"
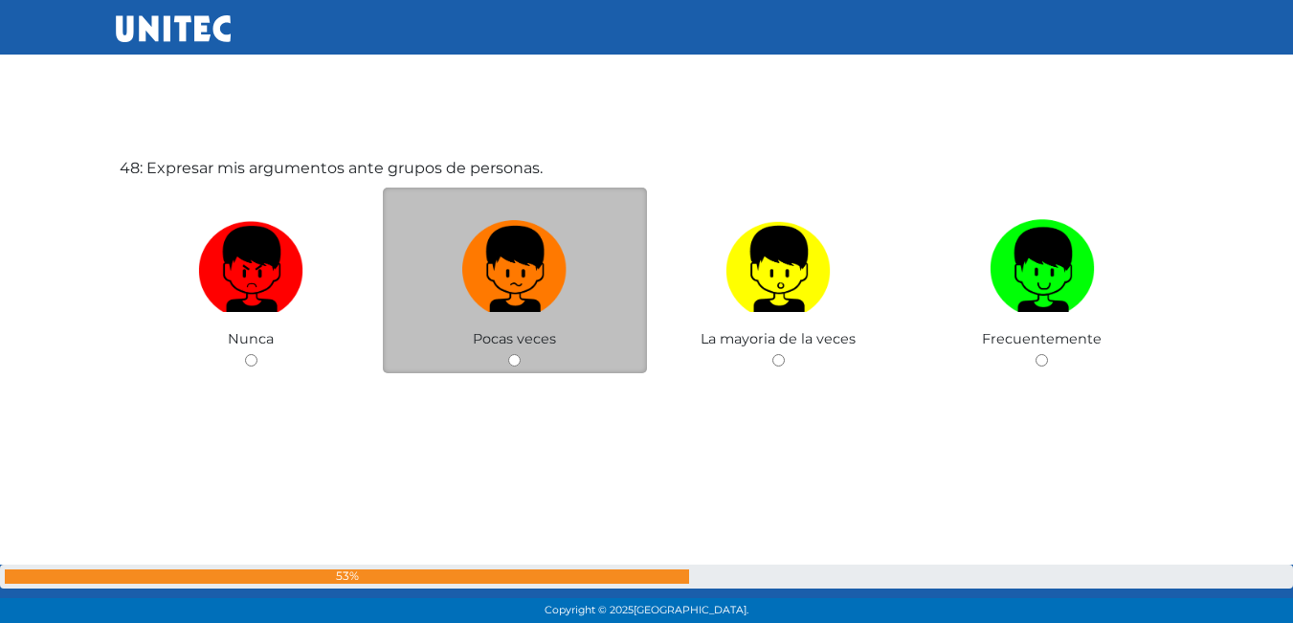
scroll to position [29390, 0]
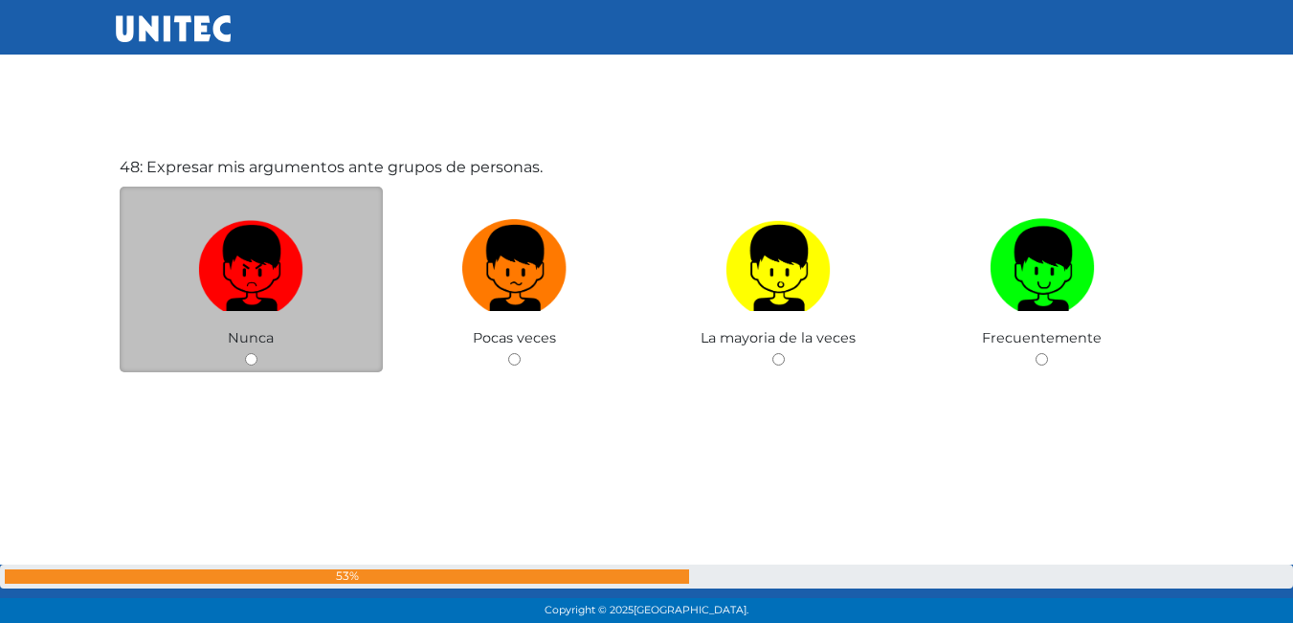
click at [364, 331] on div "Nunca" at bounding box center [252, 280] width 264 height 187
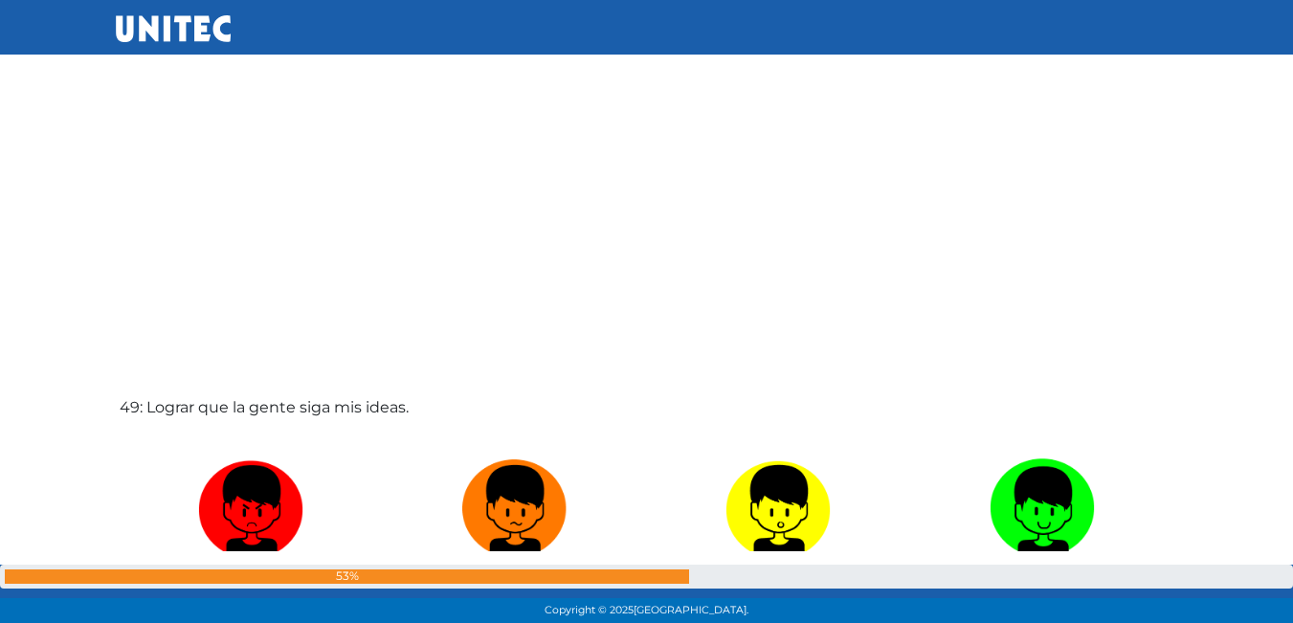
scroll to position [29295, 0]
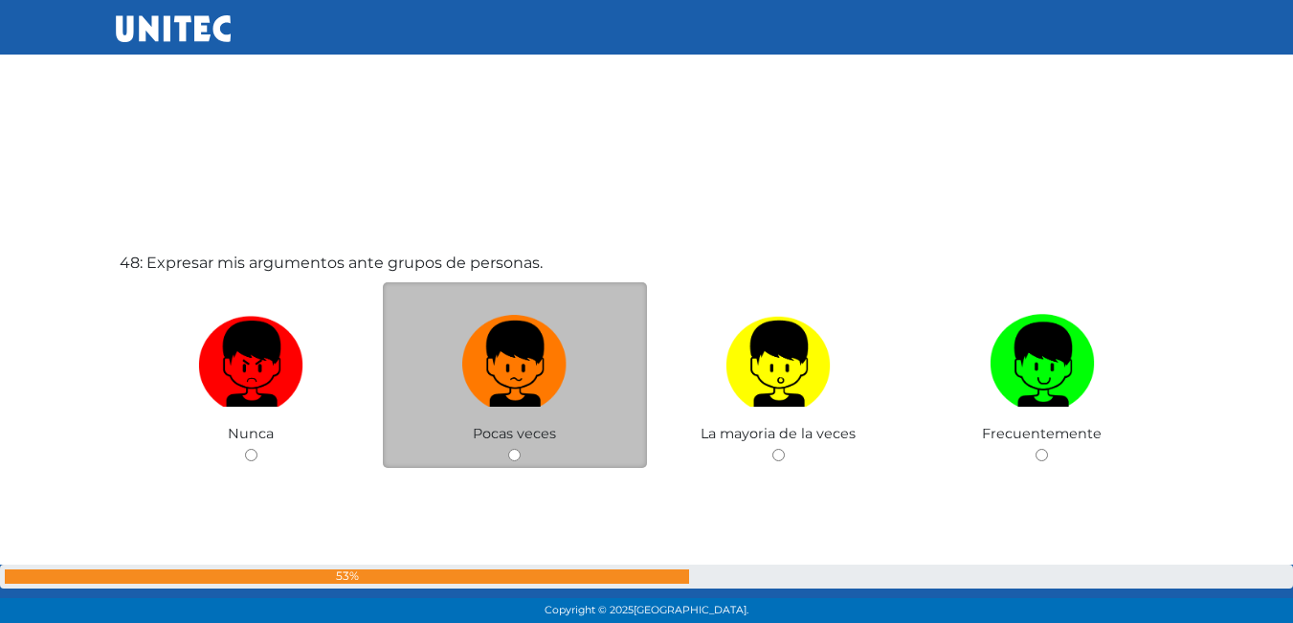
click at [593, 332] on label at bounding box center [515, 364] width 264 height 117
click at [521, 449] on input "radio" at bounding box center [514, 455] width 12 height 12
radio input "true"
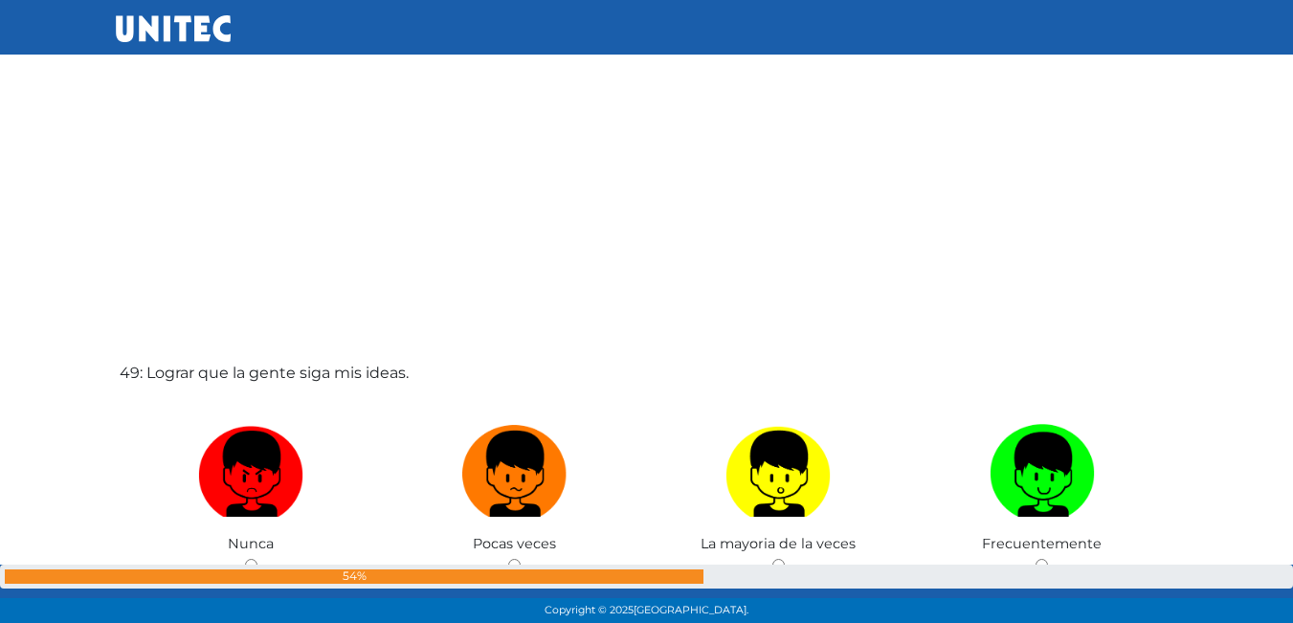
scroll to position [30033, 0]
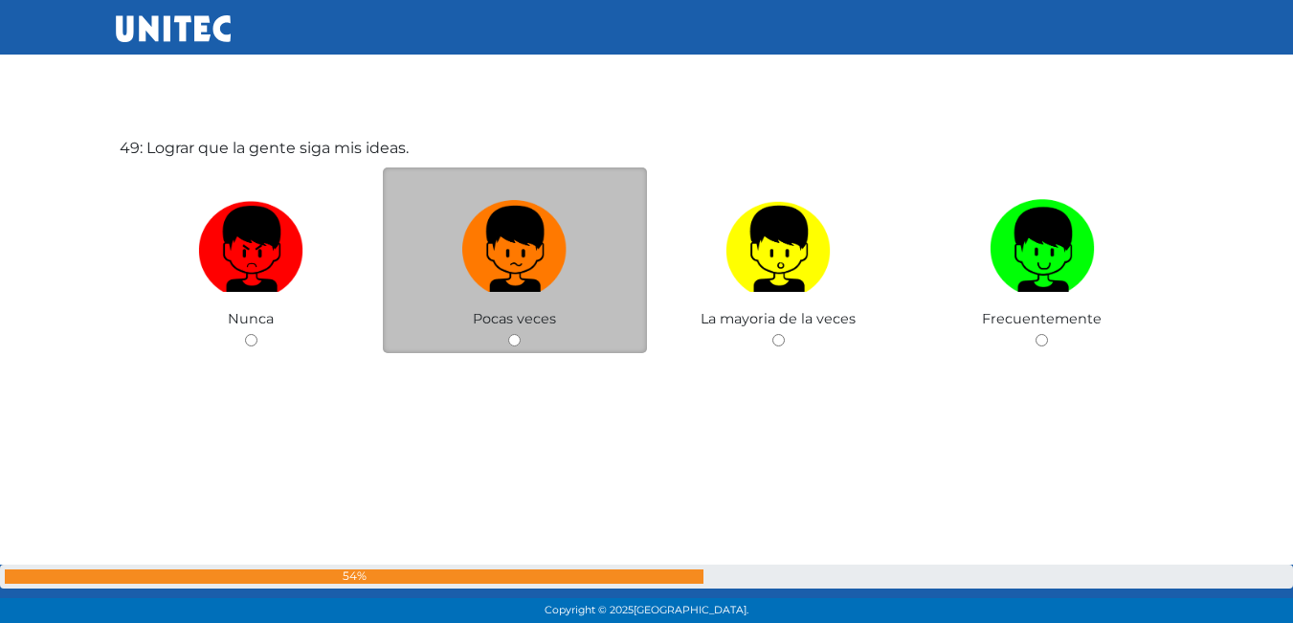
click at [526, 301] on label at bounding box center [515, 249] width 264 height 117
click at [521, 334] on input "radio" at bounding box center [514, 340] width 12 height 12
radio input "true"
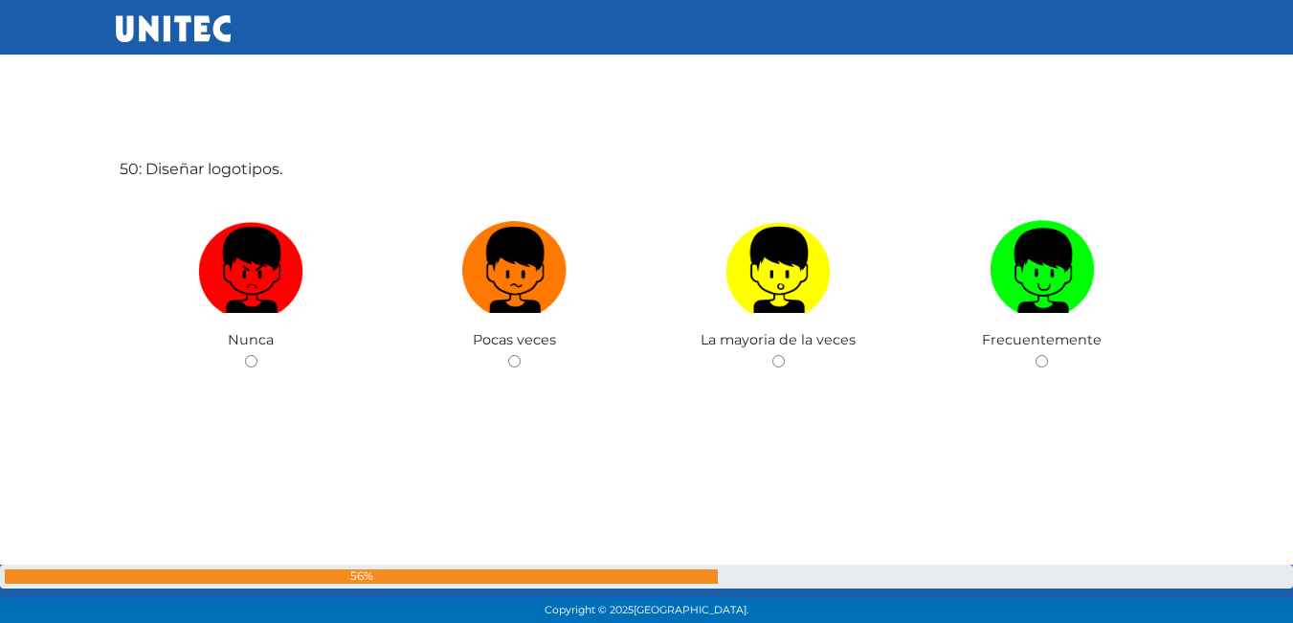
scroll to position [30637, 0]
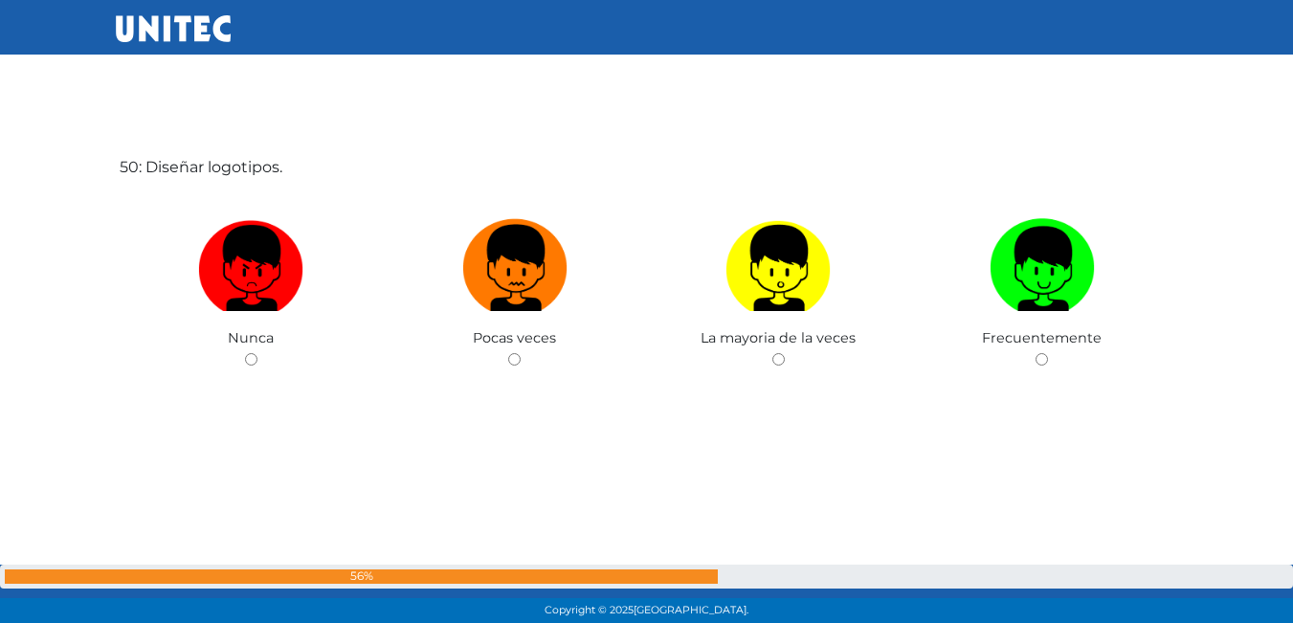
click at [526, 301] on img at bounding box center [514, 262] width 105 height 101
click at [521, 353] on input "radio" at bounding box center [514, 359] width 12 height 12
radio input "true"
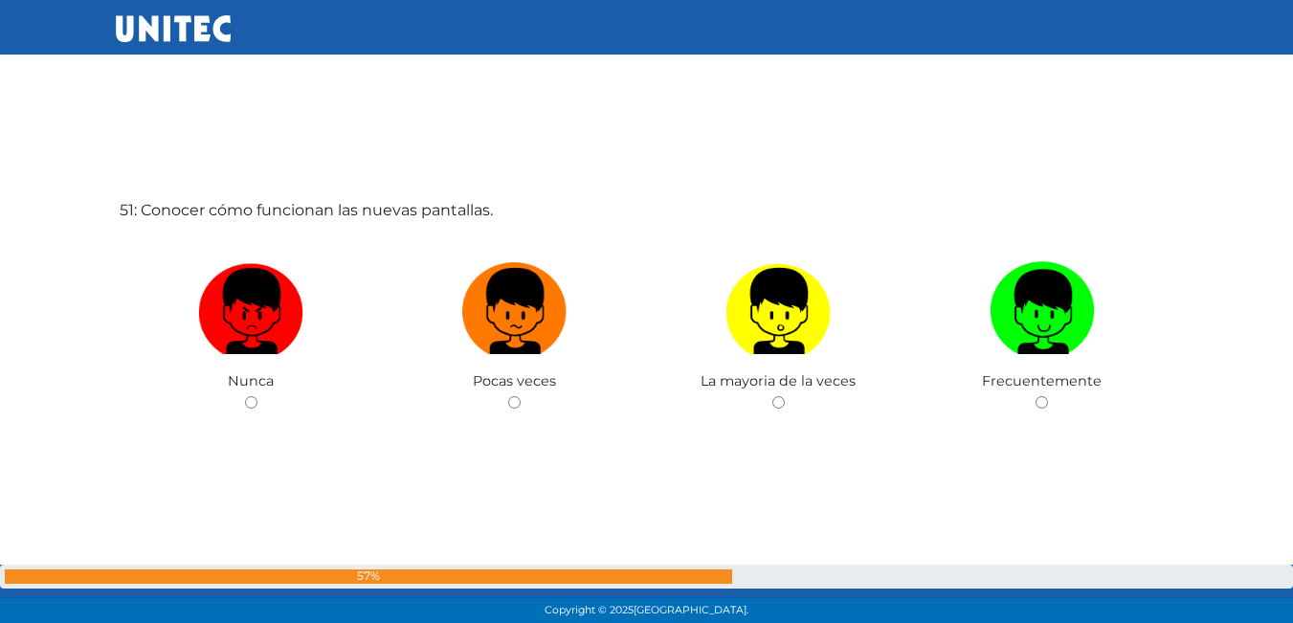
scroll to position [31260, 0]
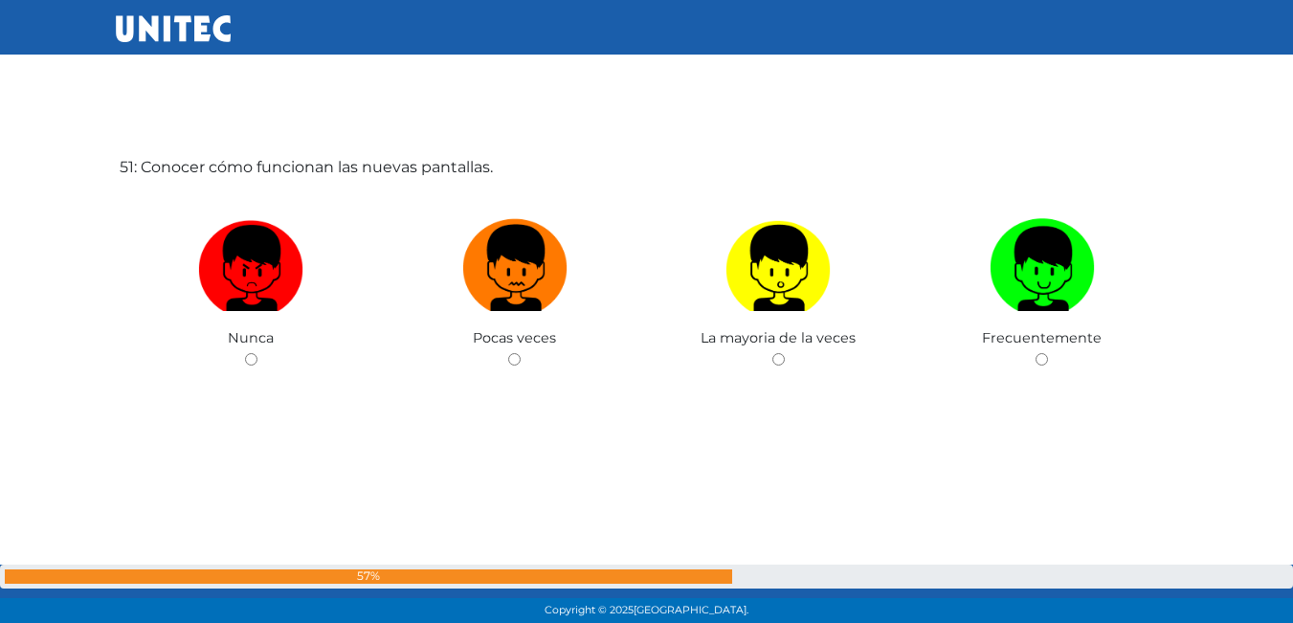
click at [526, 301] on img at bounding box center [514, 262] width 105 height 101
click at [521, 353] on input "radio" at bounding box center [514, 359] width 12 height 12
radio input "true"
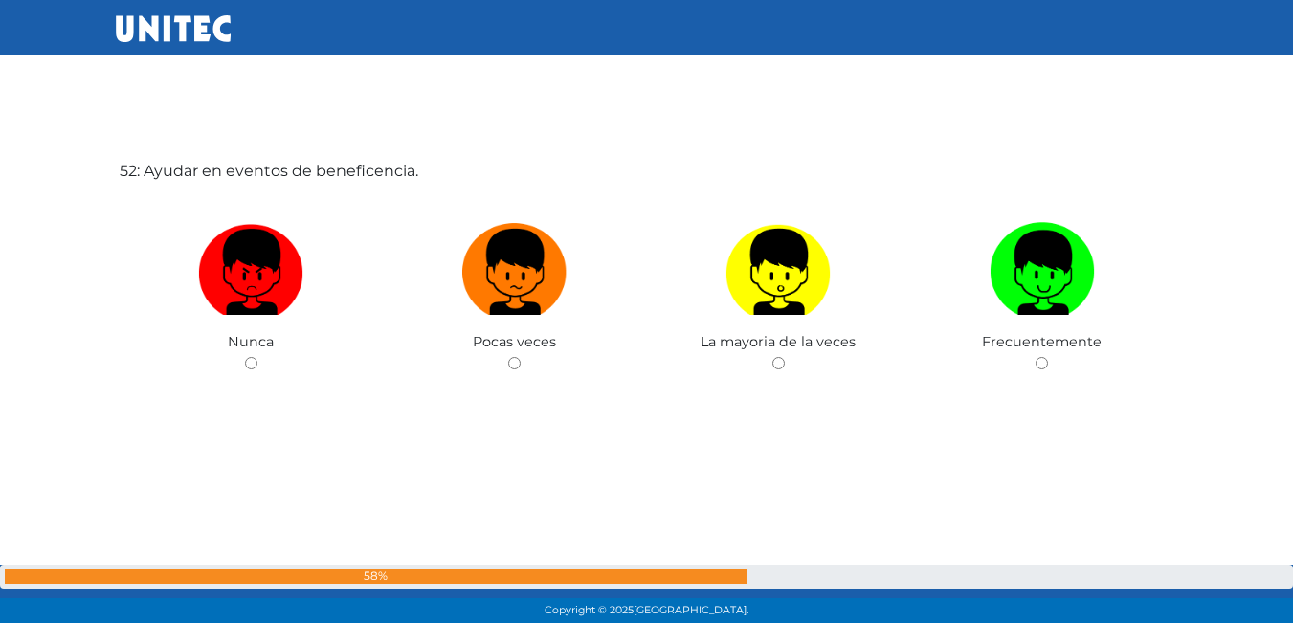
scroll to position [31884, 0]
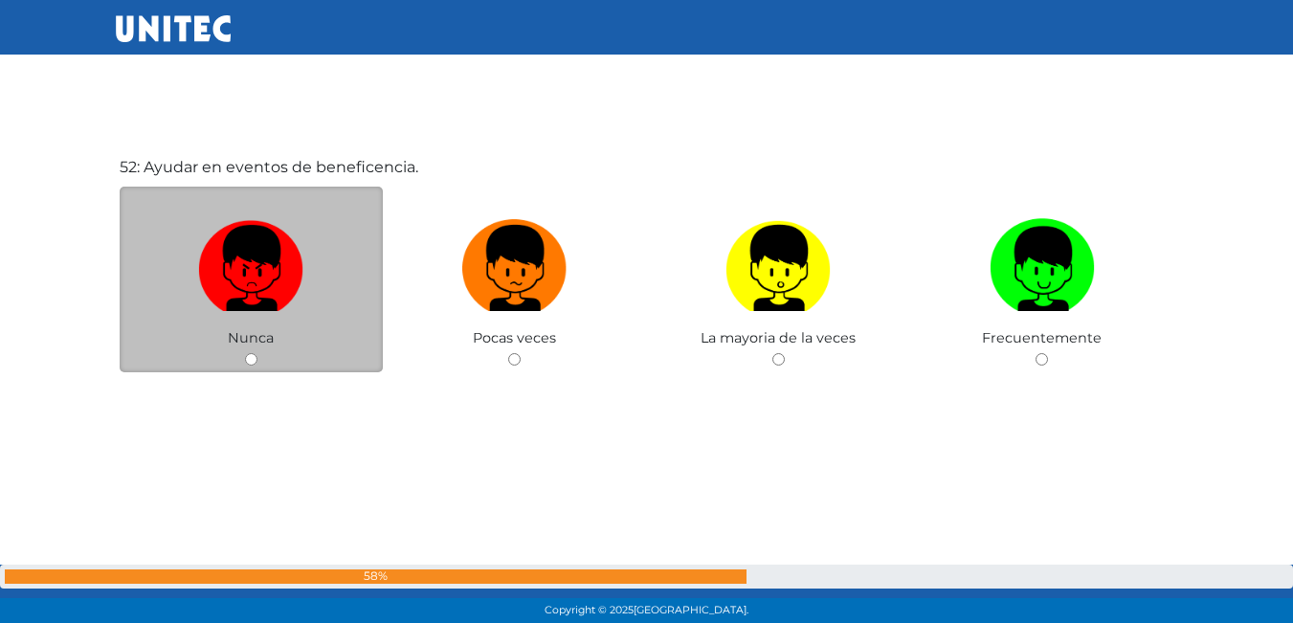
click at [191, 299] on label at bounding box center [252, 269] width 264 height 117
click at [245, 353] on input "radio" at bounding box center [251, 359] width 12 height 12
radio input "true"
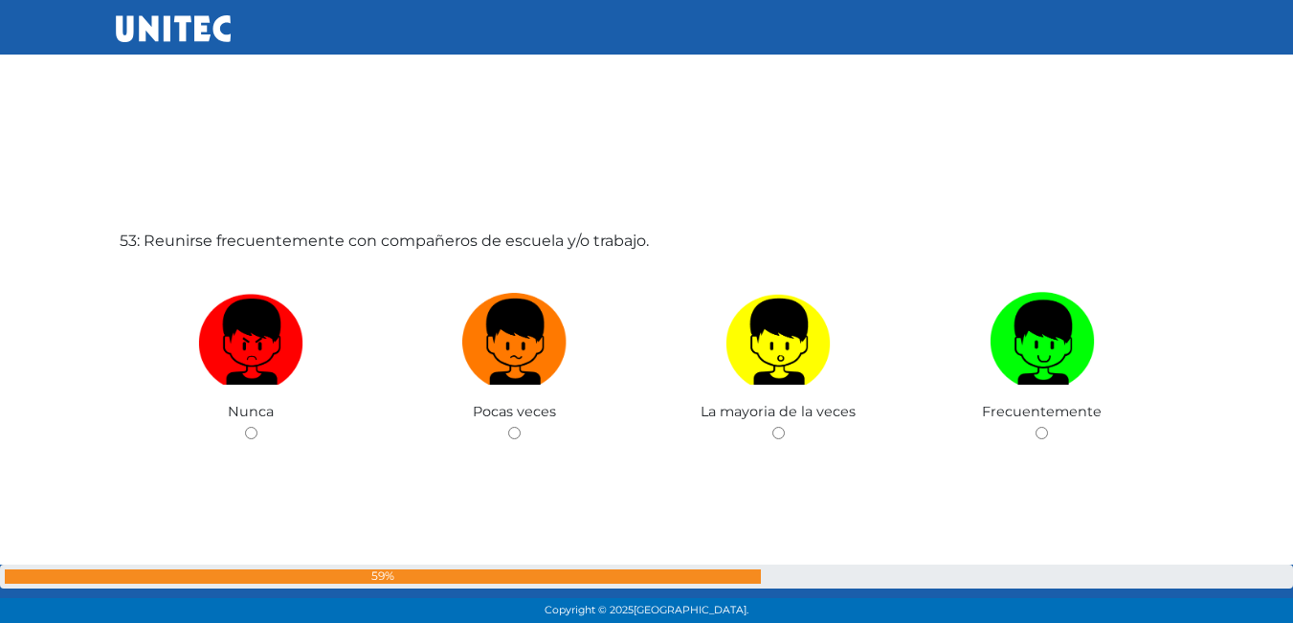
scroll to position [32518, 0]
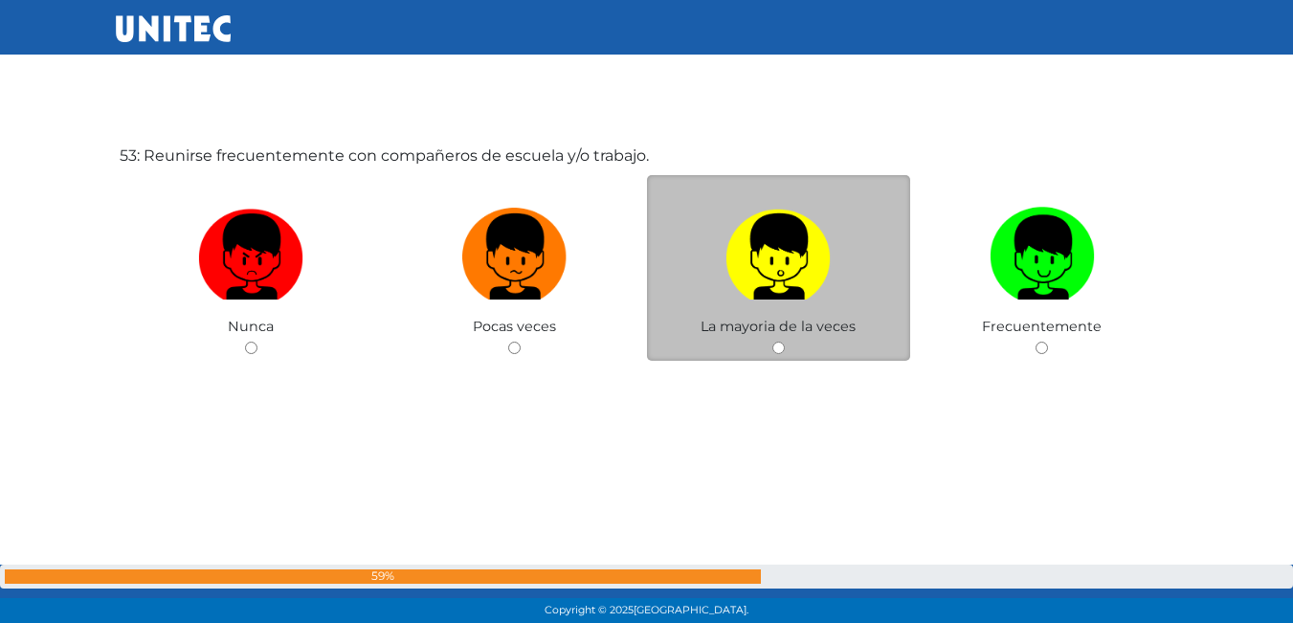
drag, startPoint x: 840, startPoint y: 294, endPoint x: 829, endPoint y: 287, distance: 12.5
click at [839, 294] on label at bounding box center [779, 257] width 264 height 117
click at [785, 342] on input "radio" at bounding box center [779, 348] width 12 height 12
radio input "true"
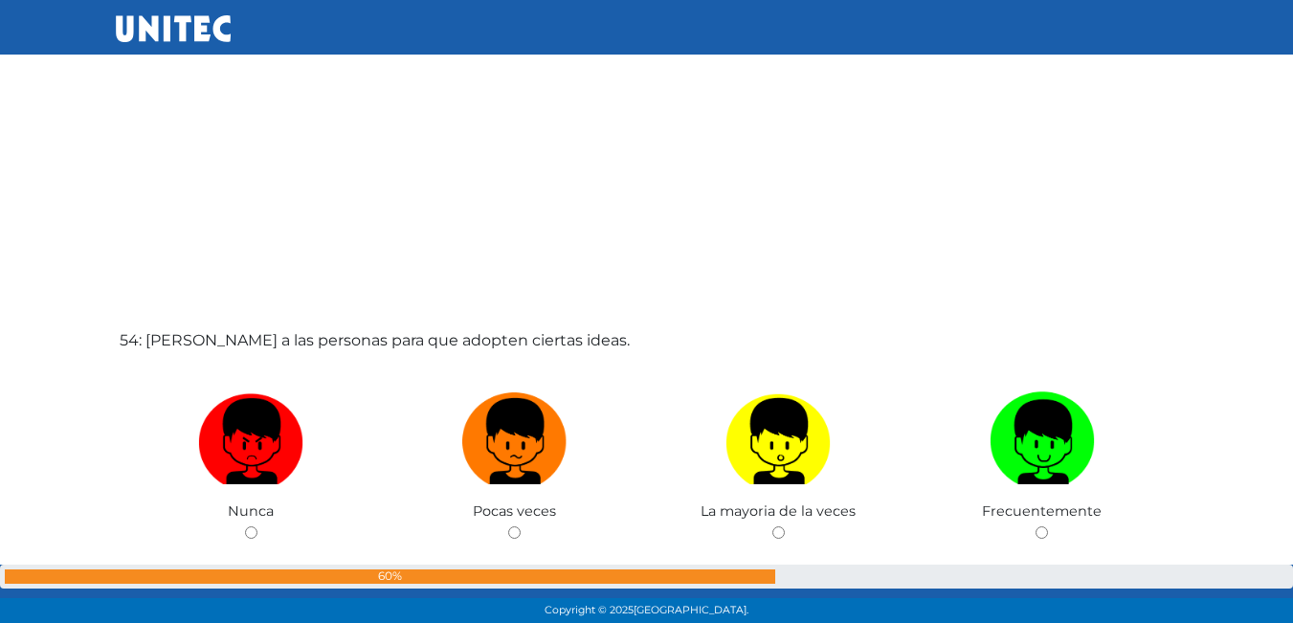
scroll to position [33098, 0]
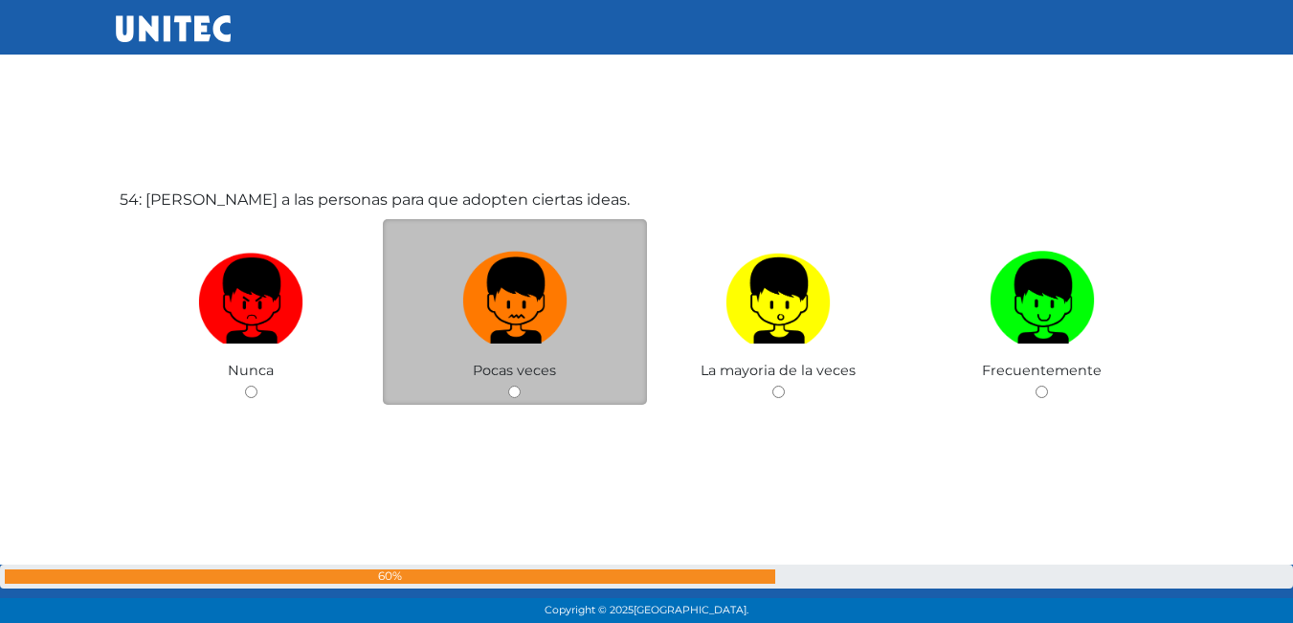
click at [515, 306] on img at bounding box center [514, 294] width 105 height 101
click at [515, 386] on input "radio" at bounding box center [514, 392] width 12 height 12
radio input "true"
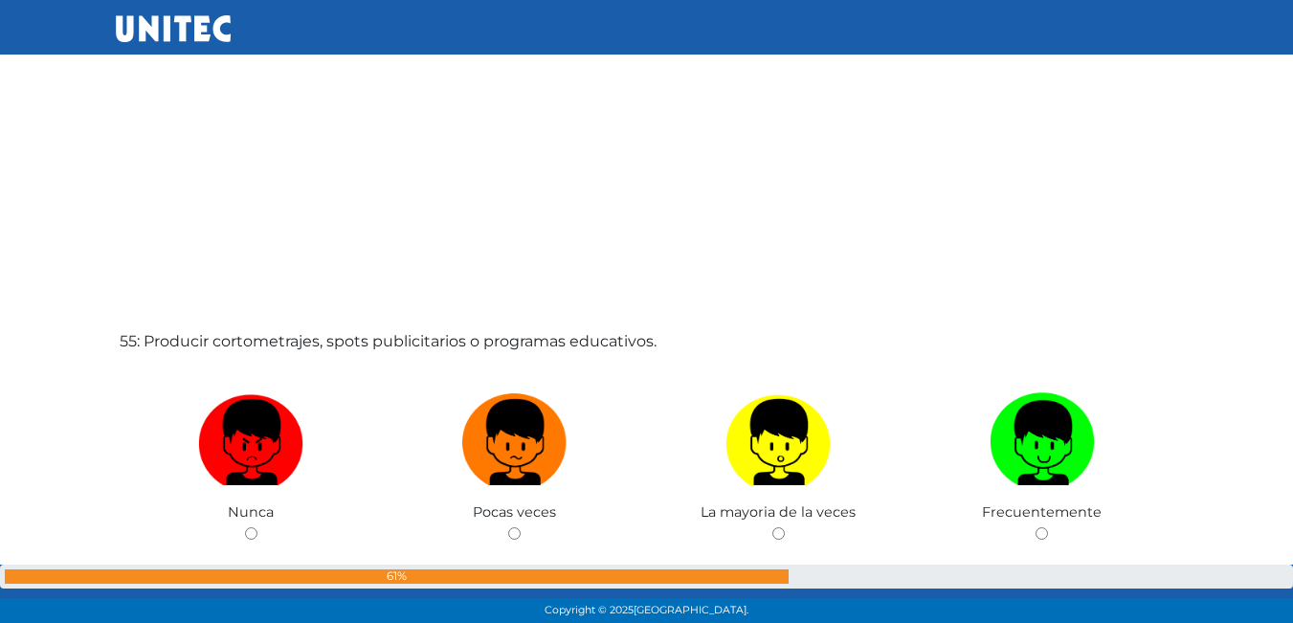
scroll to position [33770, 0]
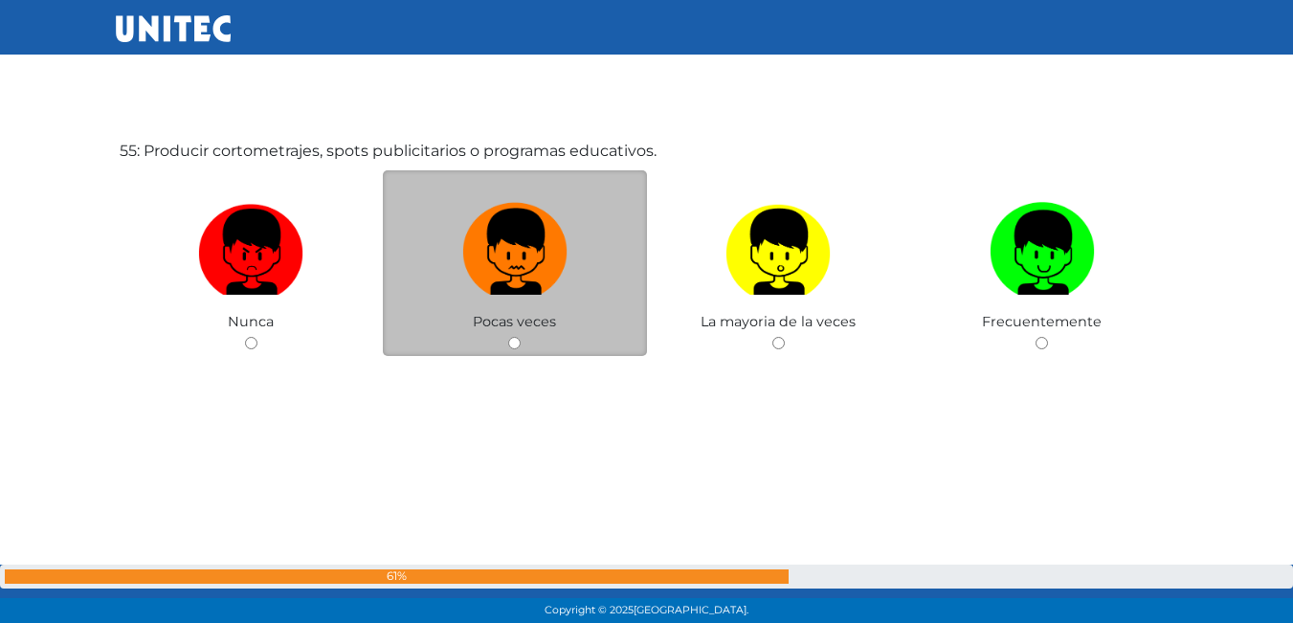
click at [560, 257] on img at bounding box center [514, 245] width 105 height 101
click at [521, 337] on input "radio" at bounding box center [514, 343] width 12 height 12
radio input "true"
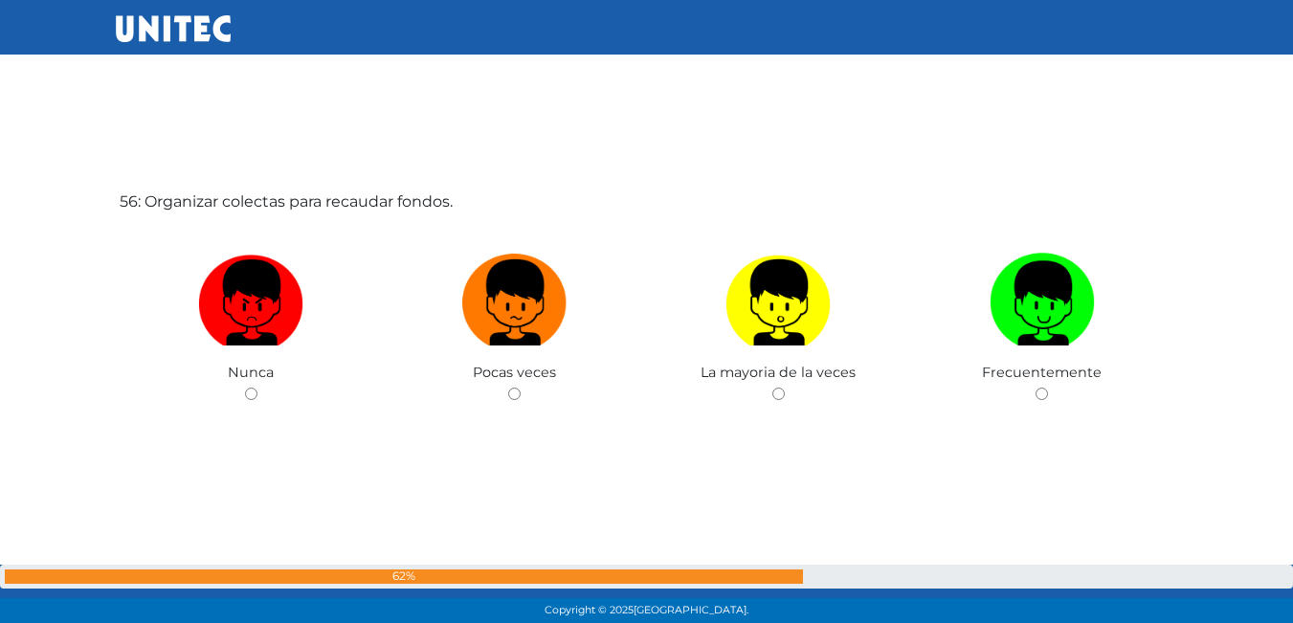
scroll to position [34350, 0]
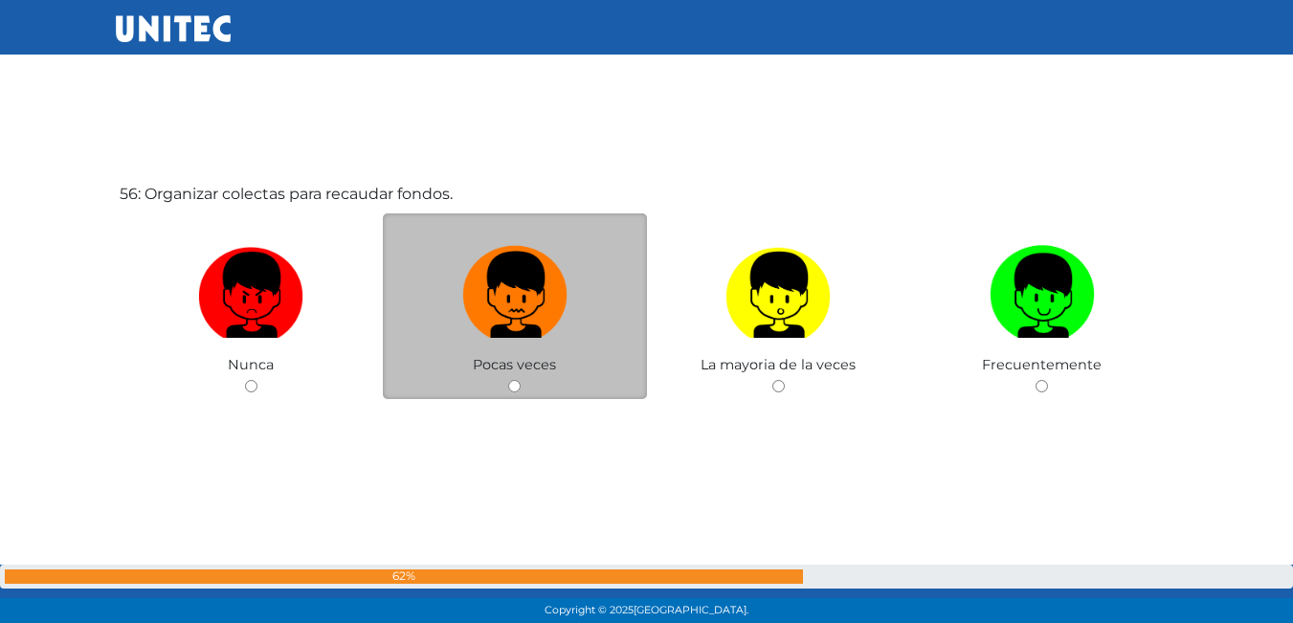
click at [521, 318] on img at bounding box center [514, 288] width 105 height 101
click at [521, 380] on input "radio" at bounding box center [514, 386] width 12 height 12
radio input "true"
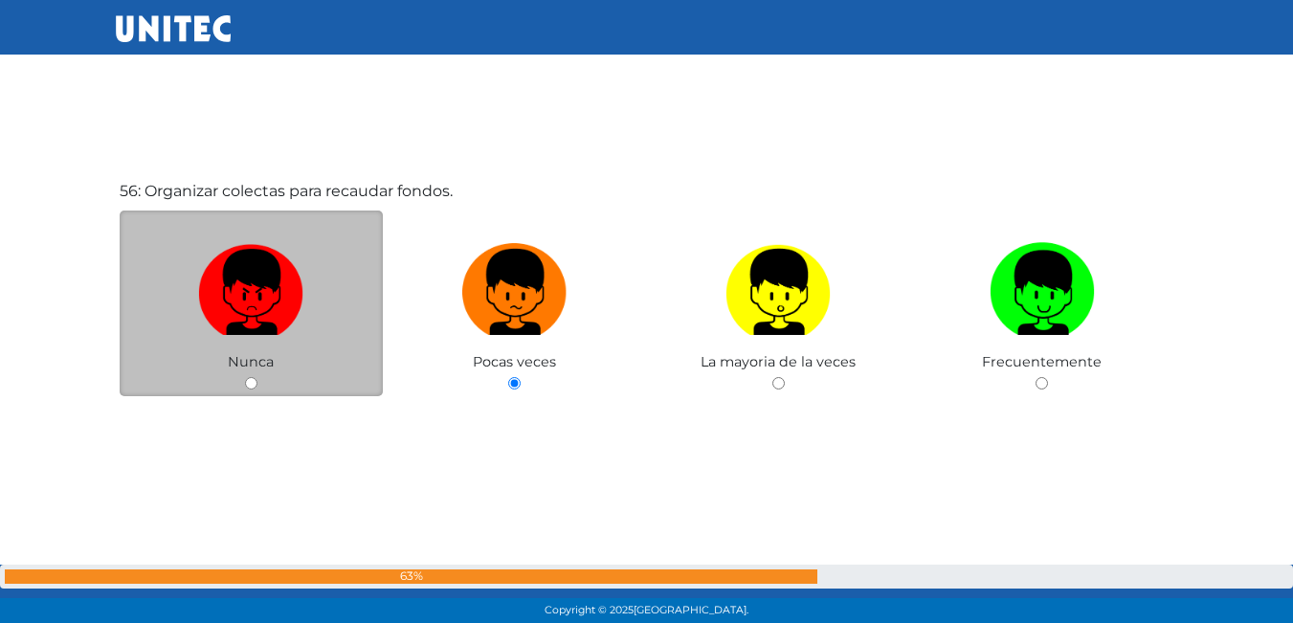
click at [215, 216] on div "Nunca" at bounding box center [252, 304] width 264 height 187
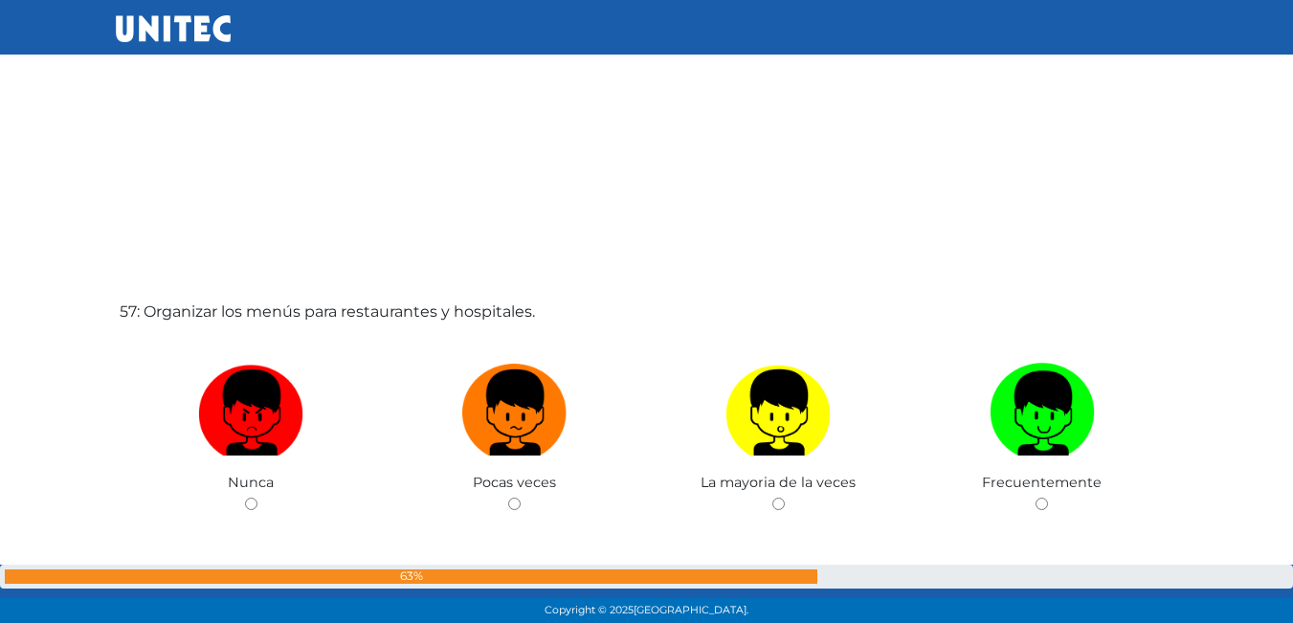
scroll to position [35023, 0]
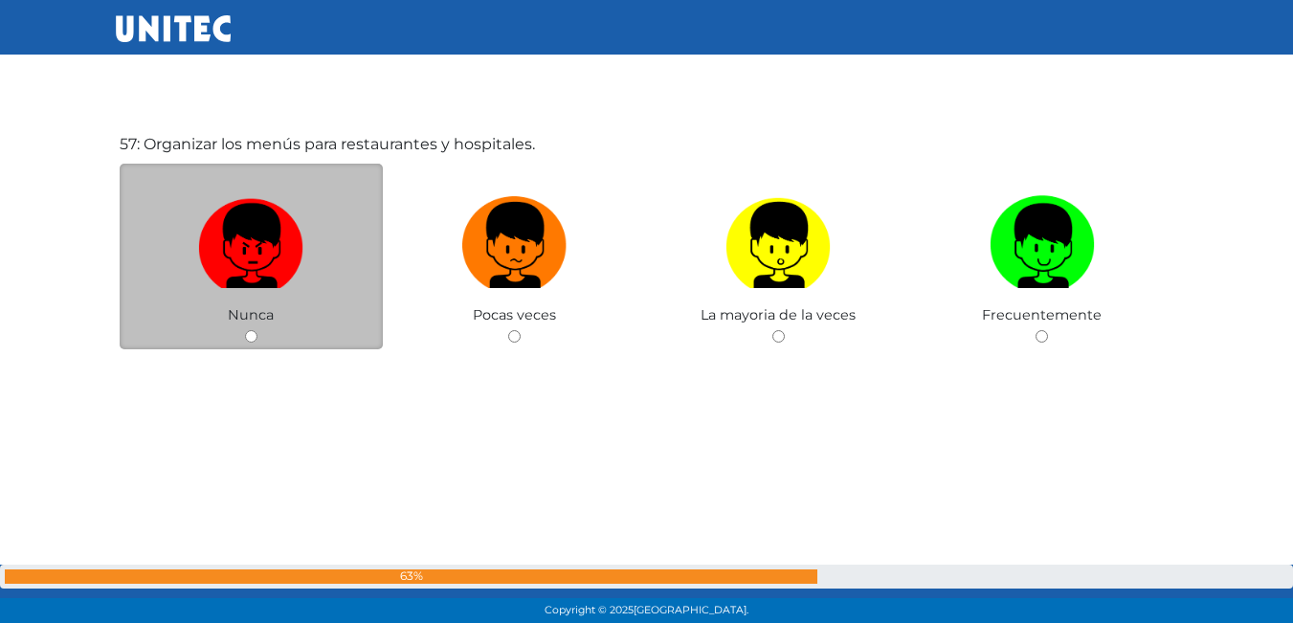
click at [257, 268] on img at bounding box center [250, 239] width 105 height 101
click at [257, 330] on input "radio" at bounding box center [251, 336] width 12 height 12
radio input "true"
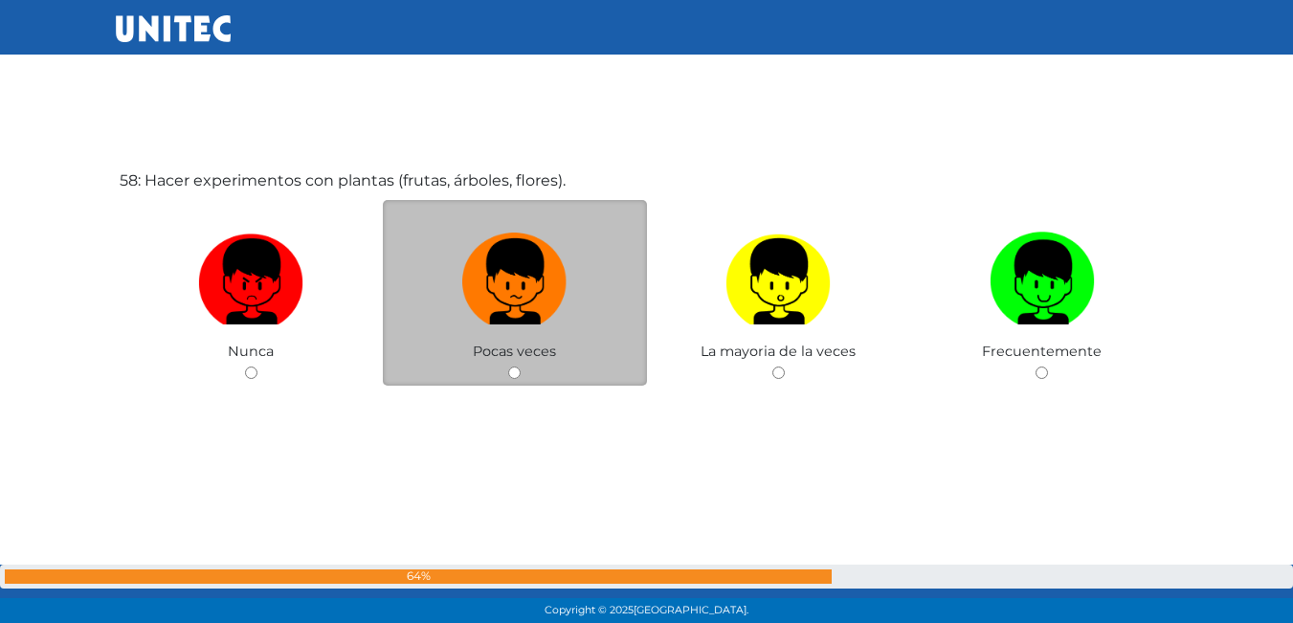
scroll to position [35623, 0]
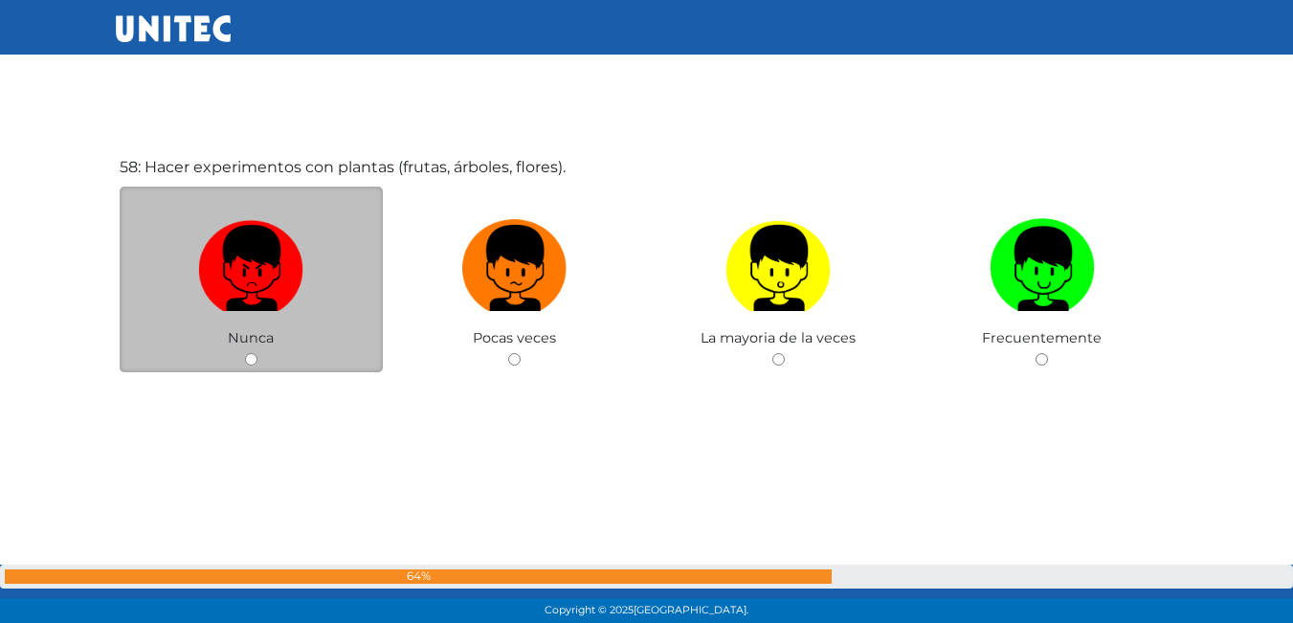
click at [343, 272] on label at bounding box center [252, 269] width 264 height 117
click at [258, 353] on input "radio" at bounding box center [251, 359] width 12 height 12
radio input "true"
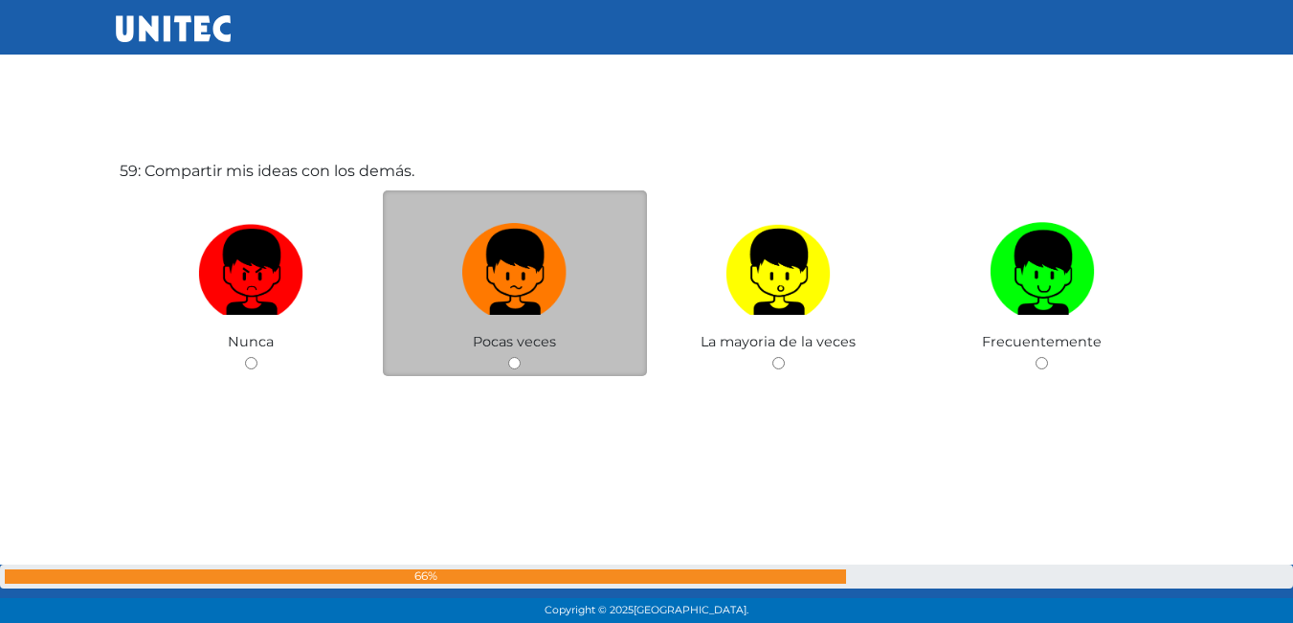
scroll to position [36247, 0]
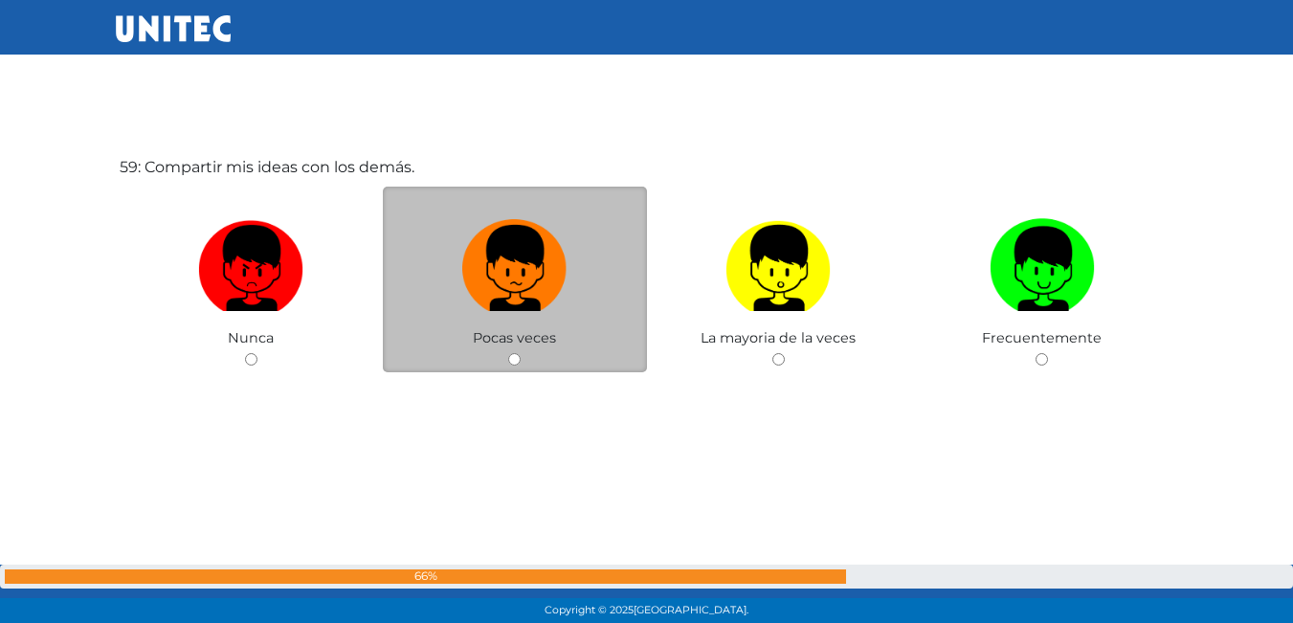
click at [598, 314] on label at bounding box center [515, 269] width 264 height 117
click at [521, 353] on input "radio" at bounding box center [514, 359] width 12 height 12
radio input "true"
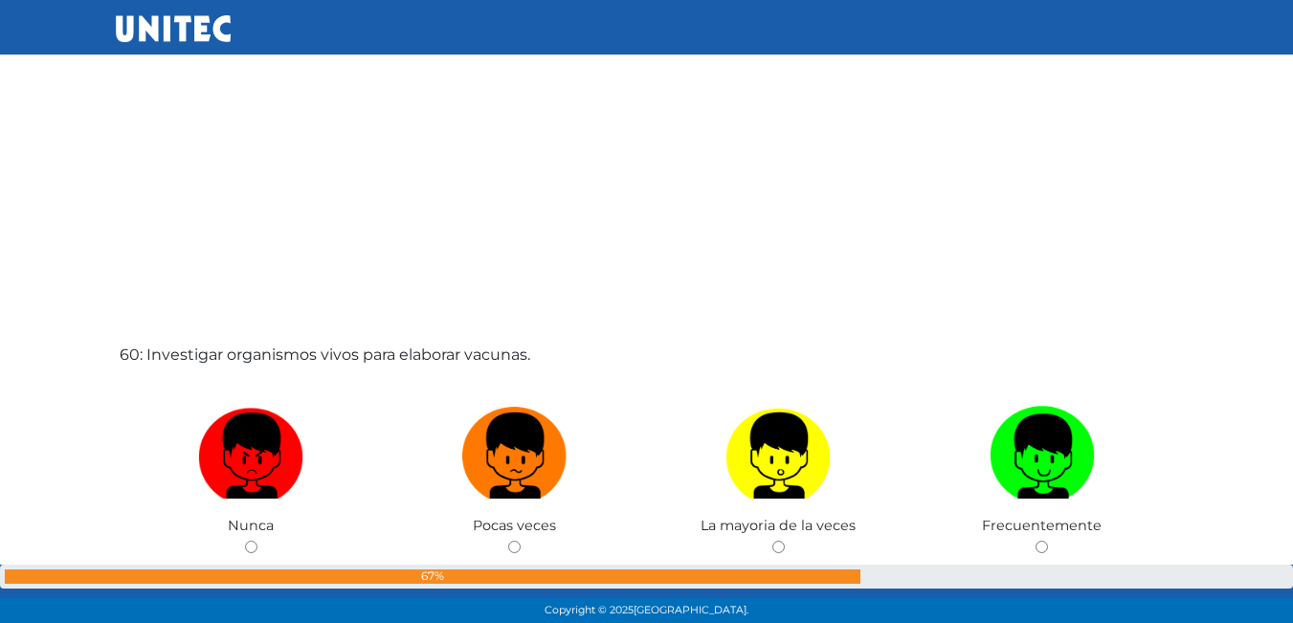
scroll to position [36970, 0]
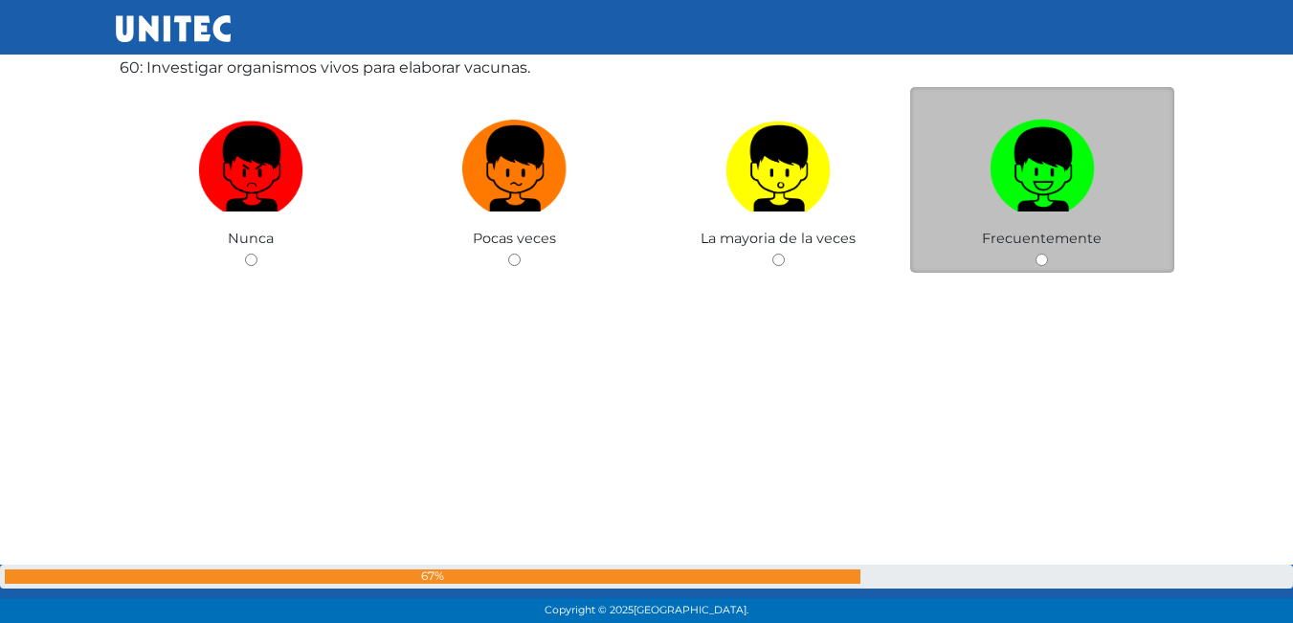
click at [1005, 134] on img at bounding box center [1042, 162] width 105 height 101
click at [1036, 254] on input "radio" at bounding box center [1042, 260] width 12 height 12
radio input "true"
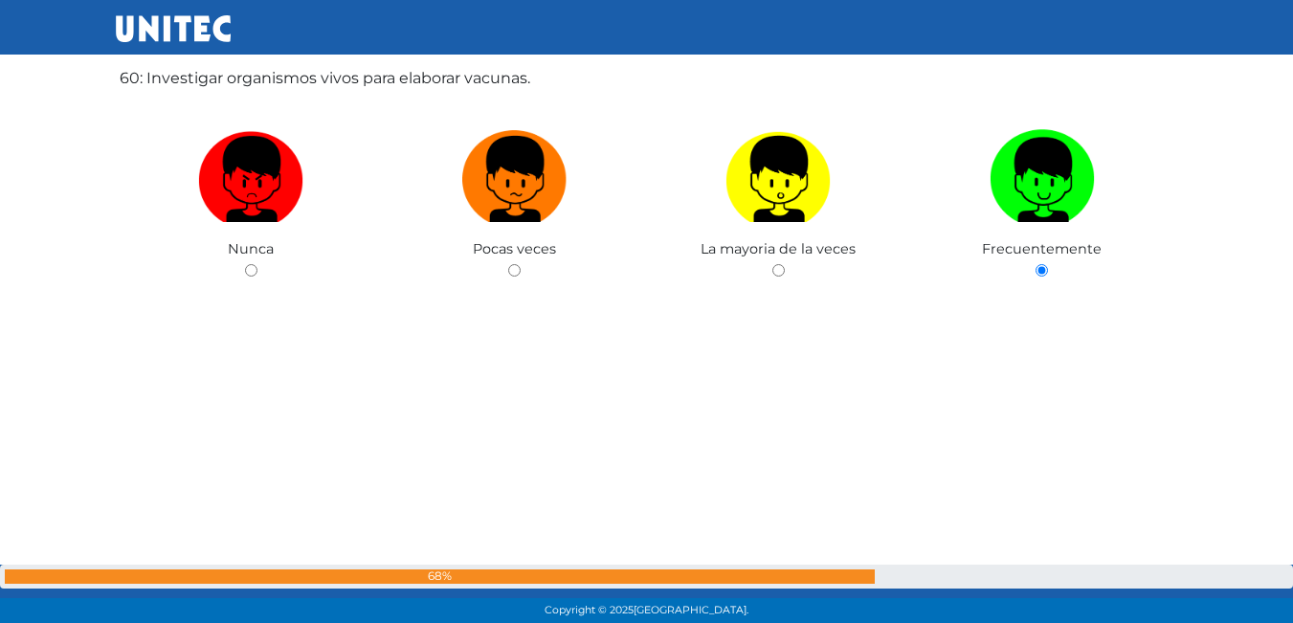
scroll to position [37342, 0]
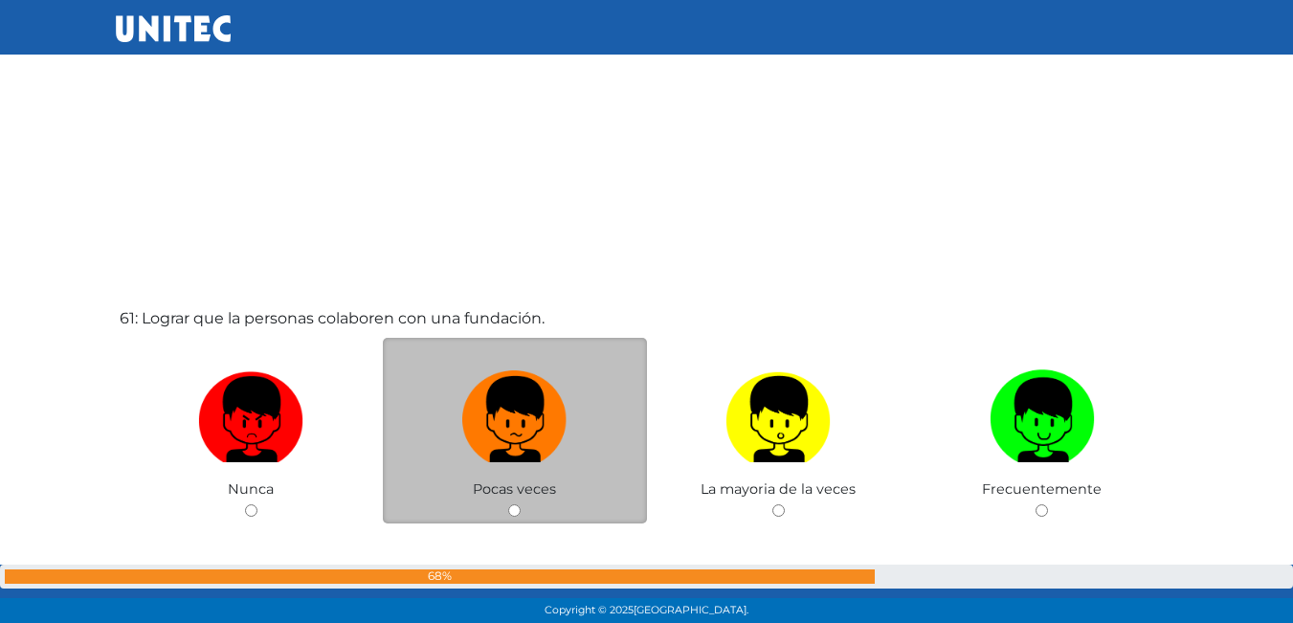
click at [456, 421] on label at bounding box center [515, 420] width 264 height 117
click at [508, 505] on input "radio" at bounding box center [514, 511] width 12 height 12
radio input "true"
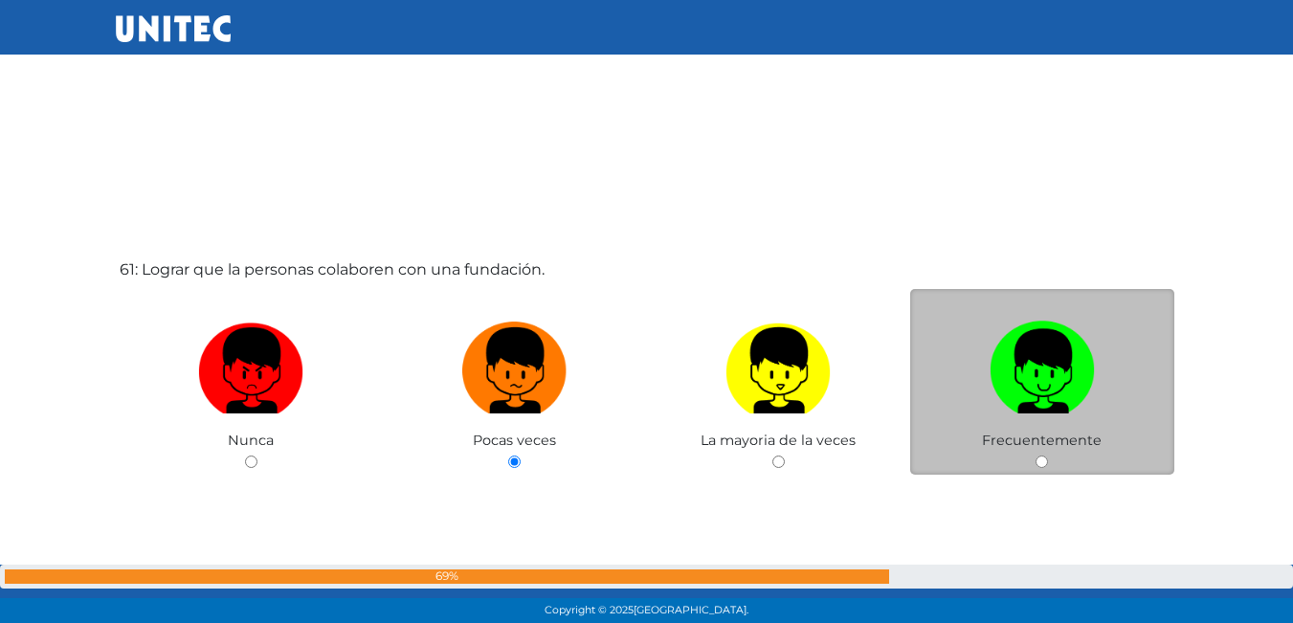
scroll to position [37399, 0]
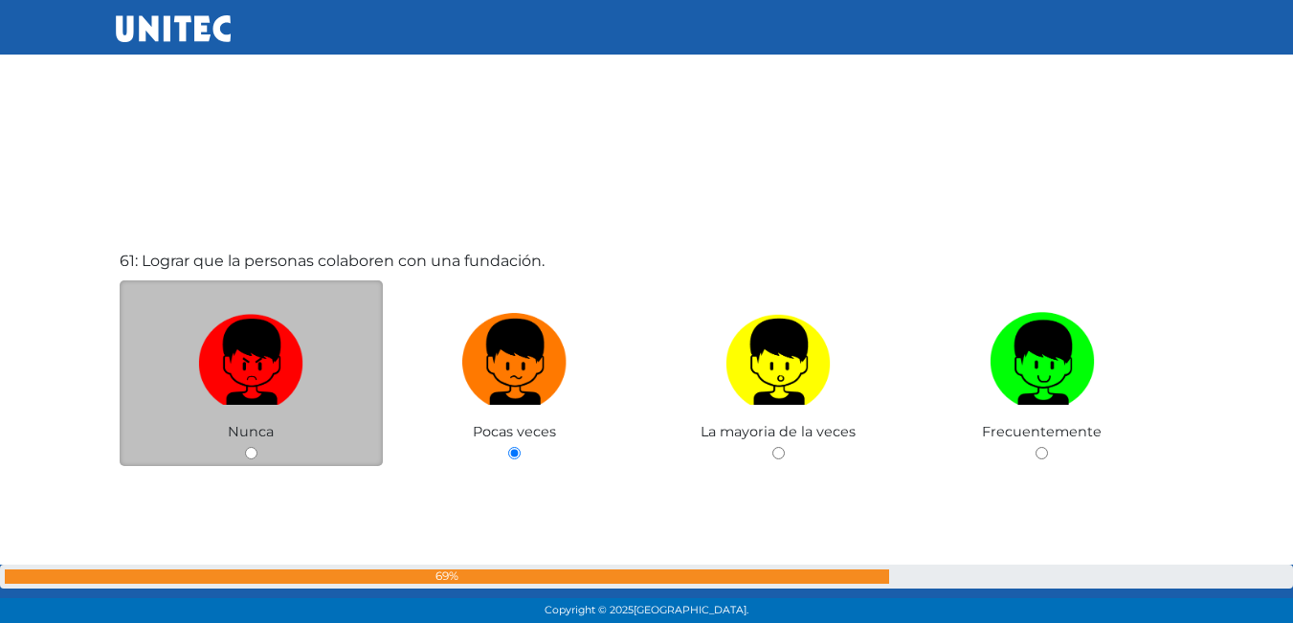
click at [313, 406] on label at bounding box center [252, 362] width 264 height 117
click at [258, 447] on input "radio" at bounding box center [251, 453] width 12 height 12
radio input "true"
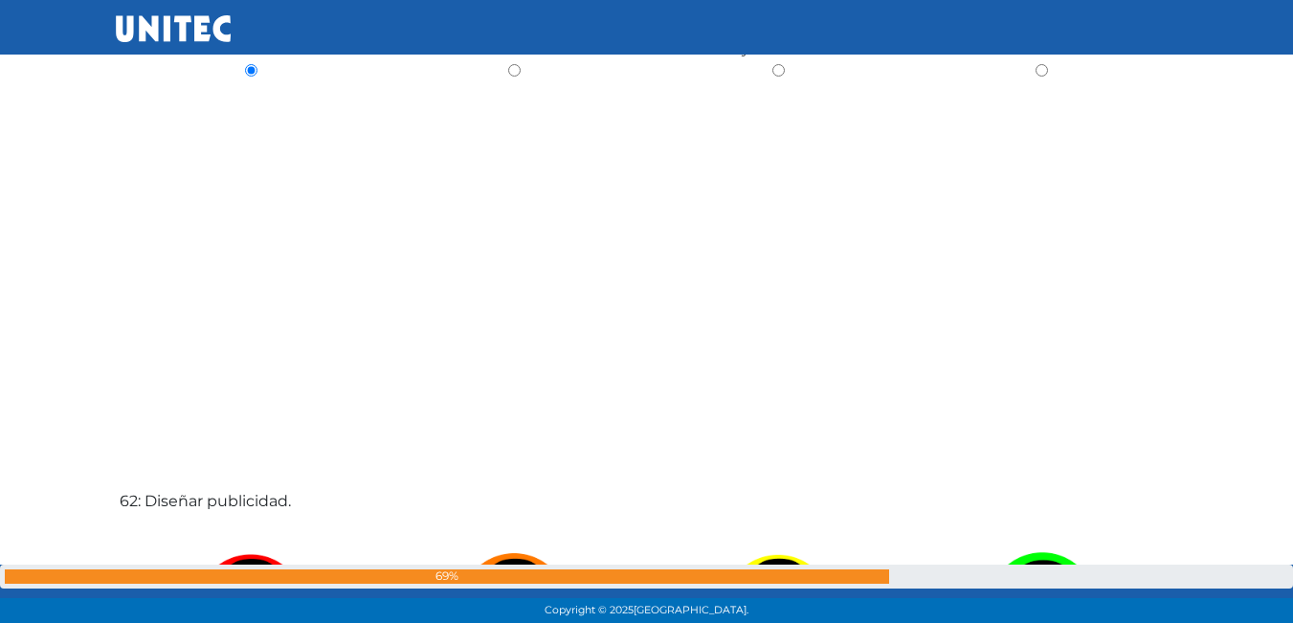
scroll to position [38070, 0]
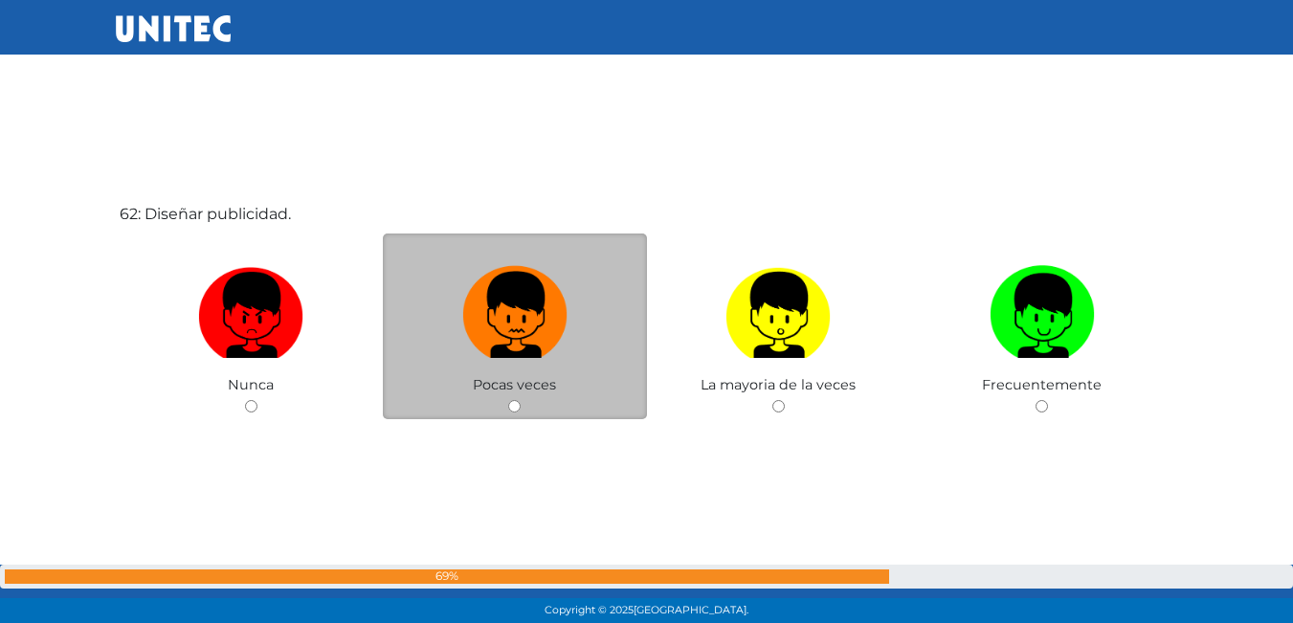
click at [535, 352] on img at bounding box center [514, 309] width 105 height 101
click at [521, 400] on input "radio" at bounding box center [514, 406] width 12 height 12
radio input "true"
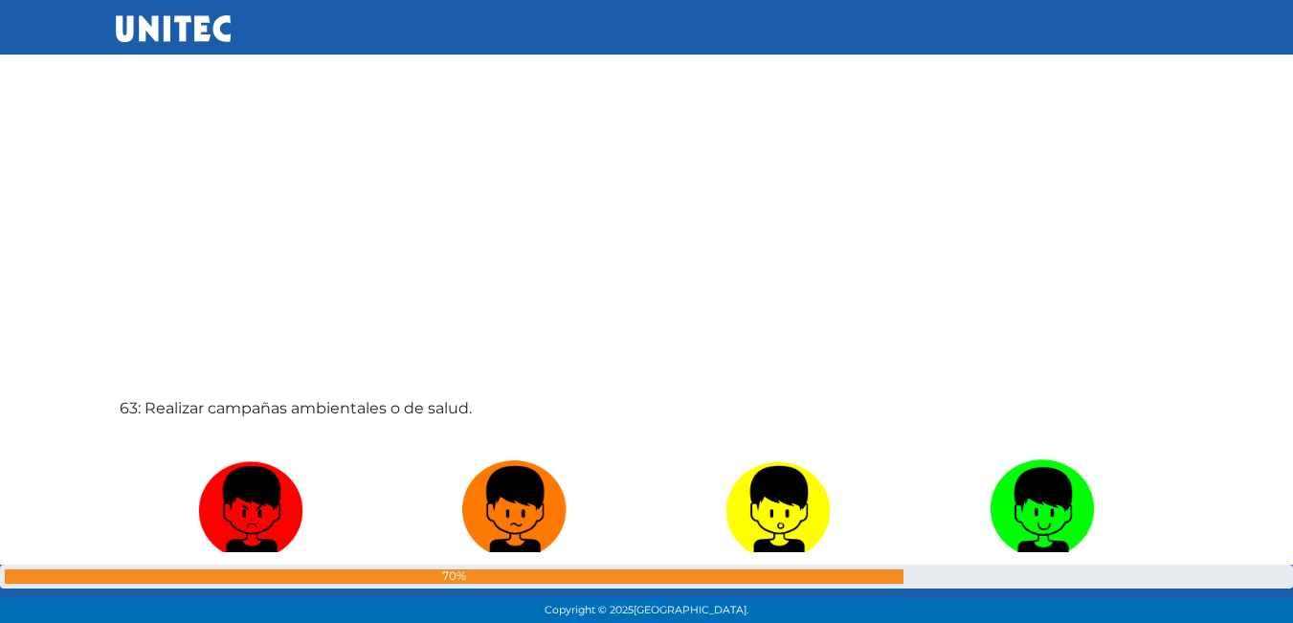
scroll to position [38605, 0]
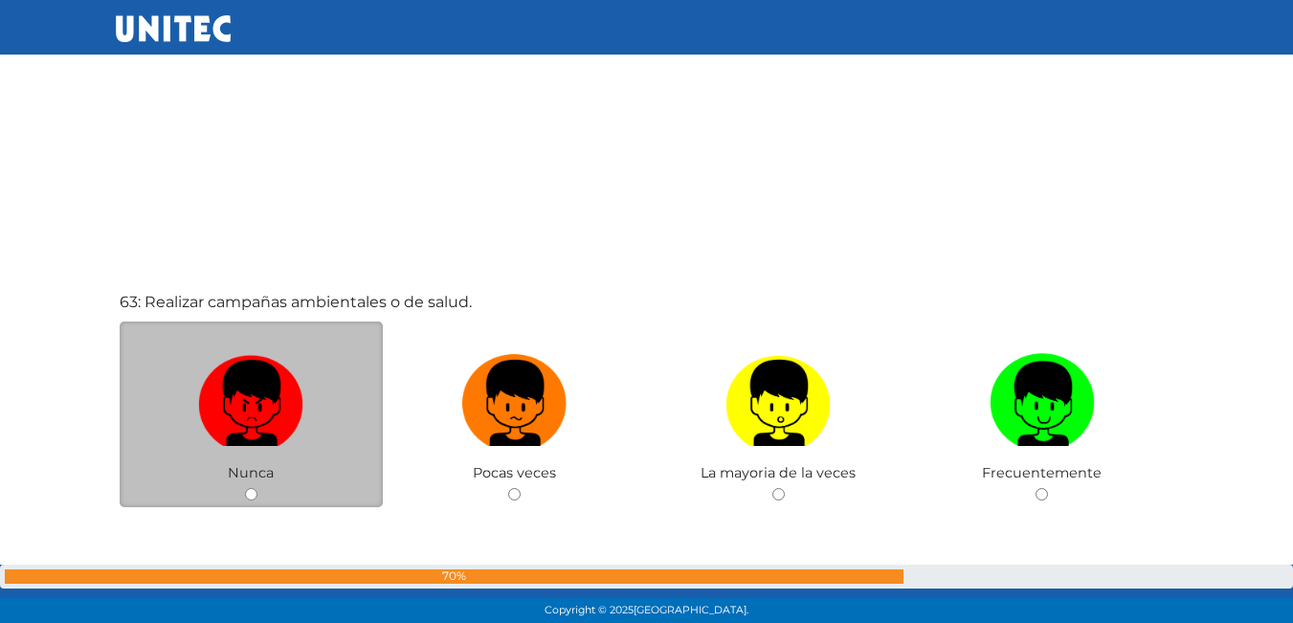
click at [370, 363] on label at bounding box center [252, 404] width 264 height 117
click at [258, 488] on input "radio" at bounding box center [251, 494] width 12 height 12
radio input "true"
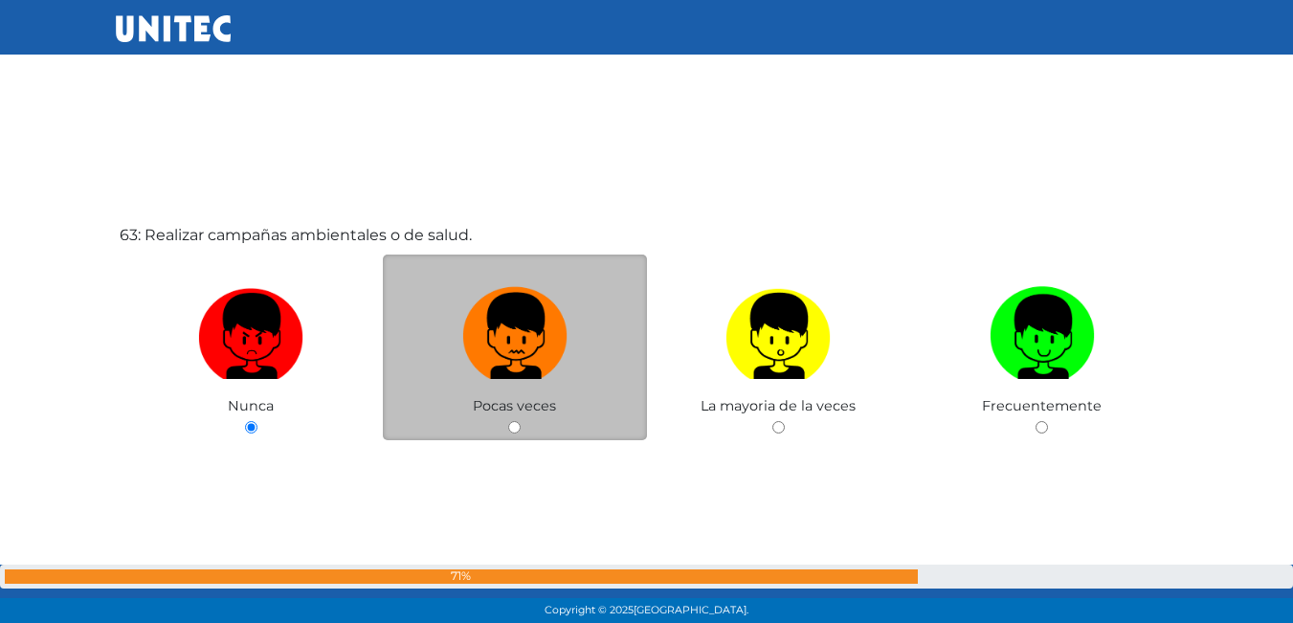
drag, startPoint x: 484, startPoint y: 400, endPoint x: 468, endPoint y: 395, distance: 17.0
click at [483, 400] on div "Pocas veces" at bounding box center [515, 348] width 264 height 187
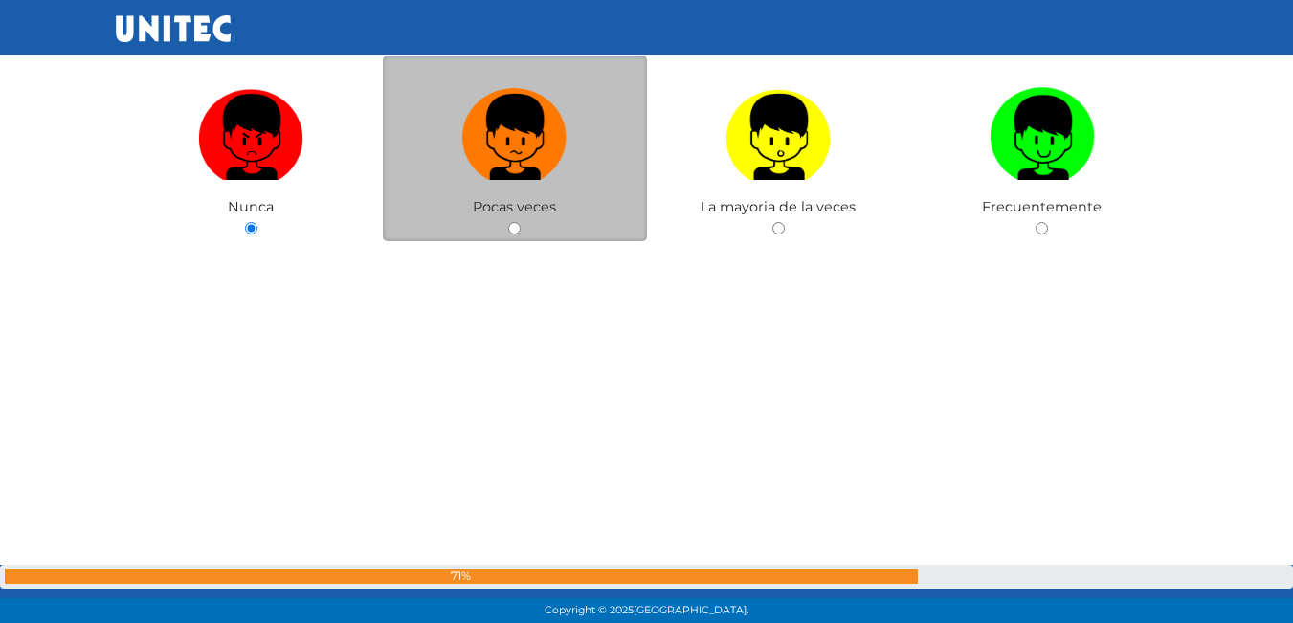
scroll to position [39084, 0]
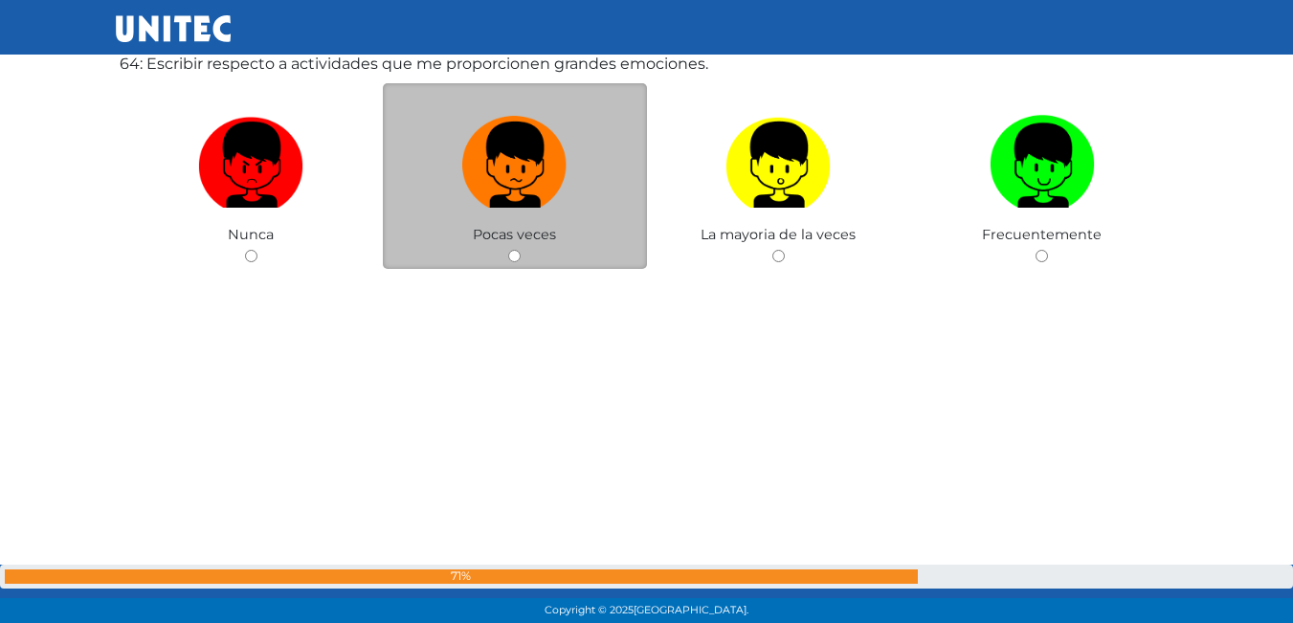
click at [522, 219] on label at bounding box center [515, 165] width 264 height 117
click at [521, 250] on input "radio" at bounding box center [514, 256] width 12 height 12
radio input "true"
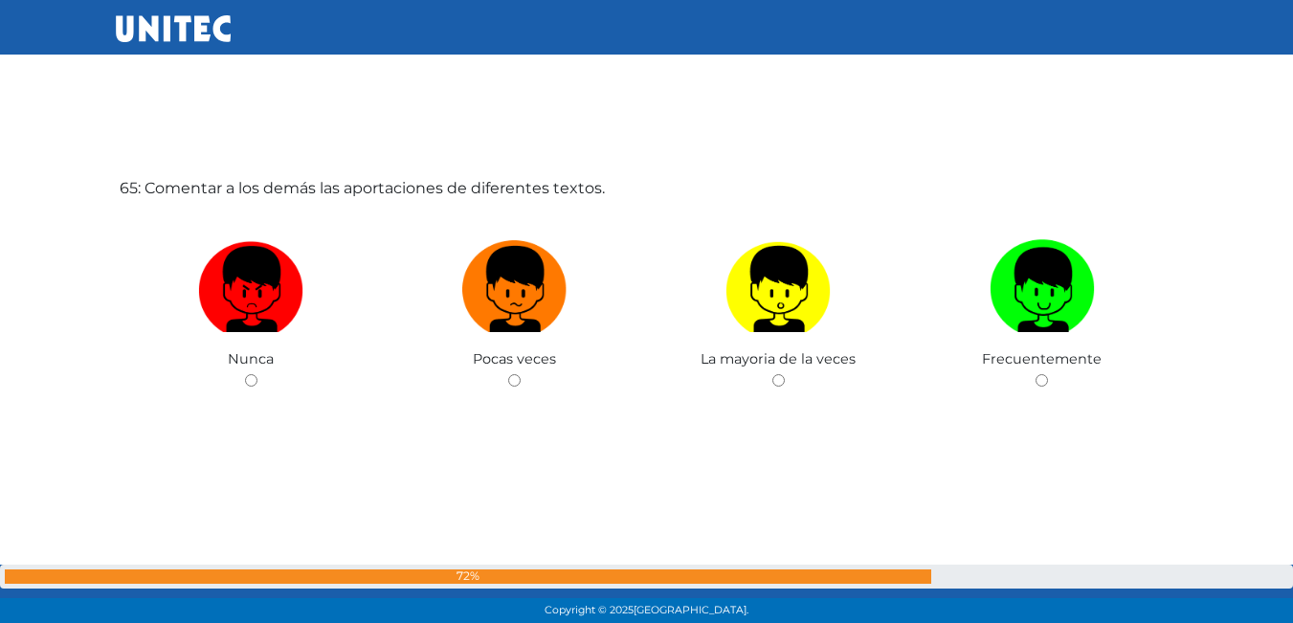
scroll to position [39986, 0]
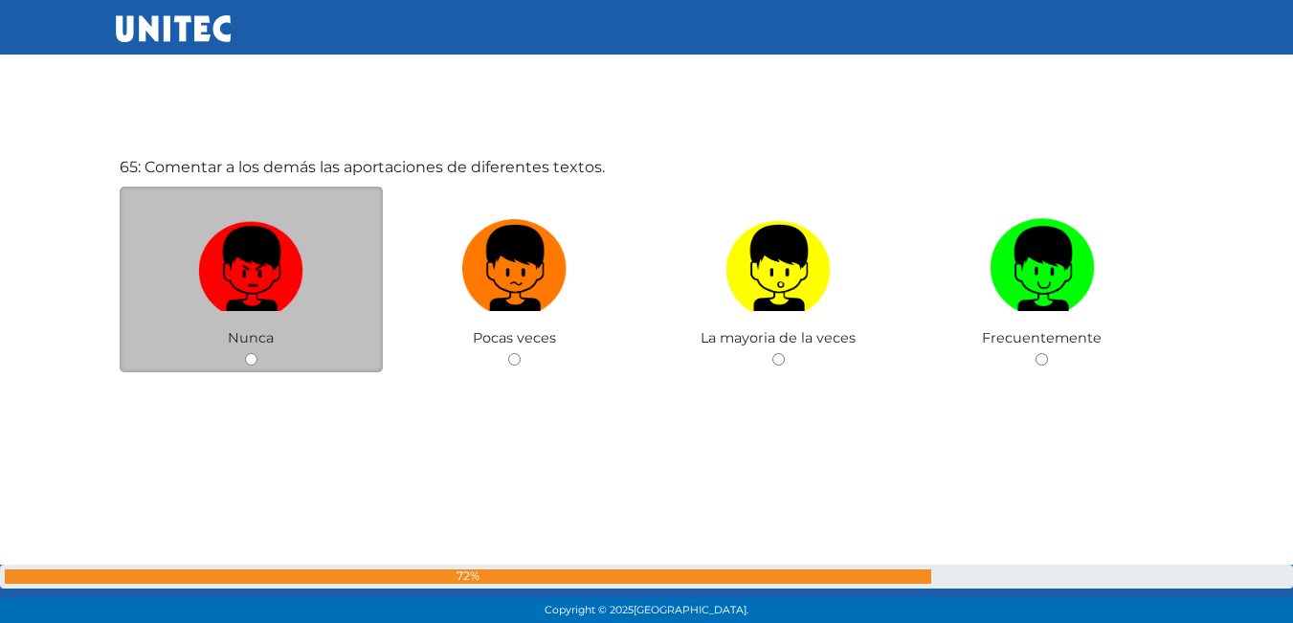
click at [256, 286] on img at bounding box center [250, 262] width 105 height 101
click at [256, 353] on input "radio" at bounding box center [251, 359] width 12 height 12
radio input "true"
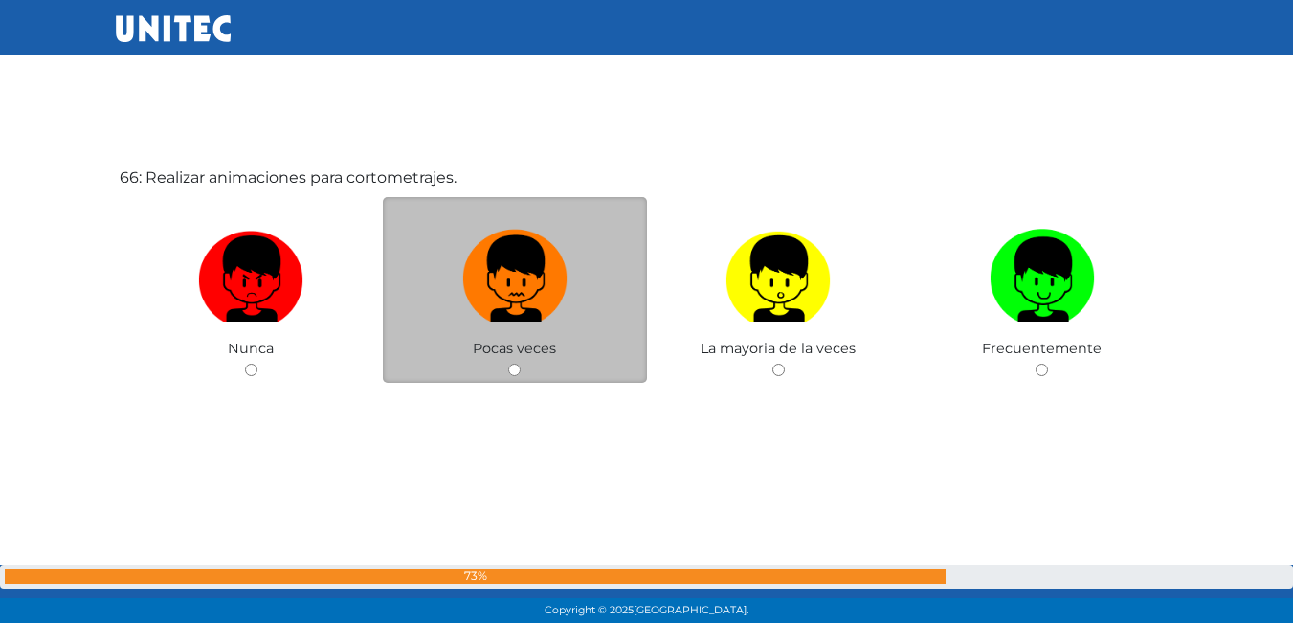
scroll to position [40610, 0]
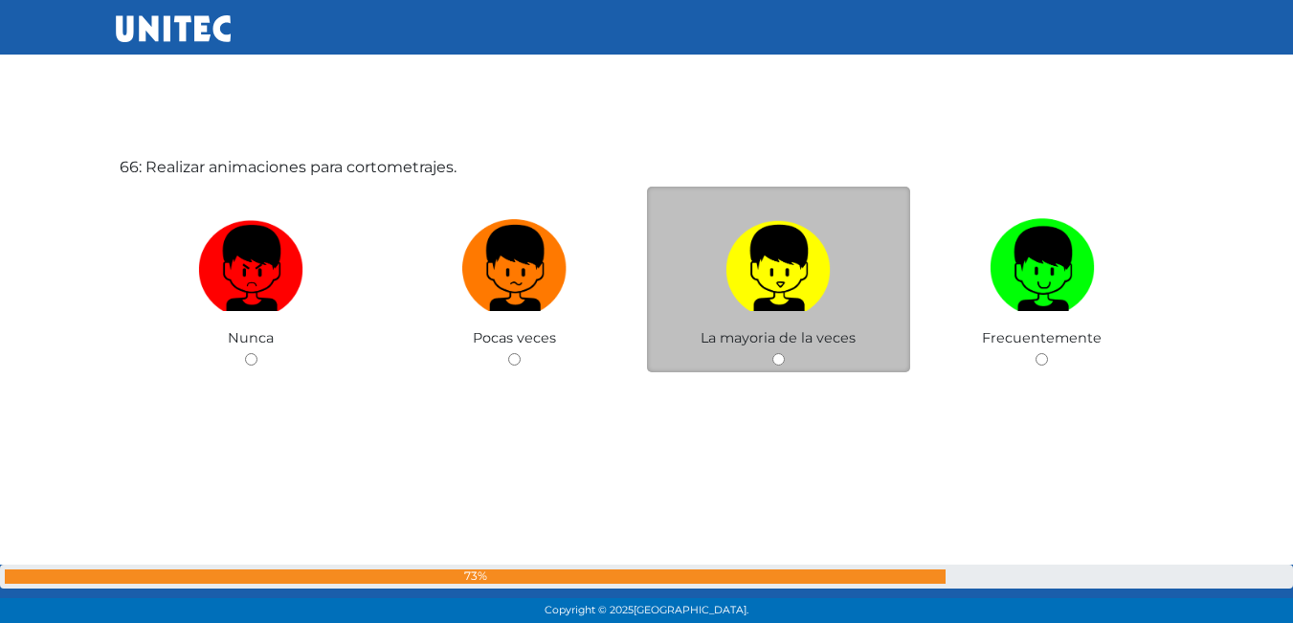
click at [770, 290] on img at bounding box center [778, 262] width 105 height 101
click at [773, 353] on input "radio" at bounding box center [779, 359] width 12 height 12
radio input "true"
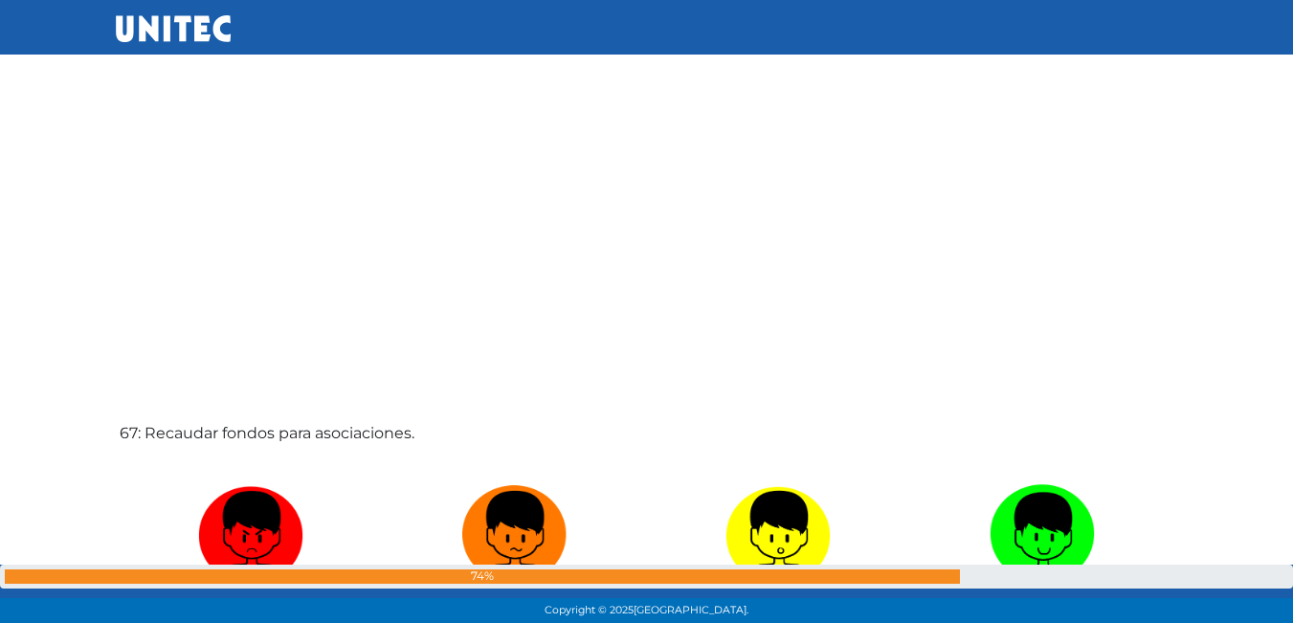
scroll to position [41158, 0]
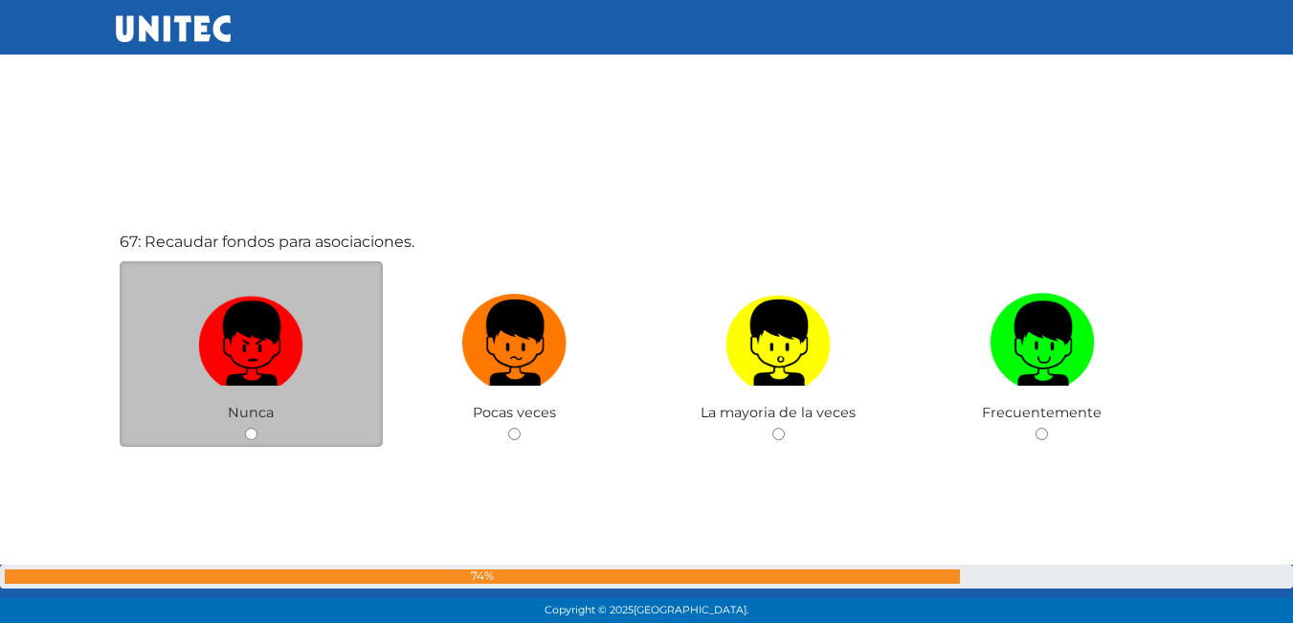
drag, startPoint x: 225, startPoint y: 347, endPoint x: 278, endPoint y: 350, distance: 52.8
click at [226, 347] on img at bounding box center [250, 336] width 105 height 101
click at [245, 428] on input "radio" at bounding box center [251, 434] width 12 height 12
radio input "true"
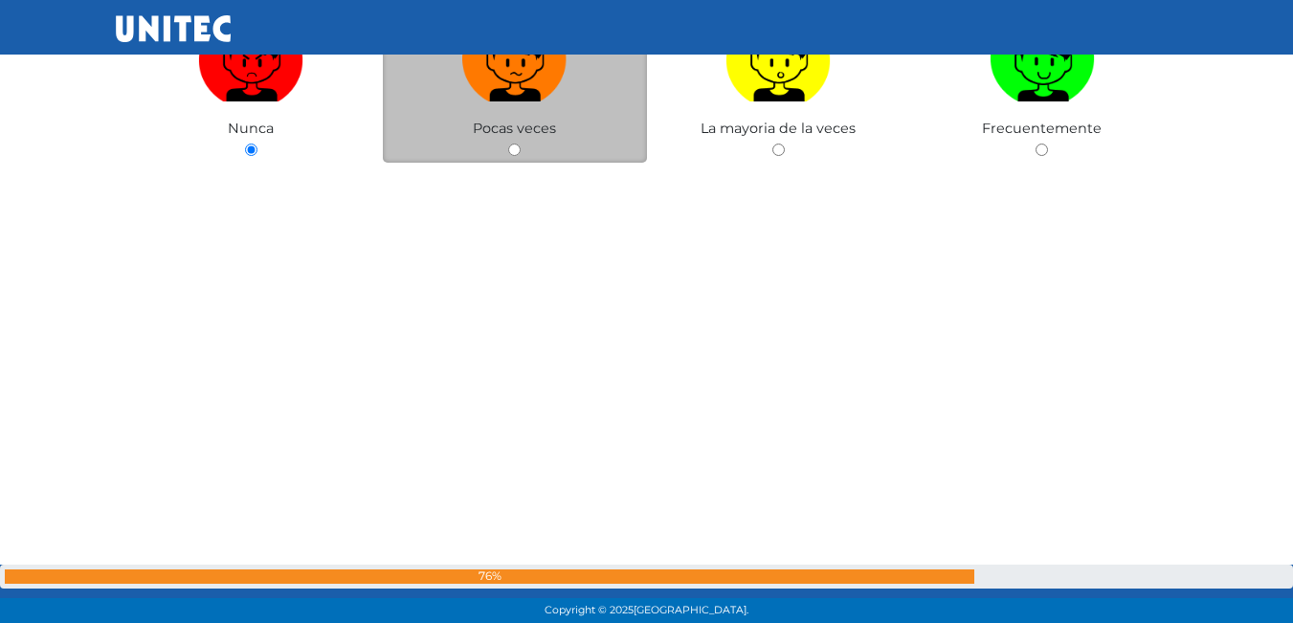
scroll to position [41826, 0]
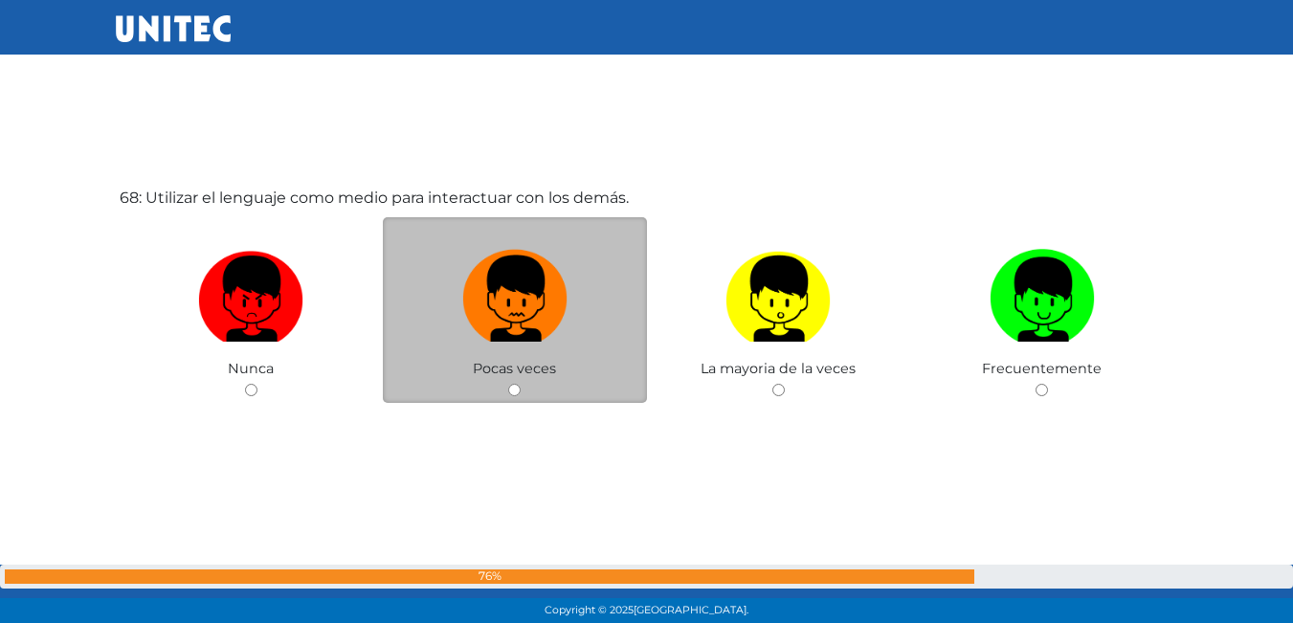
click at [529, 287] on img at bounding box center [514, 292] width 105 height 101
click at [521, 384] on input "radio" at bounding box center [514, 390] width 12 height 12
radio input "true"
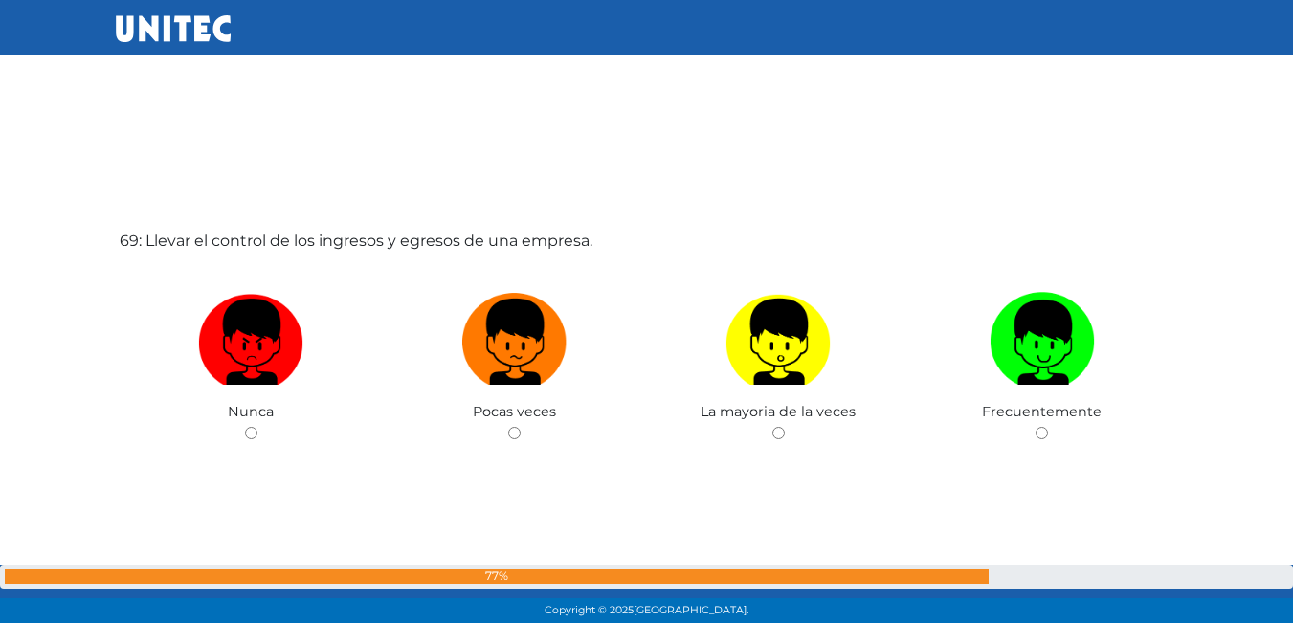
scroll to position [42480, 0]
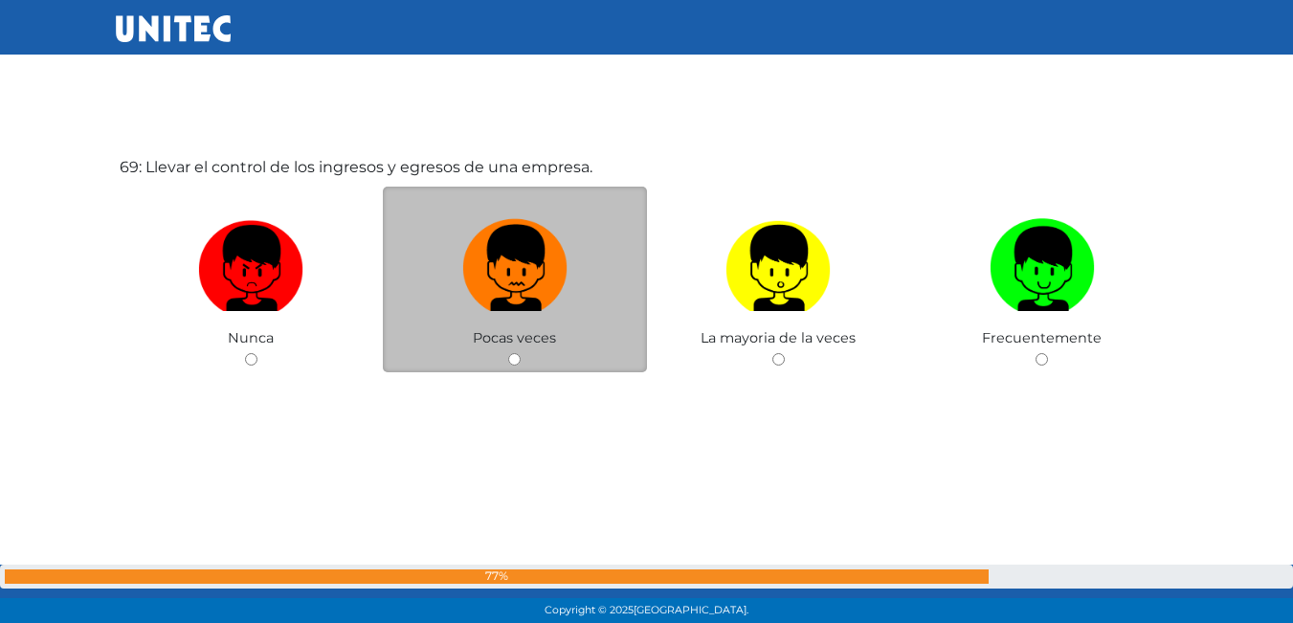
click at [536, 318] on label at bounding box center [515, 269] width 264 height 117
click at [521, 353] on input "radio" at bounding box center [514, 359] width 12 height 12
radio input "true"
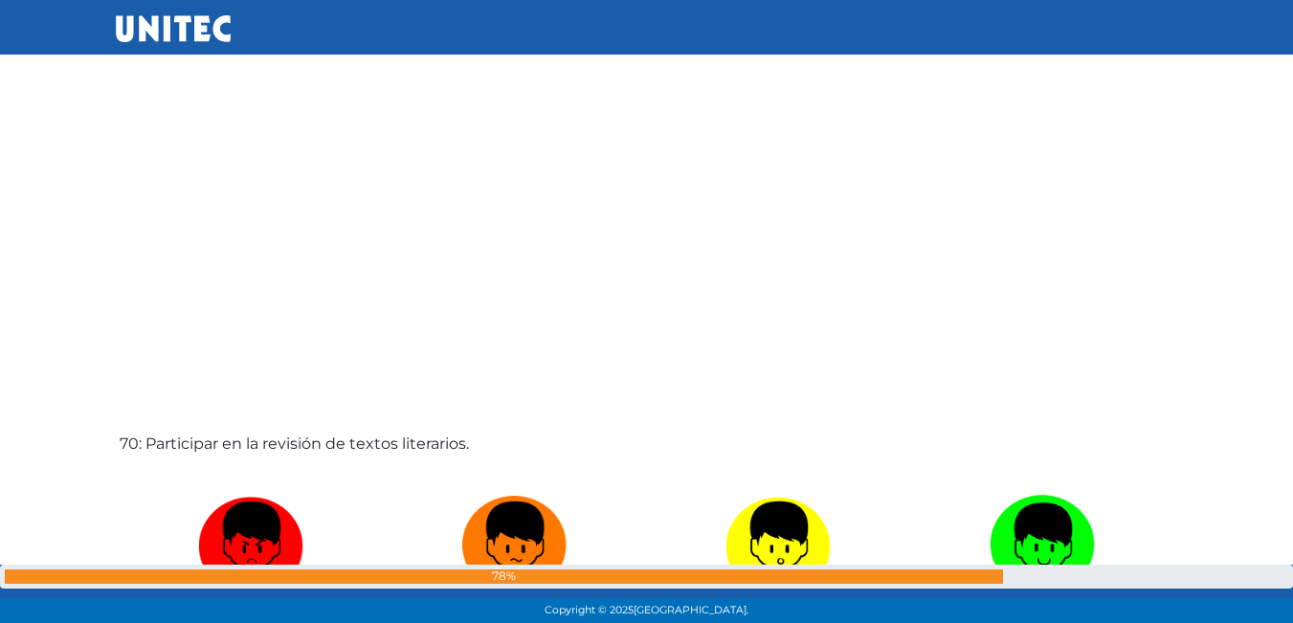
scroll to position [42918, 0]
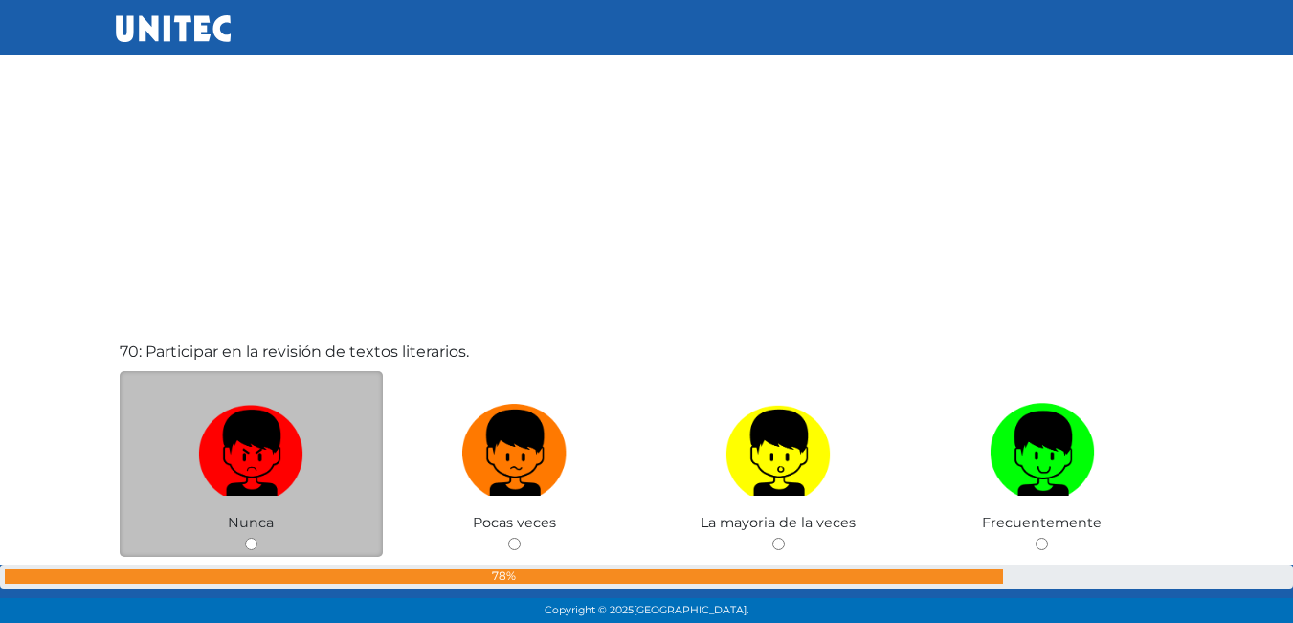
click at [340, 450] on label at bounding box center [252, 453] width 264 height 117
click at [258, 538] on input "radio" at bounding box center [251, 544] width 12 height 12
radio input "true"
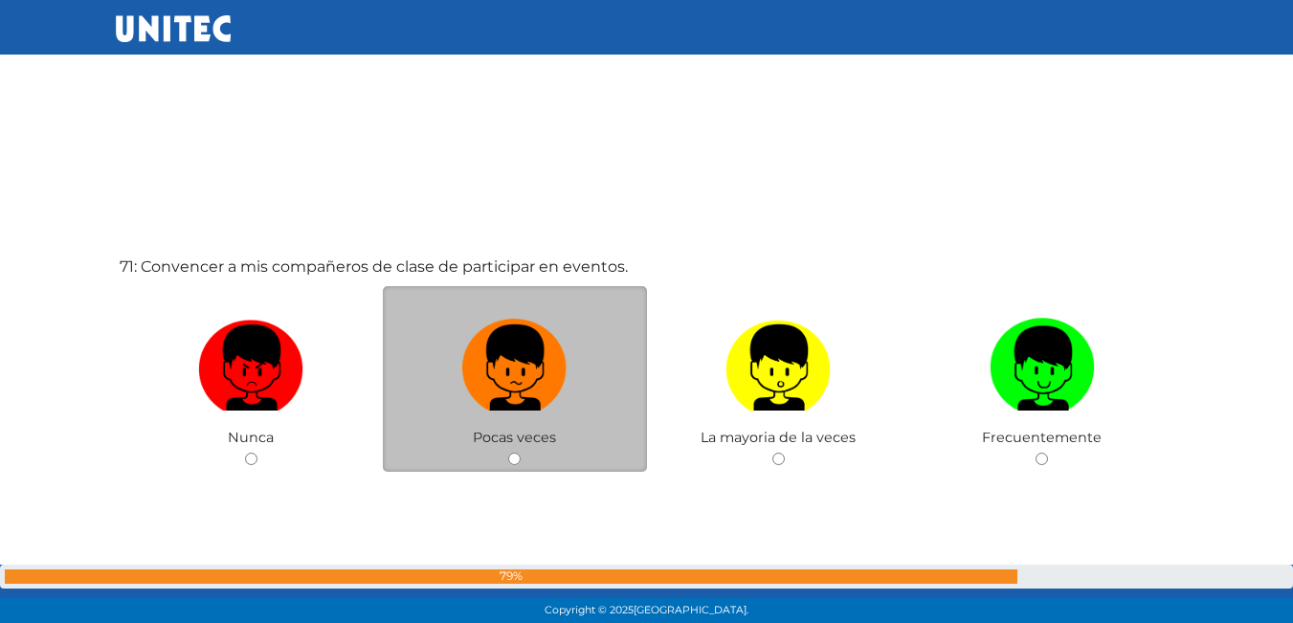
scroll to position [43726, 0]
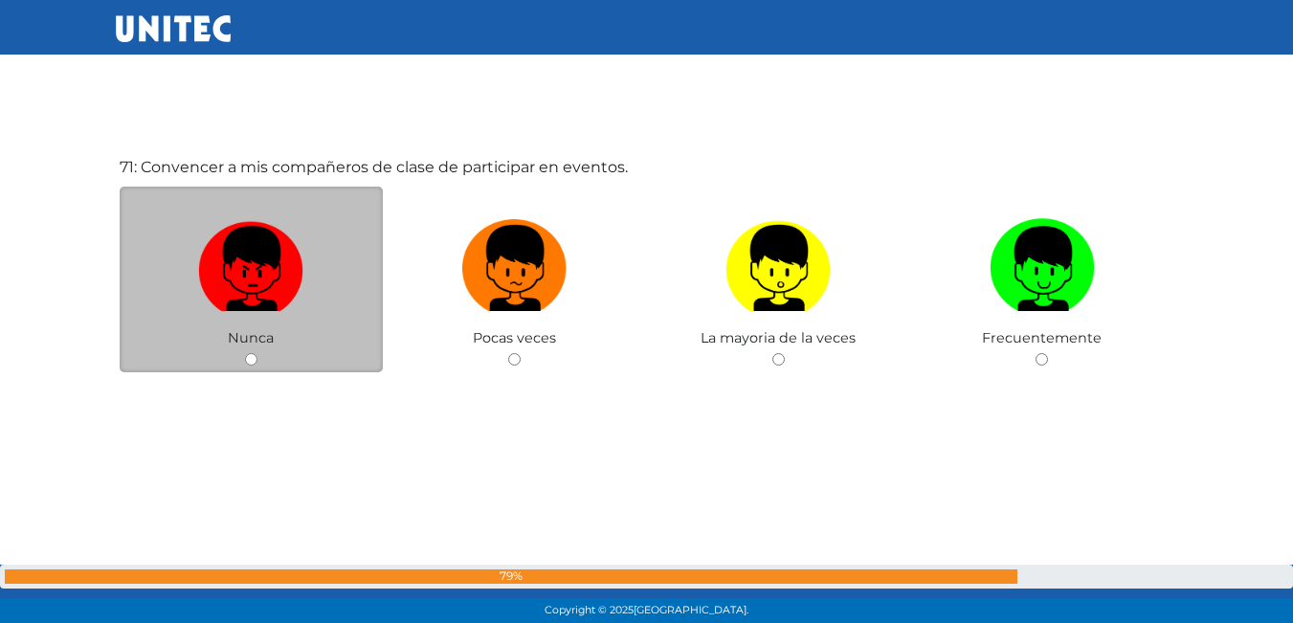
click at [222, 283] on img at bounding box center [250, 262] width 105 height 101
click at [245, 353] on input "radio" at bounding box center [251, 359] width 12 height 12
radio input "true"
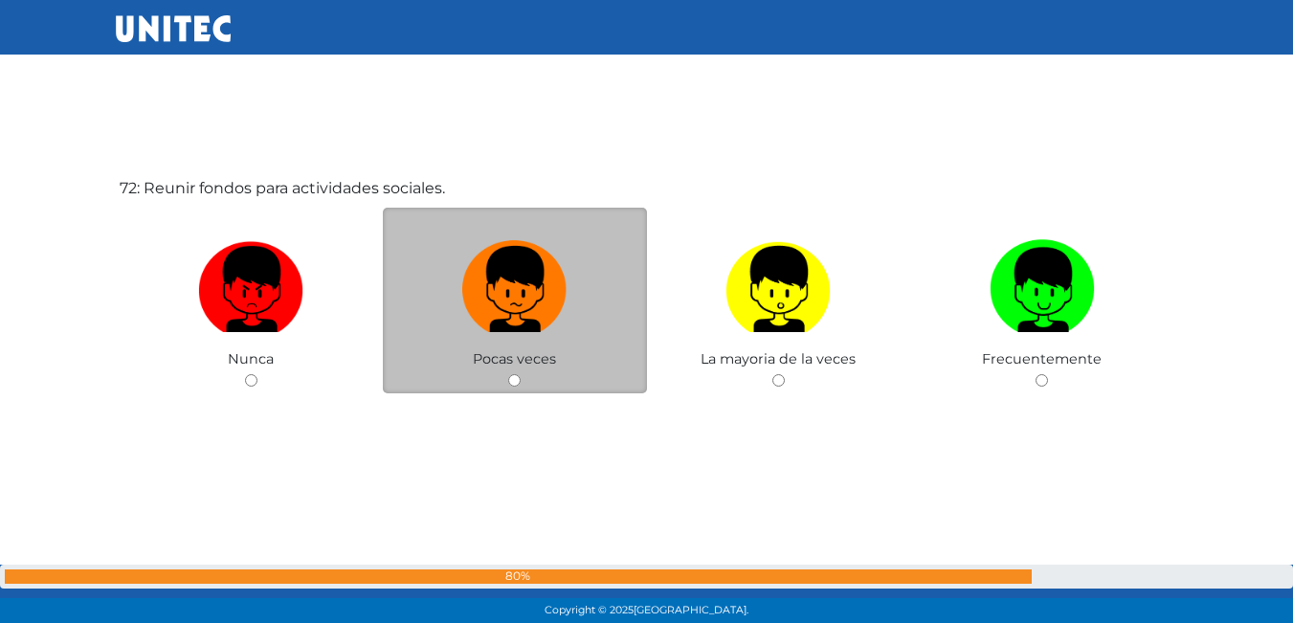
scroll to position [44349, 0]
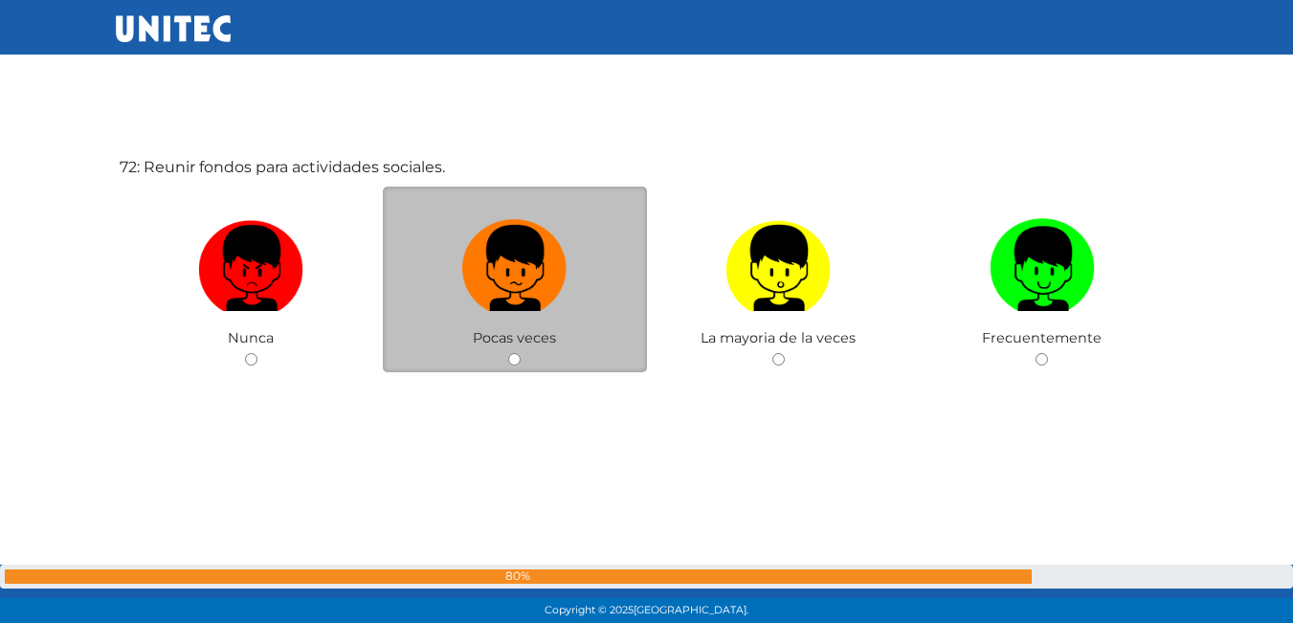
click at [574, 289] on label at bounding box center [515, 269] width 264 height 117
click at [521, 353] on input "radio" at bounding box center [514, 359] width 12 height 12
radio input "true"
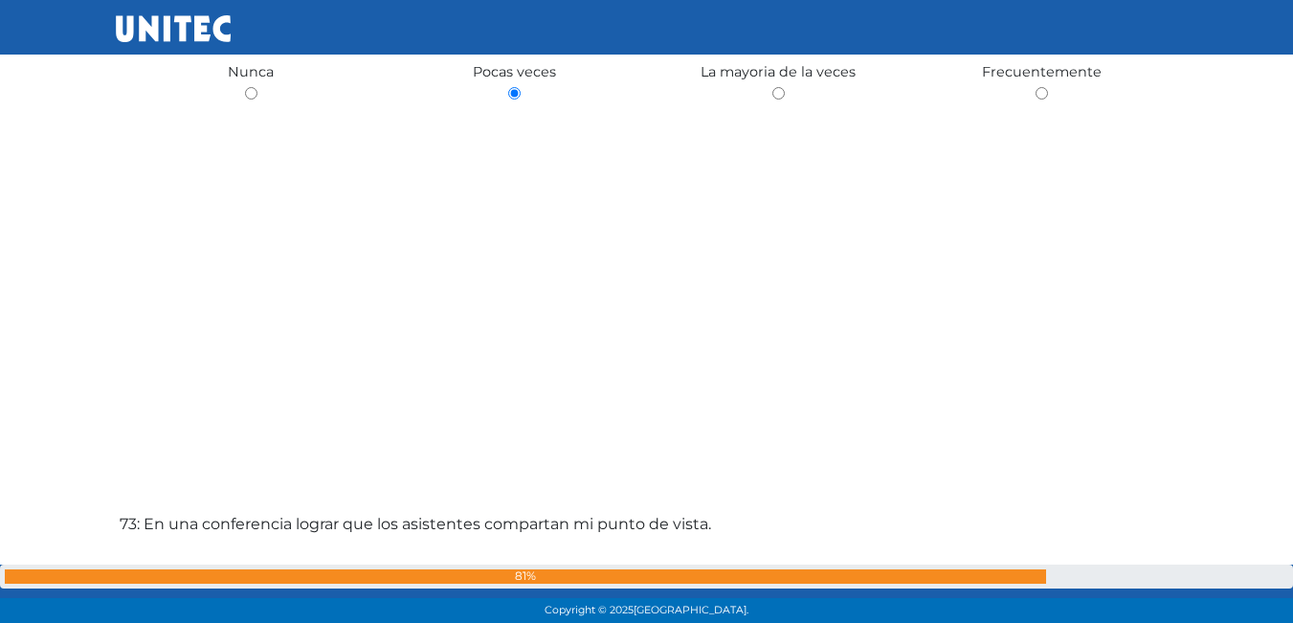
scroll to position [44787, 0]
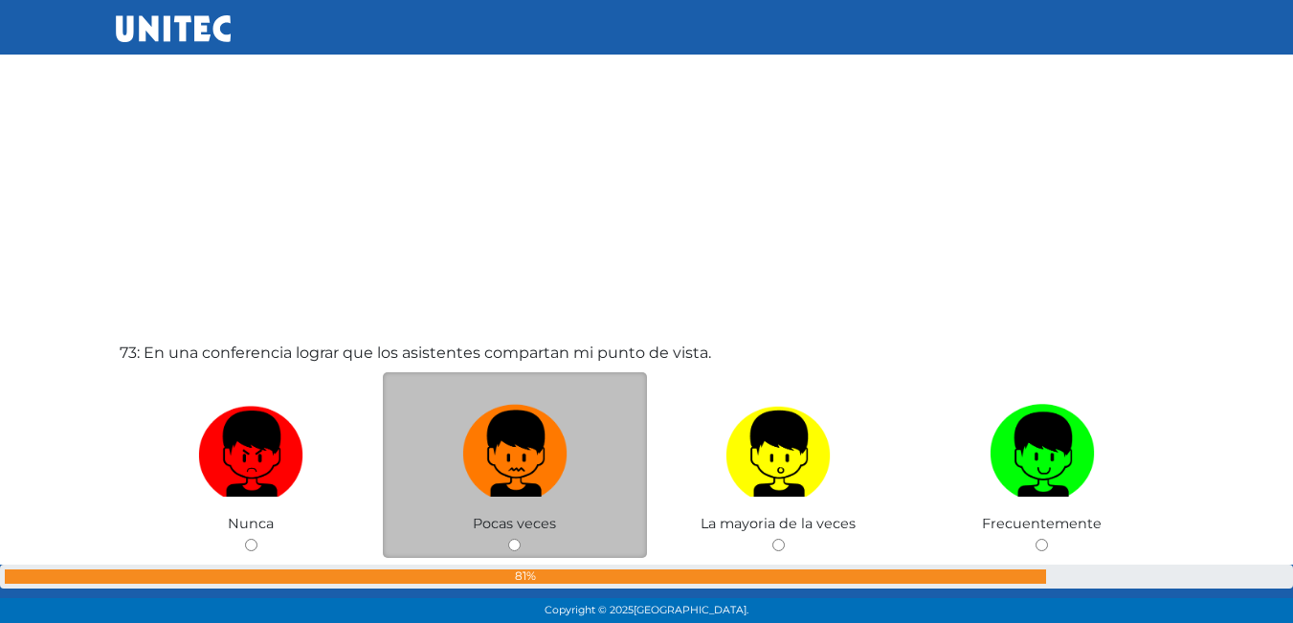
click at [556, 435] on img at bounding box center [514, 447] width 105 height 101
click at [521, 539] on input "radio" at bounding box center [514, 545] width 12 height 12
radio input "true"
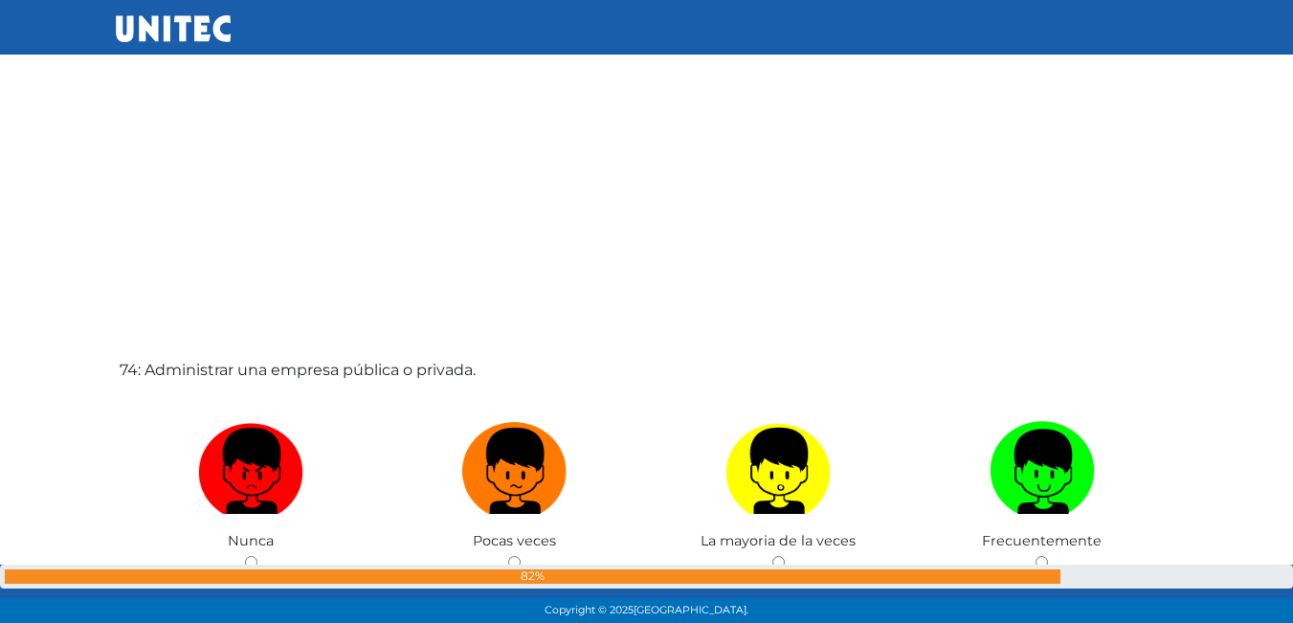
scroll to position [45427, 0]
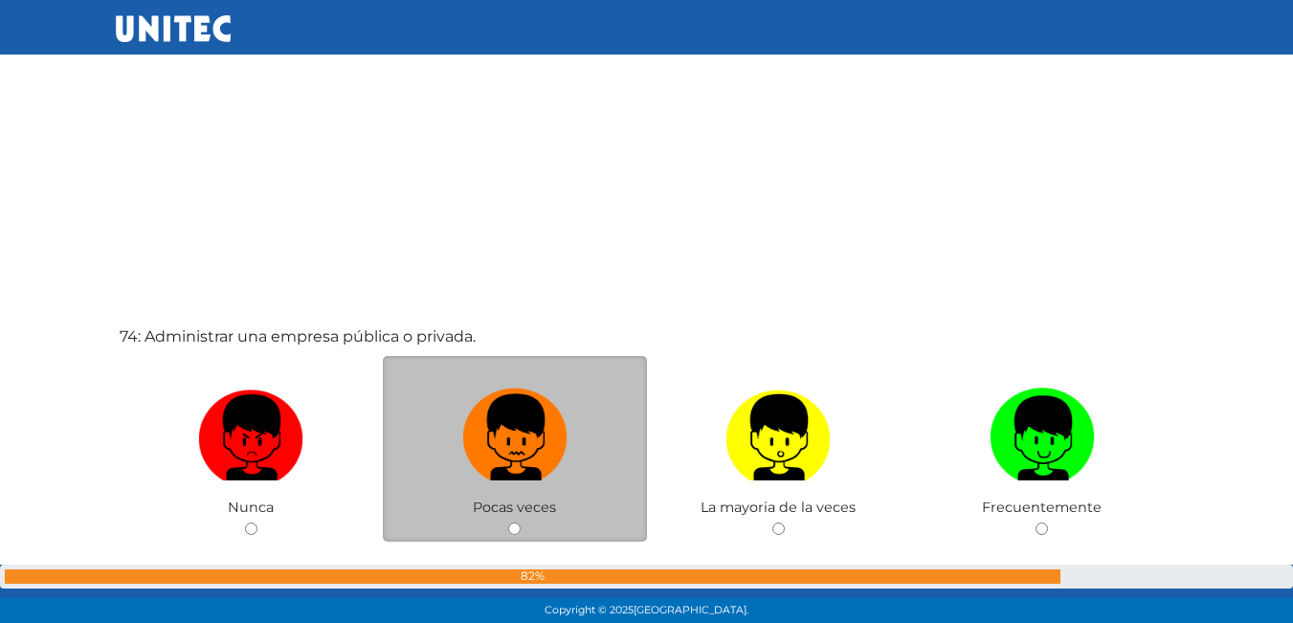
click at [559, 433] on img at bounding box center [514, 431] width 105 height 101
click at [521, 523] on input "radio" at bounding box center [514, 529] width 12 height 12
radio input "true"
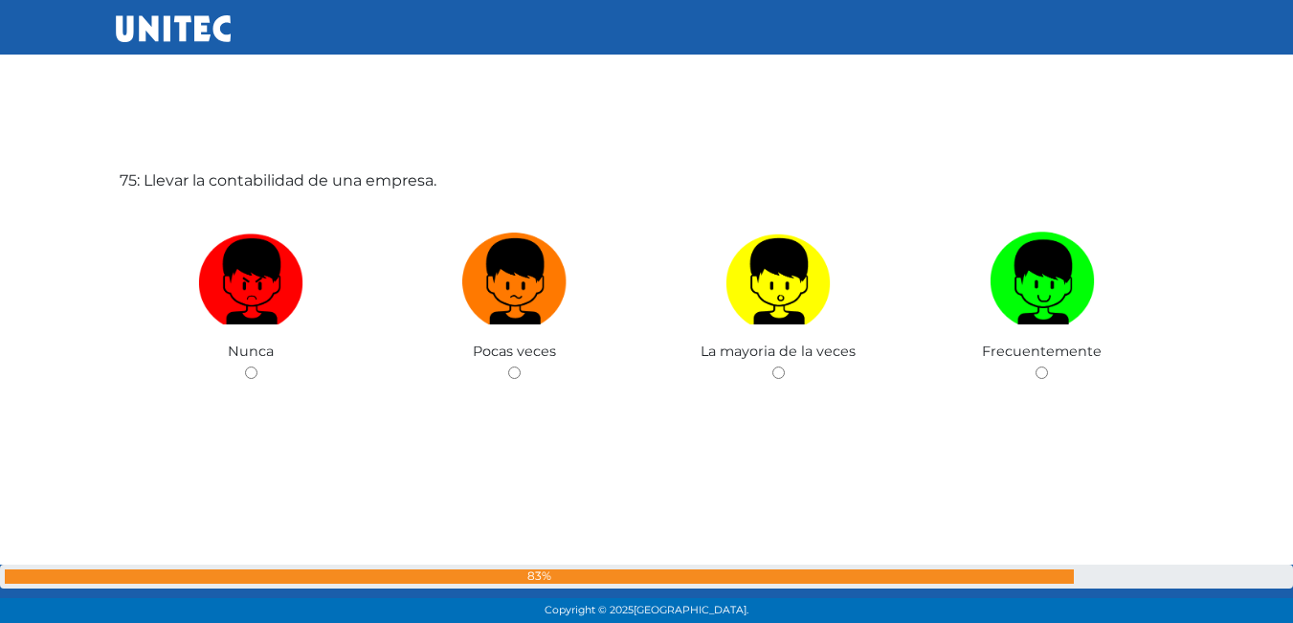
scroll to position [46219, 0]
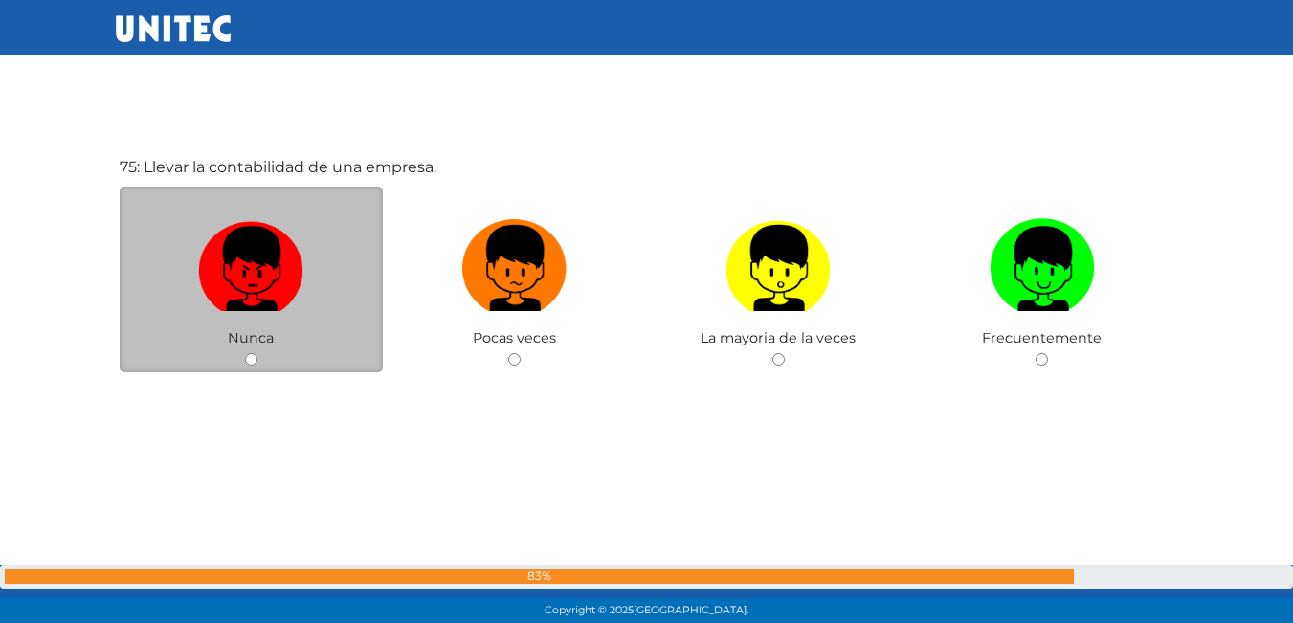
click at [229, 273] on img at bounding box center [250, 262] width 105 height 101
click at [245, 353] on input "radio" at bounding box center [251, 359] width 12 height 12
radio input "true"
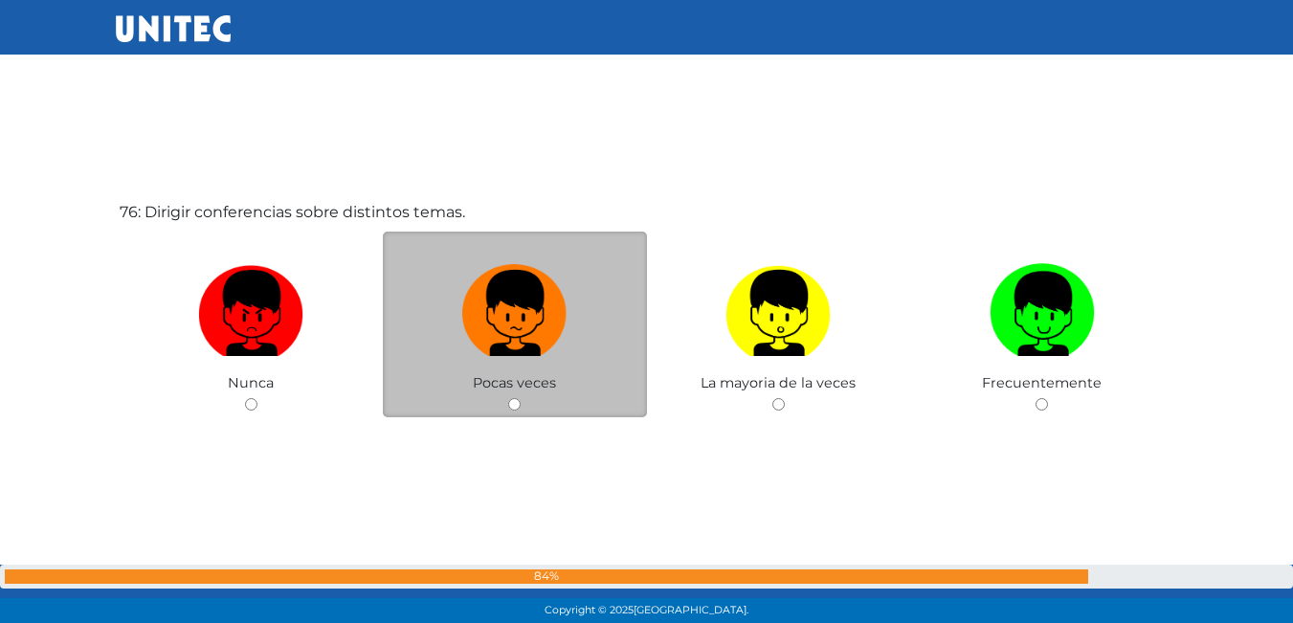
scroll to position [46843, 0]
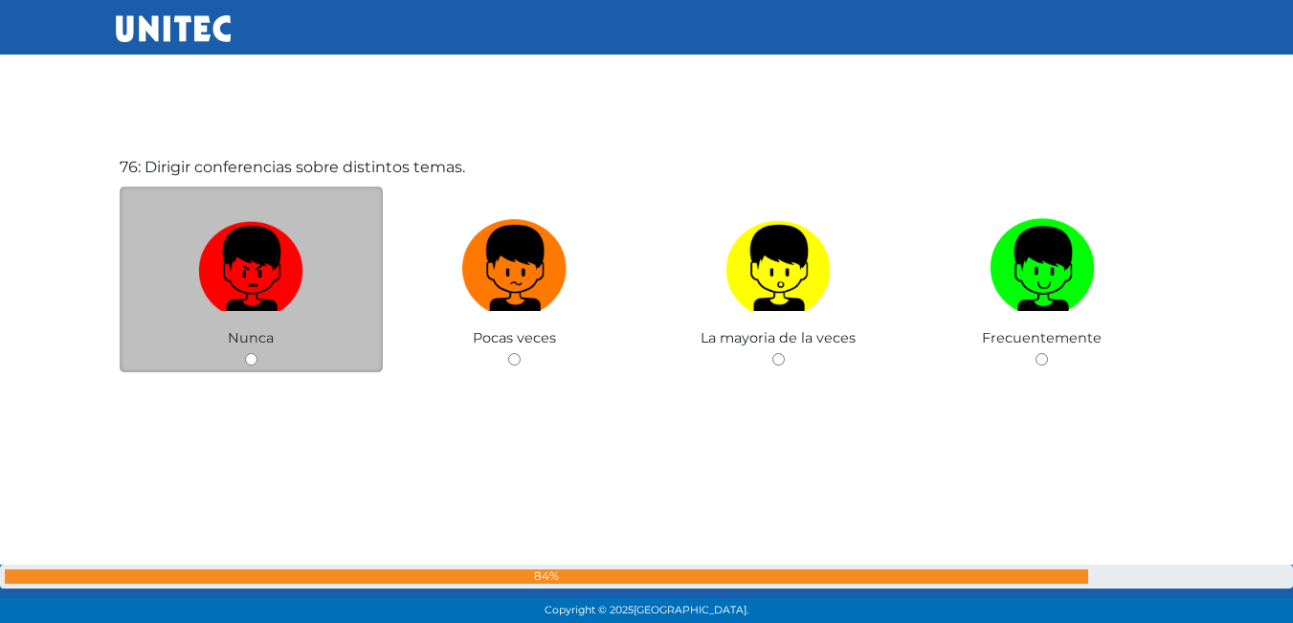
click at [296, 299] on img at bounding box center [250, 262] width 105 height 101
click at [258, 353] on input "radio" at bounding box center [251, 359] width 12 height 12
radio input "true"
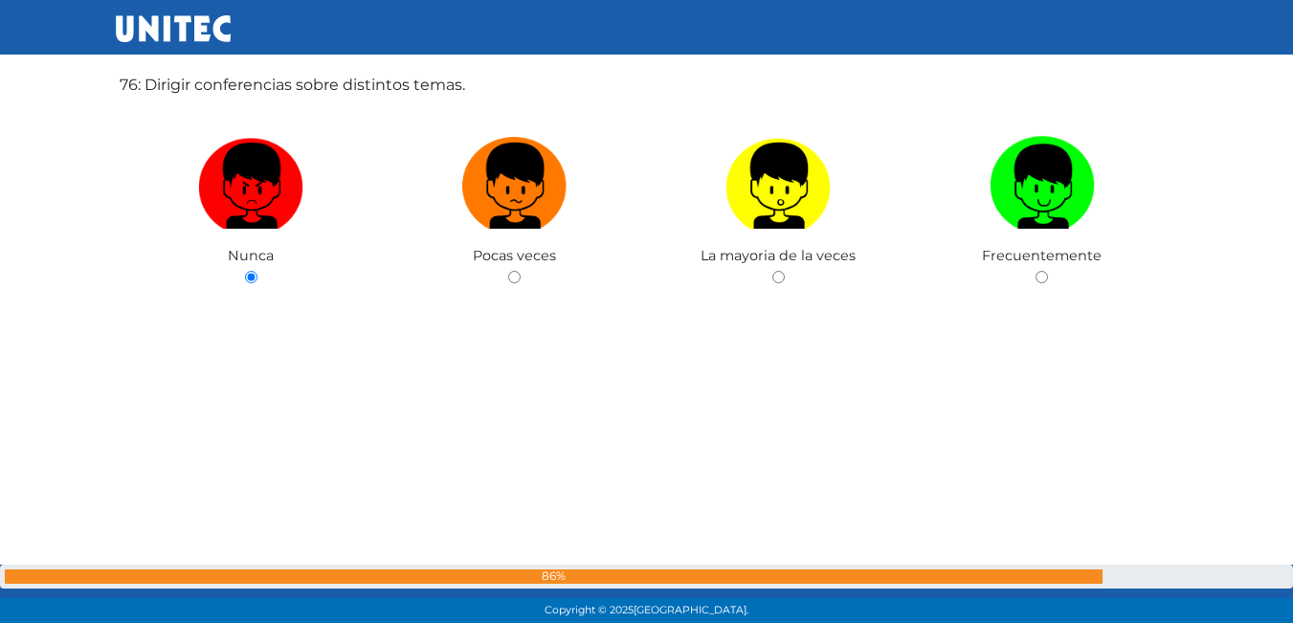
scroll to position [47402, 0]
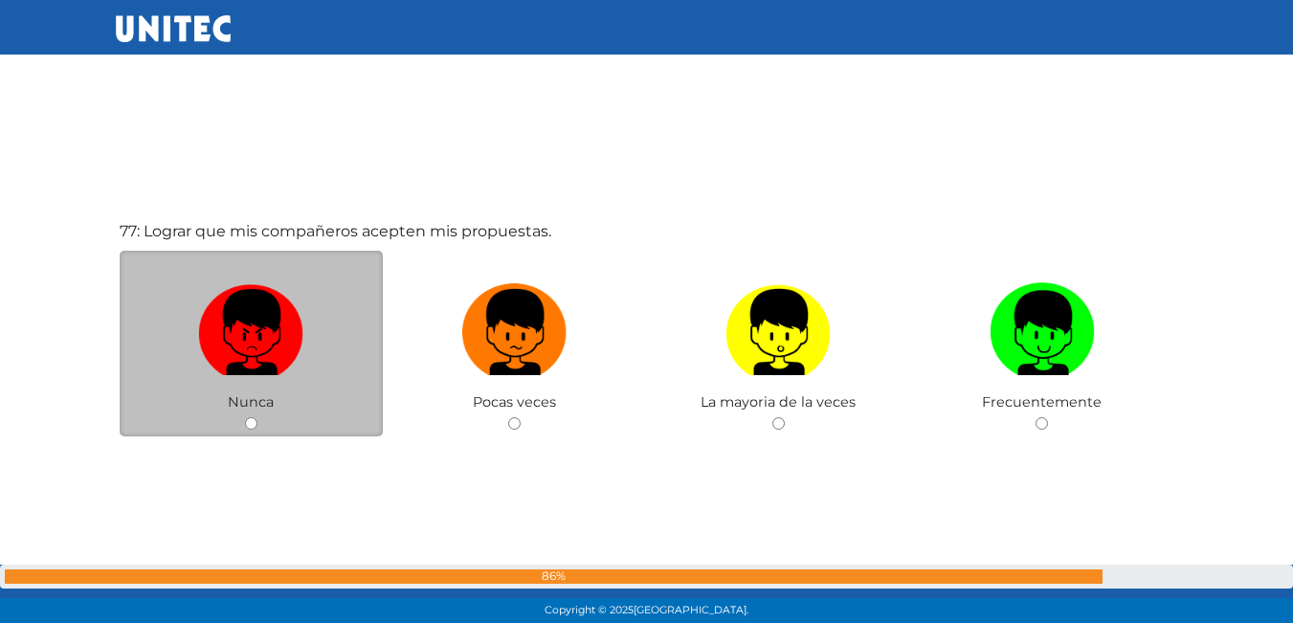
click at [195, 341] on label at bounding box center [252, 333] width 264 height 117
click at [245, 417] on input "radio" at bounding box center [251, 423] width 12 height 12
radio input "true"
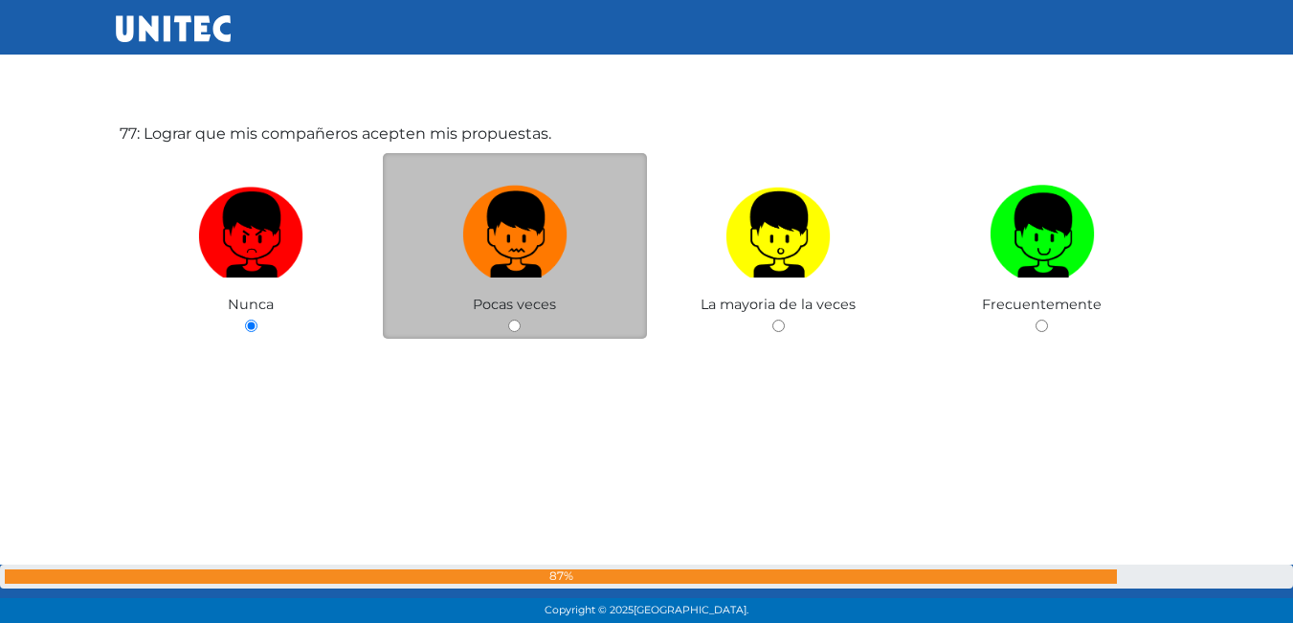
click at [511, 229] on img at bounding box center [514, 228] width 105 height 101
click at [511, 320] on input "radio" at bounding box center [514, 326] width 12 height 12
radio input "true"
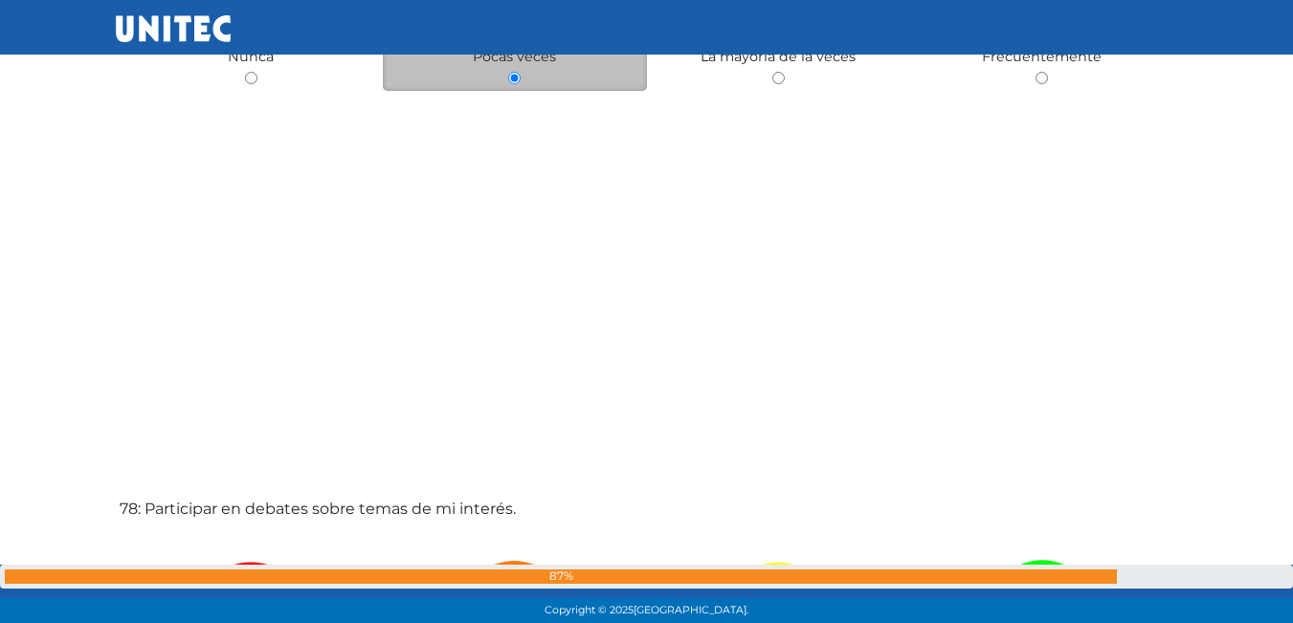
scroll to position [47948, 0]
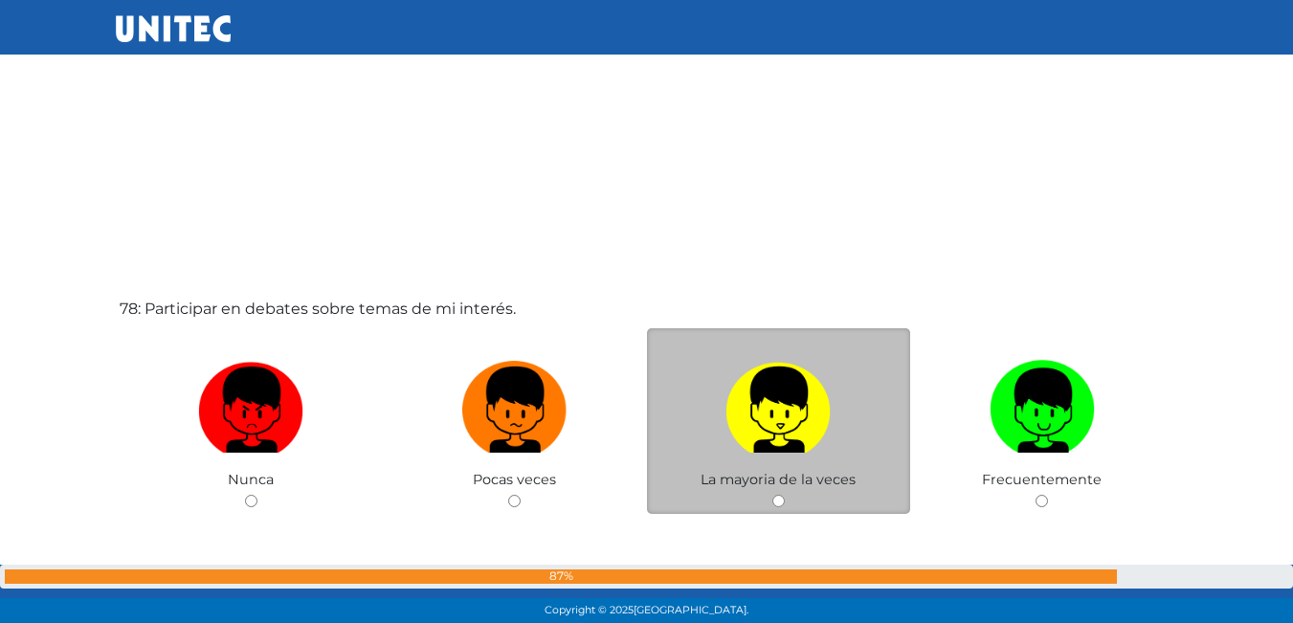
click at [794, 400] on img at bounding box center [778, 403] width 105 height 101
click at [785, 495] on input "radio" at bounding box center [779, 501] width 12 height 12
radio input "true"
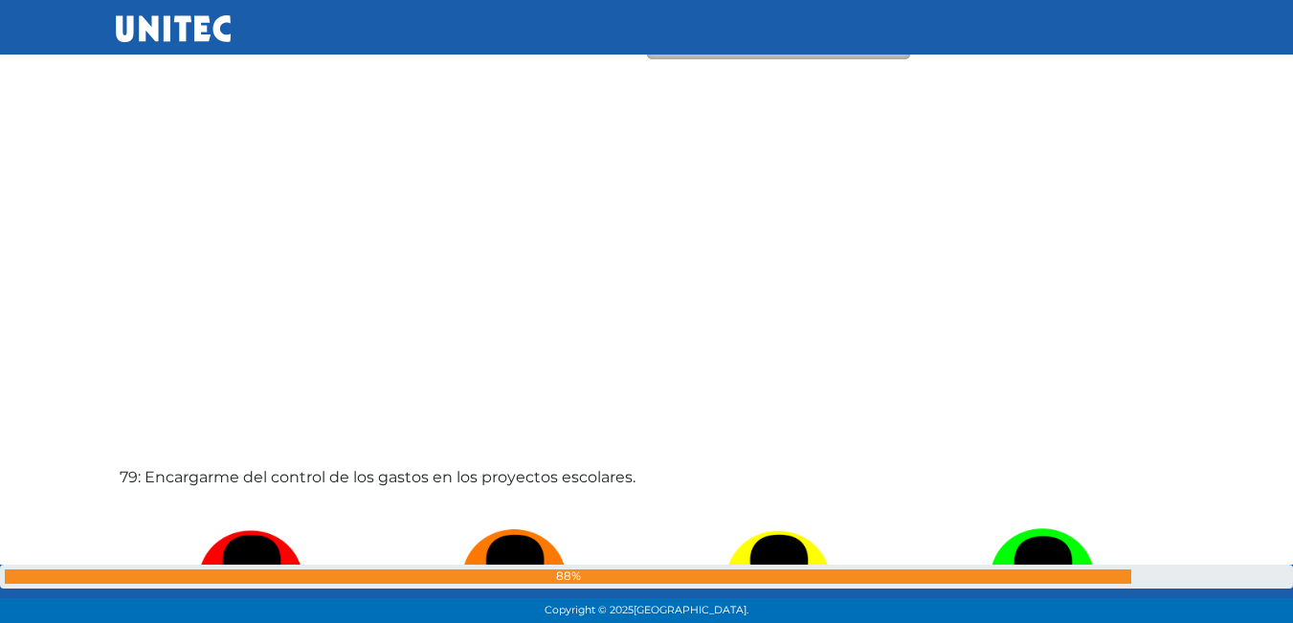
scroll to position [48785, 0]
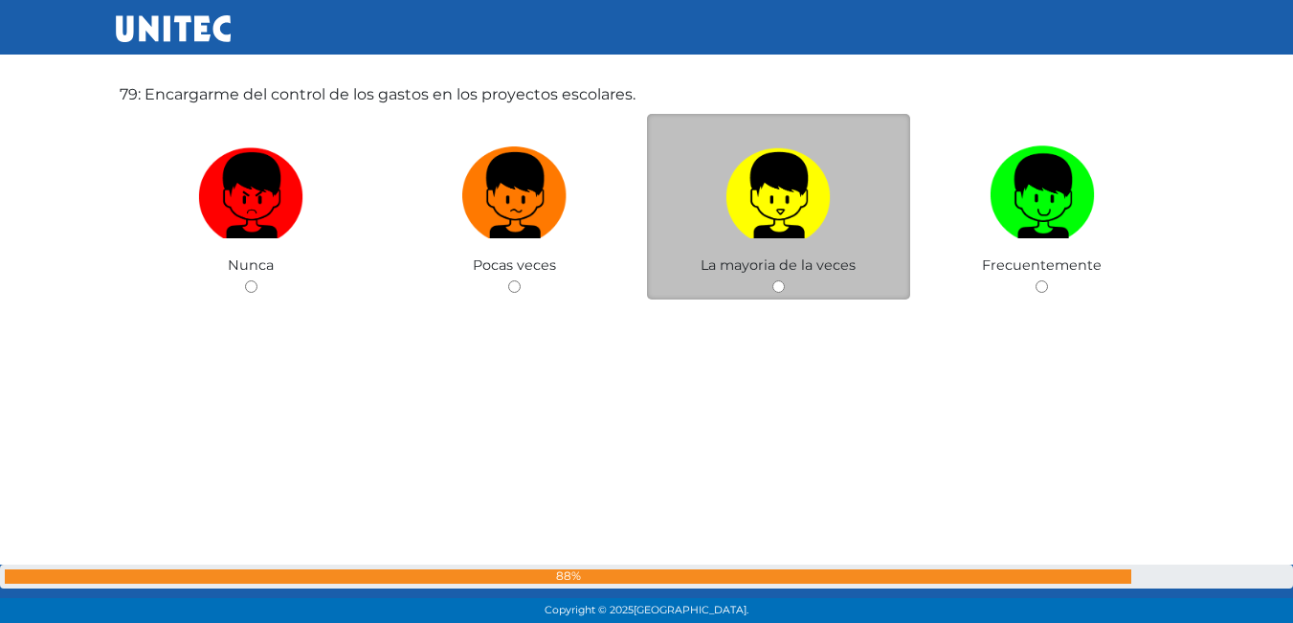
click at [757, 202] on img at bounding box center [778, 189] width 105 height 101
click at [773, 281] on input "radio" at bounding box center [779, 287] width 12 height 12
radio input "true"
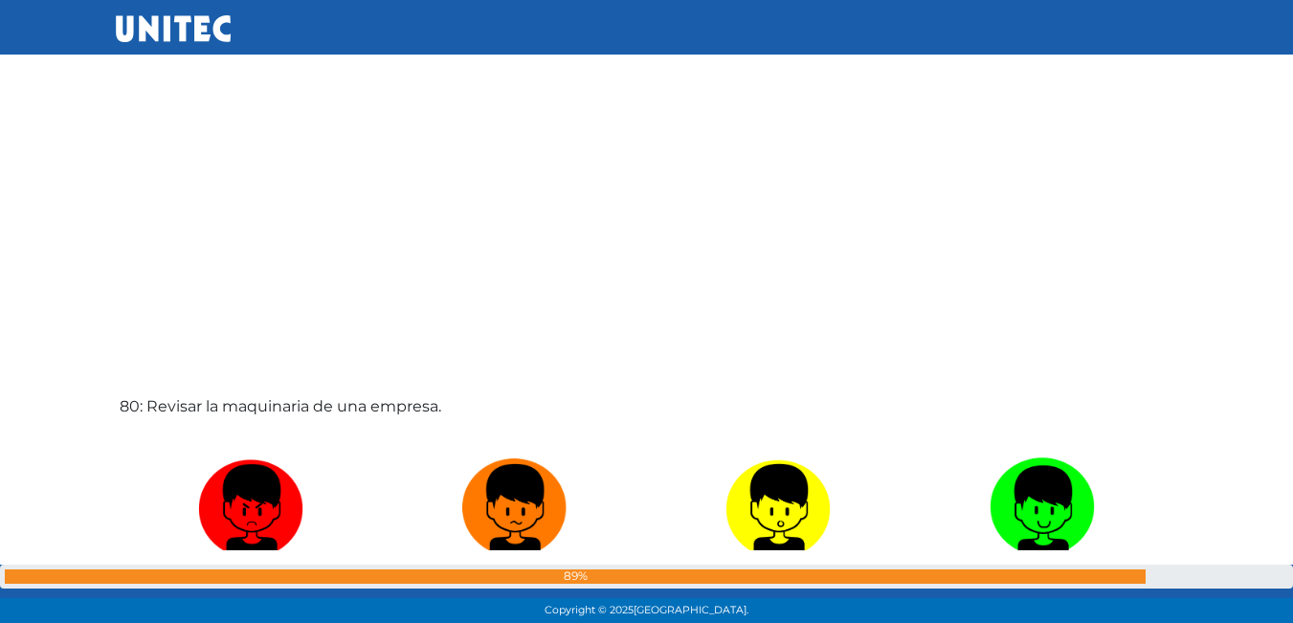
scroll to position [49231, 0]
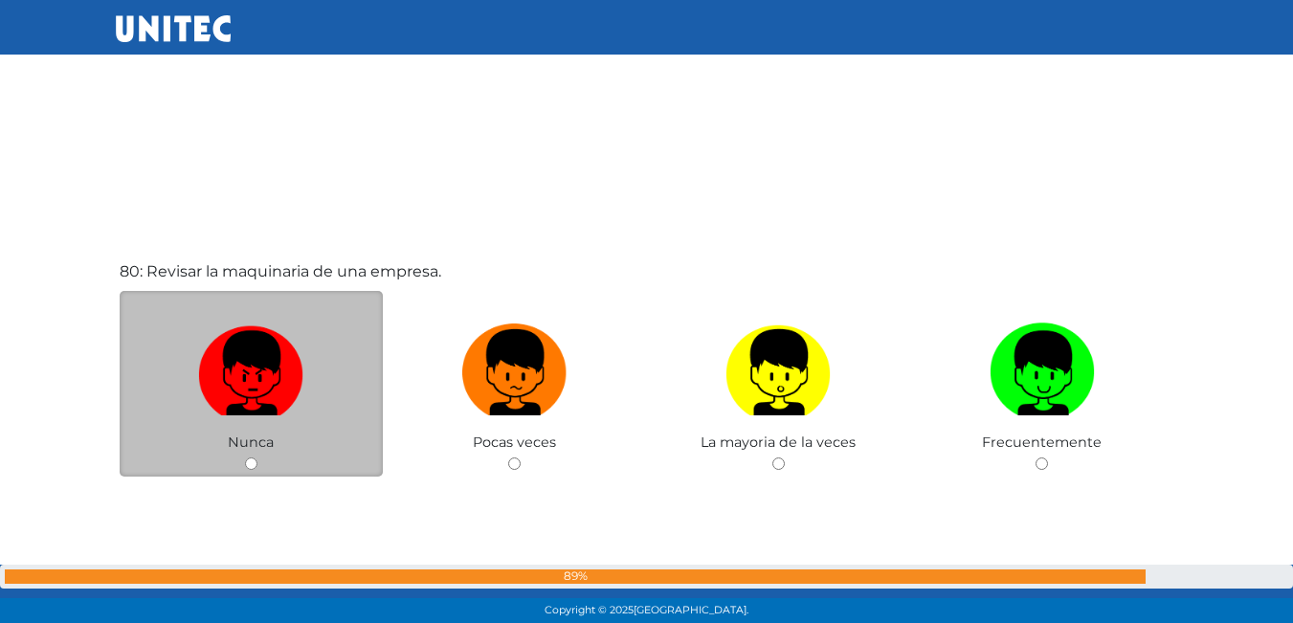
click at [260, 368] on img at bounding box center [250, 366] width 105 height 101
click at [258, 458] on input "radio" at bounding box center [251, 464] width 12 height 12
radio input "true"
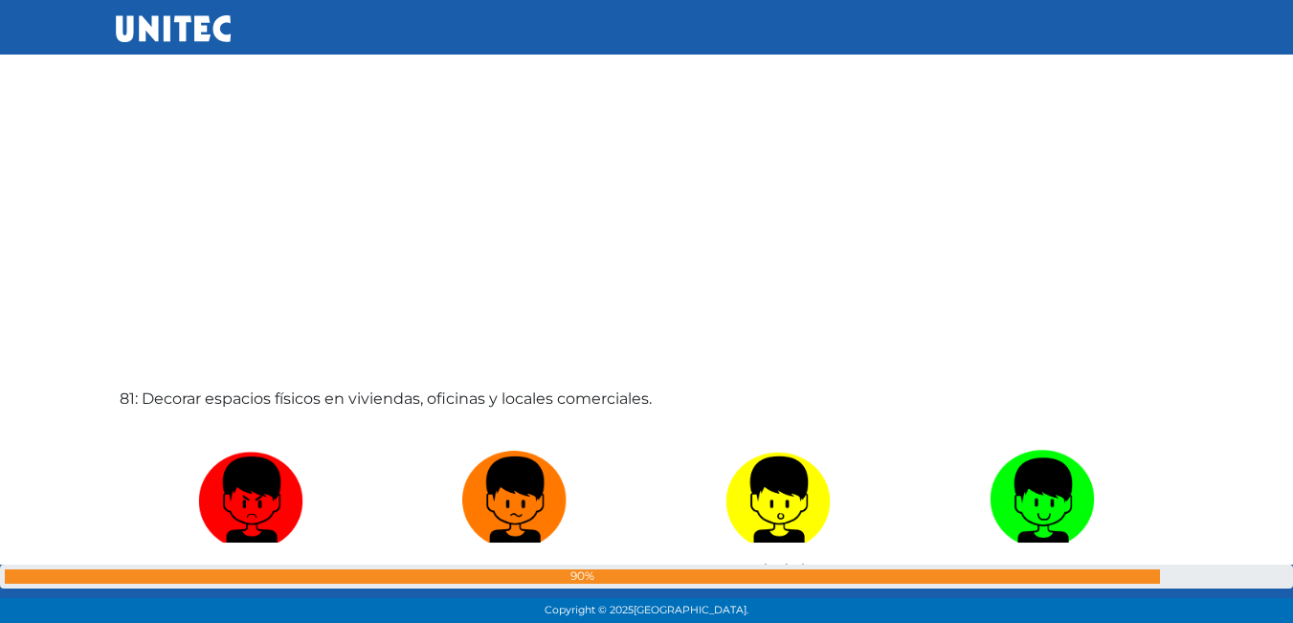
scroll to position [49998, 0]
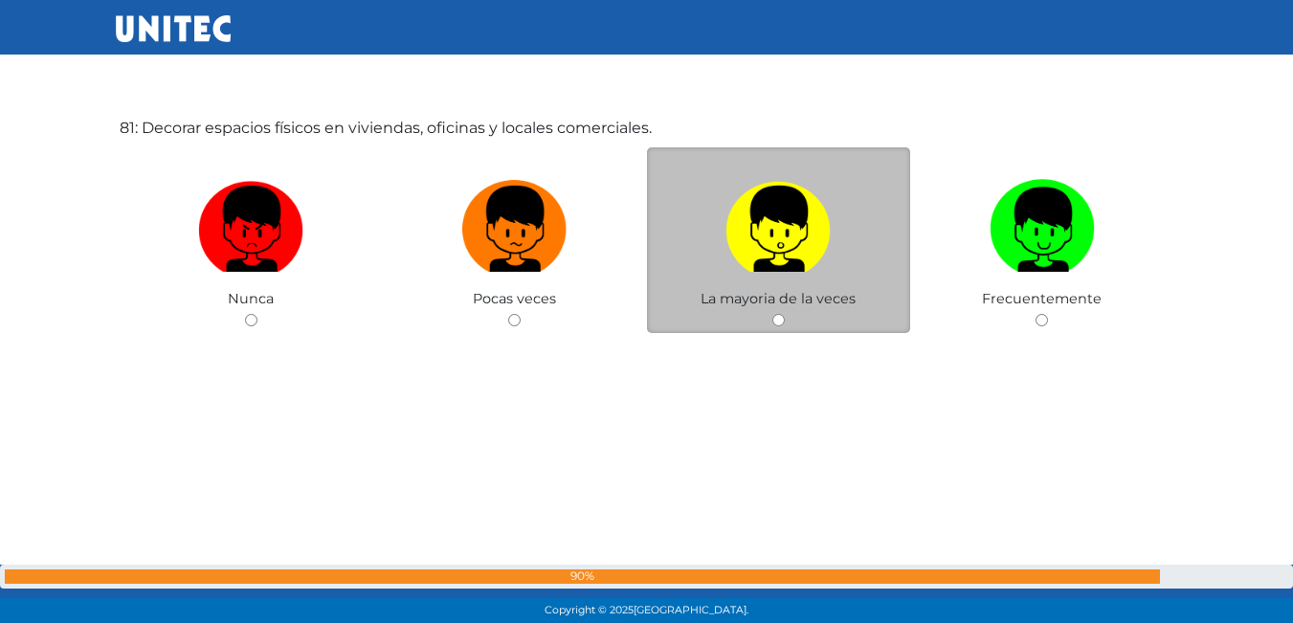
click at [865, 223] on label at bounding box center [779, 229] width 264 height 117
click at [785, 314] on input "radio" at bounding box center [779, 320] width 12 height 12
radio input "true"
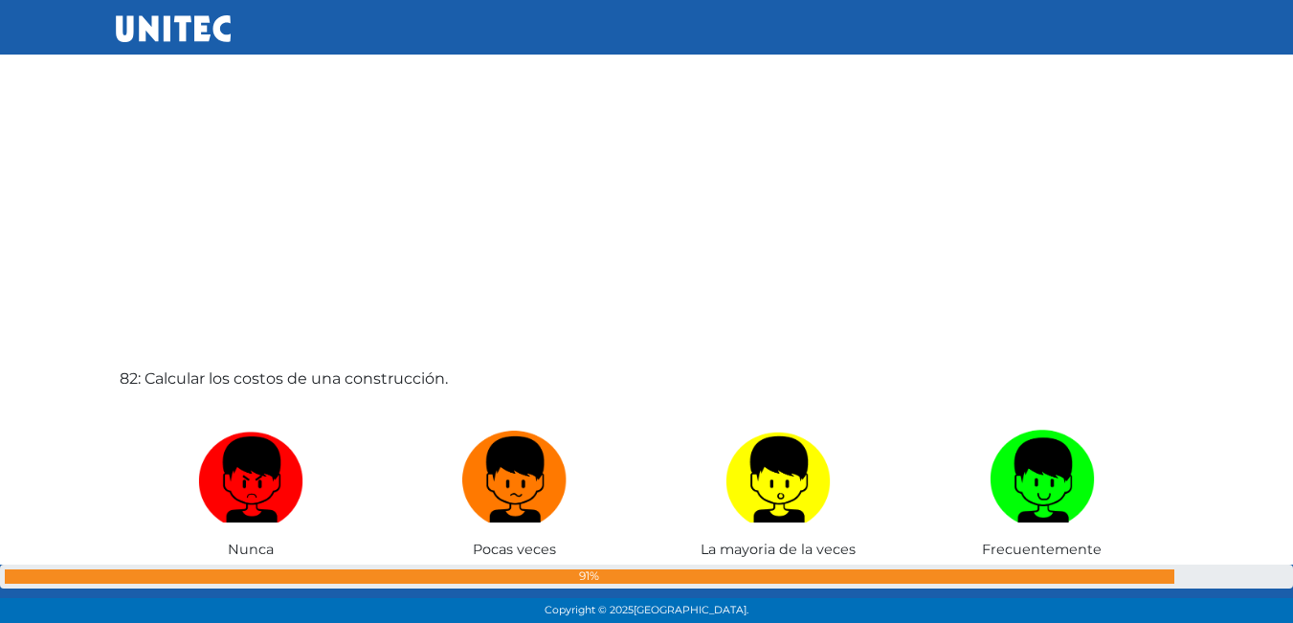
scroll to position [50577, 0]
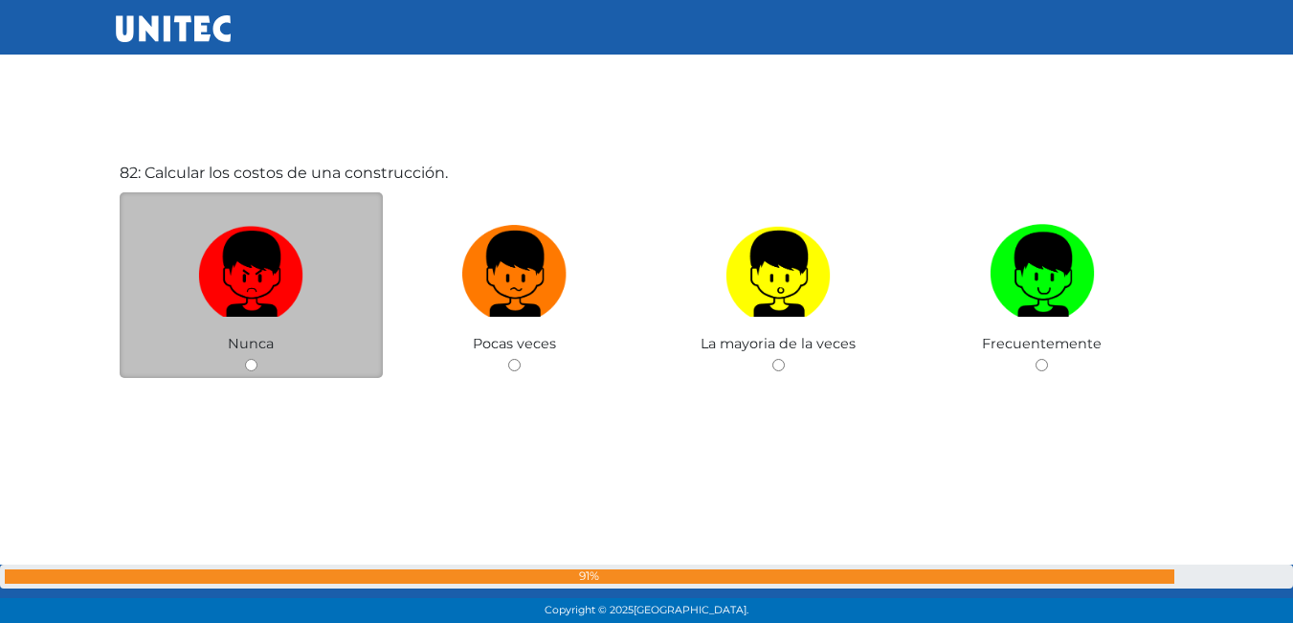
click at [307, 297] on label at bounding box center [252, 274] width 264 height 117
click at [258, 359] on input "radio" at bounding box center [251, 365] width 12 height 12
radio input "true"
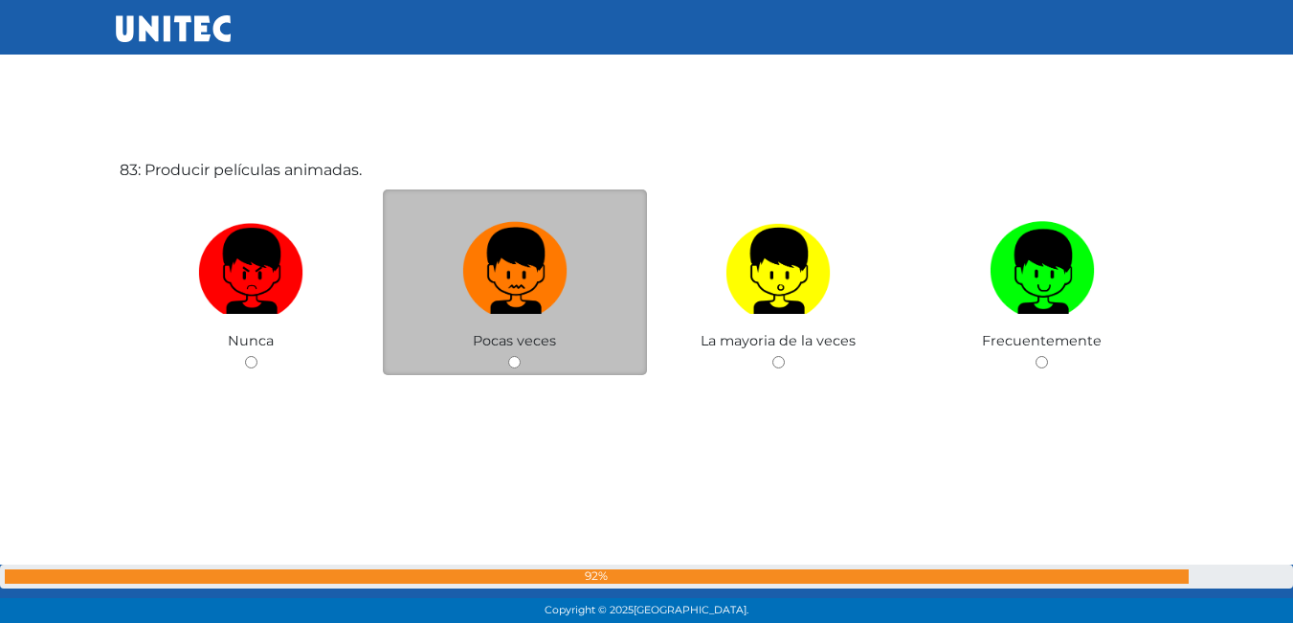
scroll to position [51206, 0]
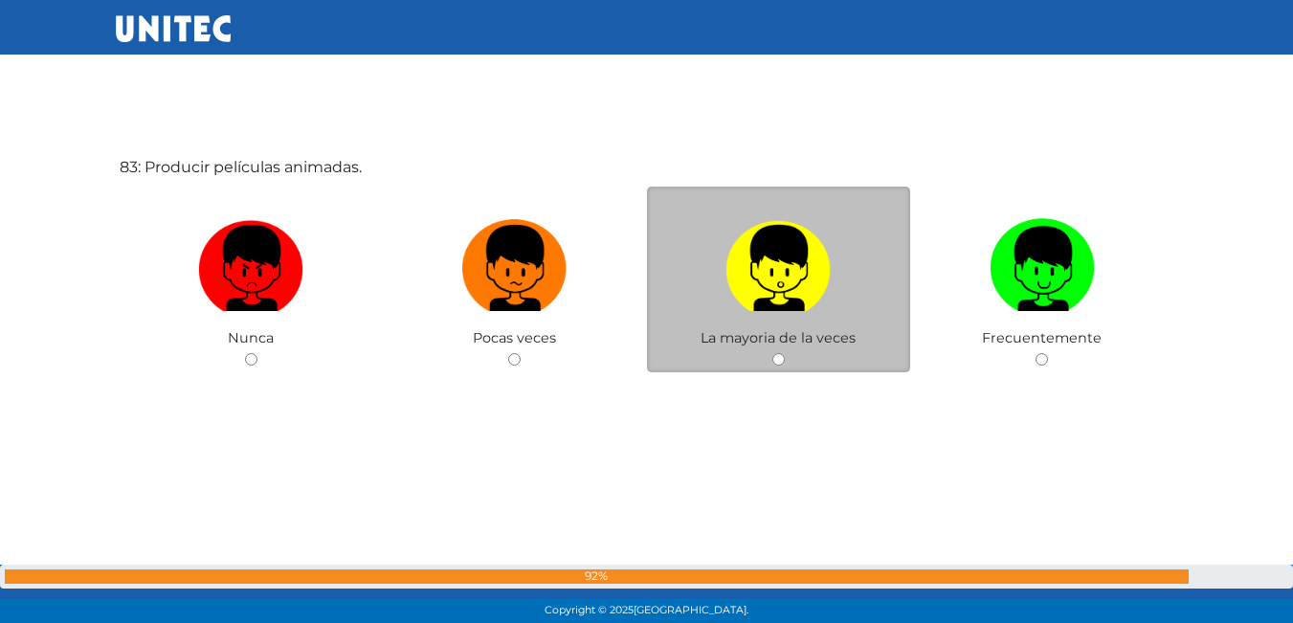
click at [866, 276] on label at bounding box center [779, 269] width 264 height 117
click at [785, 353] on input "radio" at bounding box center [779, 359] width 12 height 12
radio input "true"
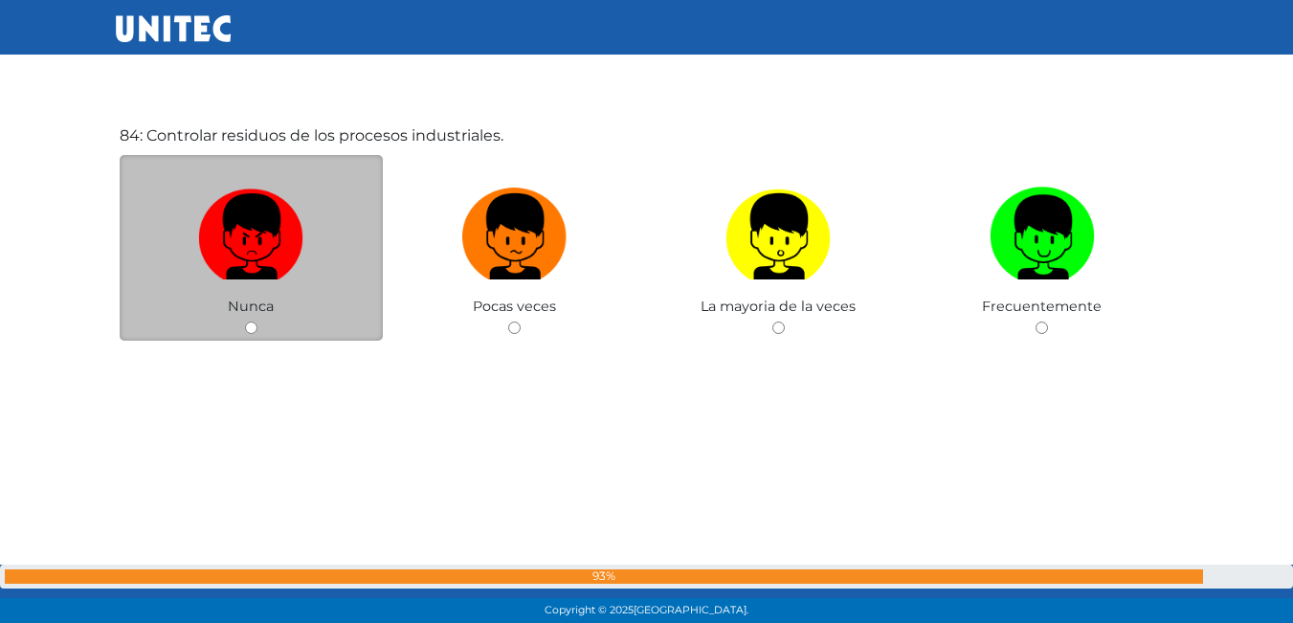
scroll to position [51682, 0]
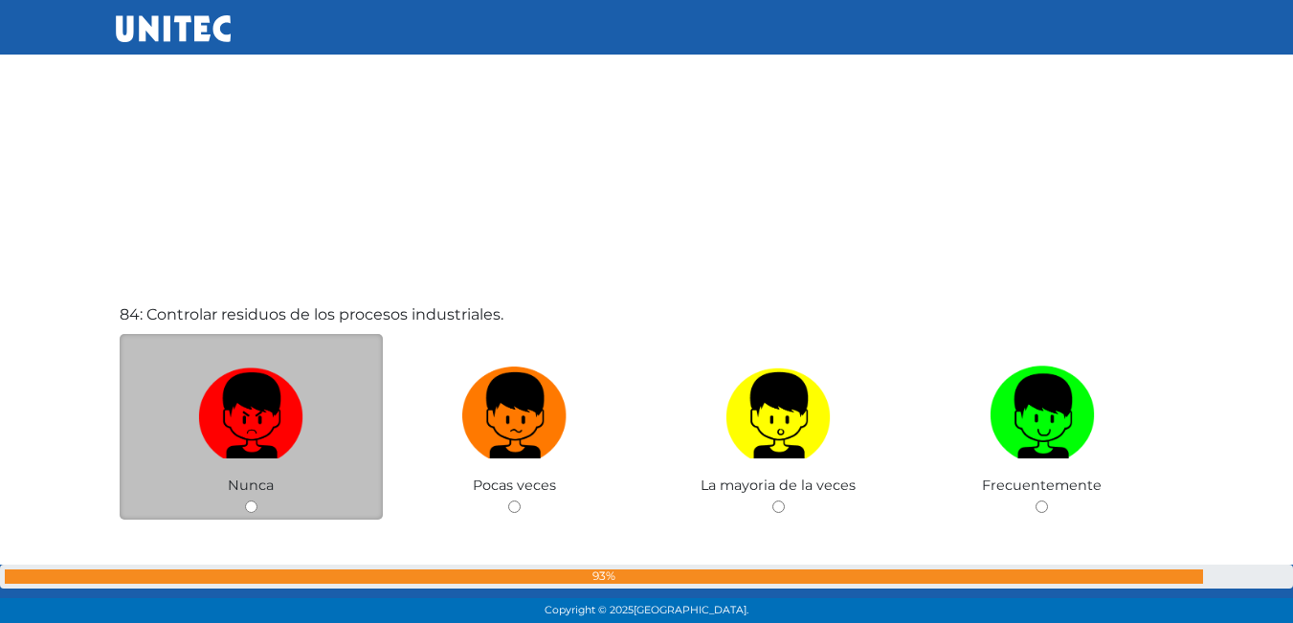
click at [328, 399] on label at bounding box center [252, 416] width 264 height 117
click at [258, 501] on input "radio" at bounding box center [251, 507] width 12 height 12
radio input "true"
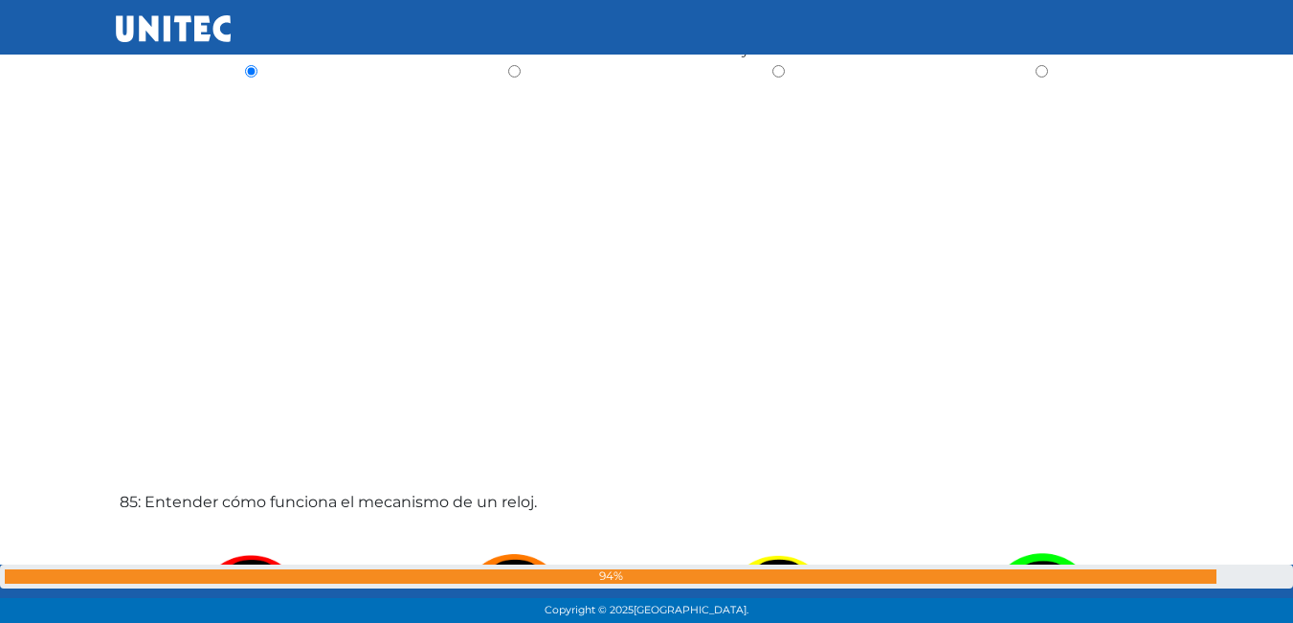
scroll to position [52449, 0]
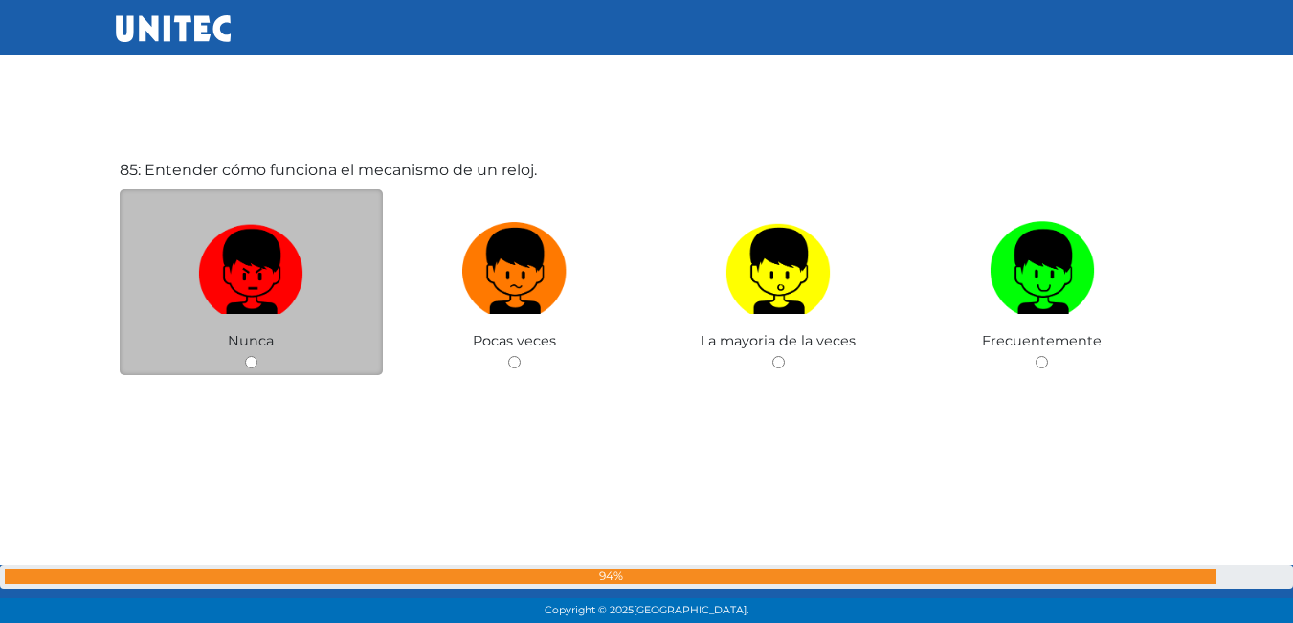
click at [216, 247] on img at bounding box center [250, 264] width 105 height 101
click at [245, 356] on input "radio" at bounding box center [251, 362] width 12 height 12
radio input "true"
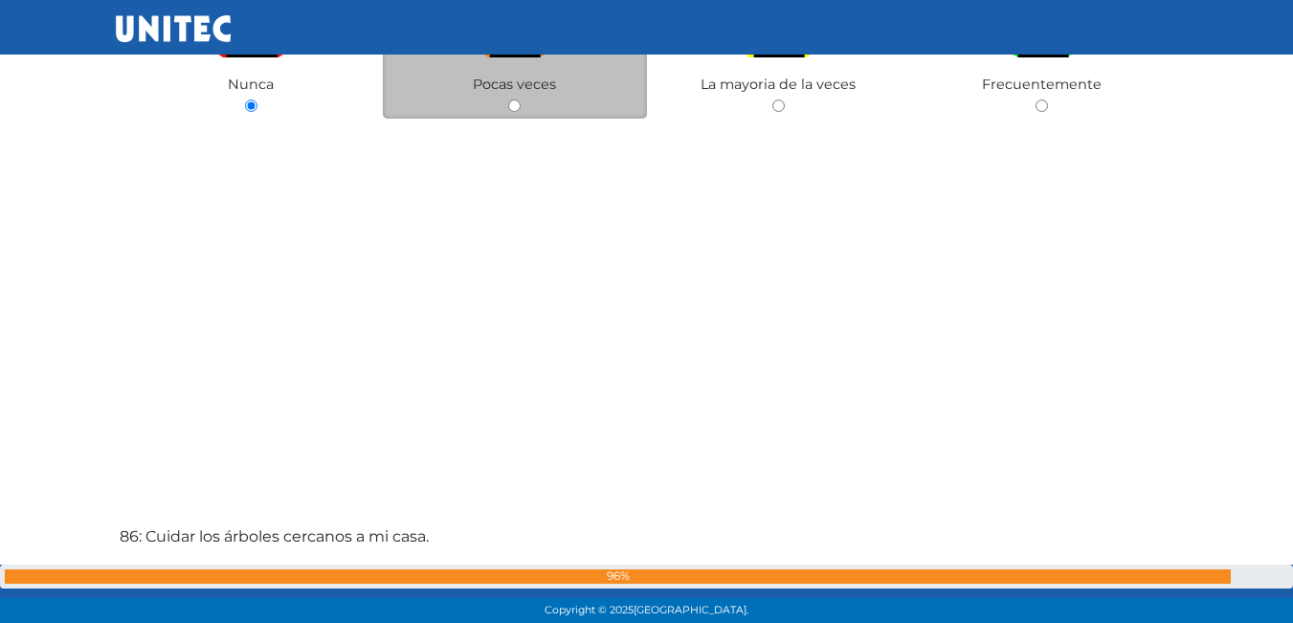
scroll to position [52913, 0]
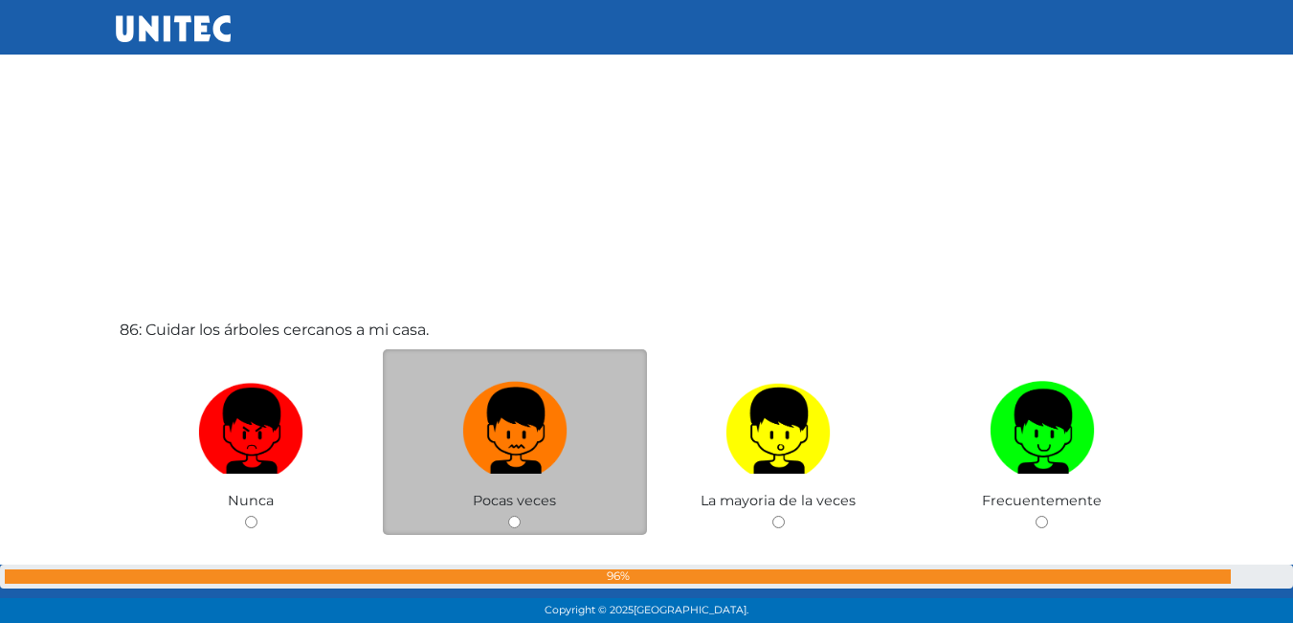
click at [520, 388] on img at bounding box center [514, 424] width 105 height 101
click at [520, 516] on input "radio" at bounding box center [514, 522] width 12 height 12
radio input "true"
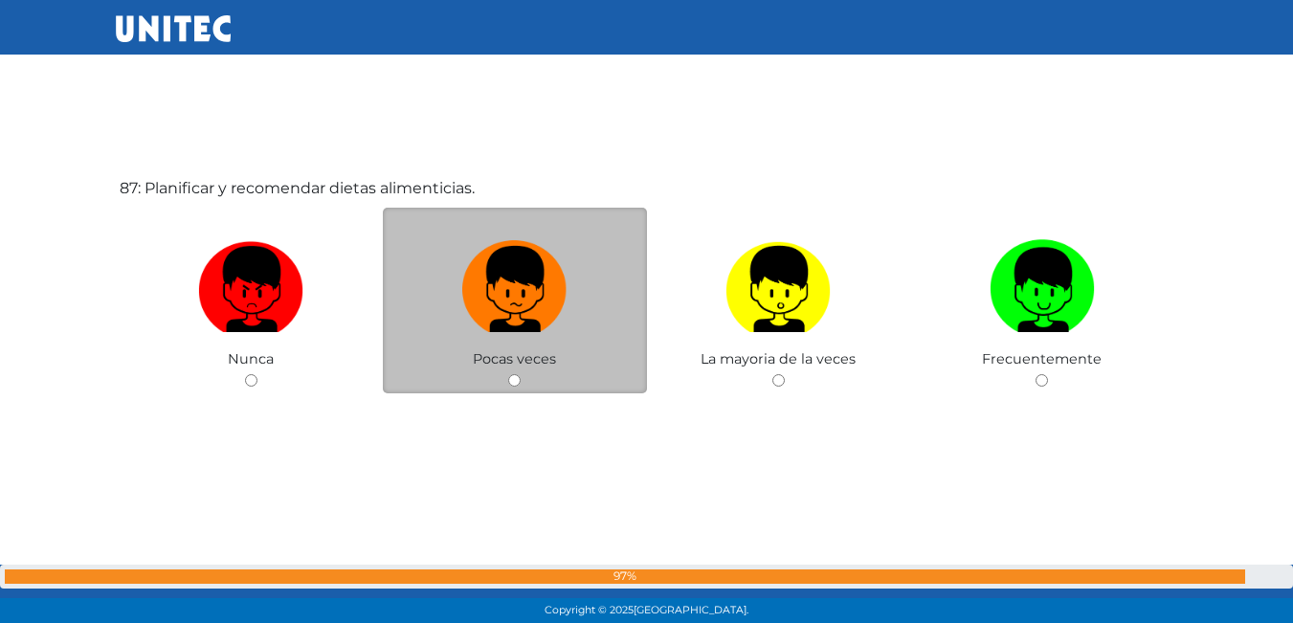
scroll to position [53699, 0]
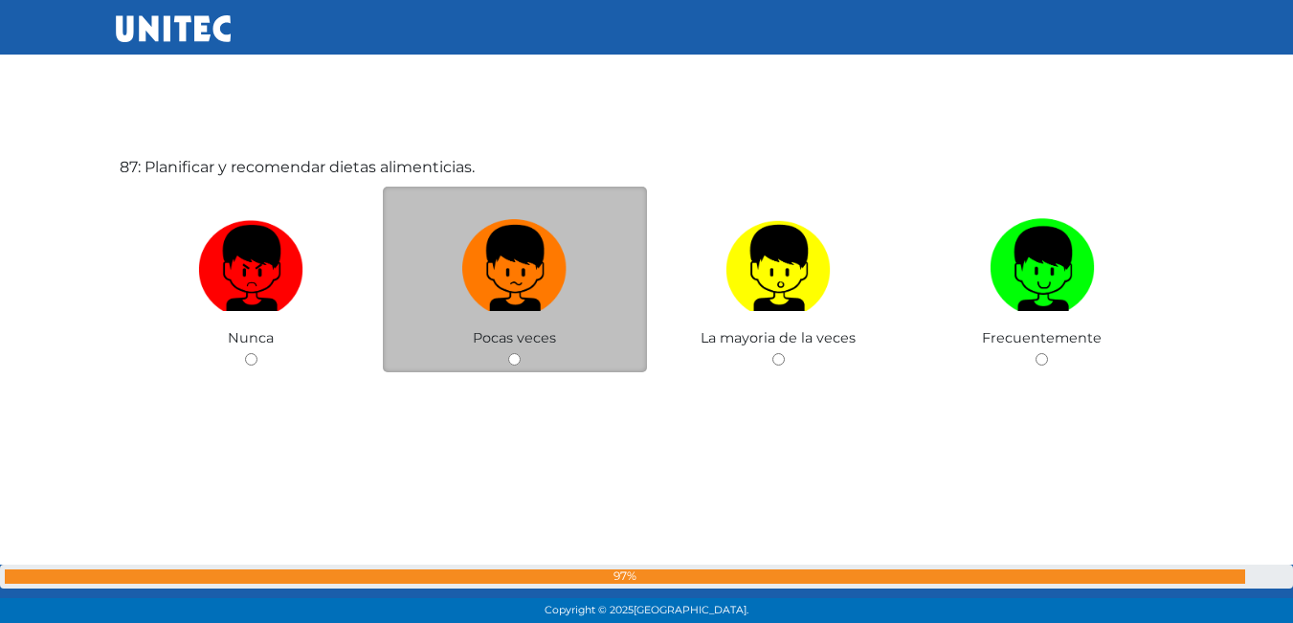
click at [578, 288] on label at bounding box center [515, 269] width 264 height 117
click at [521, 353] on input "radio" at bounding box center [514, 359] width 12 height 12
radio input "true"
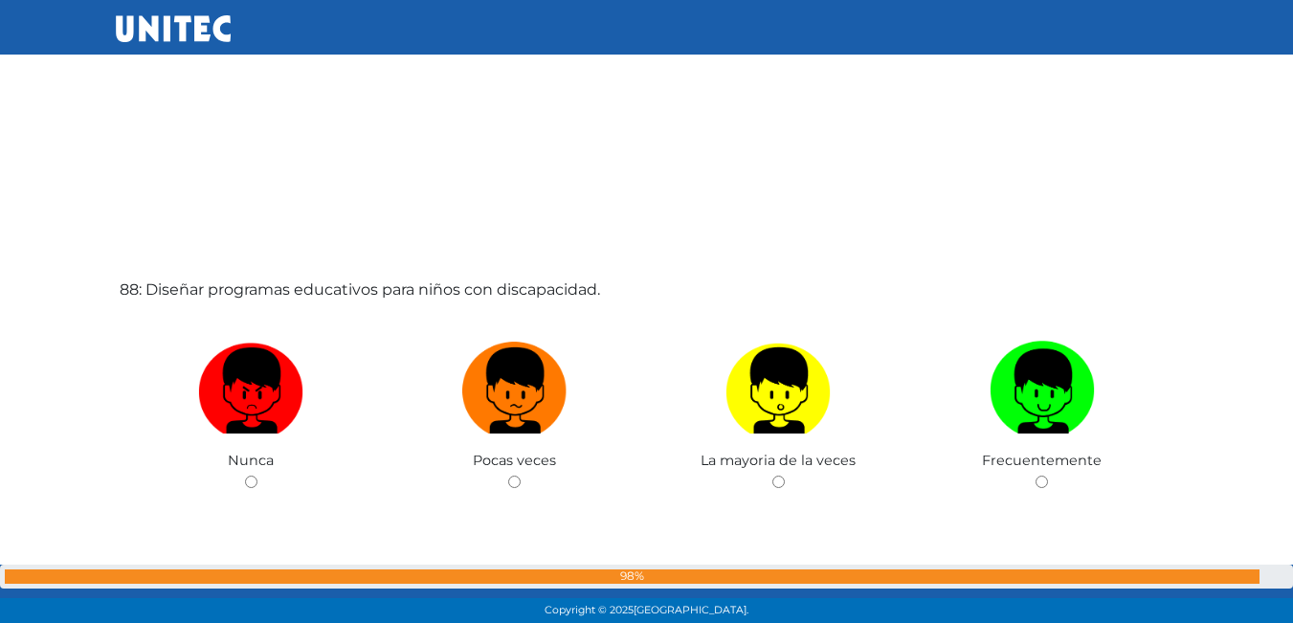
scroll to position [54426, 0]
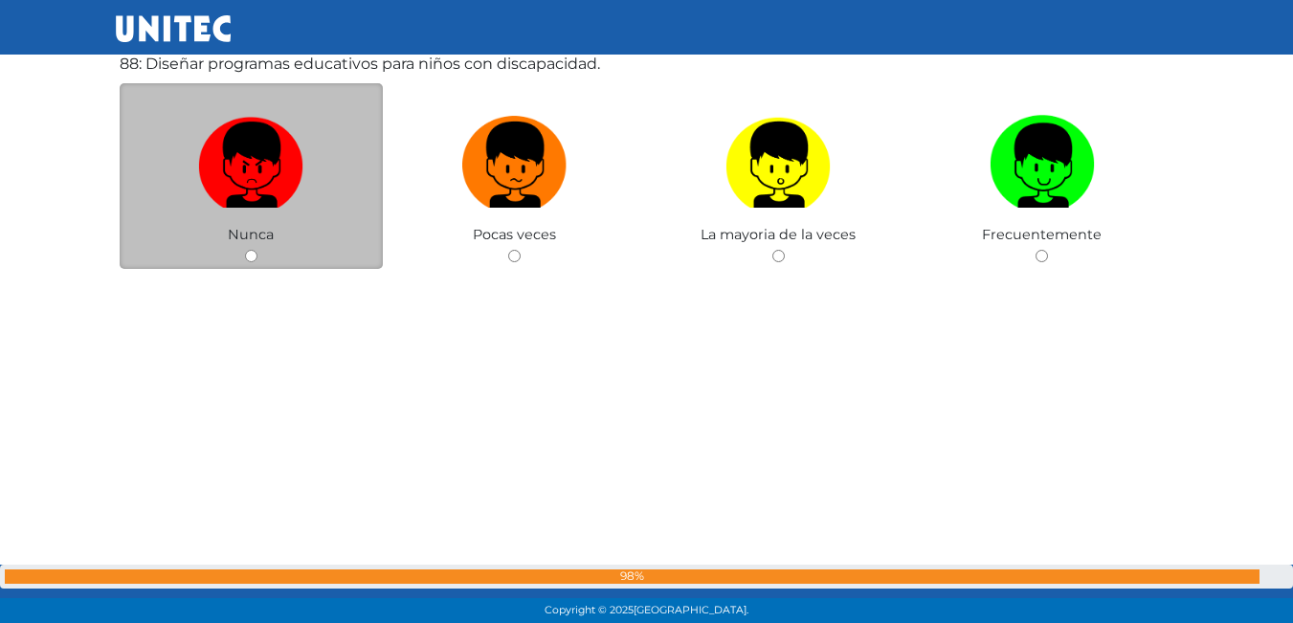
click at [261, 212] on label at bounding box center [252, 165] width 264 height 117
click at [258, 250] on input "radio" at bounding box center [251, 256] width 12 height 12
radio input "true"
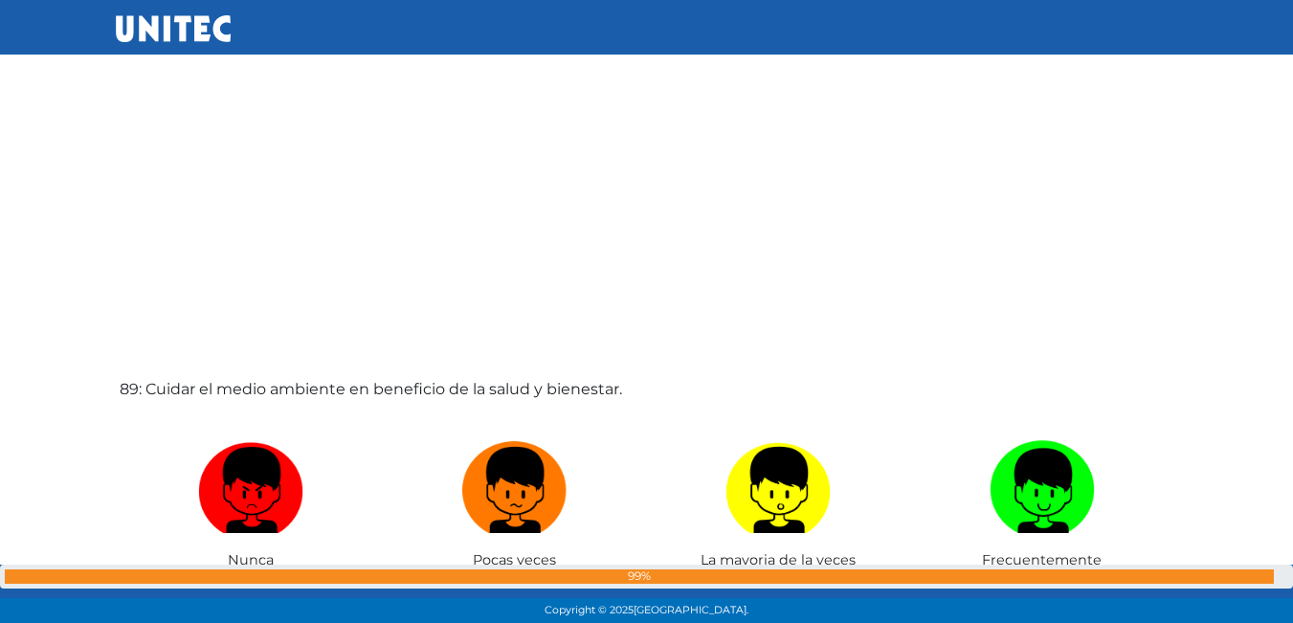
scroll to position [54904, 0]
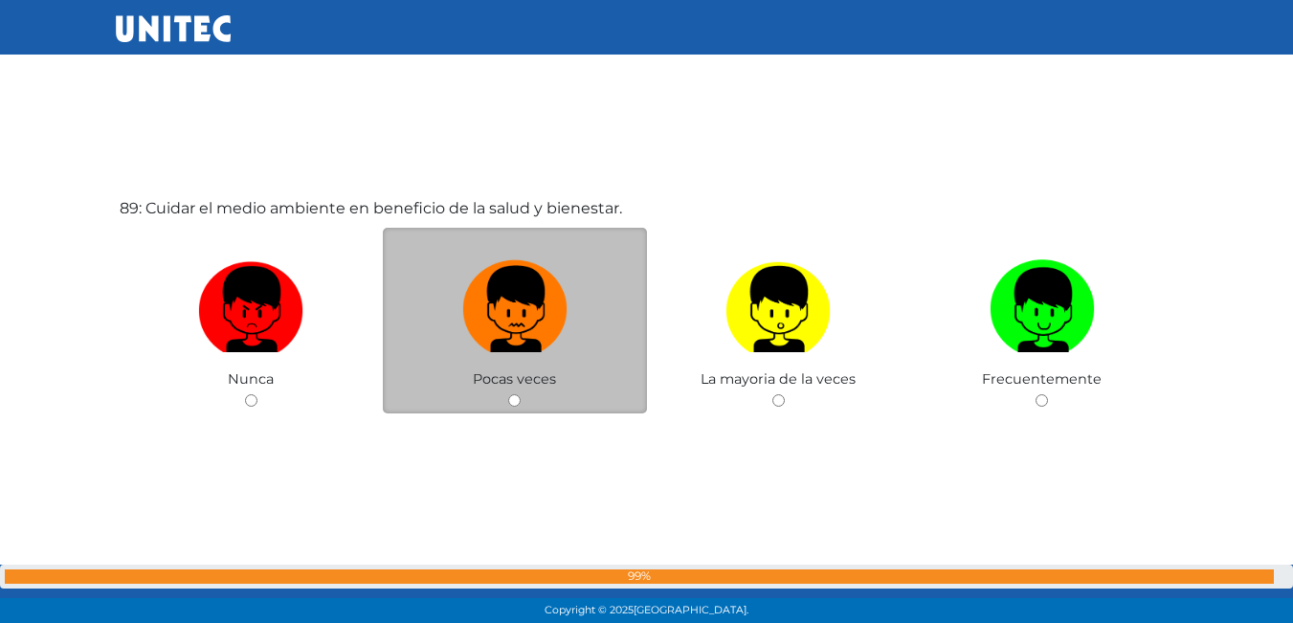
click at [528, 313] on img at bounding box center [514, 303] width 105 height 101
click at [521, 394] on input "radio" at bounding box center [514, 400] width 12 height 12
radio input "true"
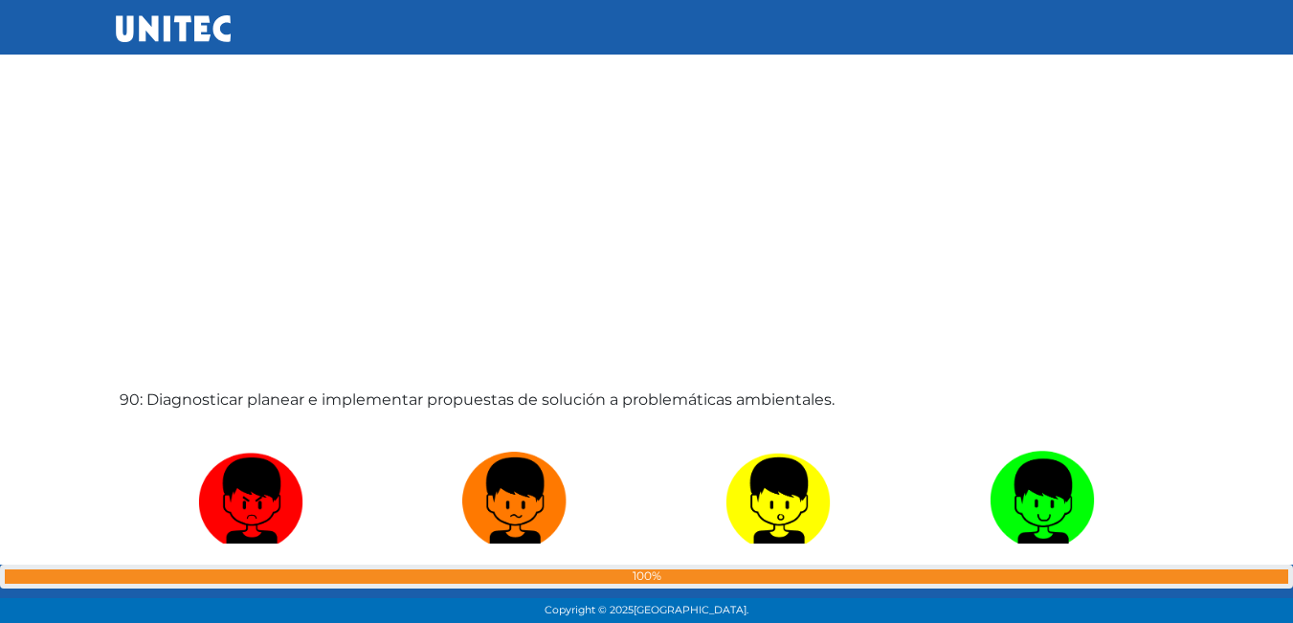
scroll to position [55383, 0]
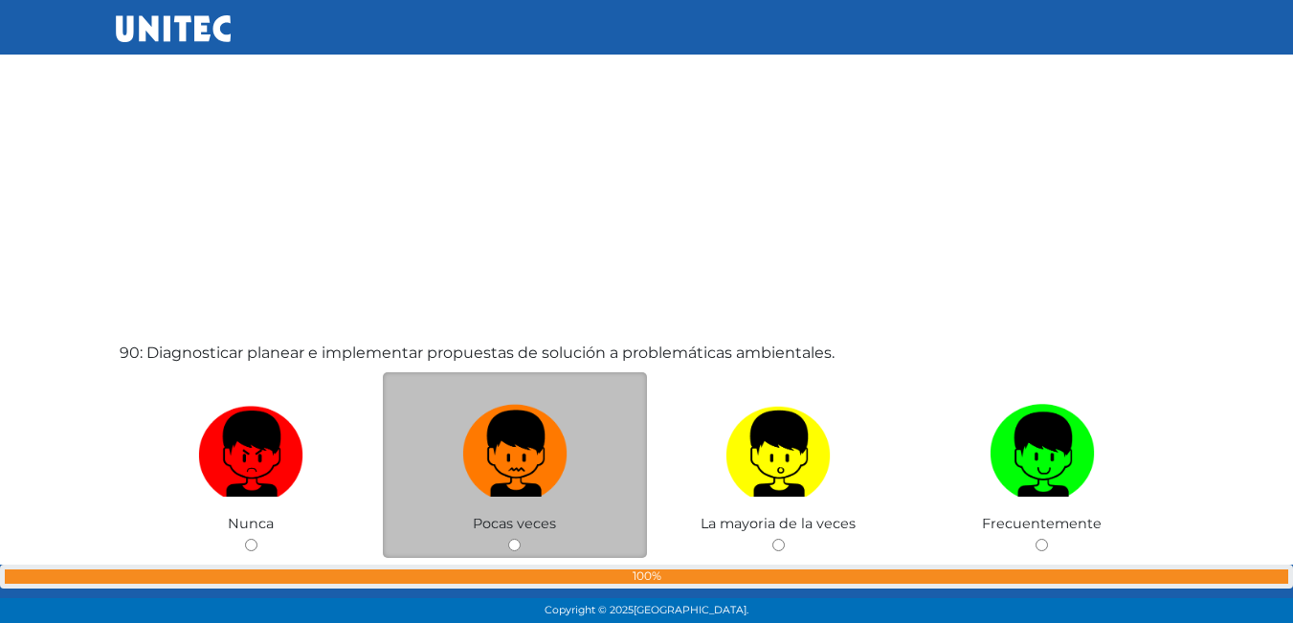
click at [522, 434] on img at bounding box center [514, 447] width 105 height 101
click at [521, 539] on input "radio" at bounding box center [514, 545] width 12 height 12
radio input "true"
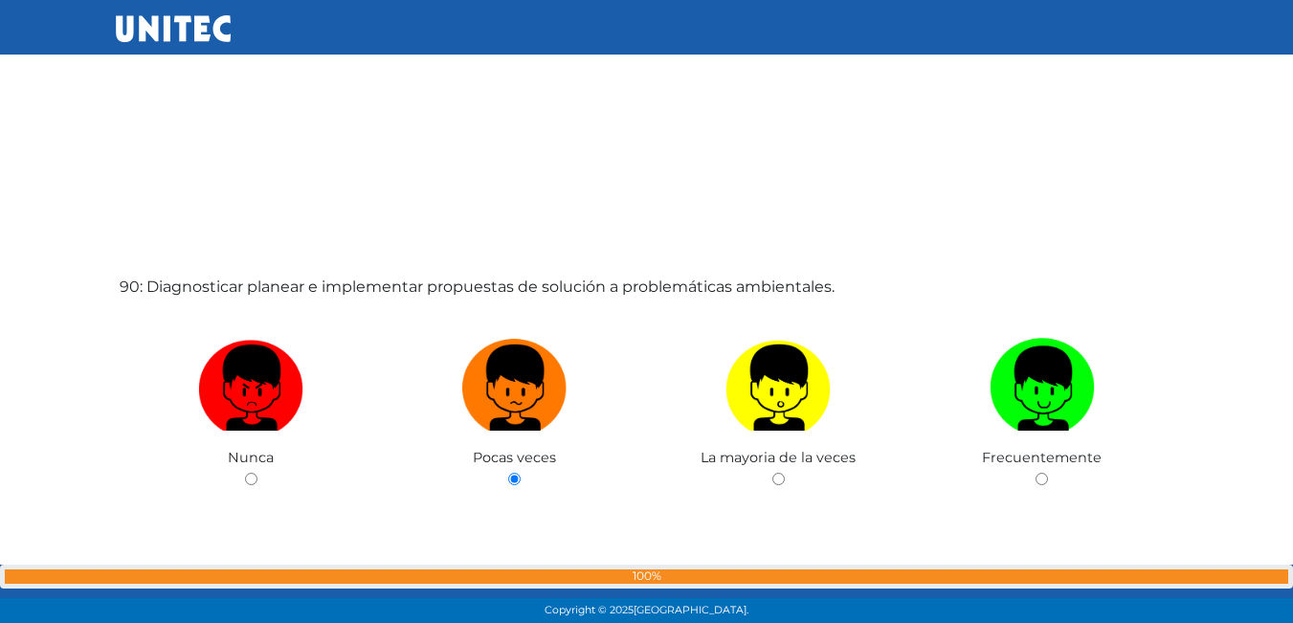
scroll to position [55928, 0]
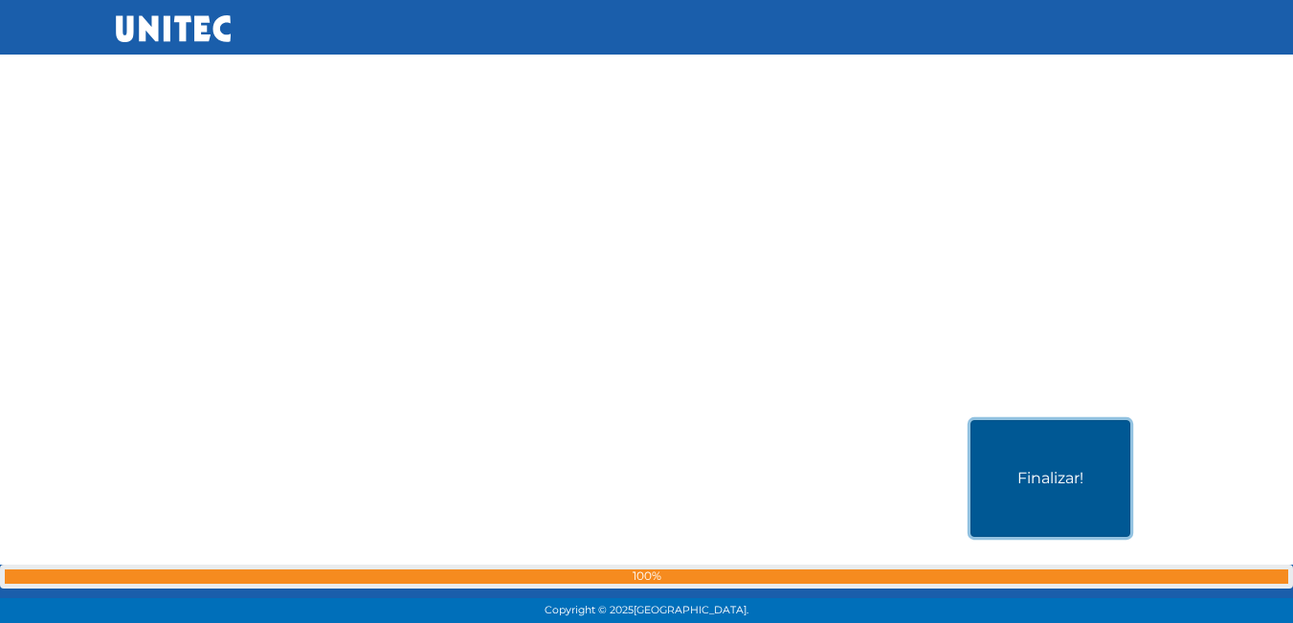
click at [1081, 507] on button "Finalizar!" at bounding box center [1051, 478] width 160 height 117
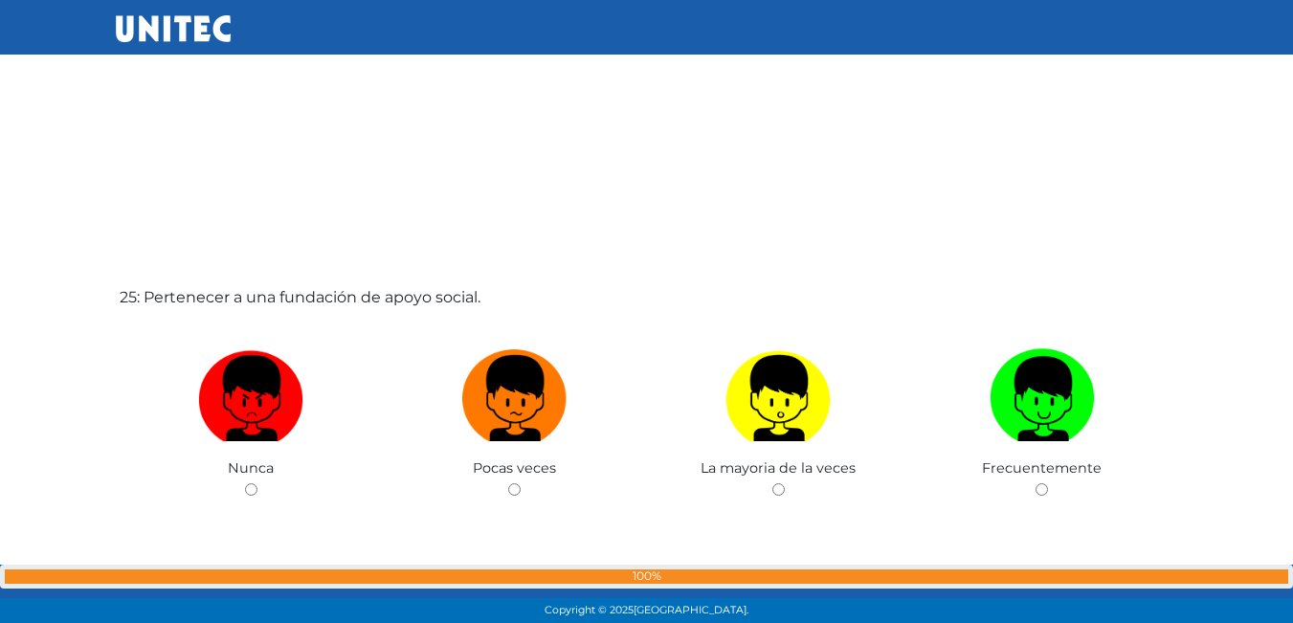
scroll to position [14898, 0]
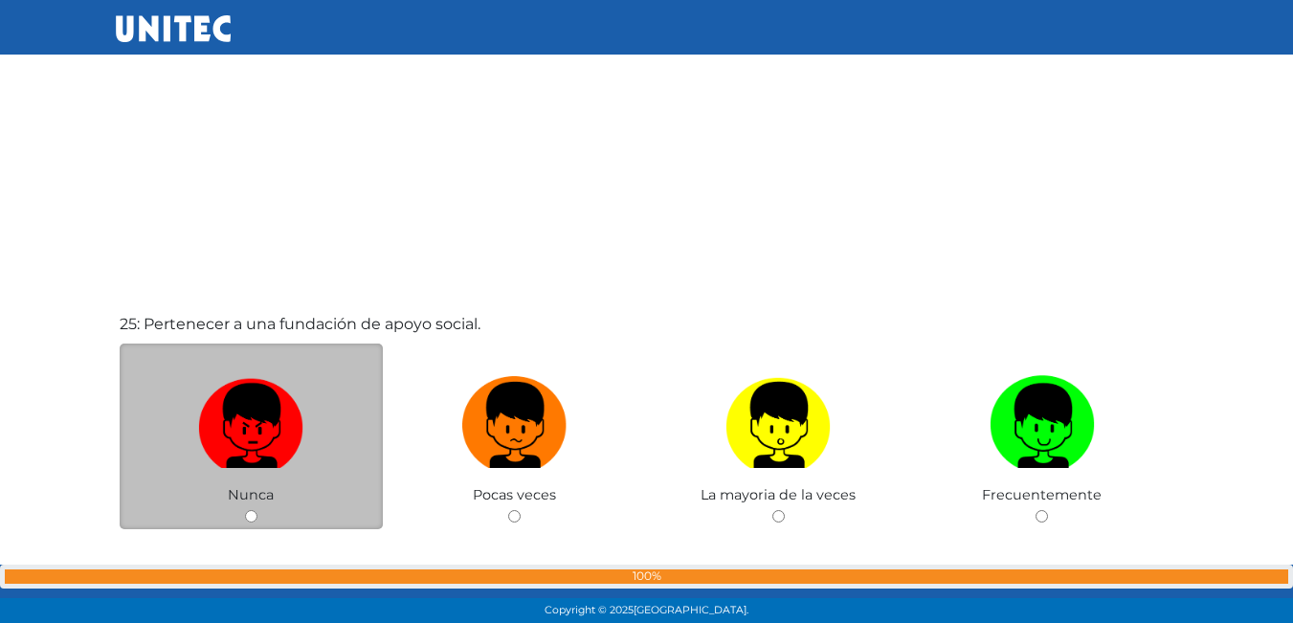
click at [256, 407] on img at bounding box center [250, 419] width 105 height 101
click at [256, 510] on input "radio" at bounding box center [251, 516] width 12 height 12
radio input "true"
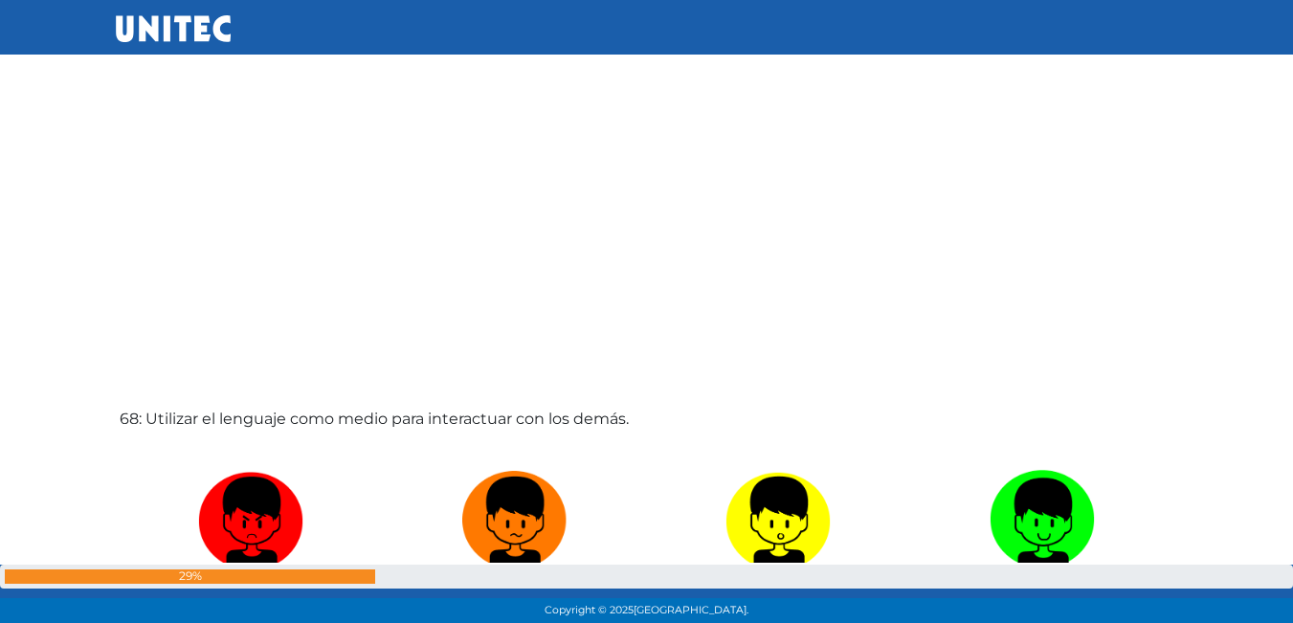
scroll to position [41986, 0]
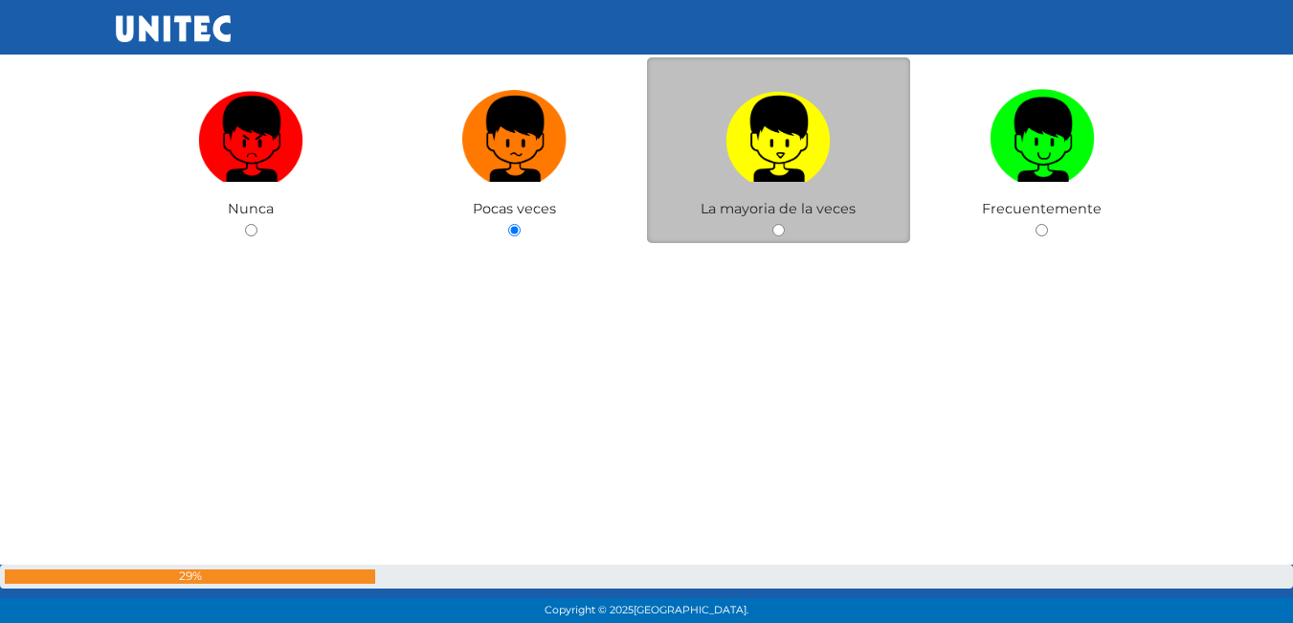
click at [820, 127] on img at bounding box center [778, 132] width 105 height 101
click at [785, 224] on input "radio" at bounding box center [779, 230] width 12 height 12
radio input "true"
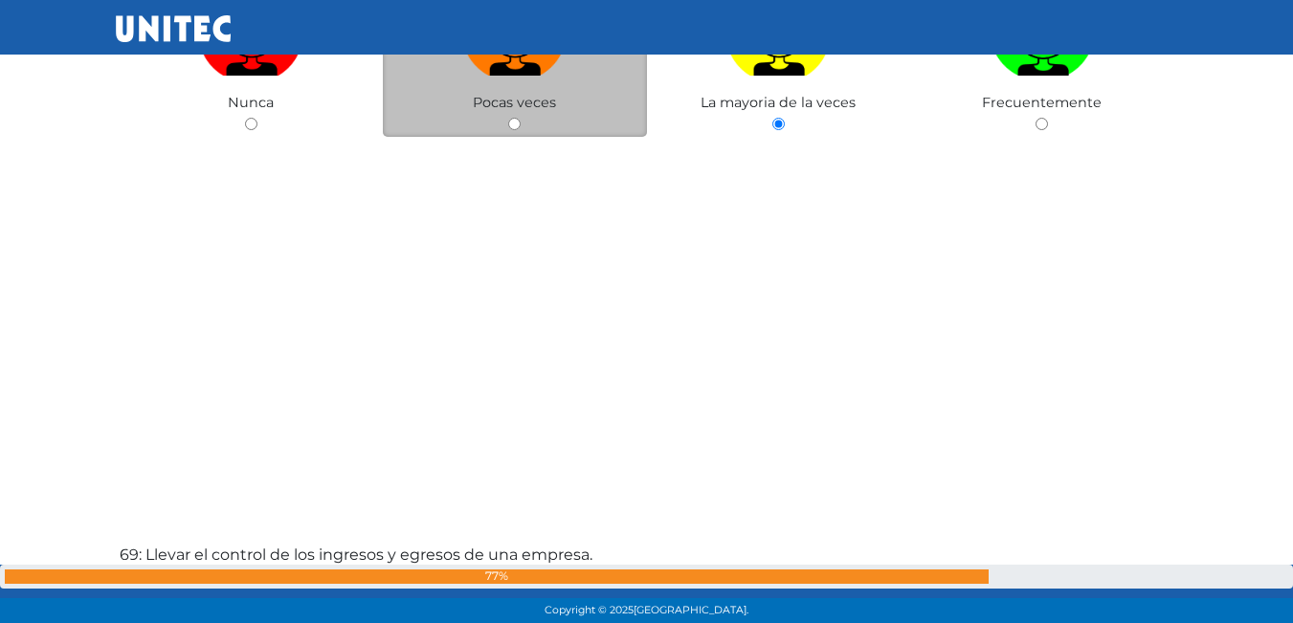
click at [485, 80] on label at bounding box center [515, 33] width 264 height 117
click at [508, 118] on input "radio" at bounding box center [514, 124] width 12 height 12
radio input "true"
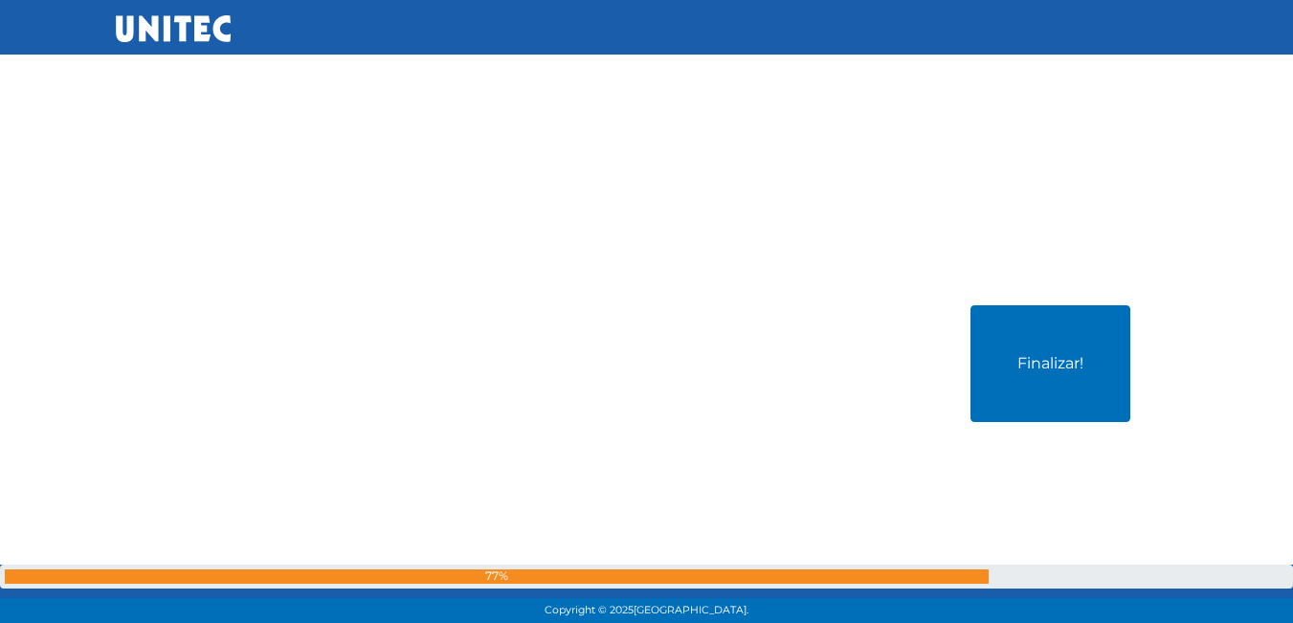
scroll to position [56230, 0]
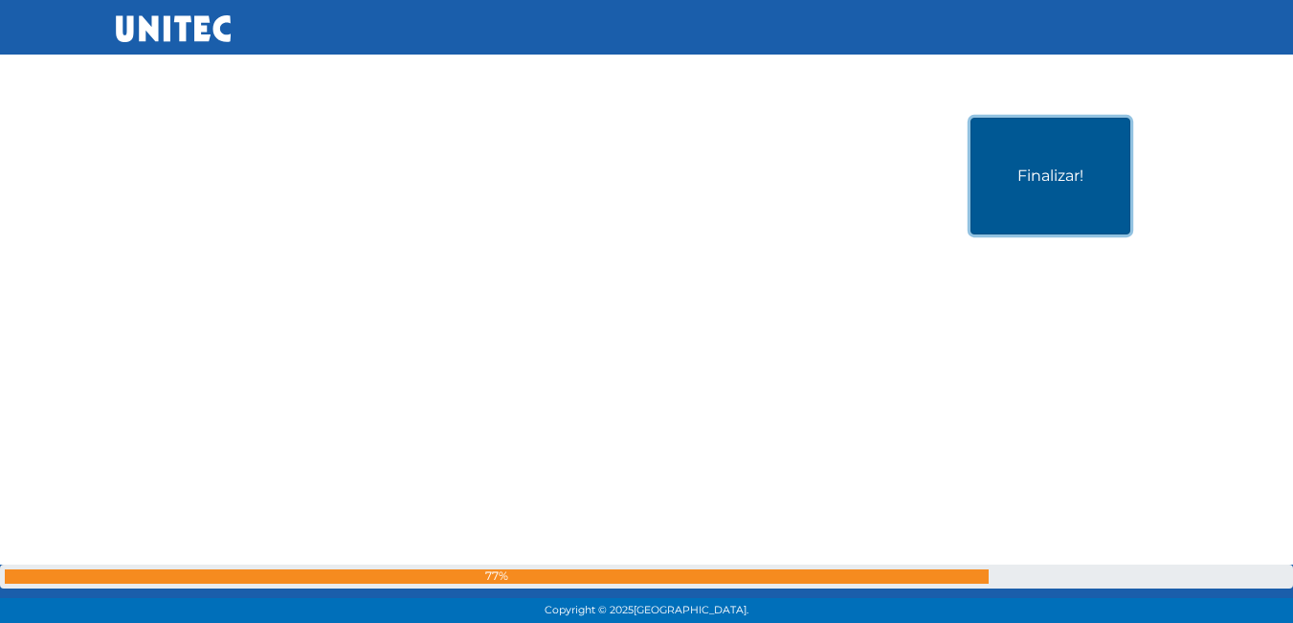
click at [1086, 204] on button "Finalizar!" at bounding box center [1051, 176] width 160 height 117
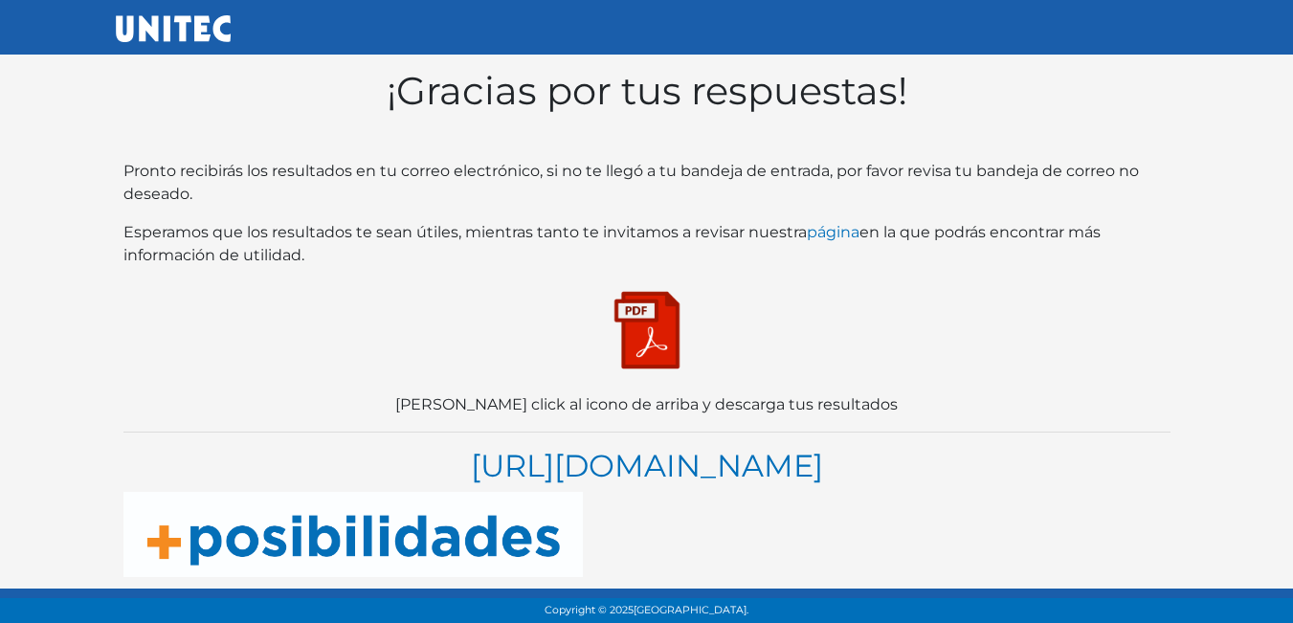
scroll to position [37, 0]
click at [664, 282] on img at bounding box center [647, 330] width 96 height 96
click at [662, 297] on img at bounding box center [647, 330] width 96 height 96
click at [674, 282] on img at bounding box center [647, 330] width 96 height 96
click at [648, 447] on link "https://blogs.unitec.mx/vida-universitaria/como-elegir-carrera-en-5-pasos" at bounding box center [647, 465] width 352 height 37
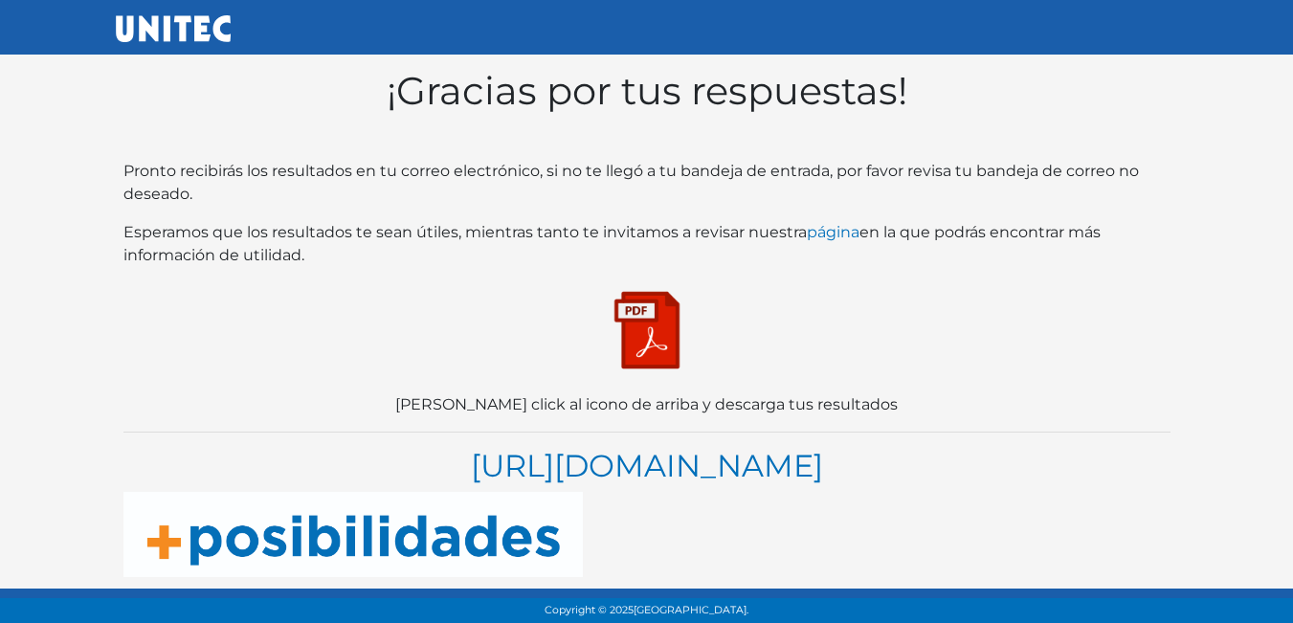
click at [699, 302] on p at bounding box center [647, 330] width 1047 height 96
click at [675, 301] on img at bounding box center [647, 330] width 96 height 96
click at [656, 304] on img at bounding box center [647, 330] width 96 height 96
click at [639, 282] on img at bounding box center [647, 330] width 96 height 96
click at [633, 291] on img at bounding box center [647, 330] width 96 height 96
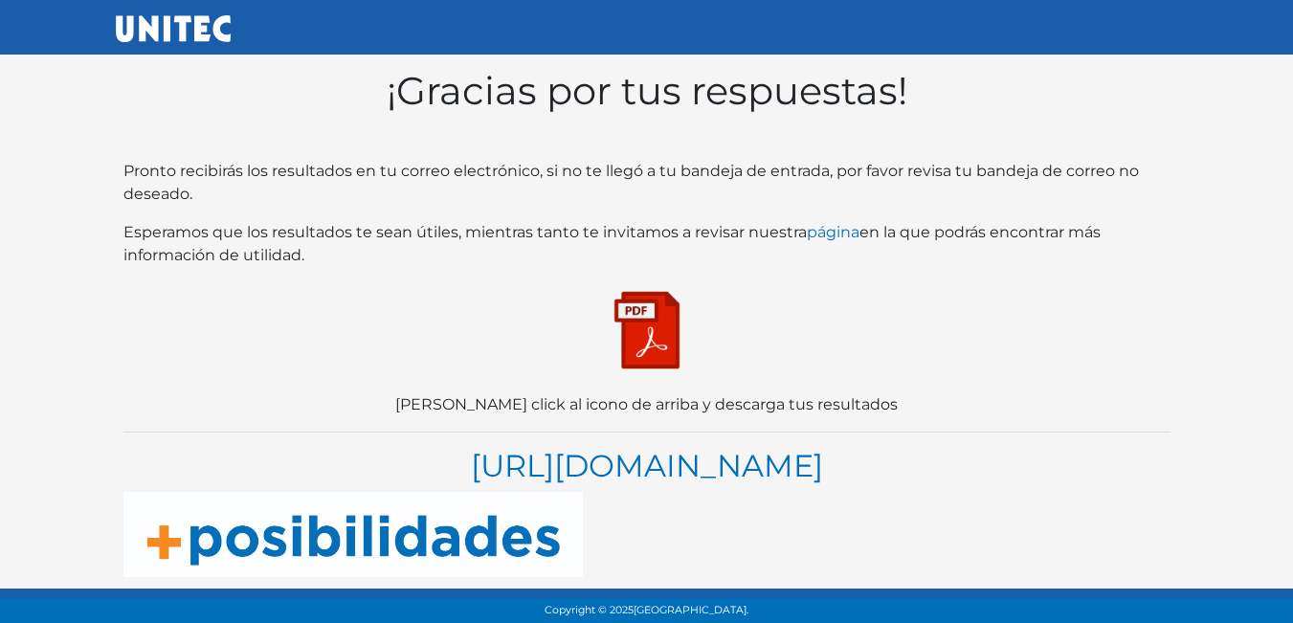
click at [640, 311] on img at bounding box center [647, 330] width 96 height 96
click at [665, 282] on img at bounding box center [647, 330] width 96 height 96
click at [599, 320] on link at bounding box center [647, 329] width 96 height 18
click at [646, 297] on img at bounding box center [647, 330] width 96 height 96
click at [669, 310] on img at bounding box center [647, 330] width 96 height 96
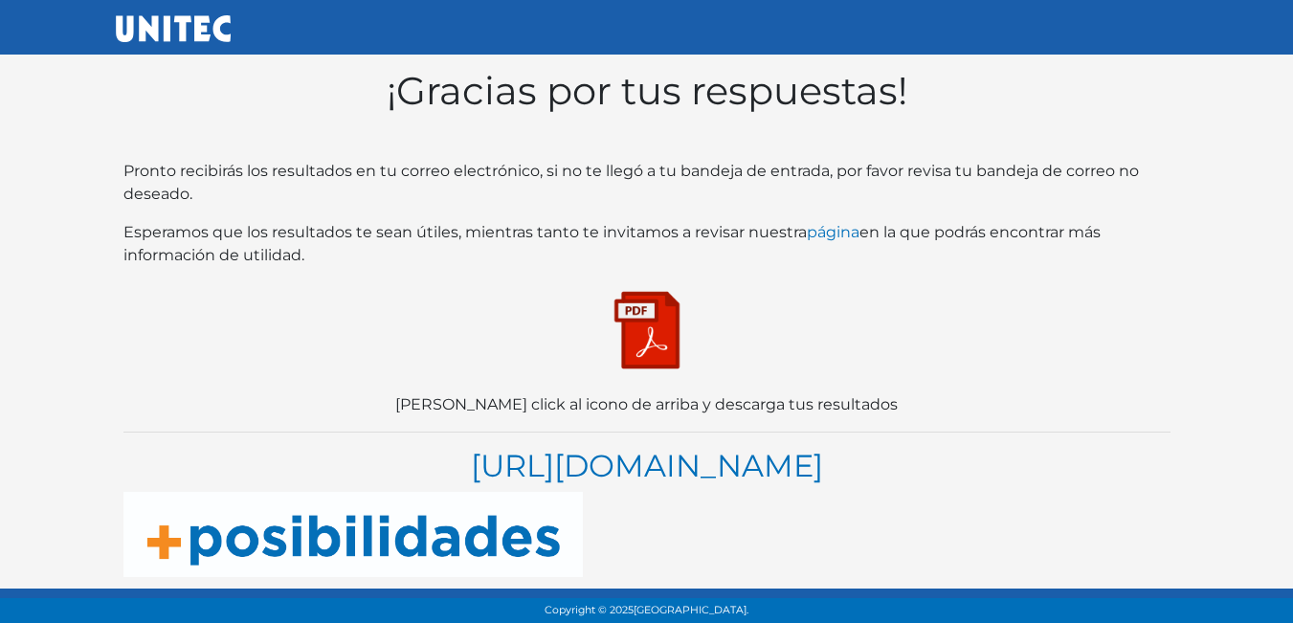
click at [658, 300] on img at bounding box center [647, 330] width 96 height 96
click at [777, 447] on link "https://blogs.unitec.mx/vida-universitaria/como-elegir-carrera-en-5-pasos" at bounding box center [647, 465] width 352 height 37
click at [634, 291] on img at bounding box center [647, 330] width 96 height 96
